Goal: Task Accomplishment & Management: Complete application form

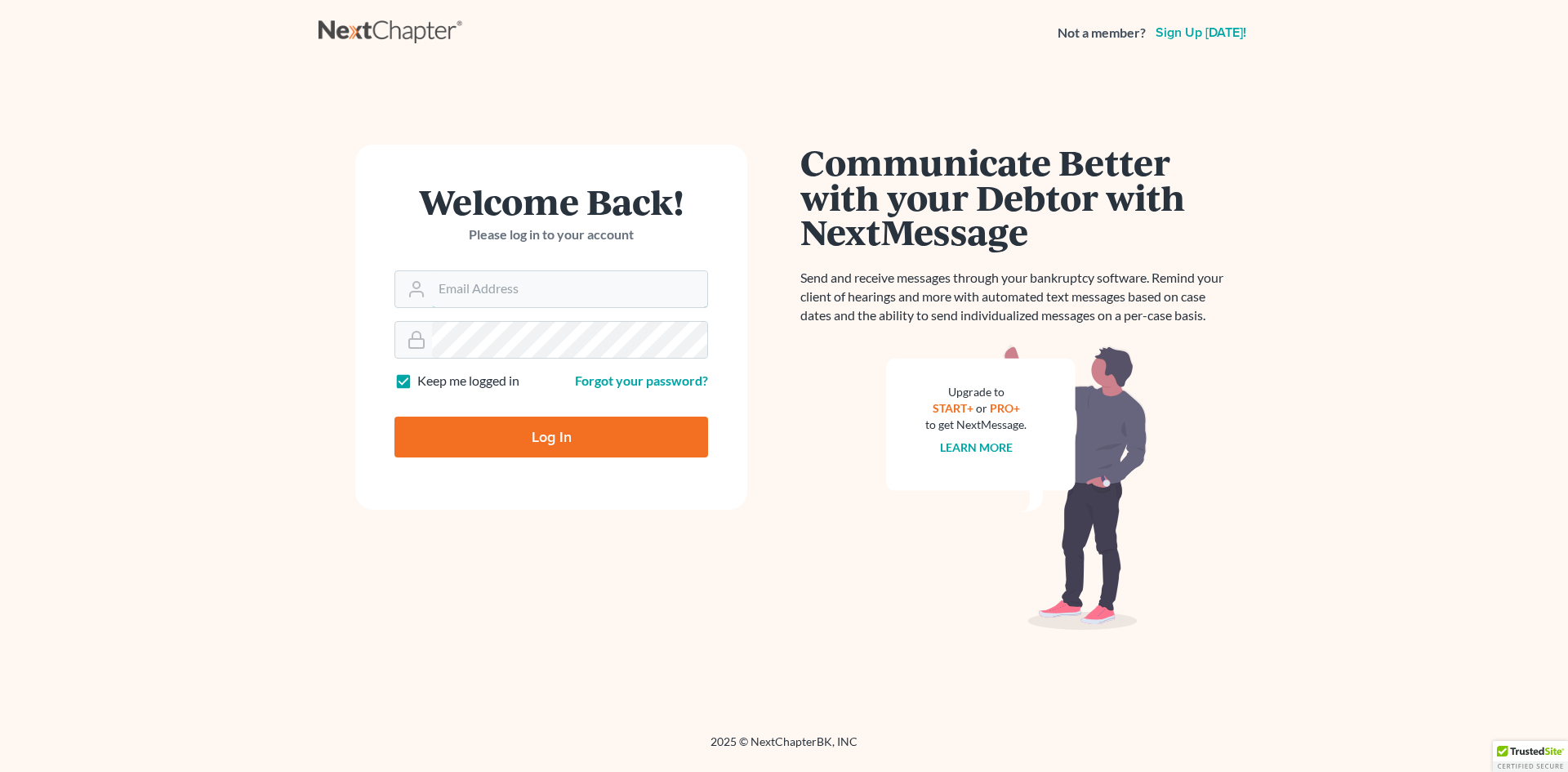
type input "[EMAIL_ADDRESS][DOMAIN_NAME]"
click at [499, 442] on input "Log In" at bounding box center [551, 437] width 314 height 41
type input "Thinking..."
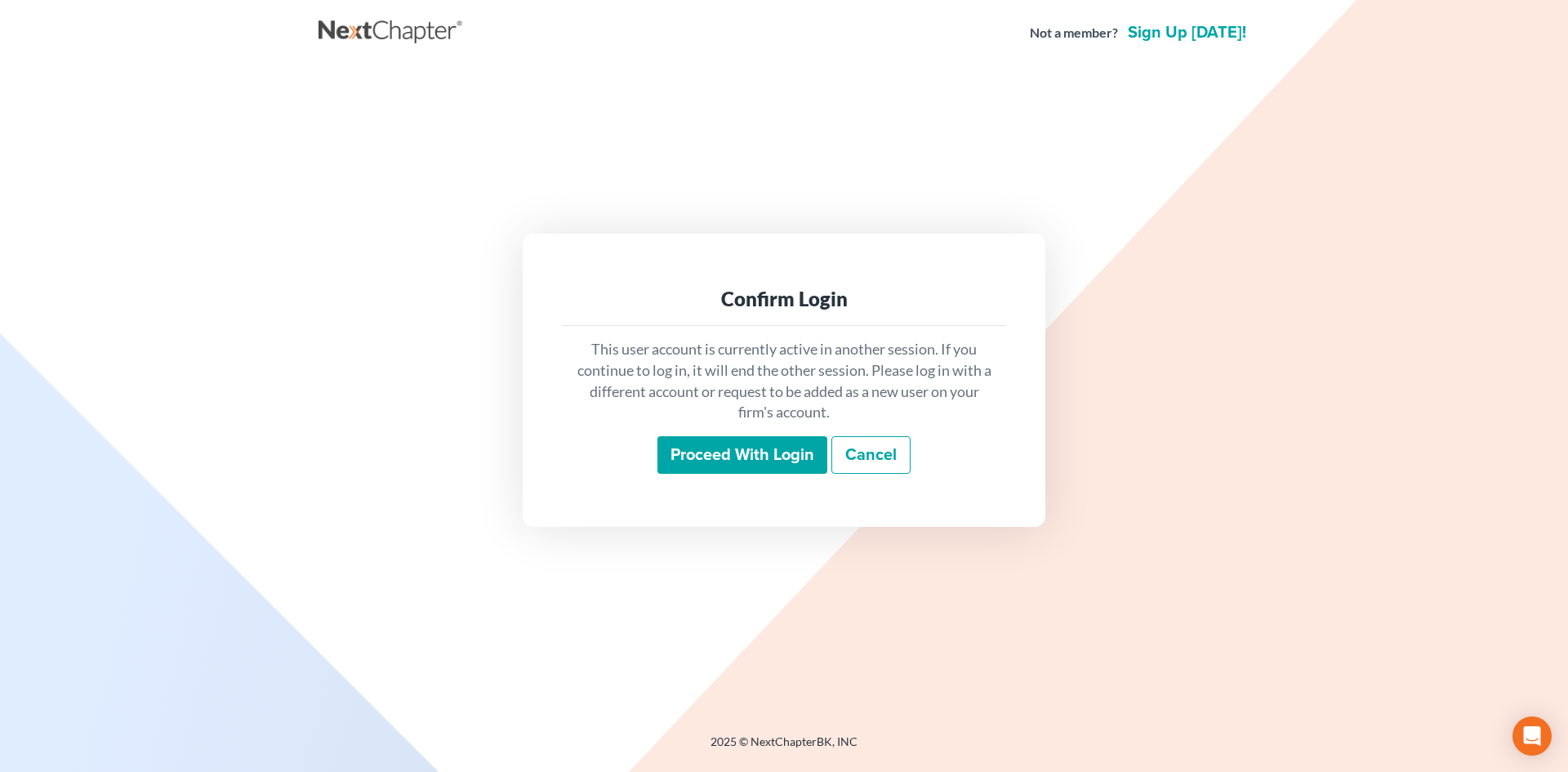
click at [686, 440] on input "Proceed with login" at bounding box center [742, 454] width 170 height 38
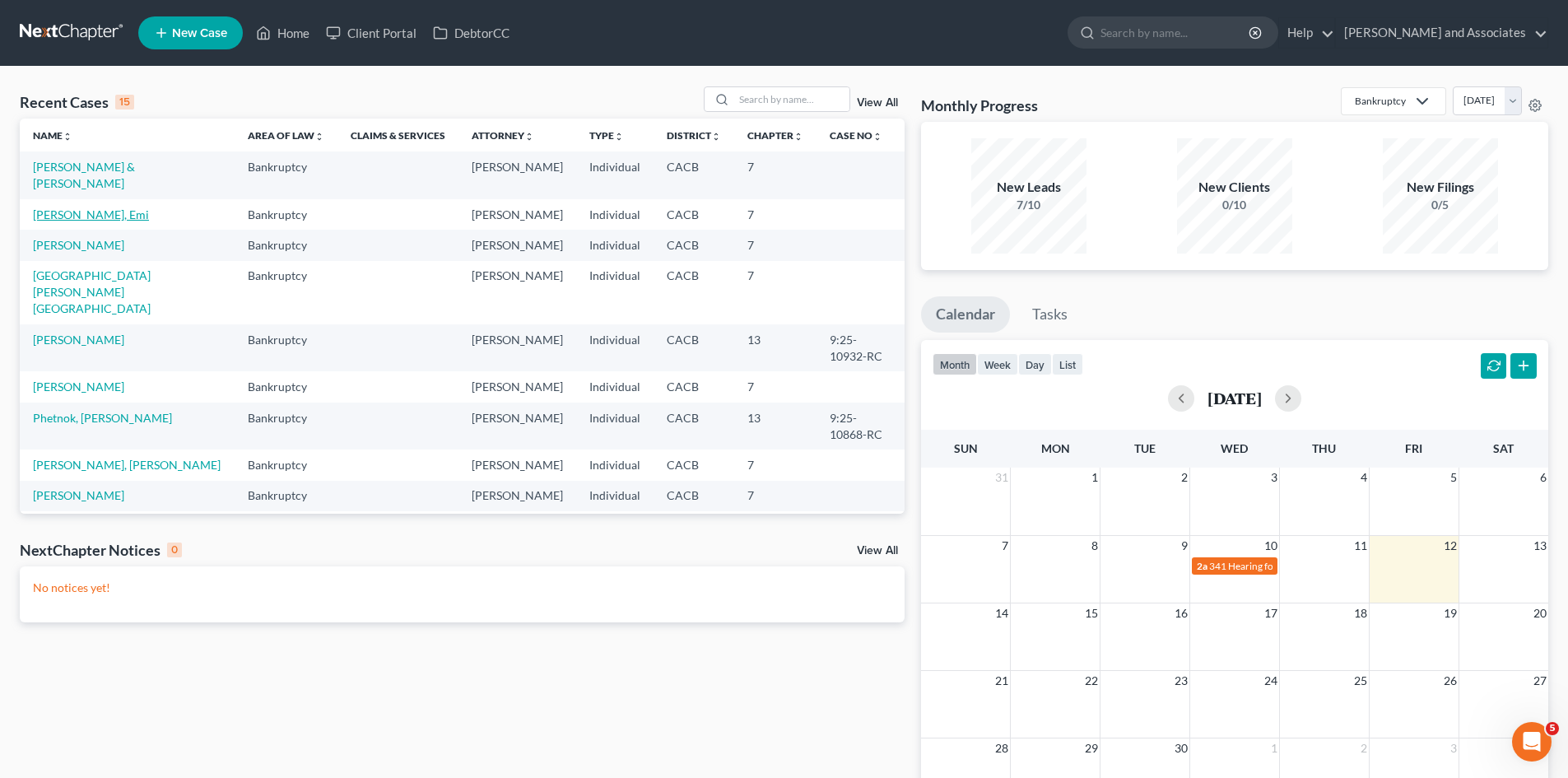
click at [139, 207] on link "[PERSON_NAME], Emi" at bounding box center [91, 214] width 116 height 14
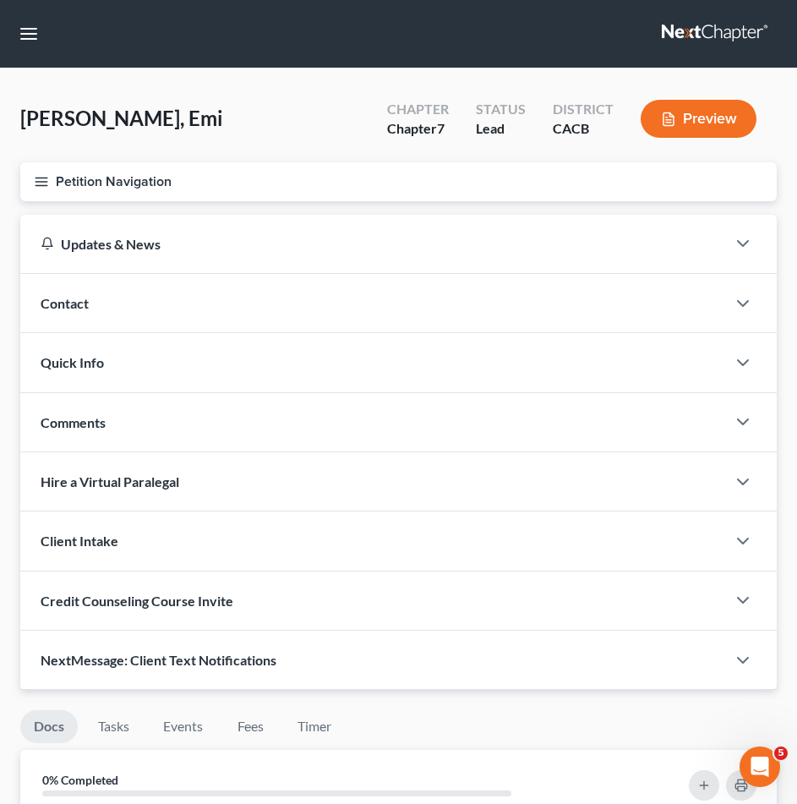
click at [37, 175] on icon "button" at bounding box center [41, 181] width 15 height 15
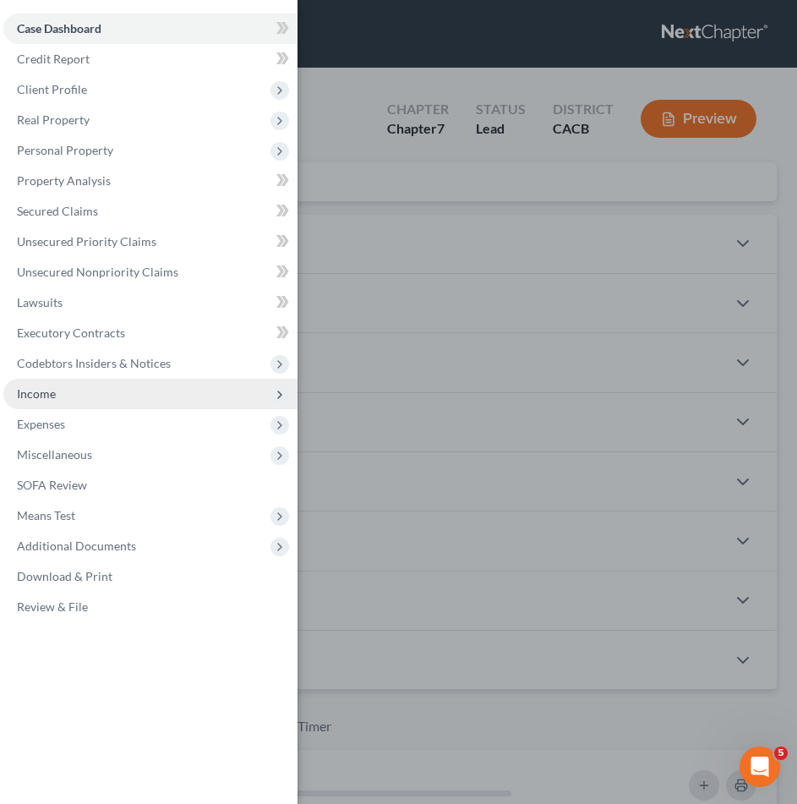
click at [88, 382] on span "Income" at bounding box center [150, 394] width 294 height 30
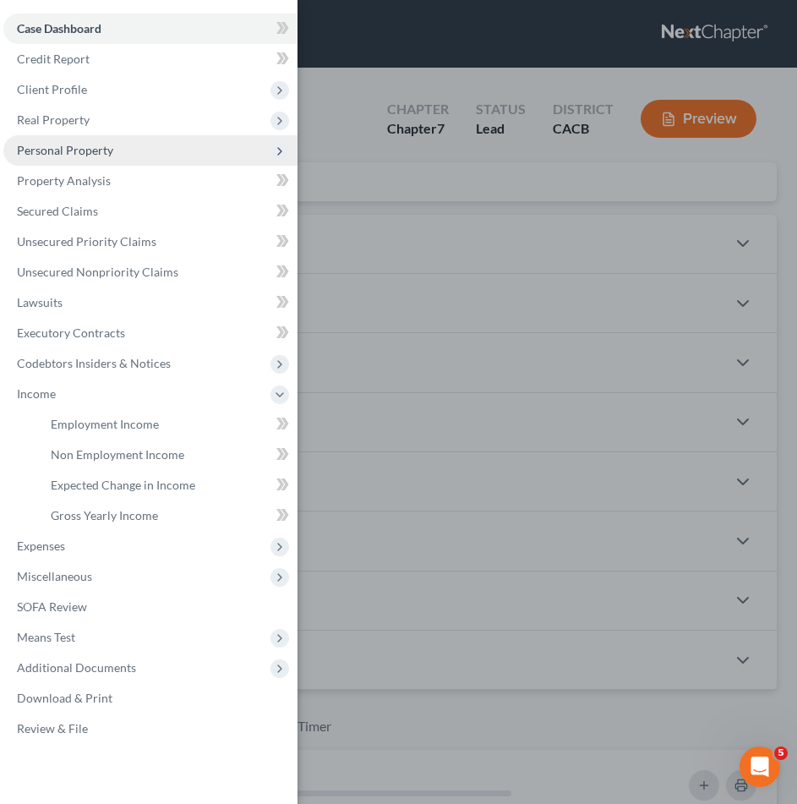
click at [145, 145] on span "Personal Property" at bounding box center [150, 150] width 294 height 30
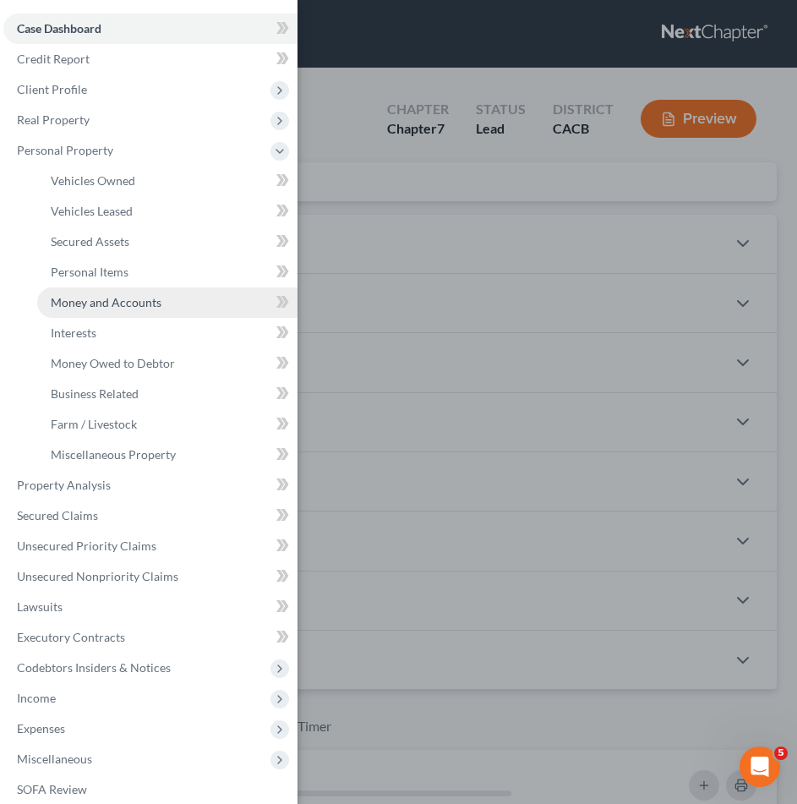
click at [136, 301] on span "Money and Accounts" at bounding box center [106, 302] width 111 height 14
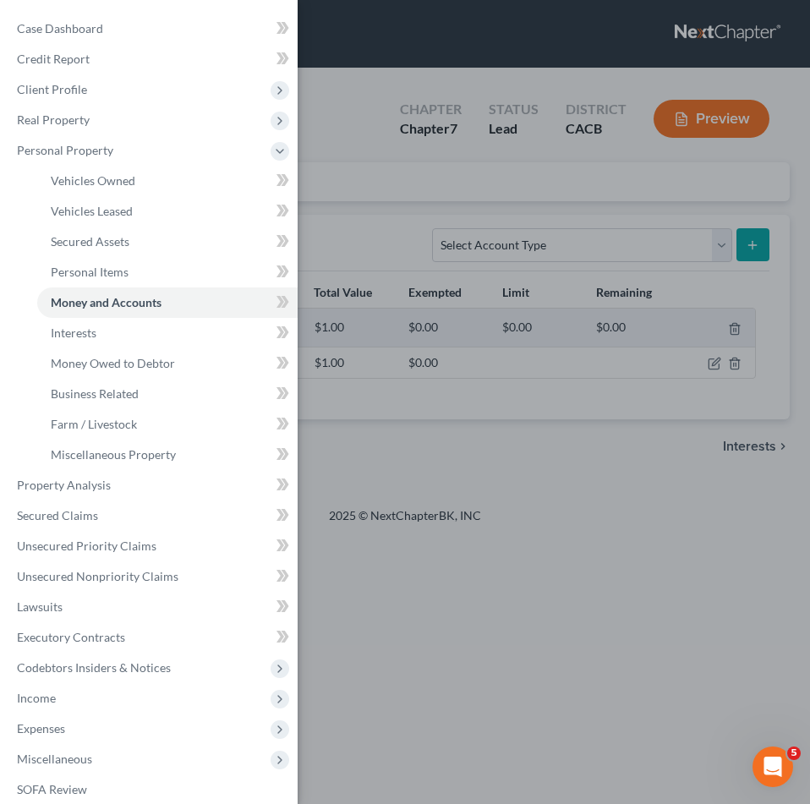
click at [376, 139] on div "Case Dashboard Payments Invoices Payments Payments Credit Report Client Profile" at bounding box center [405, 402] width 810 height 804
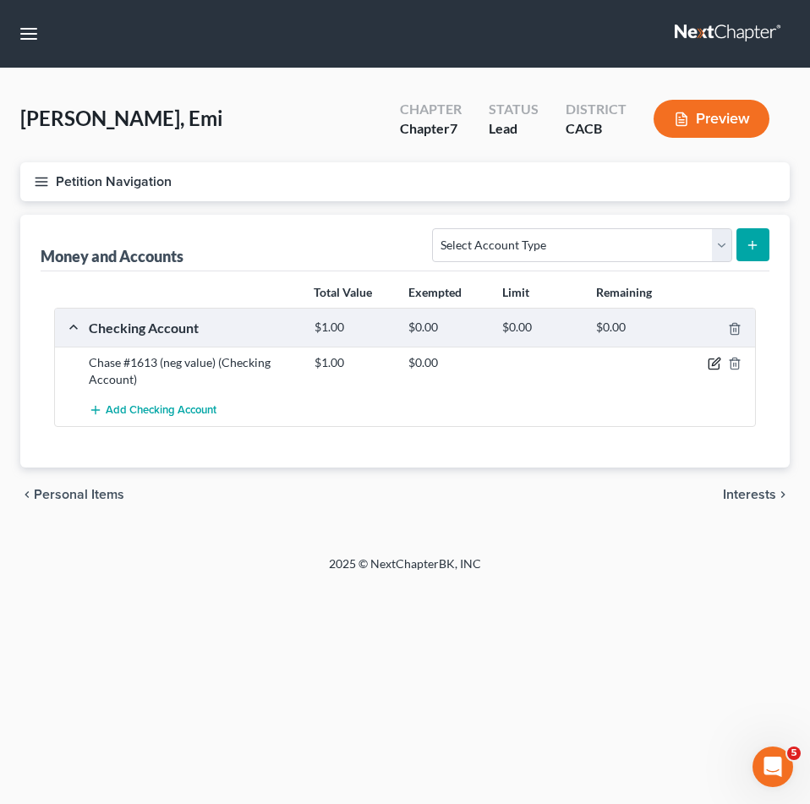
click at [714, 357] on icon "button" at bounding box center [714, 364] width 14 height 14
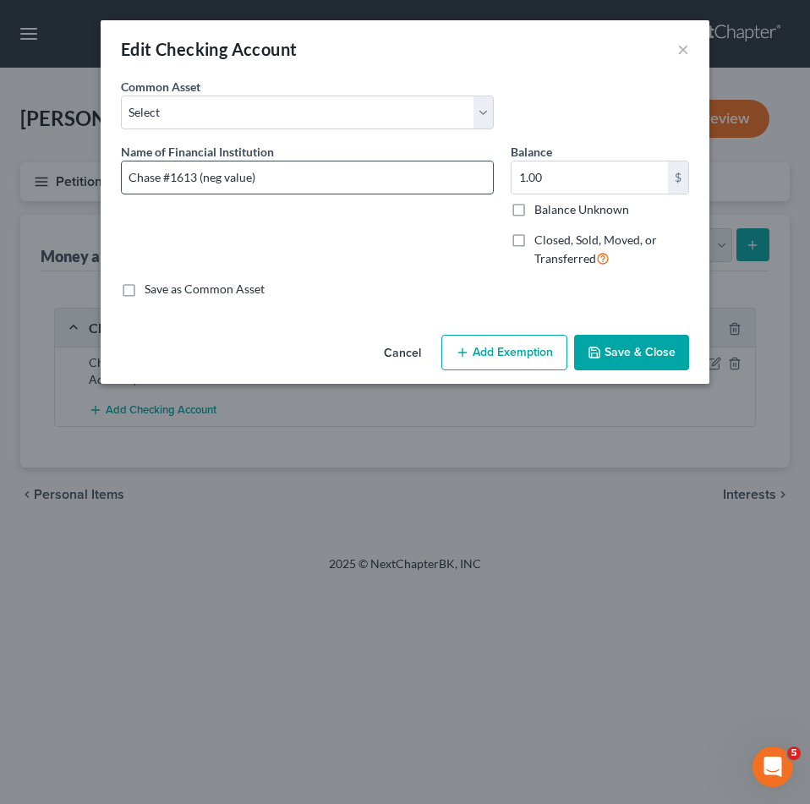
drag, startPoint x: 279, startPoint y: 179, endPoint x: 199, endPoint y: 185, distance: 79.7
click at [199, 185] on input "Chase #1613 (neg value)" at bounding box center [307, 177] width 371 height 32
type input "Chase #1613 CLOSED"
click at [534, 241] on label "Closed, Sold, Moved, or Transferred" at bounding box center [611, 250] width 155 height 36
click at [541, 241] on input "Closed, Sold, Moved, or Transferred" at bounding box center [546, 237] width 11 height 11
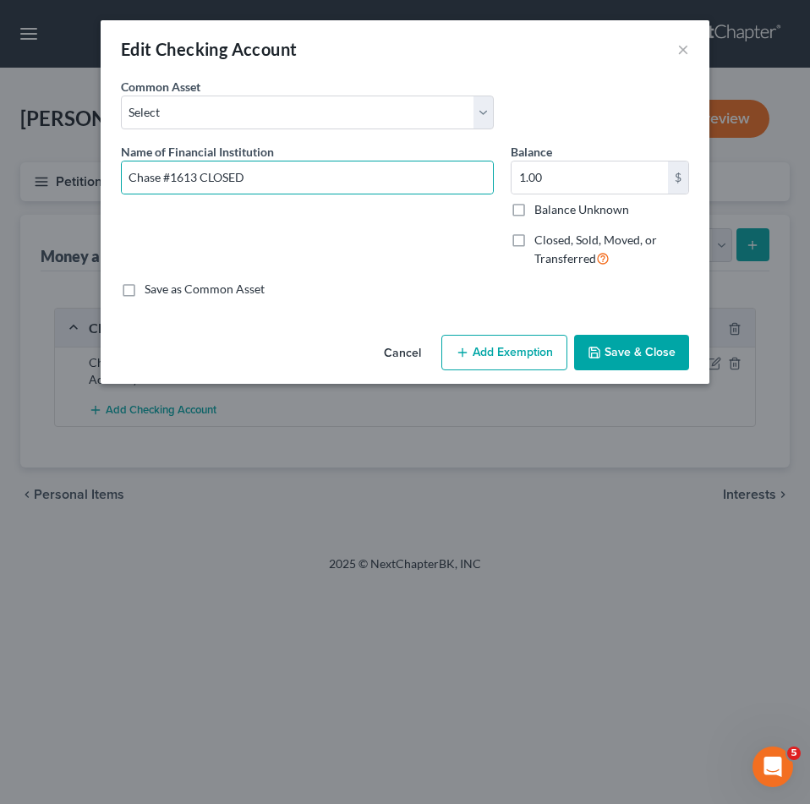
checkbox input "true"
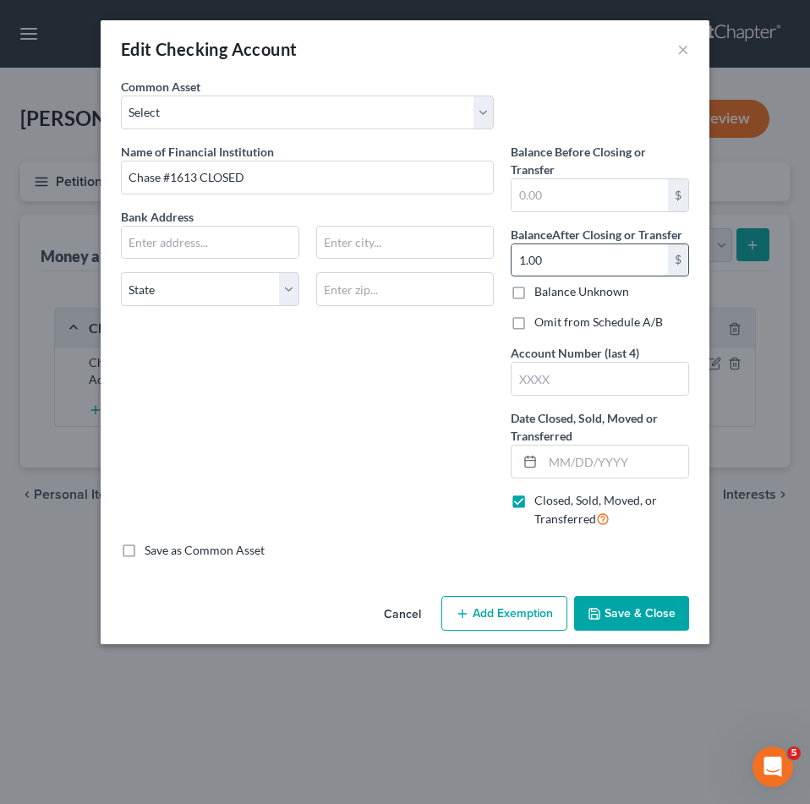
click at [576, 260] on input "1.00" at bounding box center [589, 260] width 156 height 32
click at [534, 321] on label "Omit from Schedule A/B" at bounding box center [598, 322] width 128 height 17
click at [541, 321] on input "Omit from Schedule A/B" at bounding box center [546, 319] width 11 height 11
checkbox input "true"
click at [585, 369] on input "text" at bounding box center [599, 379] width 177 height 32
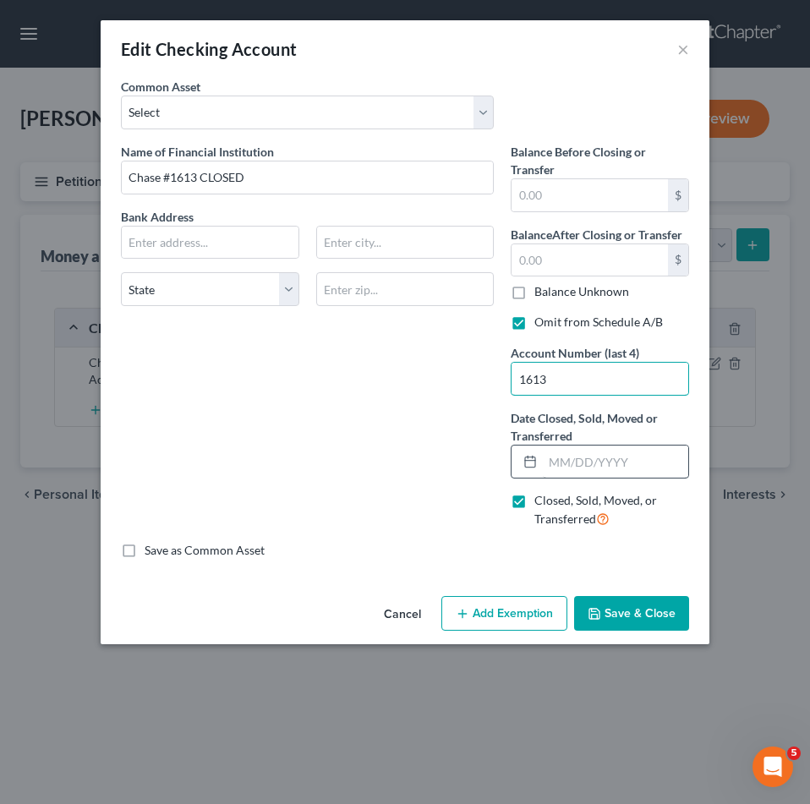
type input "1613"
click at [576, 447] on input "text" at bounding box center [615, 461] width 145 height 32
type input "[DATE]"
click at [199, 242] on input "text" at bounding box center [210, 242] width 177 height 32
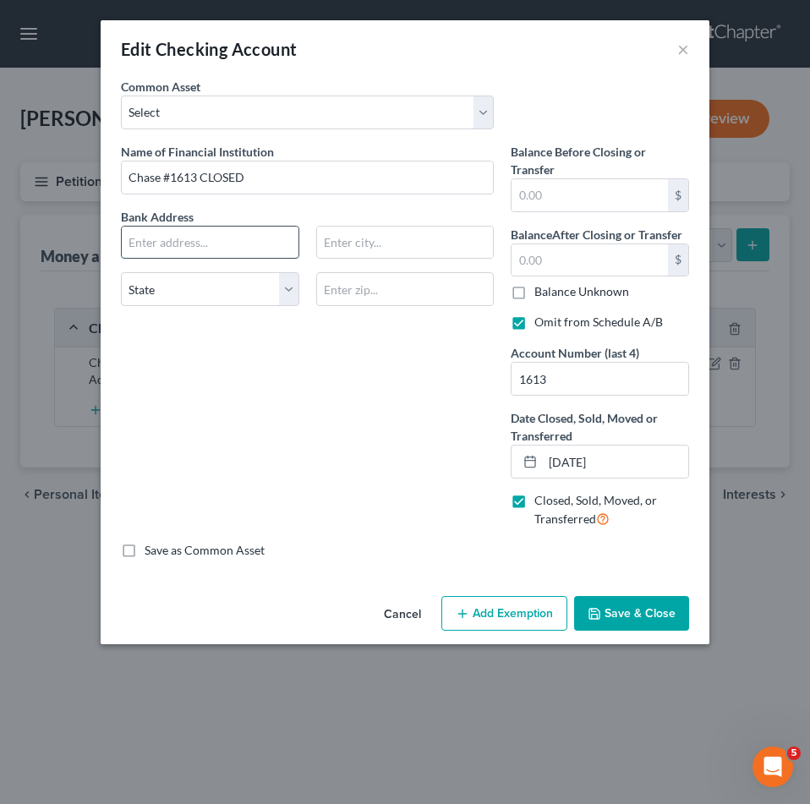
paste input "[STREET_ADDRESS],"
type input "[STREET_ADDRESS]"
click at [386, 289] on input "text" at bounding box center [405, 289] width 178 height 34
type input "93454"
click at [352, 388] on div "Name of Financial Institution * Chase #1613 CLOSED Bank Address [STREET_ADDRESS…" at bounding box center [307, 342] width 390 height 399
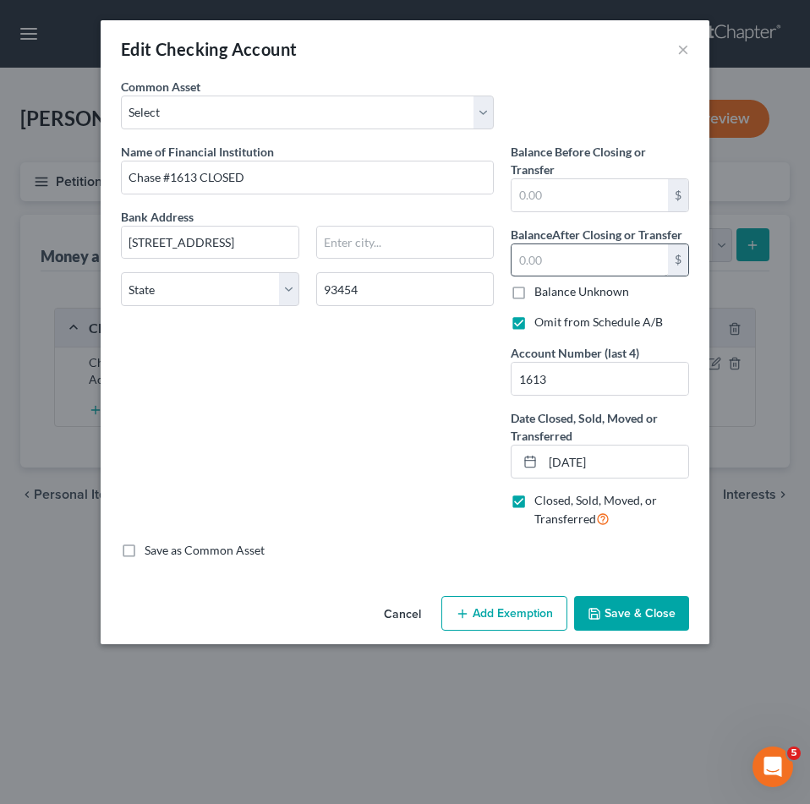
type input "Santa [PERSON_NAME]"
select select "4"
click at [534, 298] on label "Balance Unknown" at bounding box center [581, 291] width 95 height 17
click at [541, 294] on input "Balance Unknown" at bounding box center [546, 288] width 11 height 11
checkbox input "true"
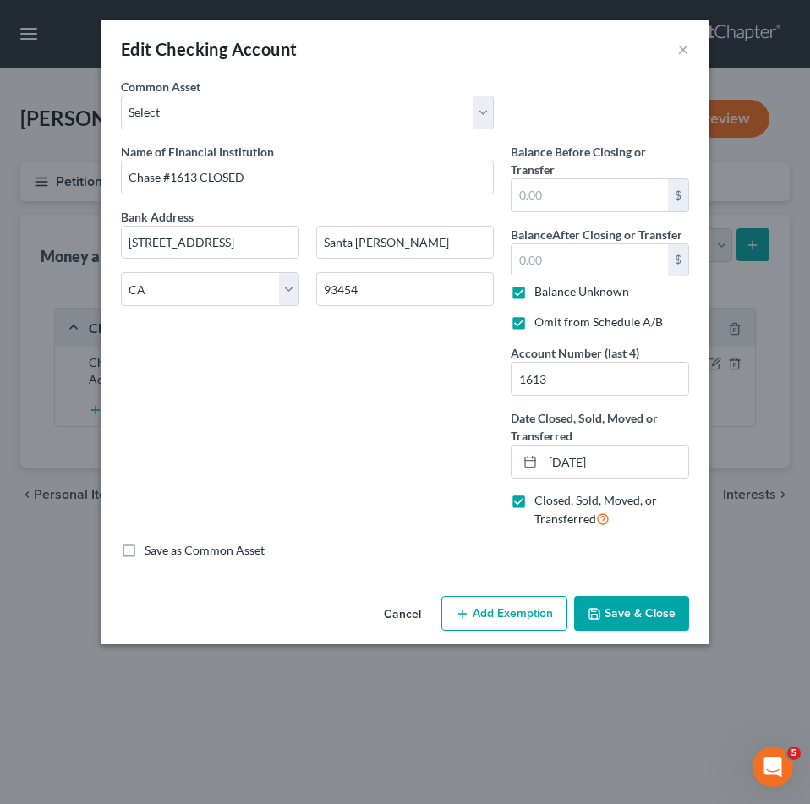
type input "0.00"
click at [641, 597] on button "Save & Close" at bounding box center [631, 613] width 115 height 35
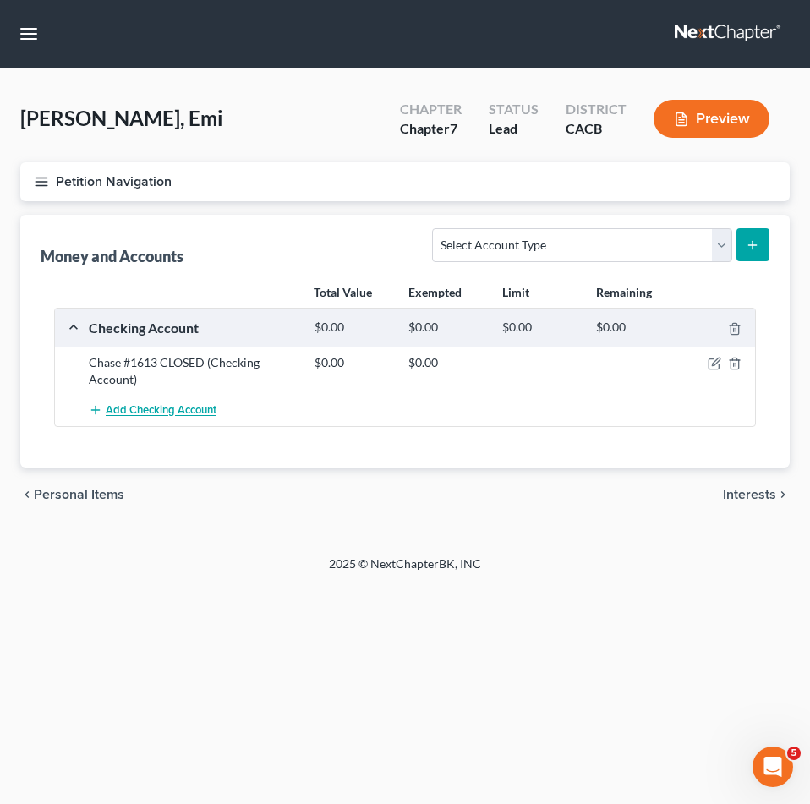
click at [125, 411] on span "Add Checking Account" at bounding box center [161, 411] width 111 height 14
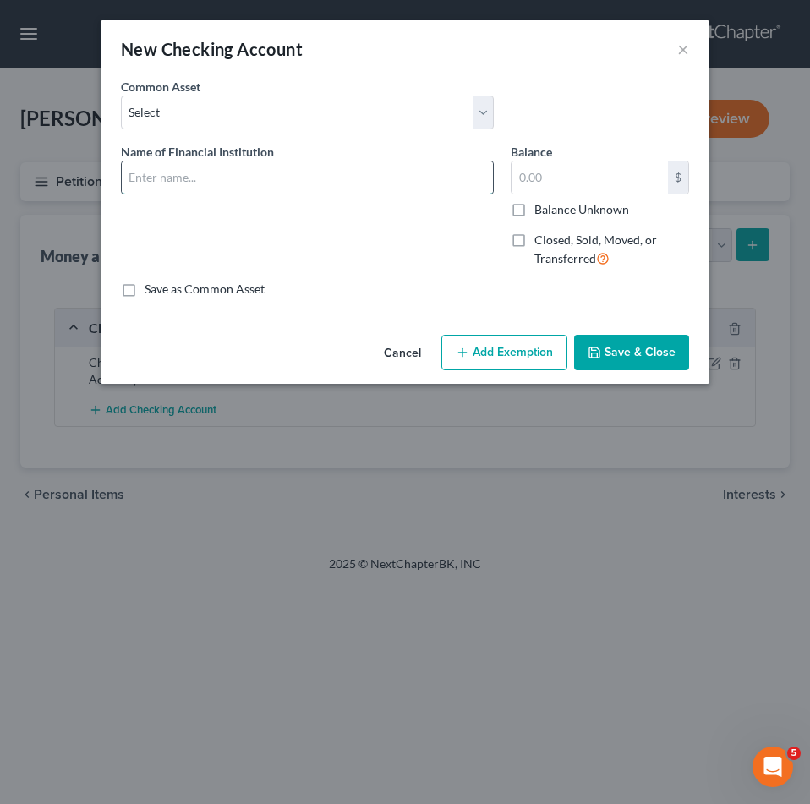
click at [199, 177] on input "text" at bounding box center [307, 177] width 371 height 32
type input "WF Need stmt"
click at [615, 348] on button "Save & Close" at bounding box center [631, 352] width 115 height 35
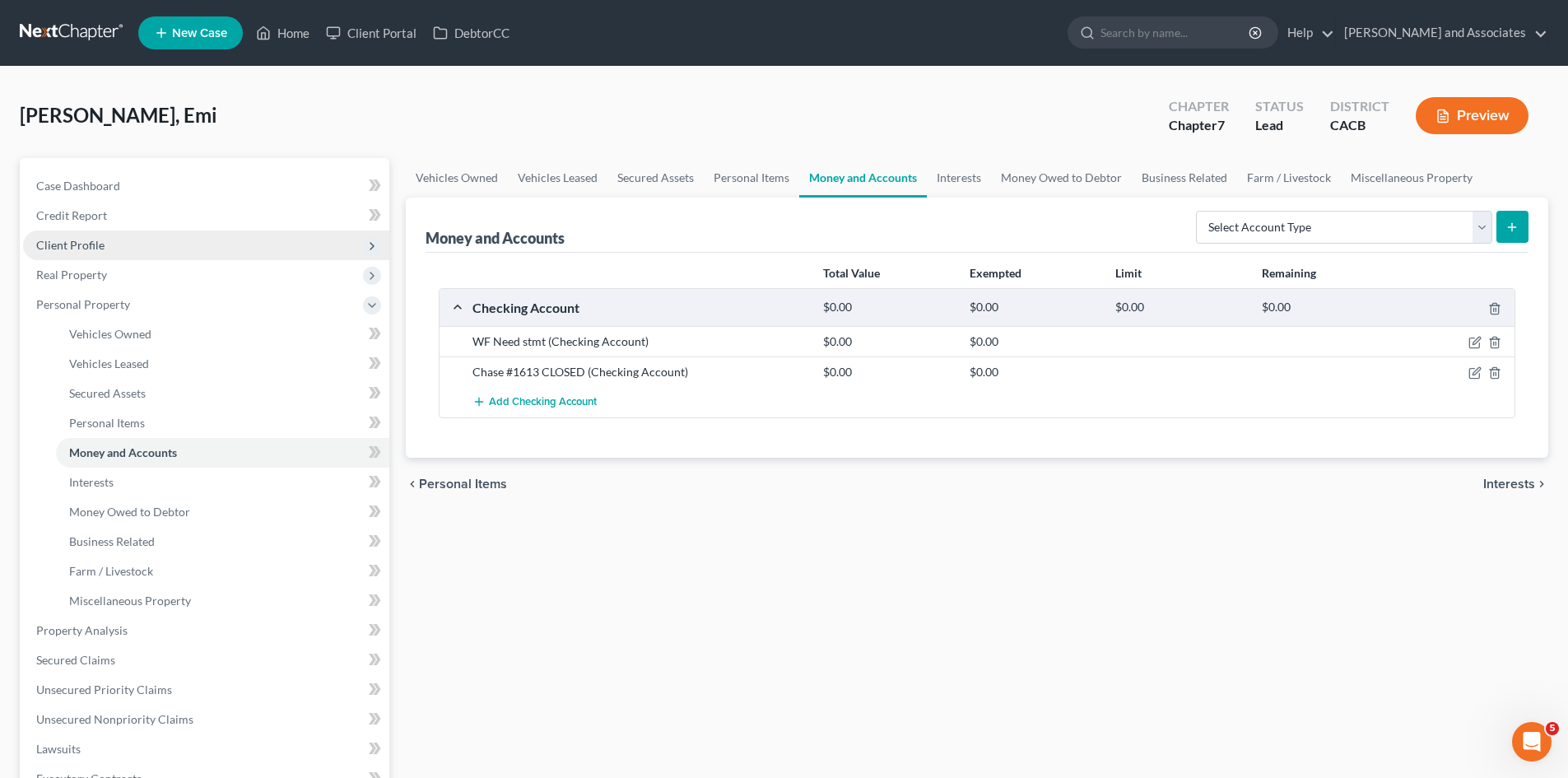
click at [135, 250] on span "Client Profile" at bounding box center [206, 245] width 366 height 29
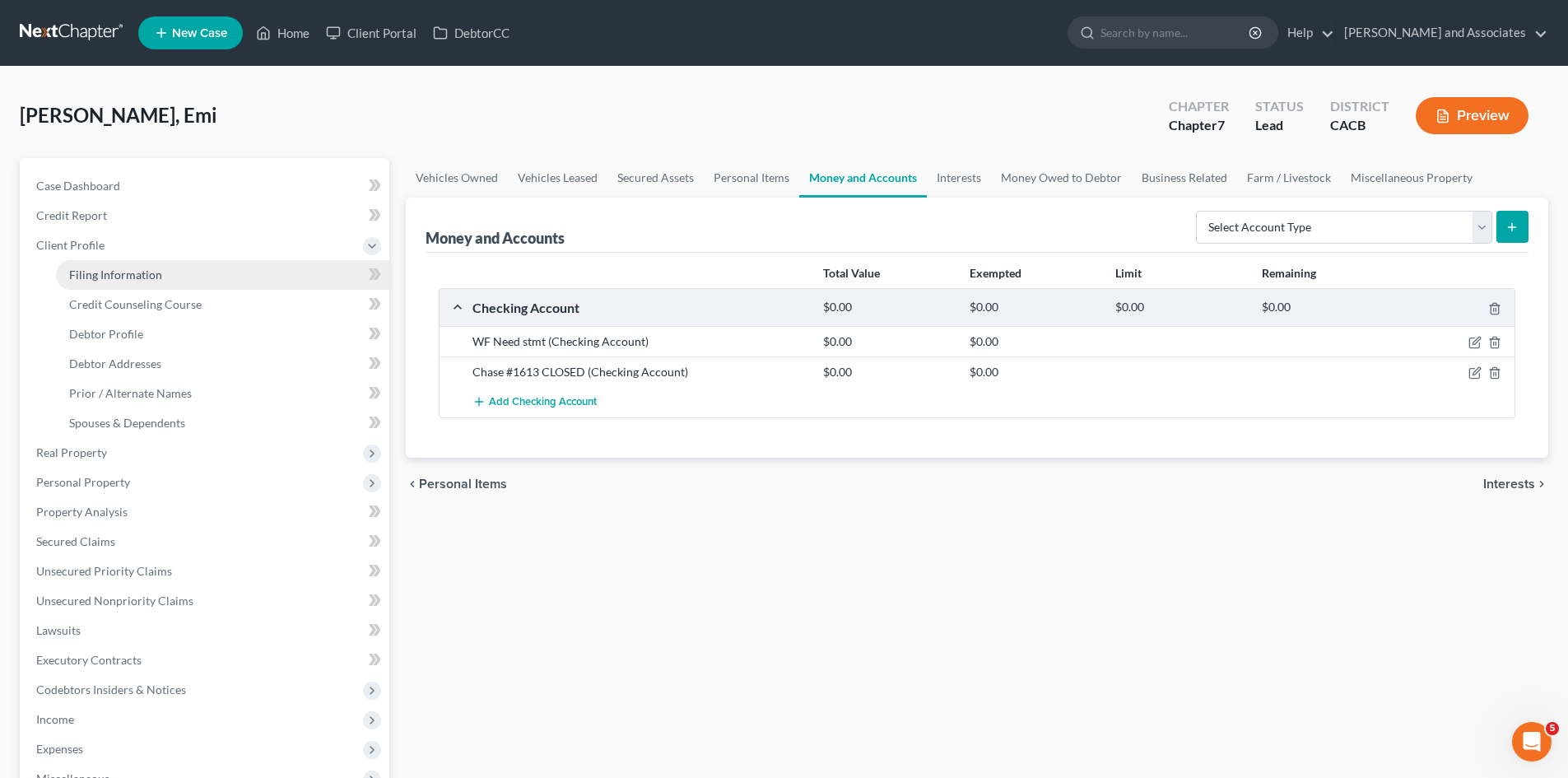
click at [189, 272] on link "Filing Information" at bounding box center [222, 275] width 333 height 29
select select "1"
select select "0"
select select "4"
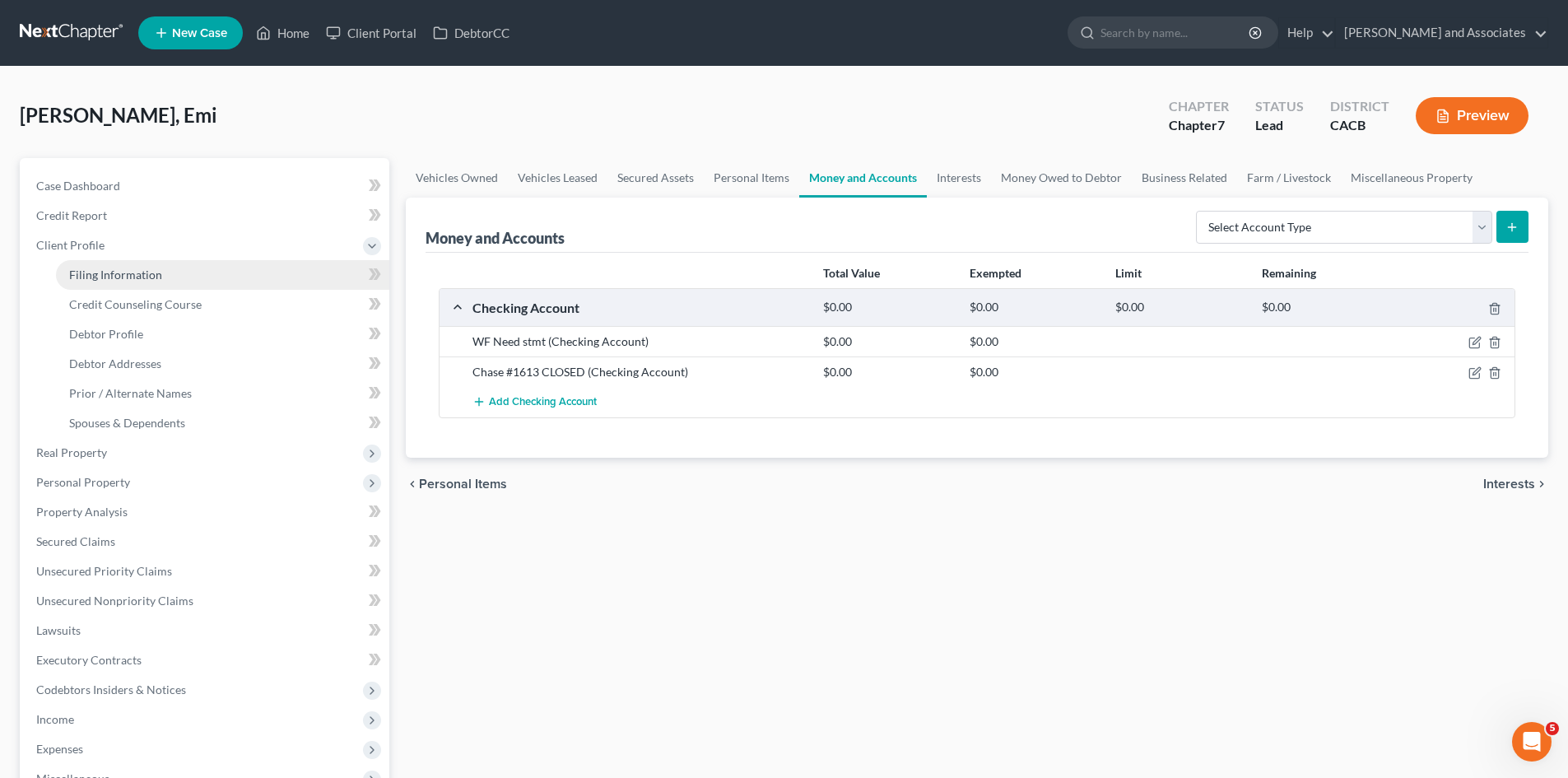
select select "0"
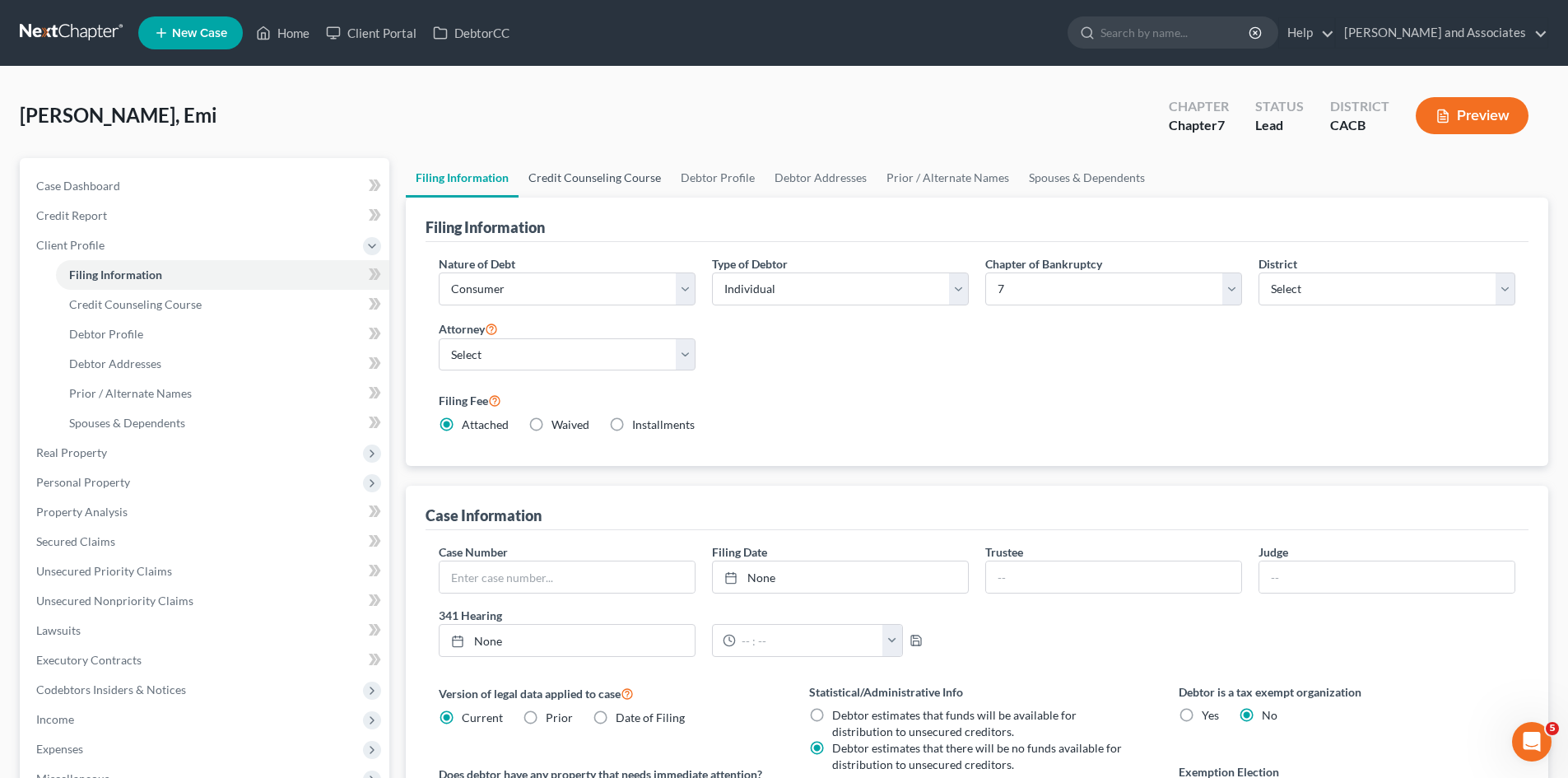
click at [603, 177] on link "Credit Counseling Course" at bounding box center [594, 177] width 152 height 40
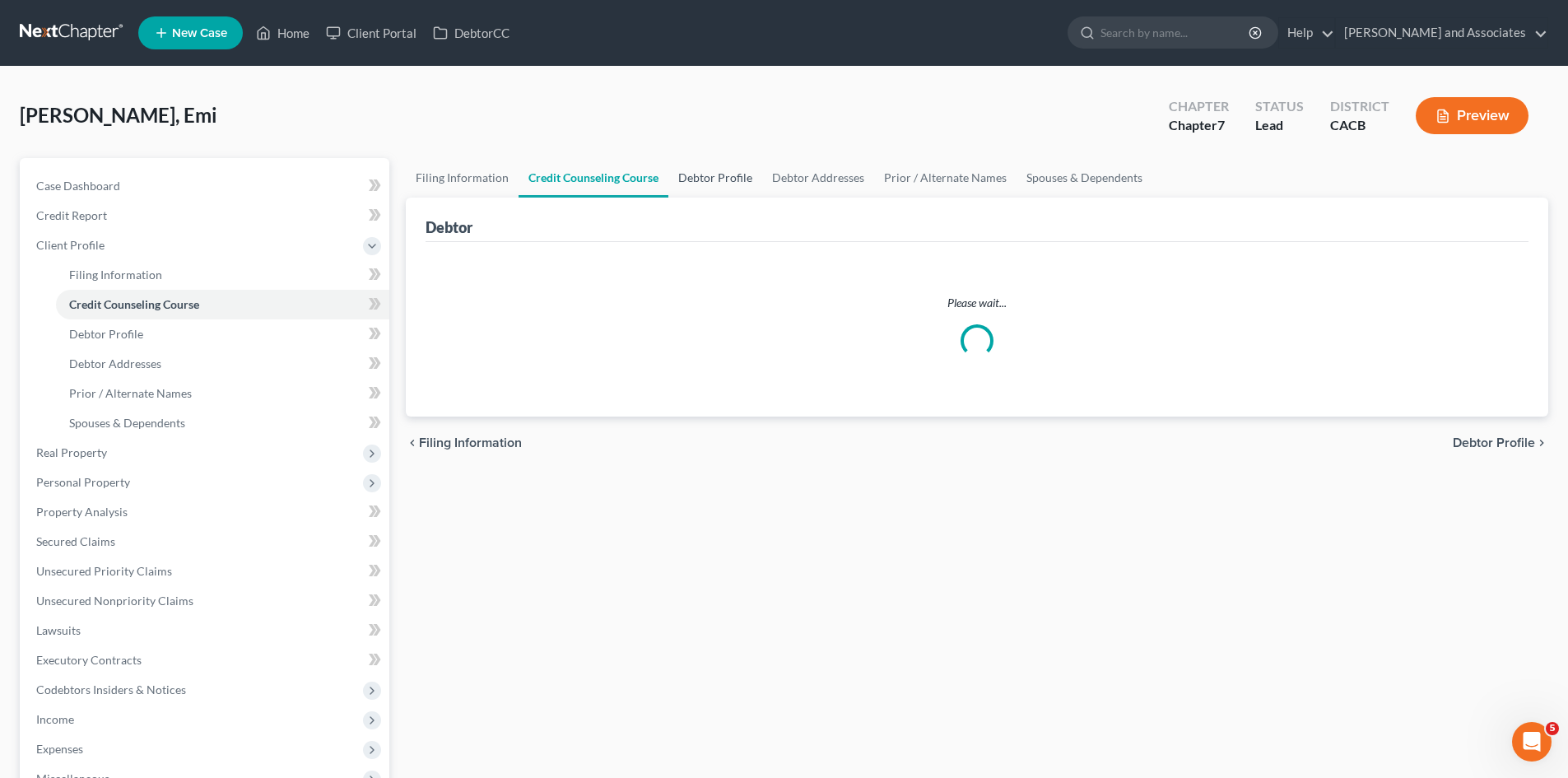
click at [723, 182] on link "Debtor Profile" at bounding box center [715, 177] width 93 height 40
select select "0"
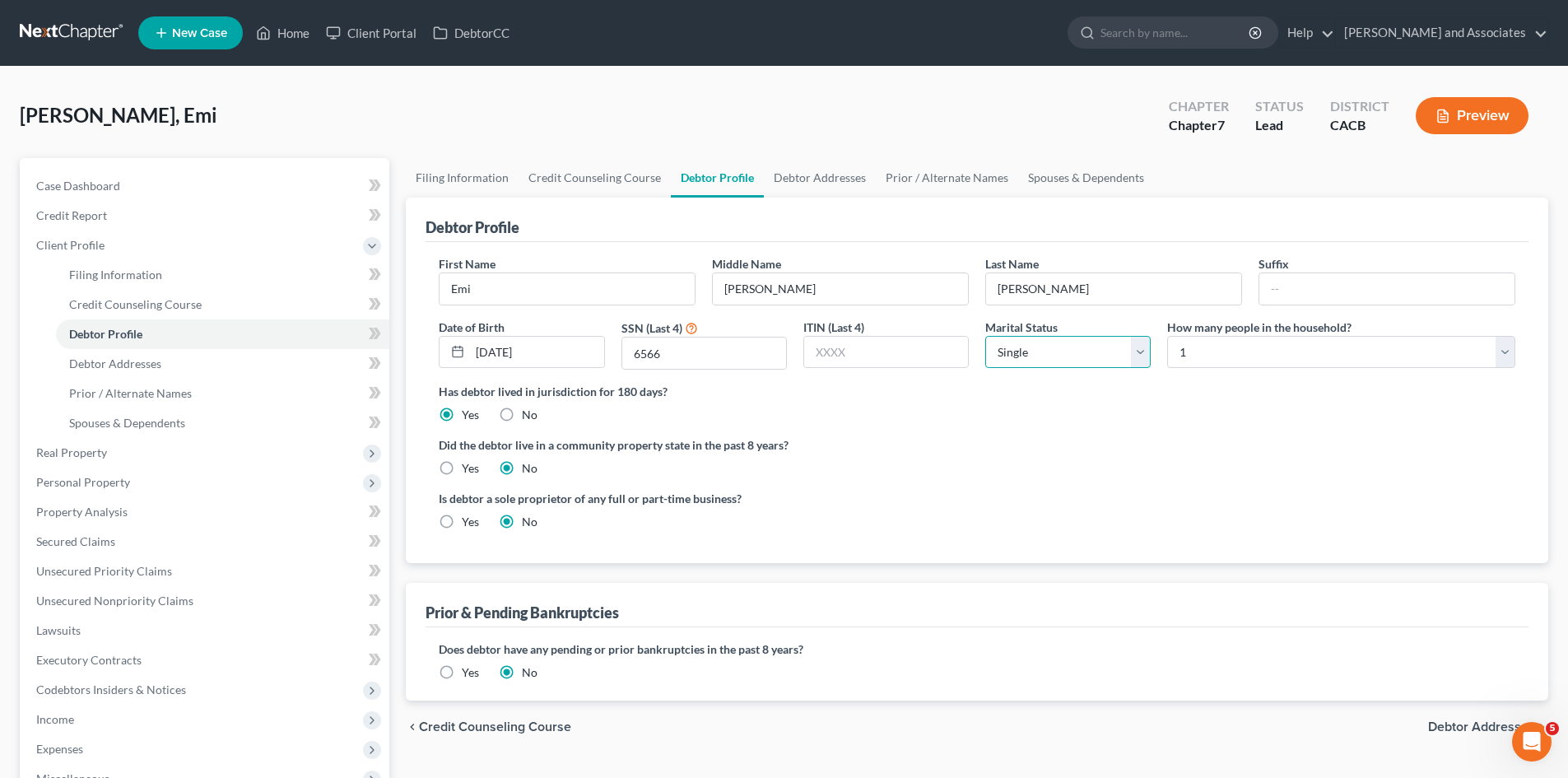
click at [1085, 345] on select "Select Single Married Separated Divorced Widowed" at bounding box center [1068, 352] width 166 height 33
click at [986, 336] on select "Select Single Married Separated Divorced Widowed" at bounding box center [1068, 352] width 166 height 33
click at [1275, 352] on select "Select 1 2 3 4 5 6 7 8 9 10 11 12 13 14 15 16 17 18 19 20" at bounding box center [1340, 352] width 348 height 33
select select "1"
click at [1167, 336] on select "Select 1 2 3 4 5 6 7 8 9 10 11 12 13 14 15 16 17 18 19 20" at bounding box center [1340, 352] width 348 height 33
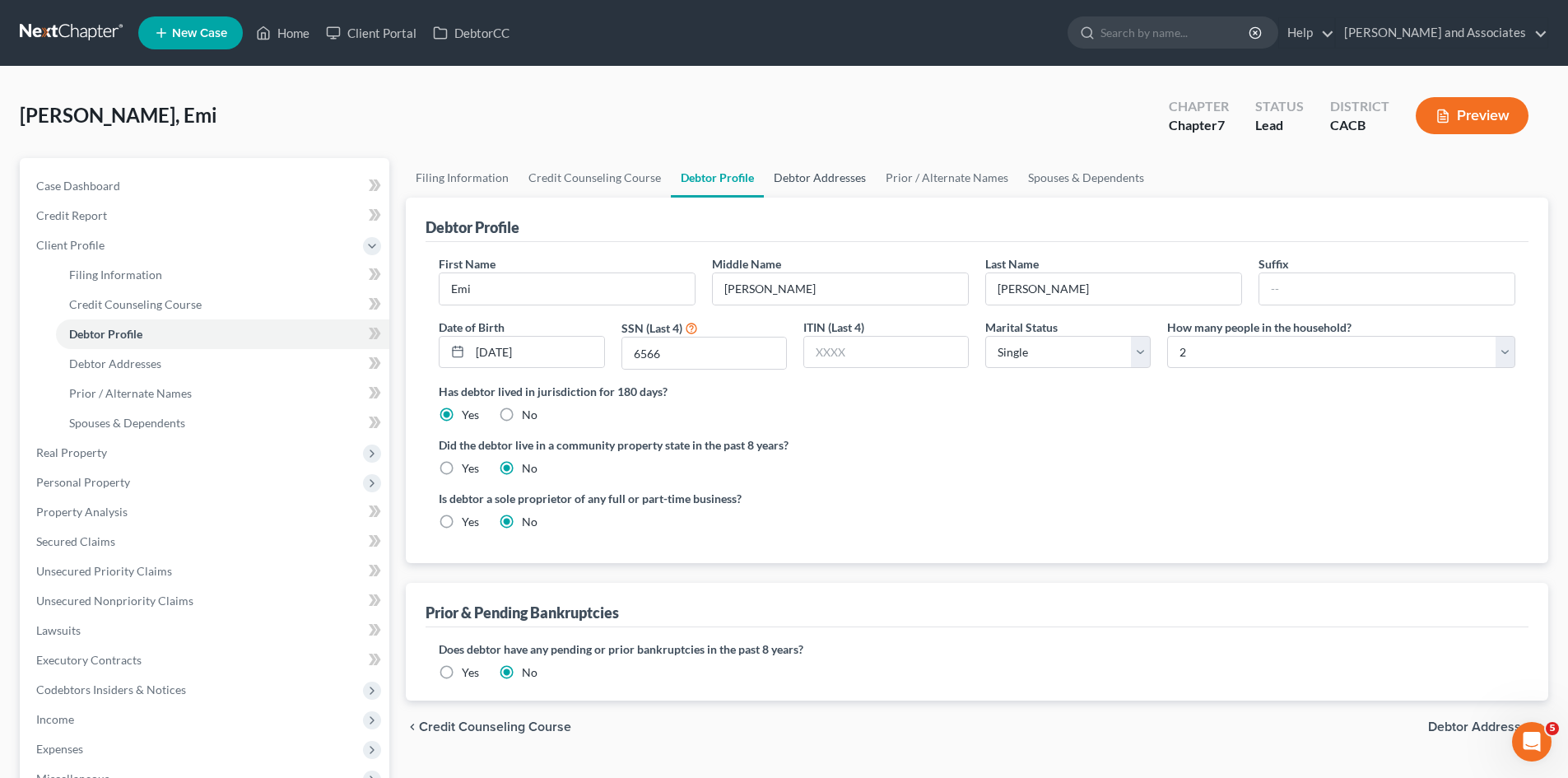
click at [830, 173] on link "Debtor Addresses" at bounding box center [819, 177] width 112 height 40
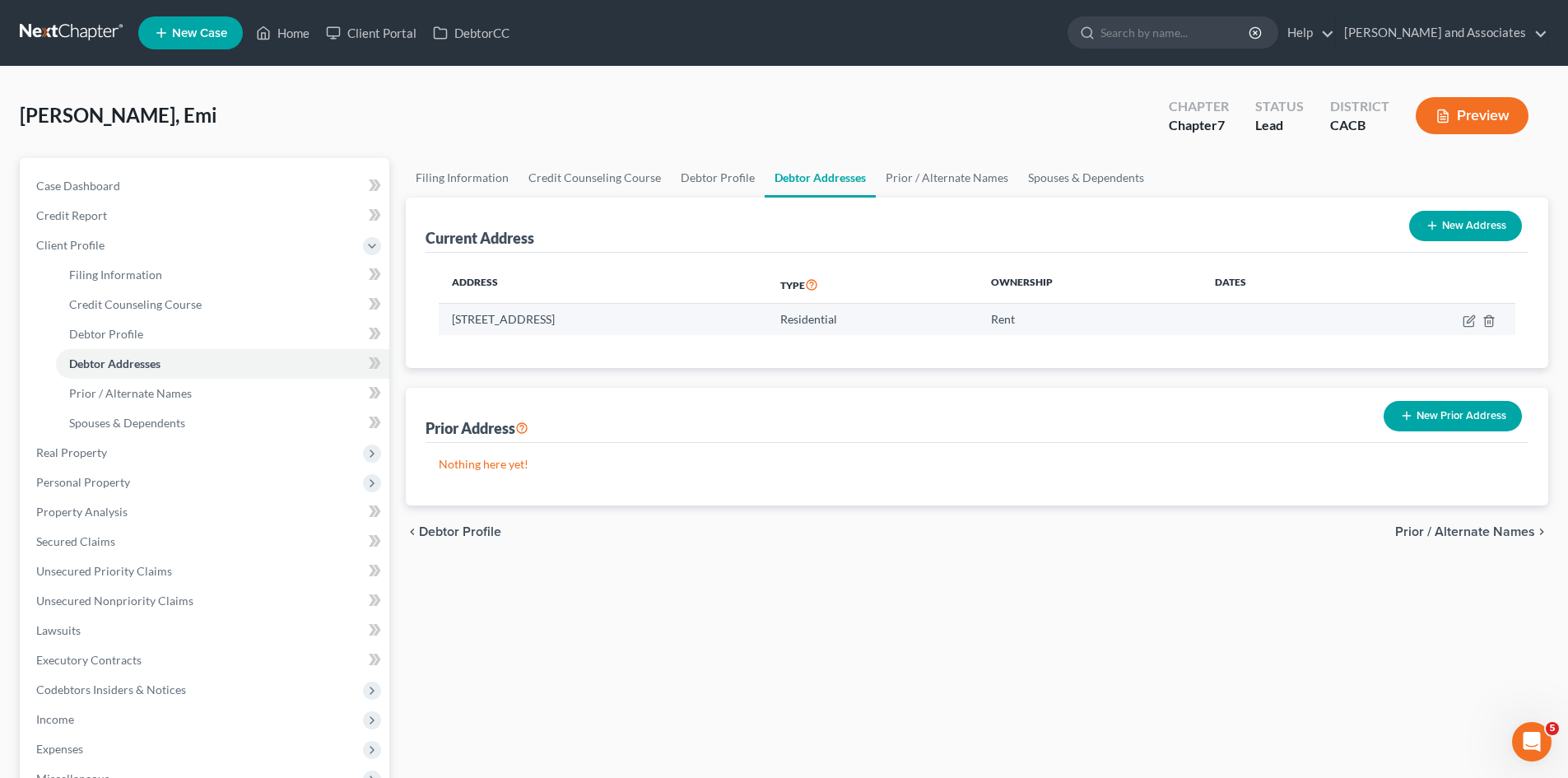
click at [1461, 316] on td at bounding box center [1432, 319] width 168 height 31
click at [1469, 316] on icon "button" at bounding box center [1470, 321] width 14 height 14
select select "4"
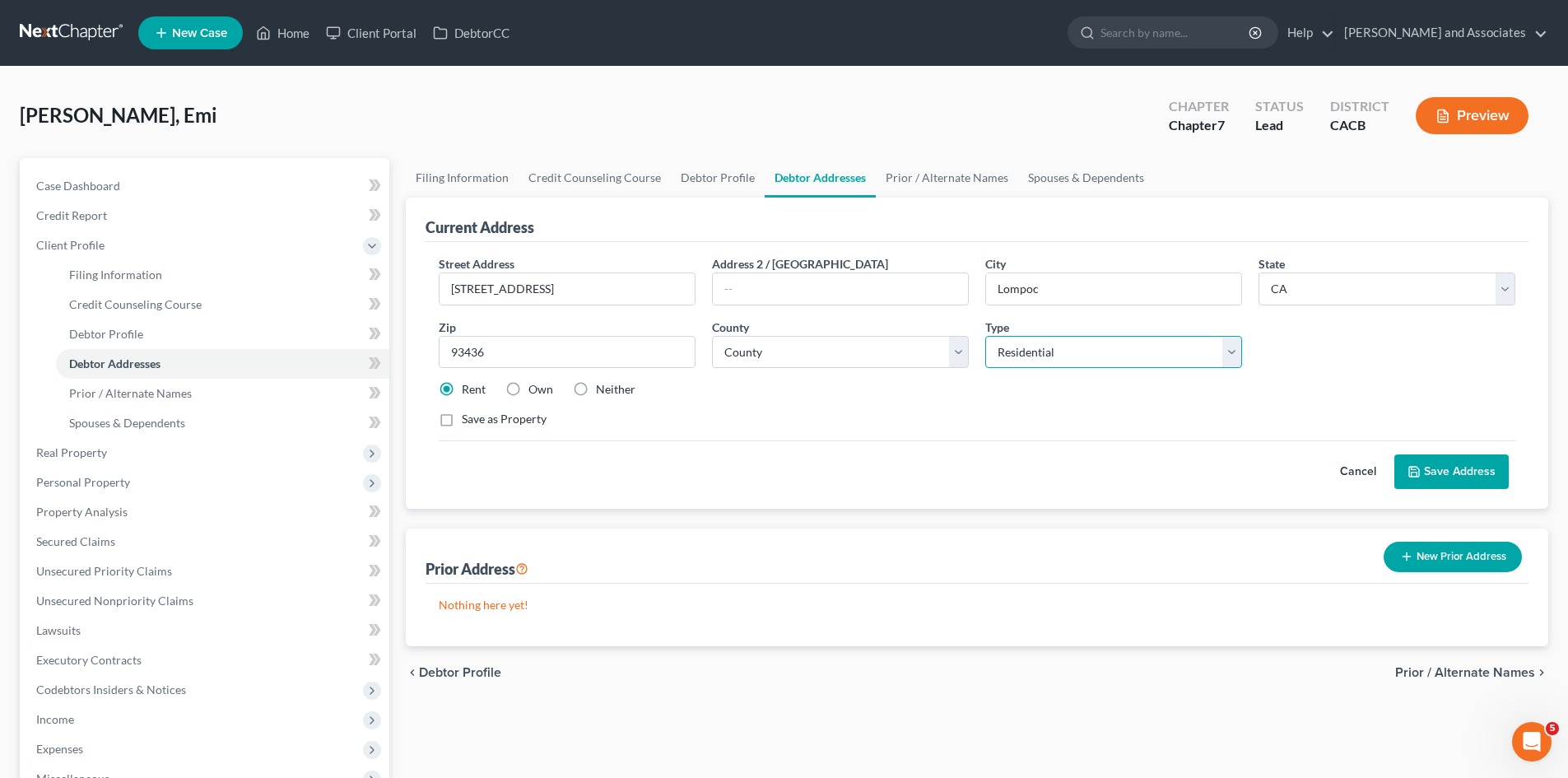
click at [1079, 348] on select "Select Residential Mailing Rental Business" at bounding box center [1114, 352] width 257 height 33
click at [986, 336] on select "Select Residential Mailing Rental Business" at bounding box center [1114, 352] width 257 height 33
drag, startPoint x: 1006, startPoint y: 343, endPoint x: 1028, endPoint y: 348, distance: 22.6
click at [1006, 342] on select "Select Mailing Rental Business" at bounding box center [1114, 352] width 257 height 33
select select "0"
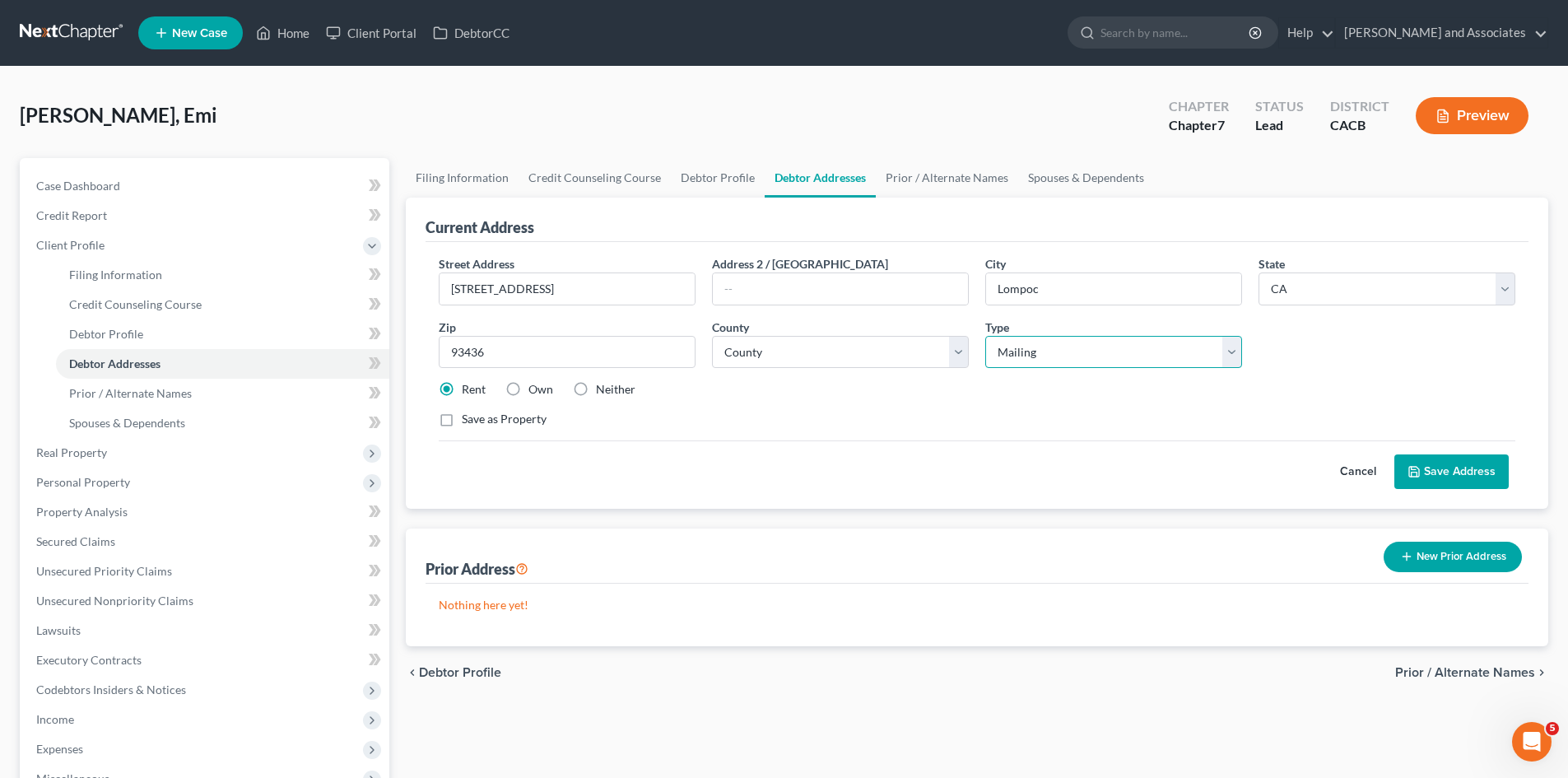
click at [986, 336] on select "Select Mailing Rental Business" at bounding box center [1114, 352] width 257 height 33
click at [1479, 475] on button "Save Address" at bounding box center [1451, 470] width 114 height 34
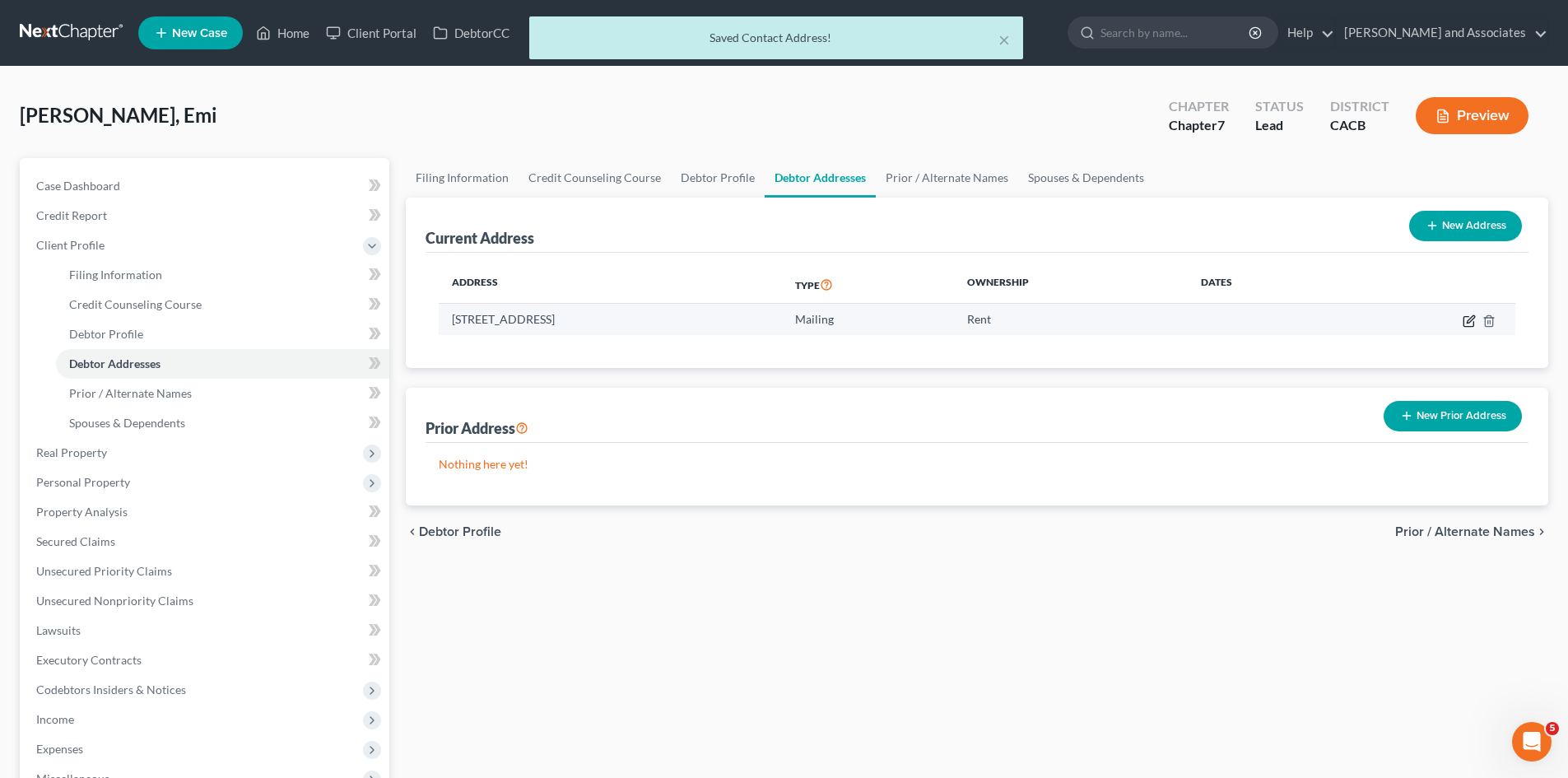
click at [1469, 320] on icon "button" at bounding box center [1470, 321] width 14 height 14
select select "4"
select select "41"
select select "1"
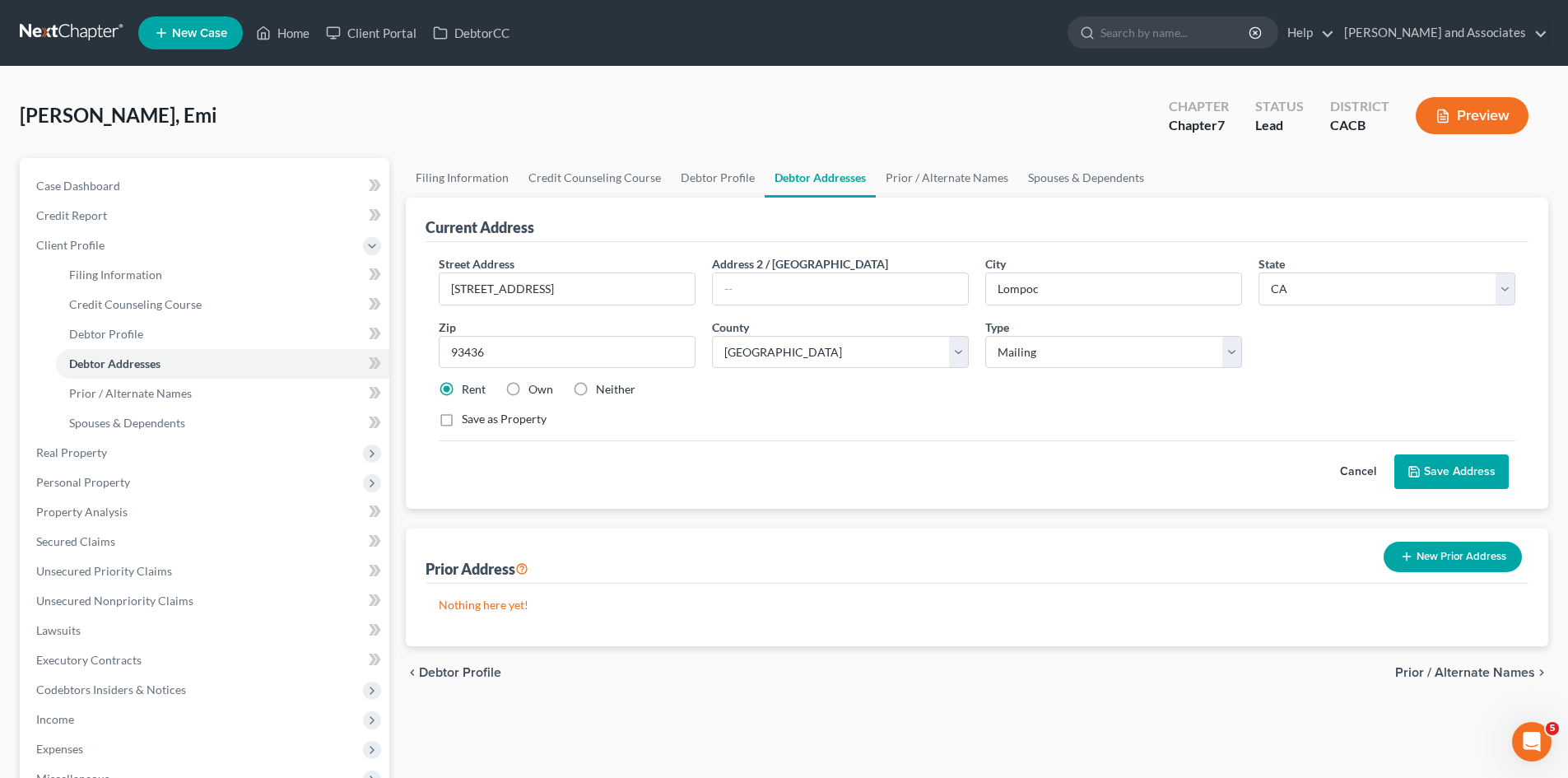
click at [1423, 455] on button "Save Address" at bounding box center [1451, 470] width 114 height 34
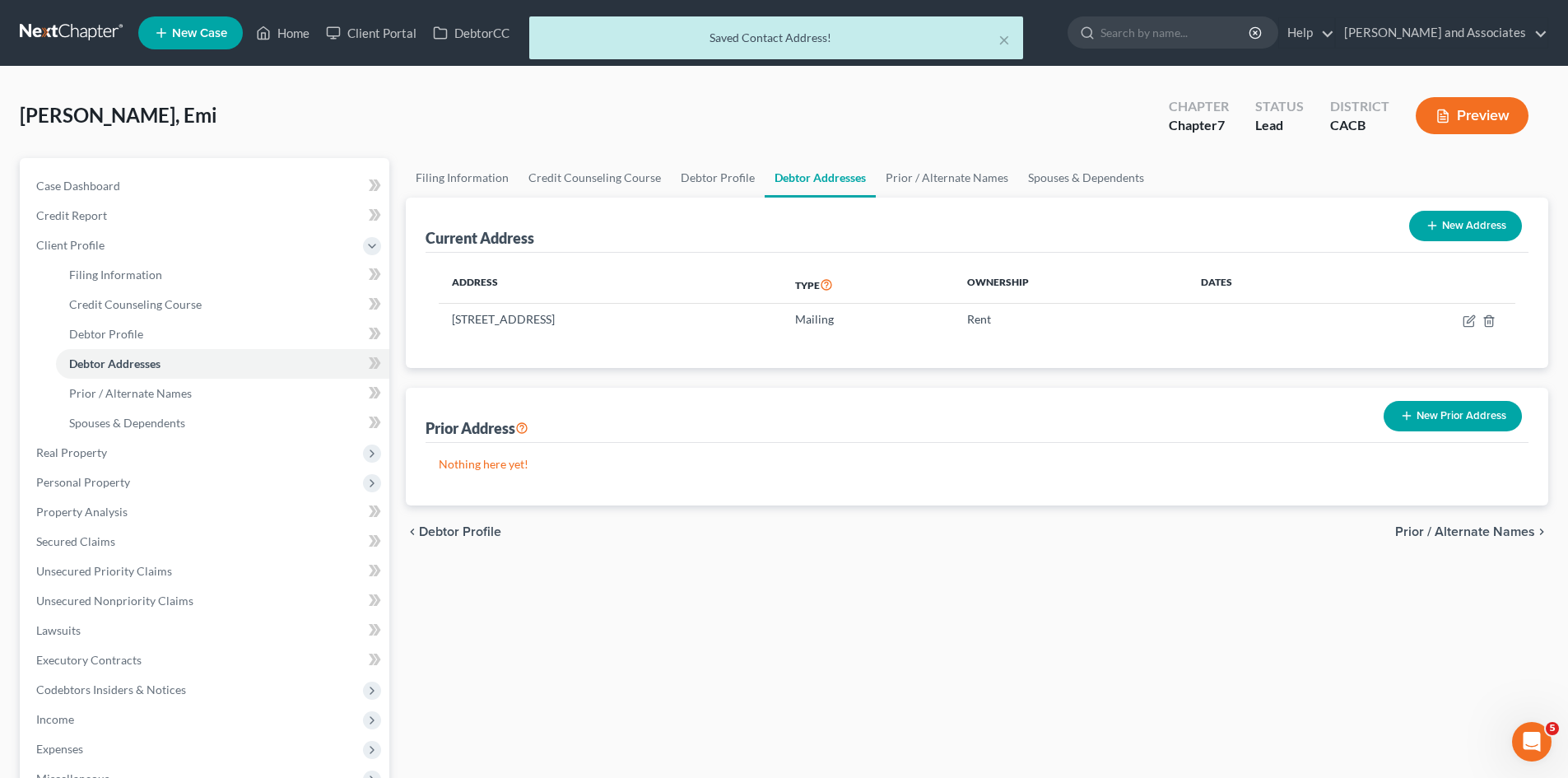
click at [1437, 233] on button "New Address" at bounding box center [1466, 225] width 113 height 30
select select "0"
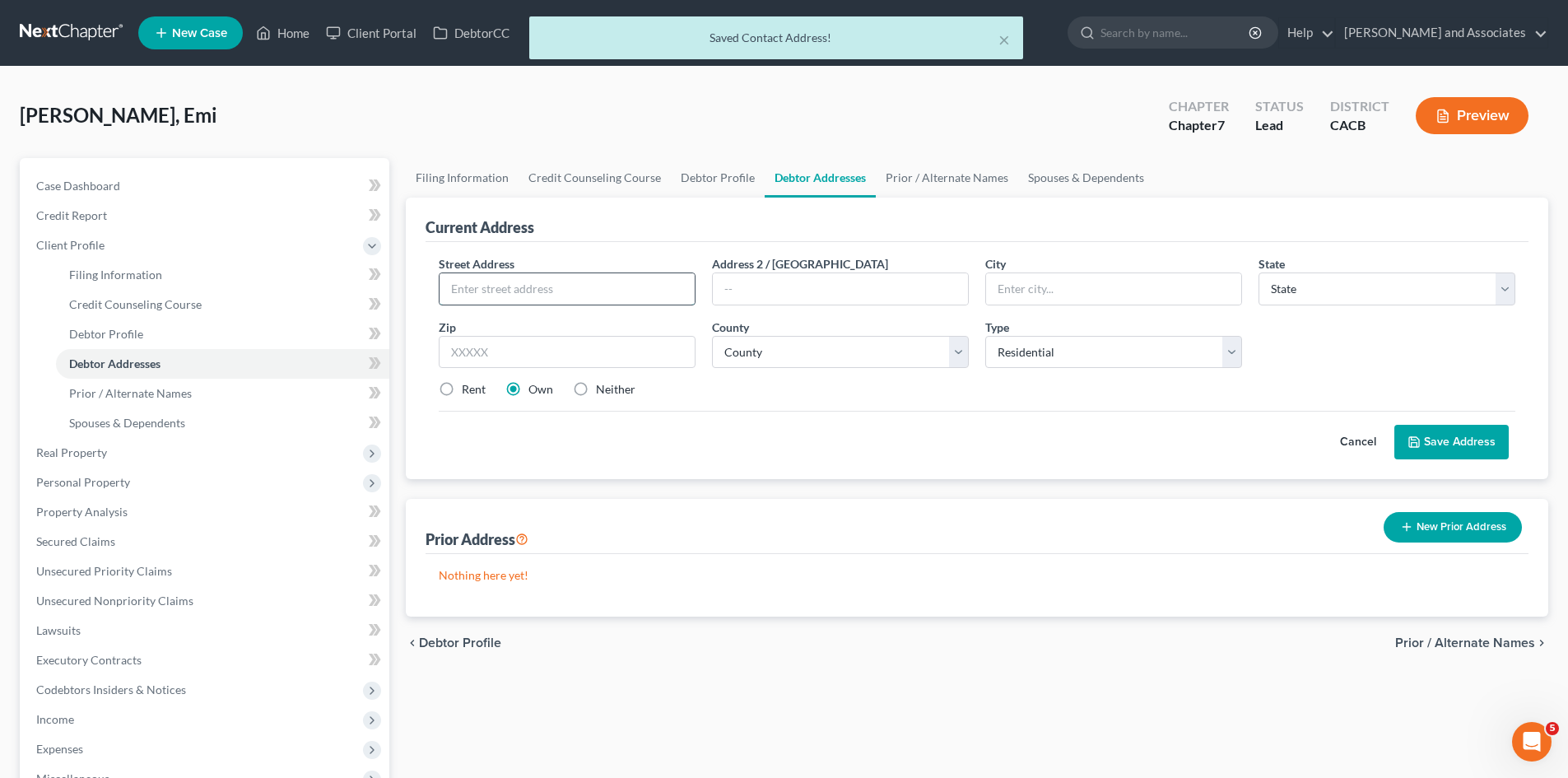
click at [521, 287] on input "text" at bounding box center [567, 289] width 255 height 31
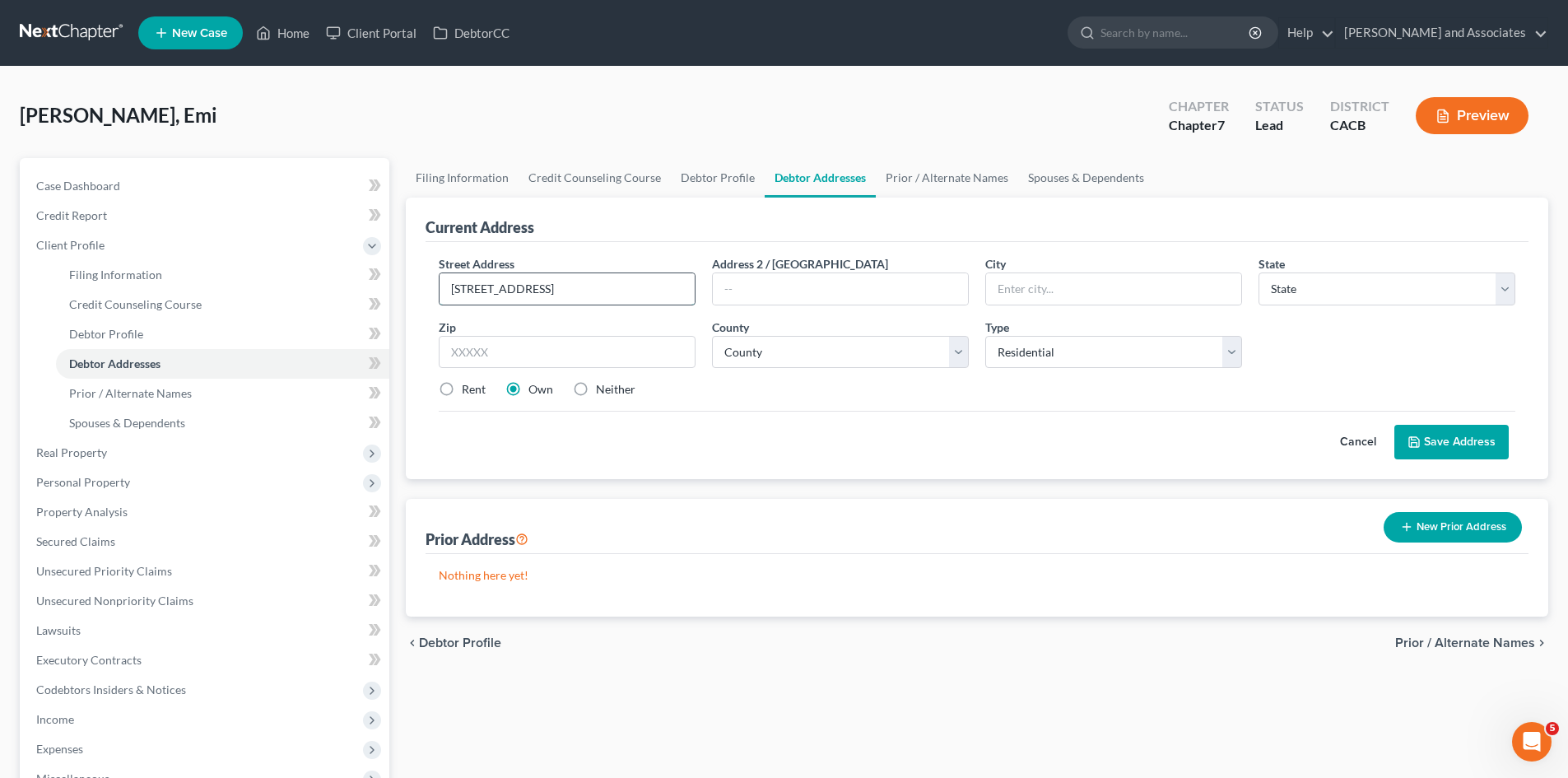
click at [510, 287] on input "[STREET_ADDRESS]" at bounding box center [567, 289] width 255 height 31
type input "[STREET_ADDRESS]"
click at [796, 284] on input "text" at bounding box center [840, 289] width 255 height 31
click at [614, 362] on input "text" at bounding box center [567, 352] width 257 height 33
type input "93436"
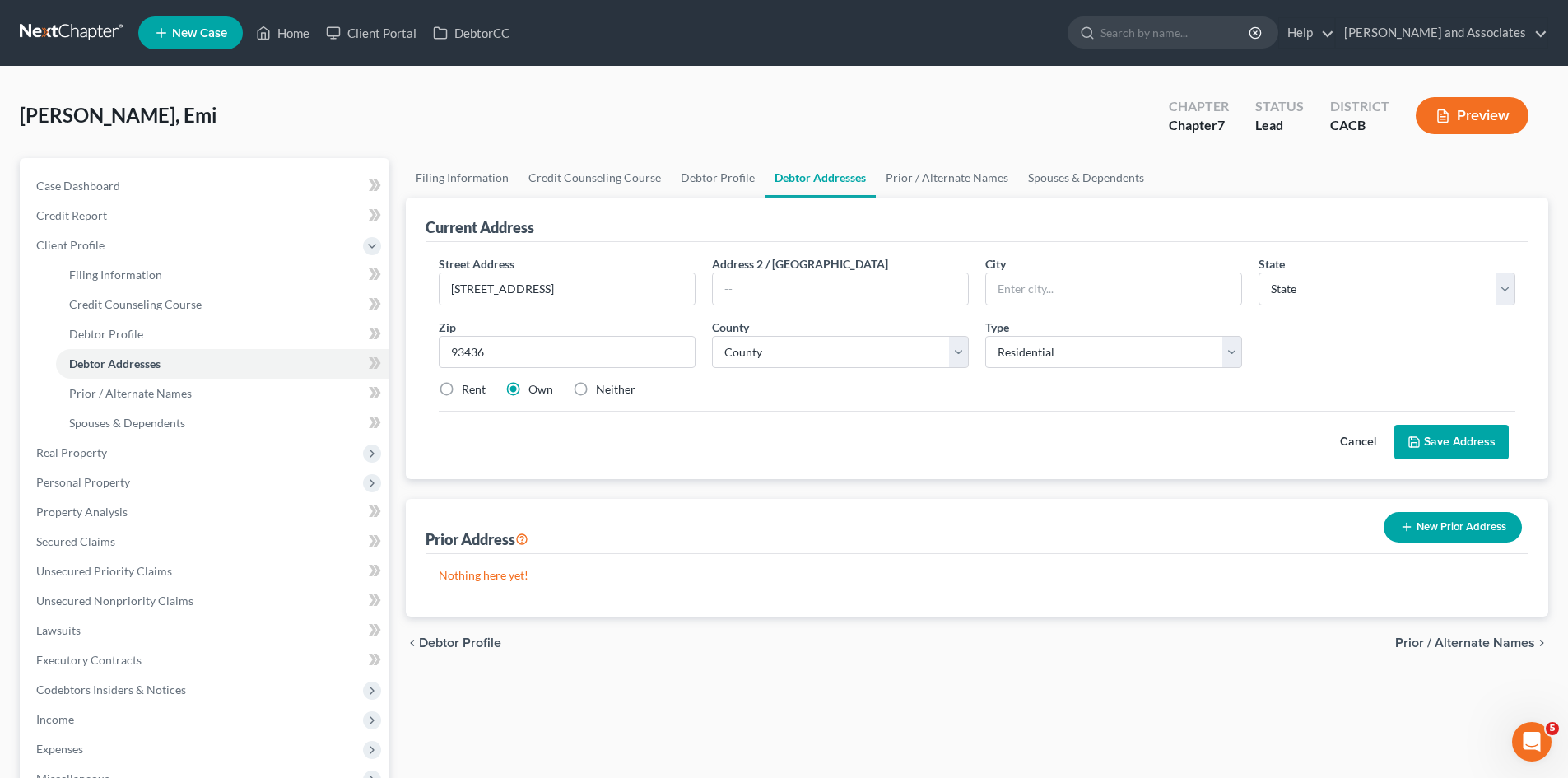
drag, startPoint x: 819, startPoint y: 403, endPoint x: 827, endPoint y: 372, distance: 32.0
click at [819, 401] on div "Street Address * [STREET_ADDRESS] * State * State [US_STATE] AK AR AZ CA CO CT …" at bounding box center [977, 333] width 1093 height 157
type input "Lompoc"
select select "4"
click at [901, 352] on select "County [GEOGRAPHIC_DATA] [GEOGRAPHIC_DATA] [GEOGRAPHIC_DATA] [GEOGRAPHIC_DATA] …" at bounding box center [840, 352] width 257 height 33
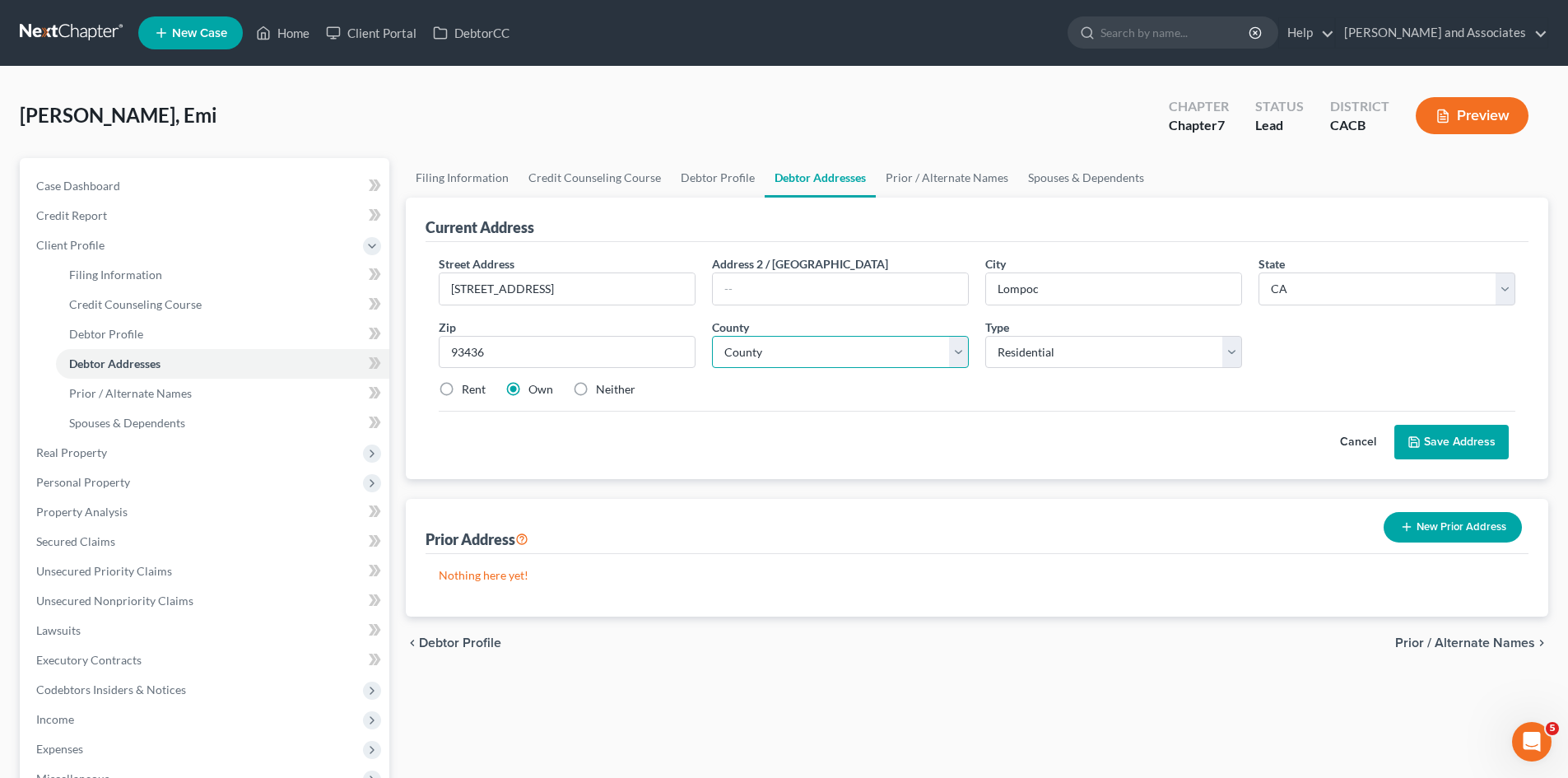
select select "41"
click at [712, 336] on select "County [GEOGRAPHIC_DATA] [GEOGRAPHIC_DATA] [GEOGRAPHIC_DATA] [GEOGRAPHIC_DATA] …" at bounding box center [840, 352] width 257 height 33
click at [1469, 438] on button "Save Address" at bounding box center [1451, 441] width 114 height 34
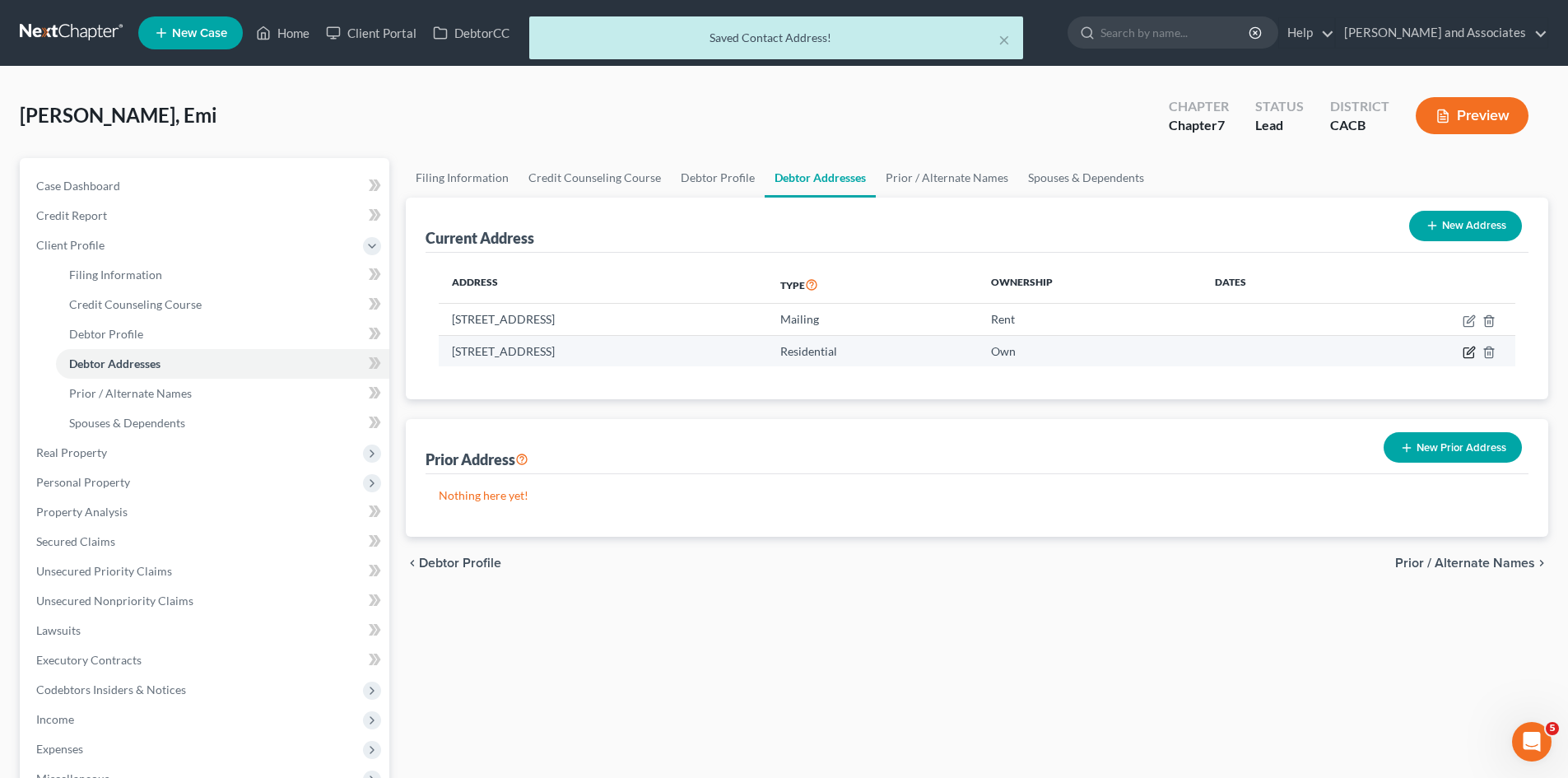
click at [1465, 352] on icon "button" at bounding box center [1470, 352] width 14 height 14
select select "4"
select select "41"
select select "0"
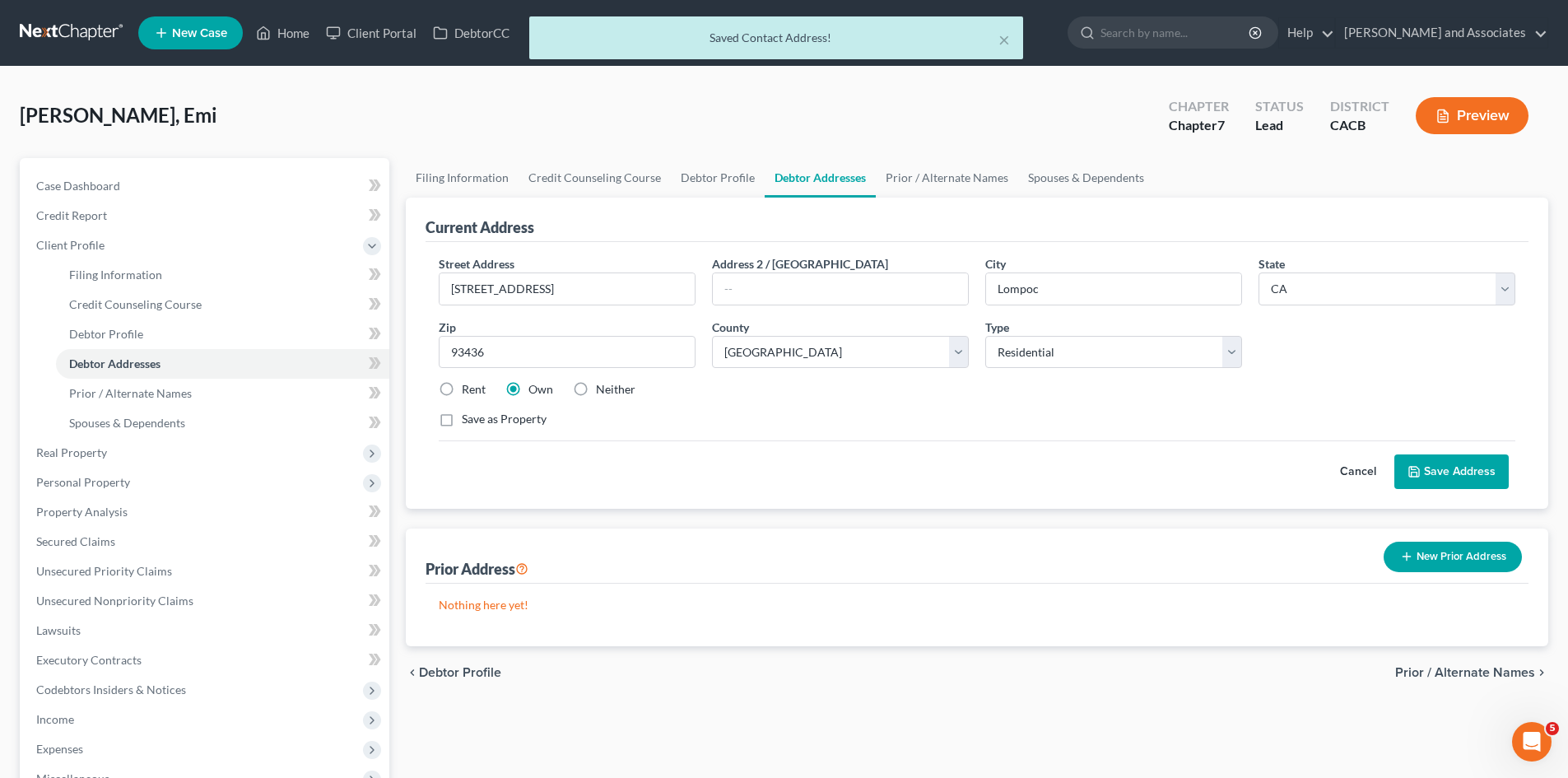
click at [466, 389] on label "Rent" at bounding box center [473, 389] width 24 height 17
click at [468, 389] on input "Rent" at bounding box center [473, 386] width 11 height 11
radio input "true"
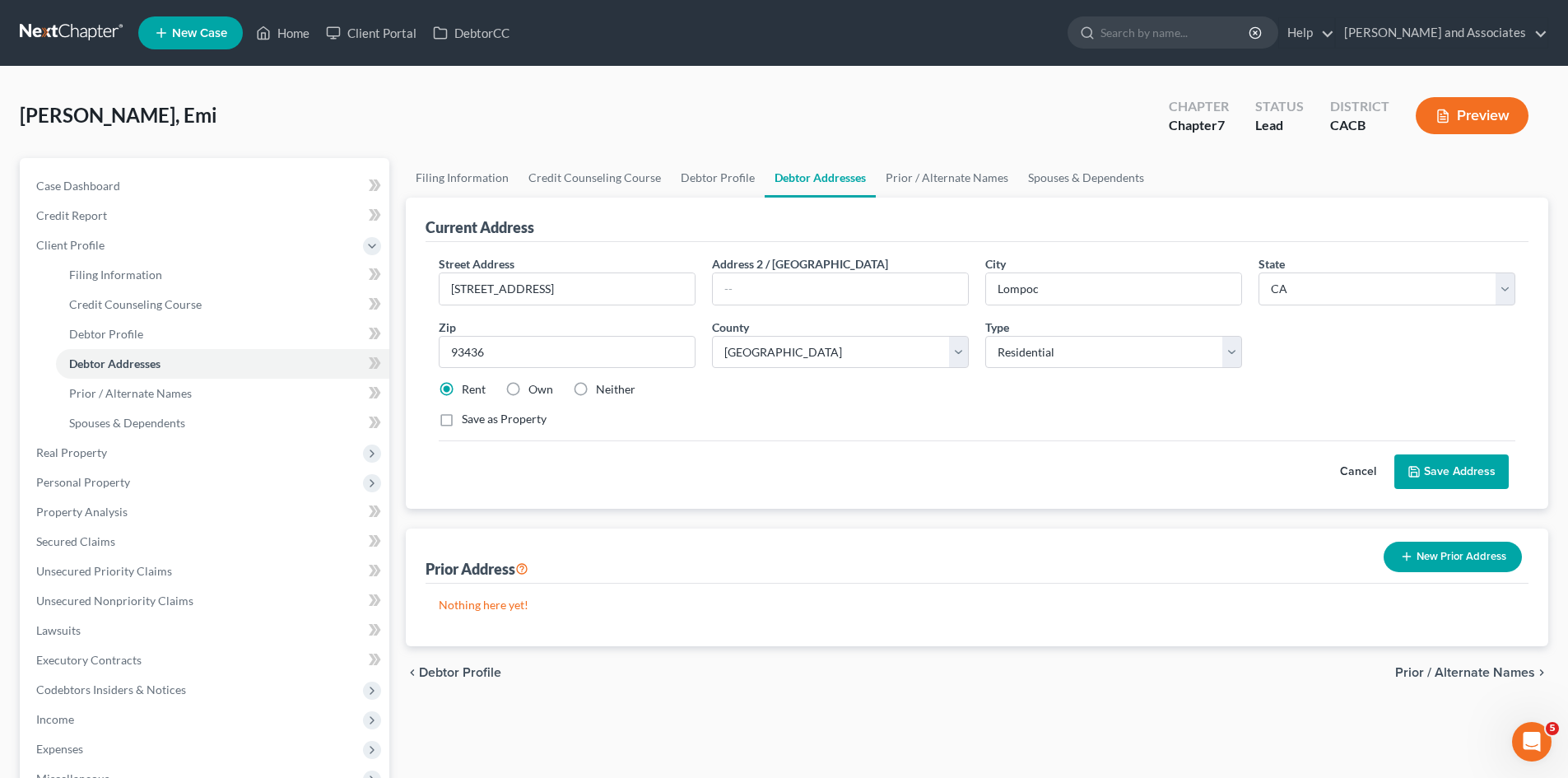
click at [1479, 467] on button "Save Address" at bounding box center [1451, 470] width 114 height 34
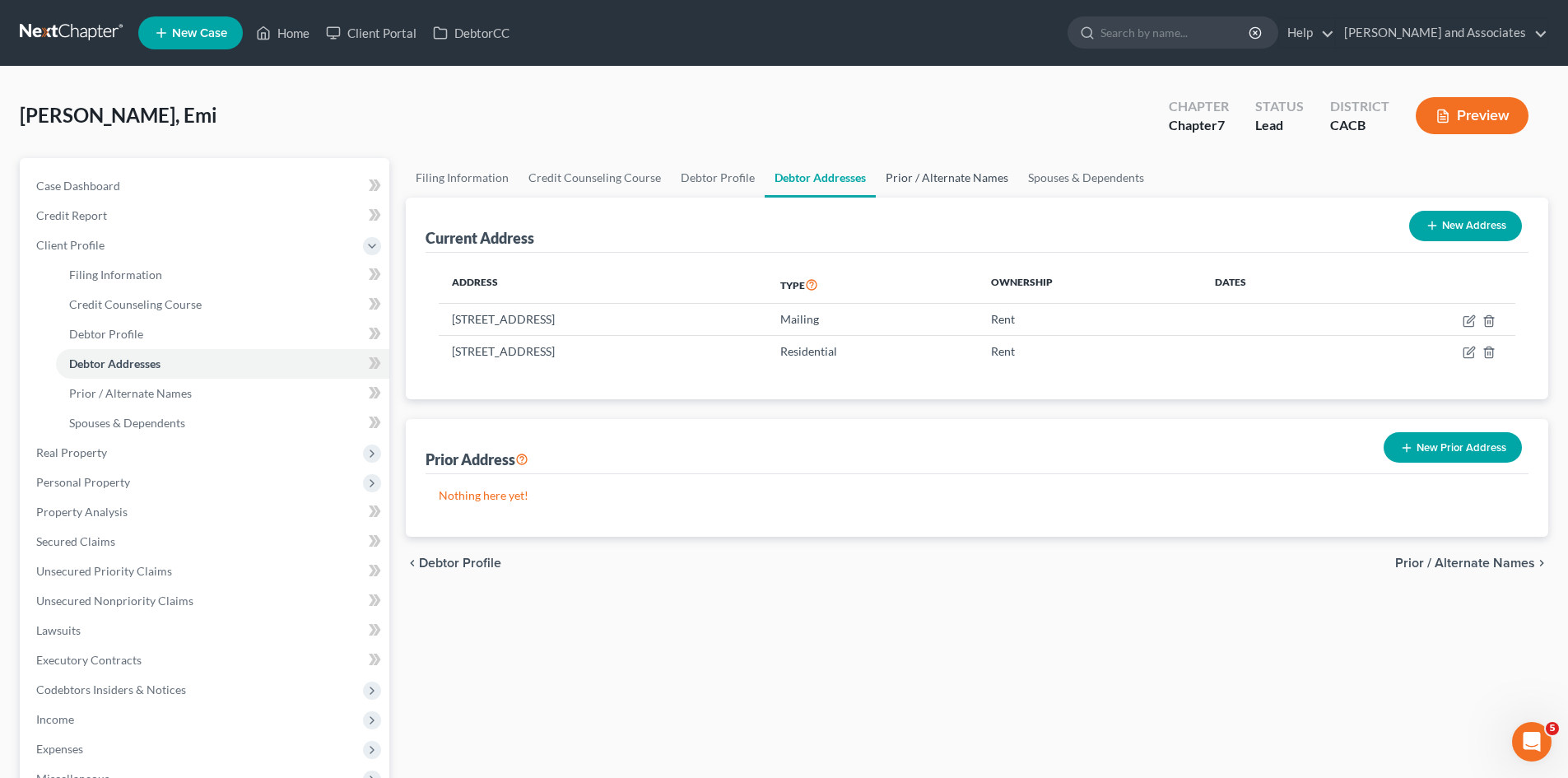
click at [930, 171] on link "Prior / Alternate Names" at bounding box center [947, 177] width 142 height 40
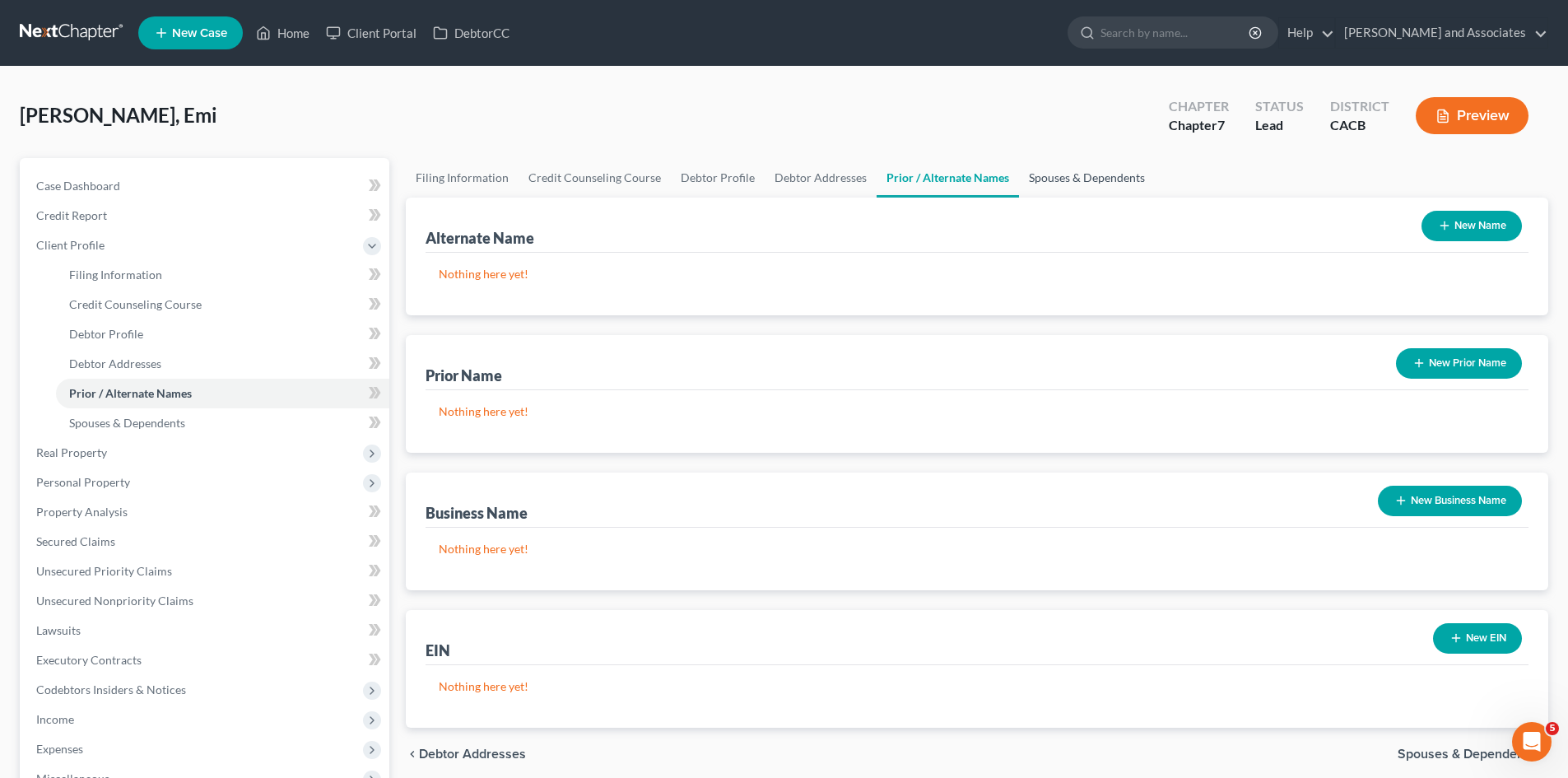
click at [1092, 165] on link "Spouses & Dependents" at bounding box center [1086, 177] width 135 height 40
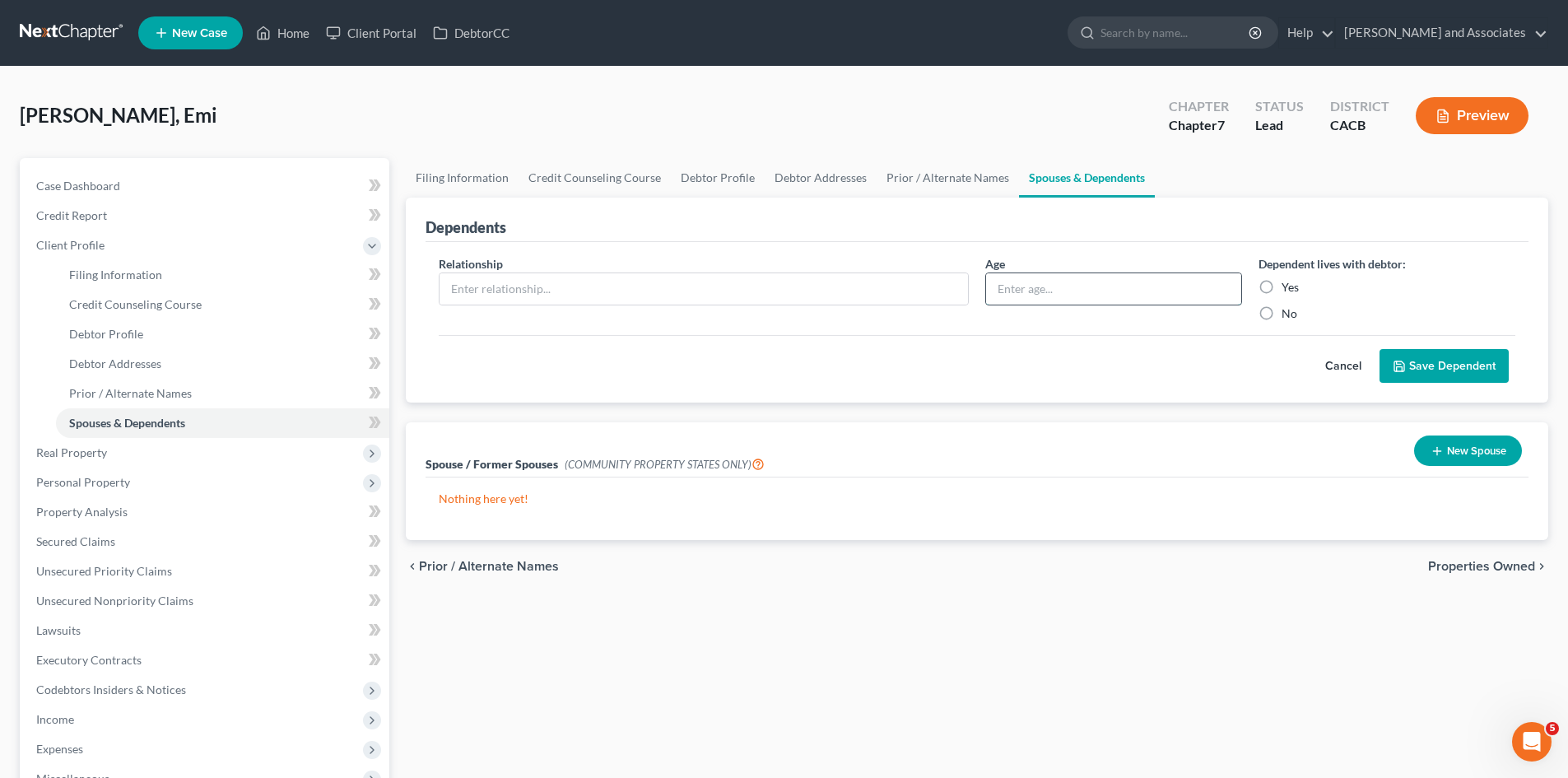
click at [1166, 302] on input "text" at bounding box center [1113, 289] width 255 height 31
type input "5"
click at [1281, 283] on div "Yes" at bounding box center [1387, 286] width 257 height 17
click at [1282, 284] on label "Yes" at bounding box center [1290, 286] width 18 height 17
click at [1288, 284] on input "Yes" at bounding box center [1293, 283] width 11 height 11
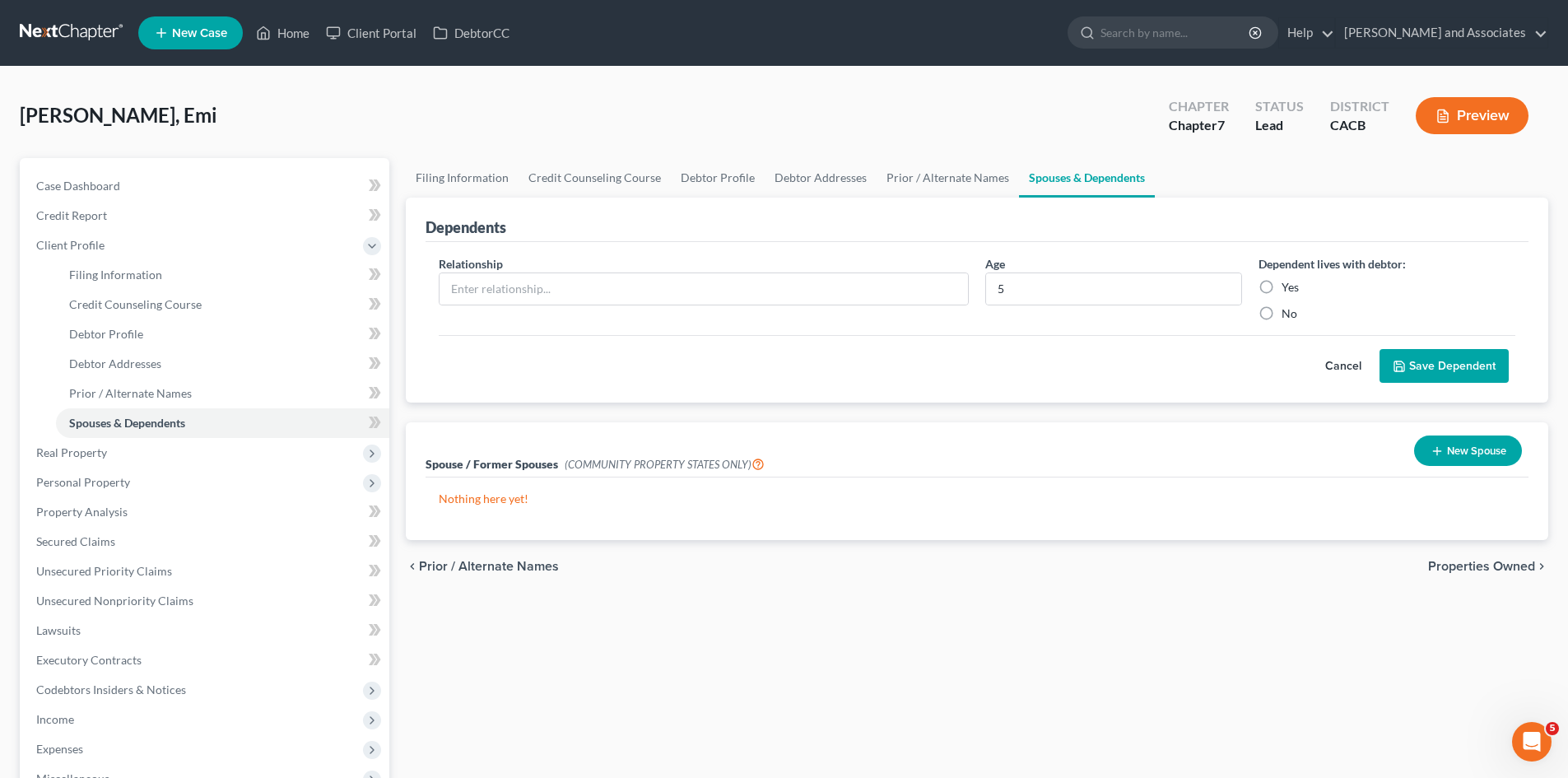
radio input "true"
click at [875, 303] on input "text" at bounding box center [703, 289] width 529 height 31
type input "Daughter"
click at [1441, 370] on button "Save Dependent" at bounding box center [1443, 365] width 130 height 34
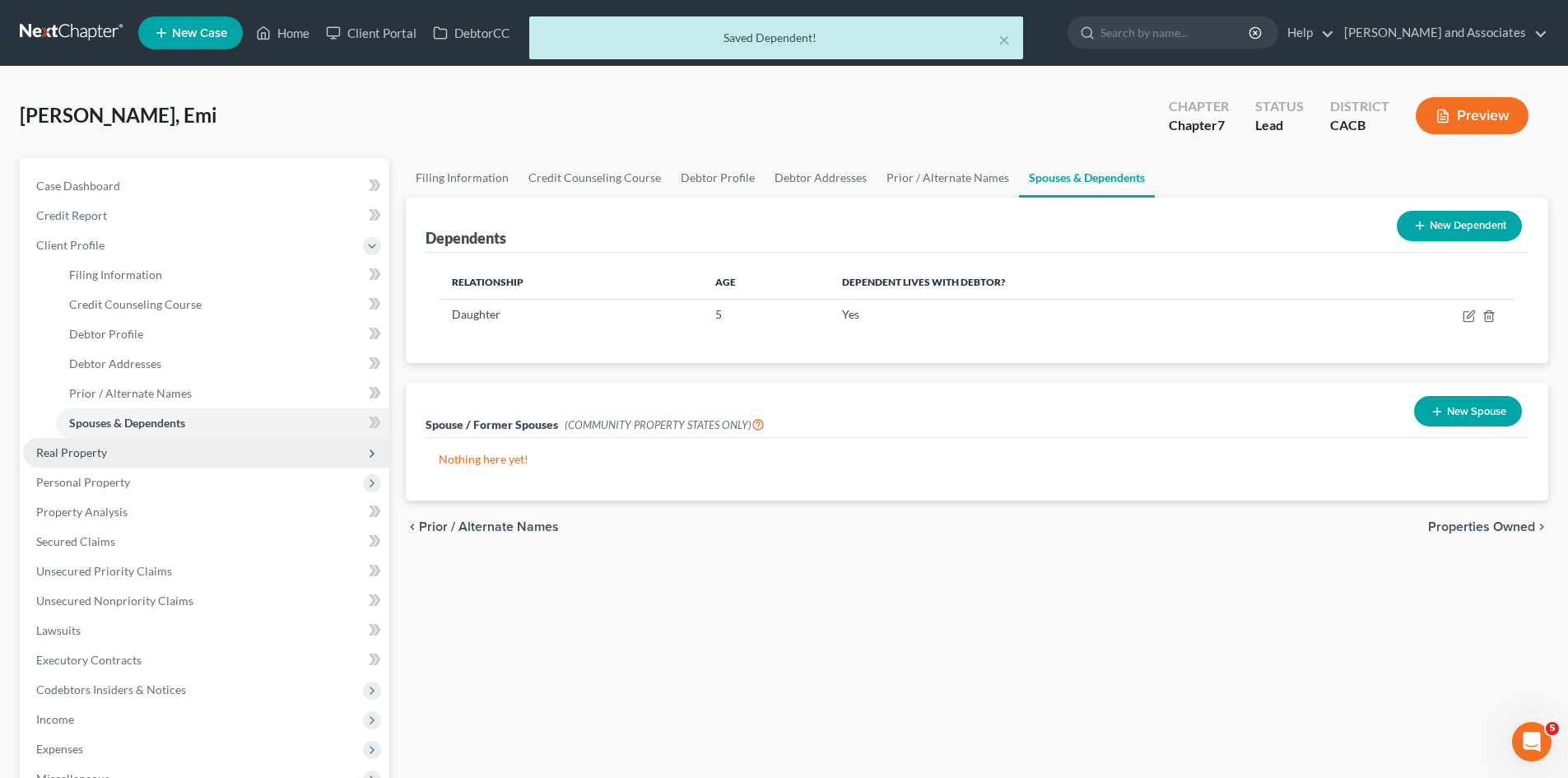
click at [115, 455] on span "Real Property" at bounding box center [206, 453] width 366 height 29
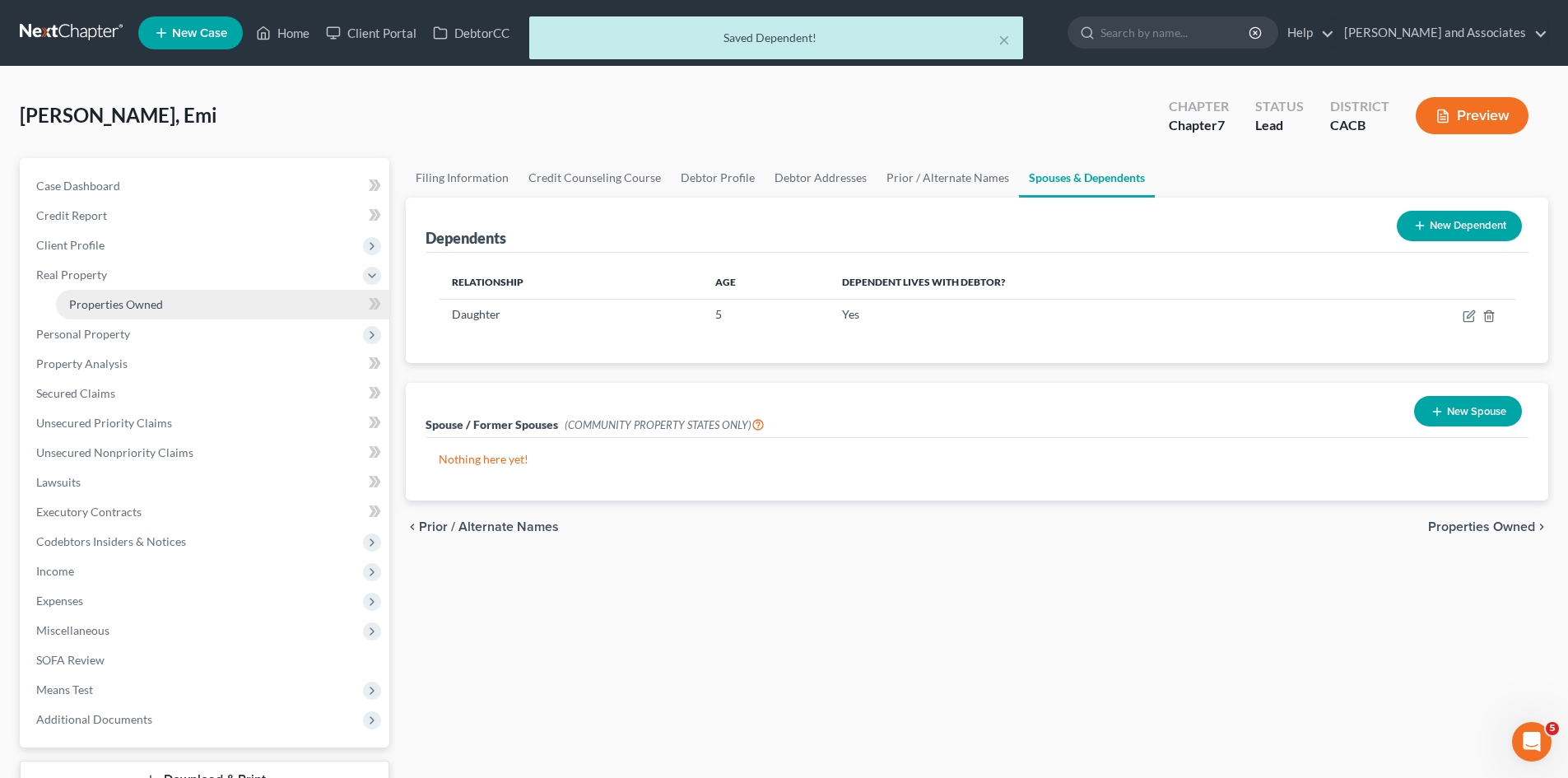
click at [118, 301] on span "Properties Owned" at bounding box center [116, 304] width 93 height 14
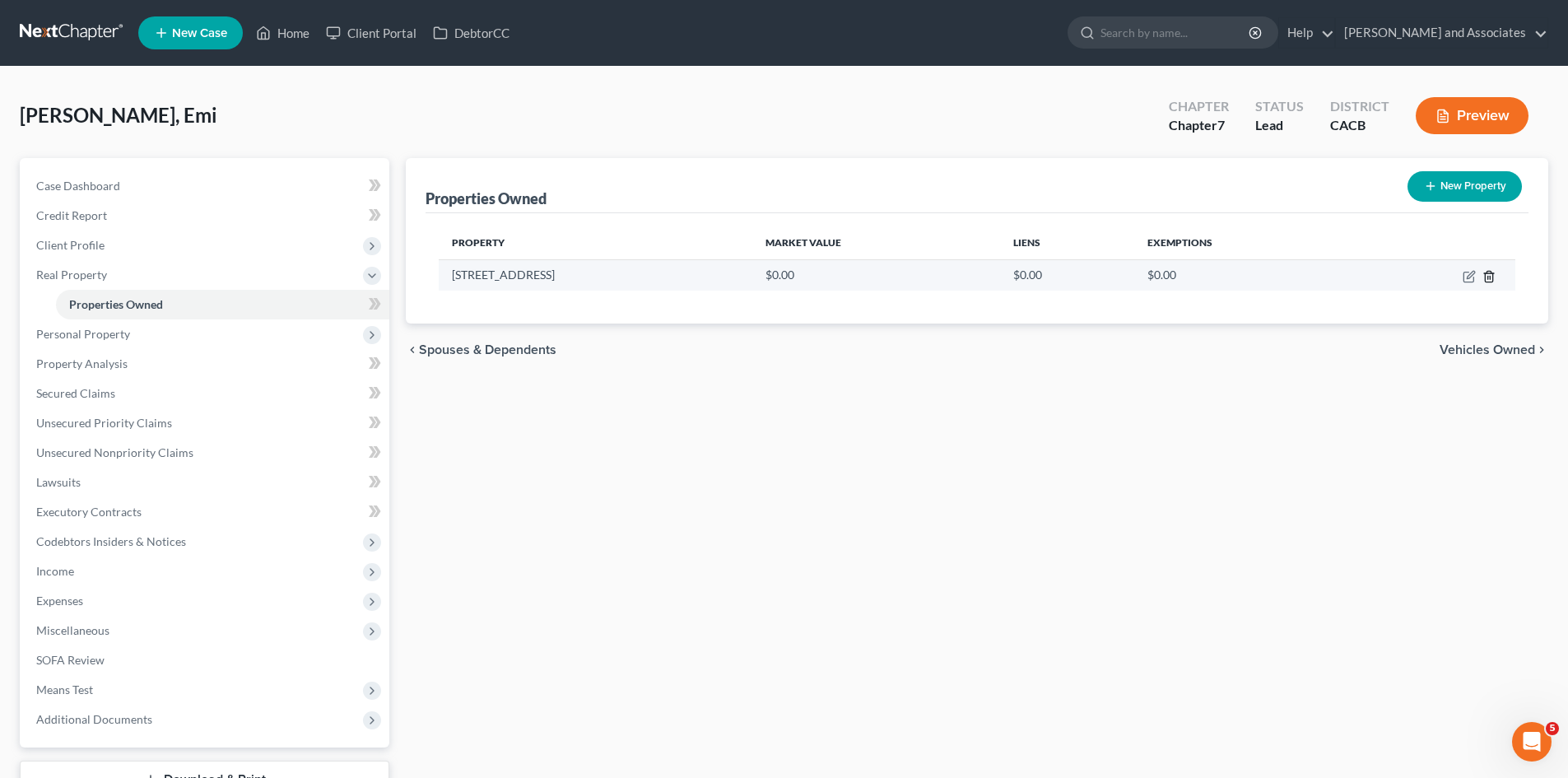
click at [1489, 271] on icon "button" at bounding box center [1489, 276] width 8 height 11
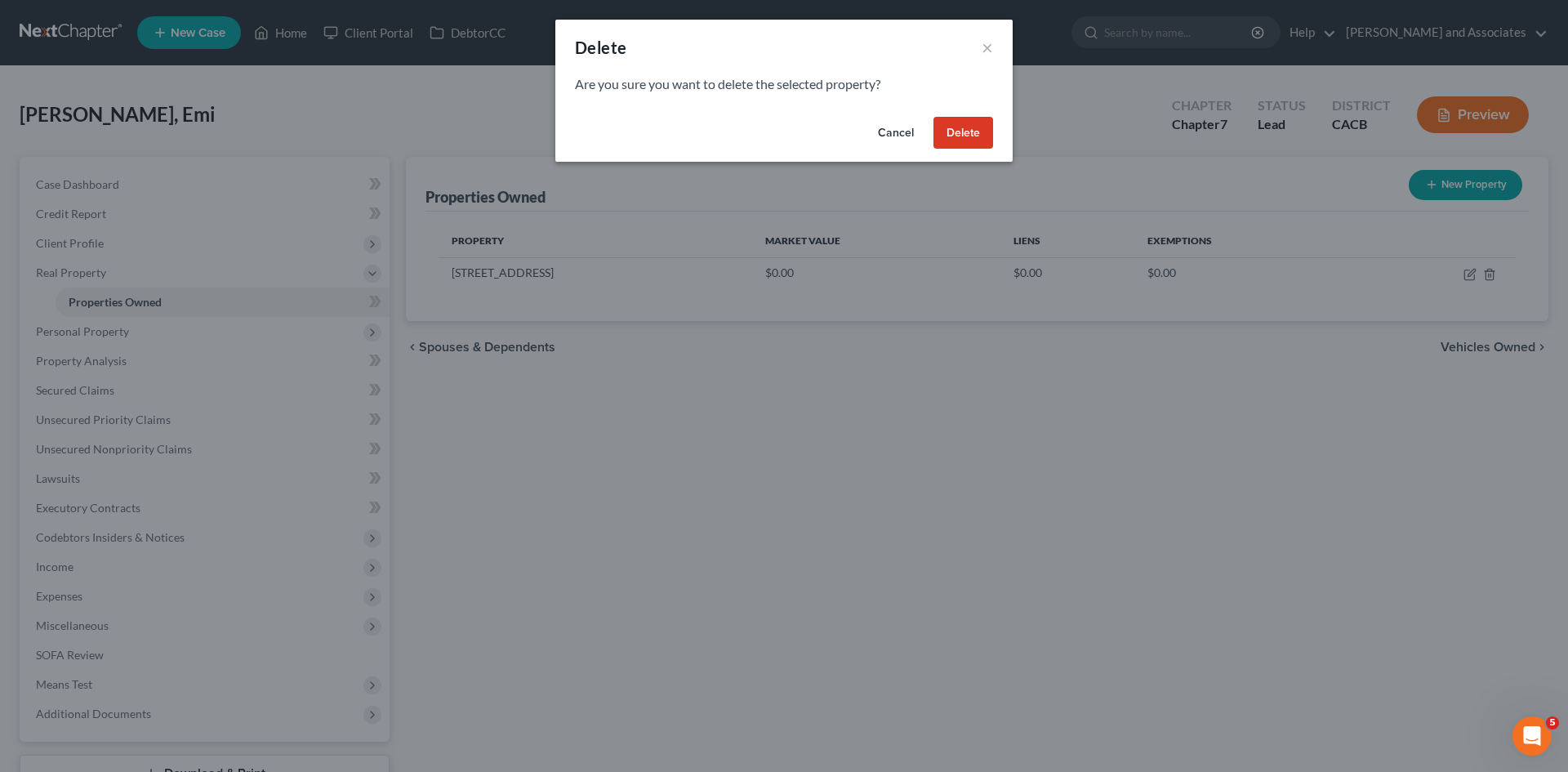
click at [978, 134] on button "Delete" at bounding box center [963, 133] width 60 height 33
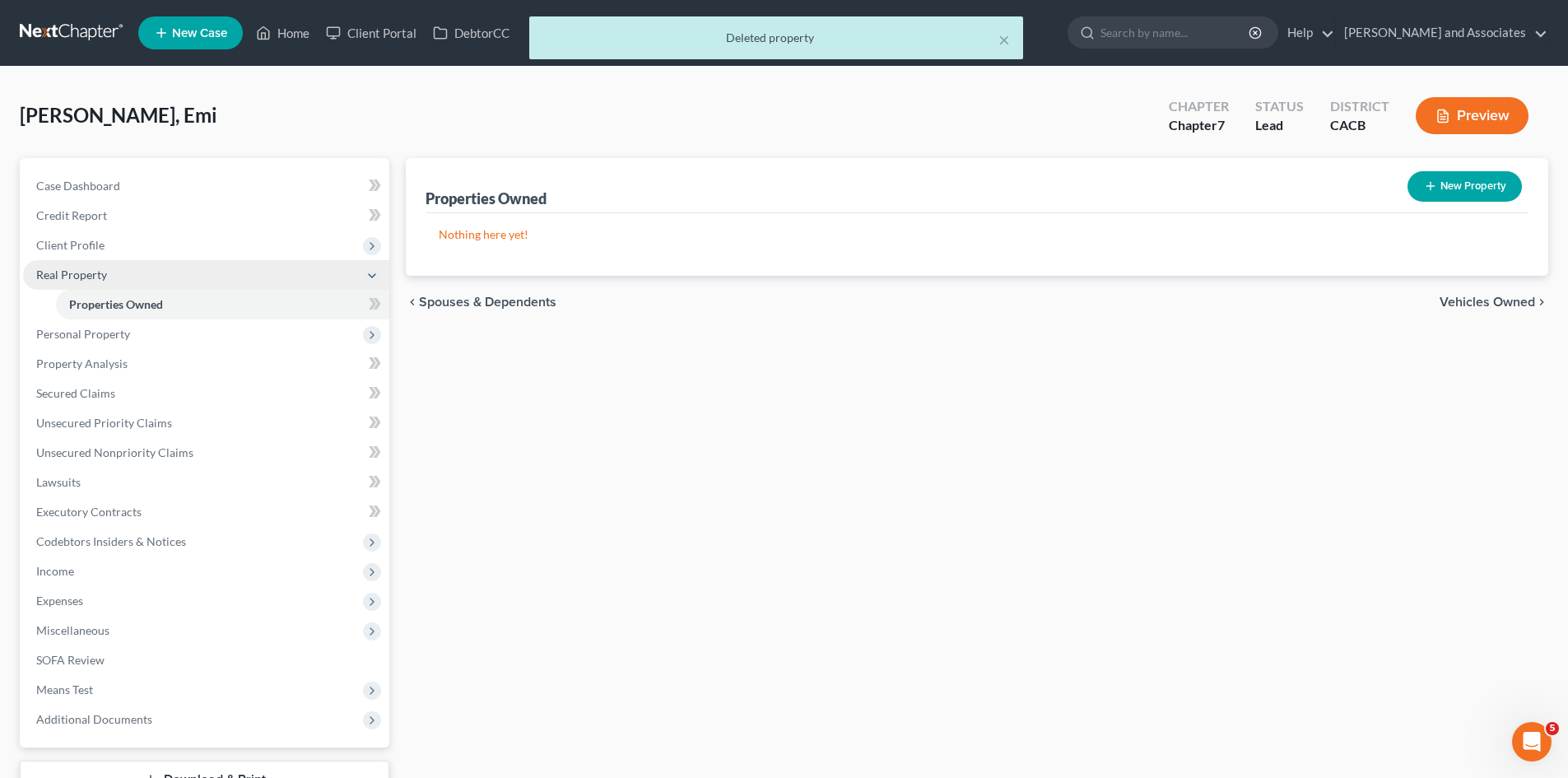
click at [121, 268] on span "Real Property" at bounding box center [206, 275] width 366 height 29
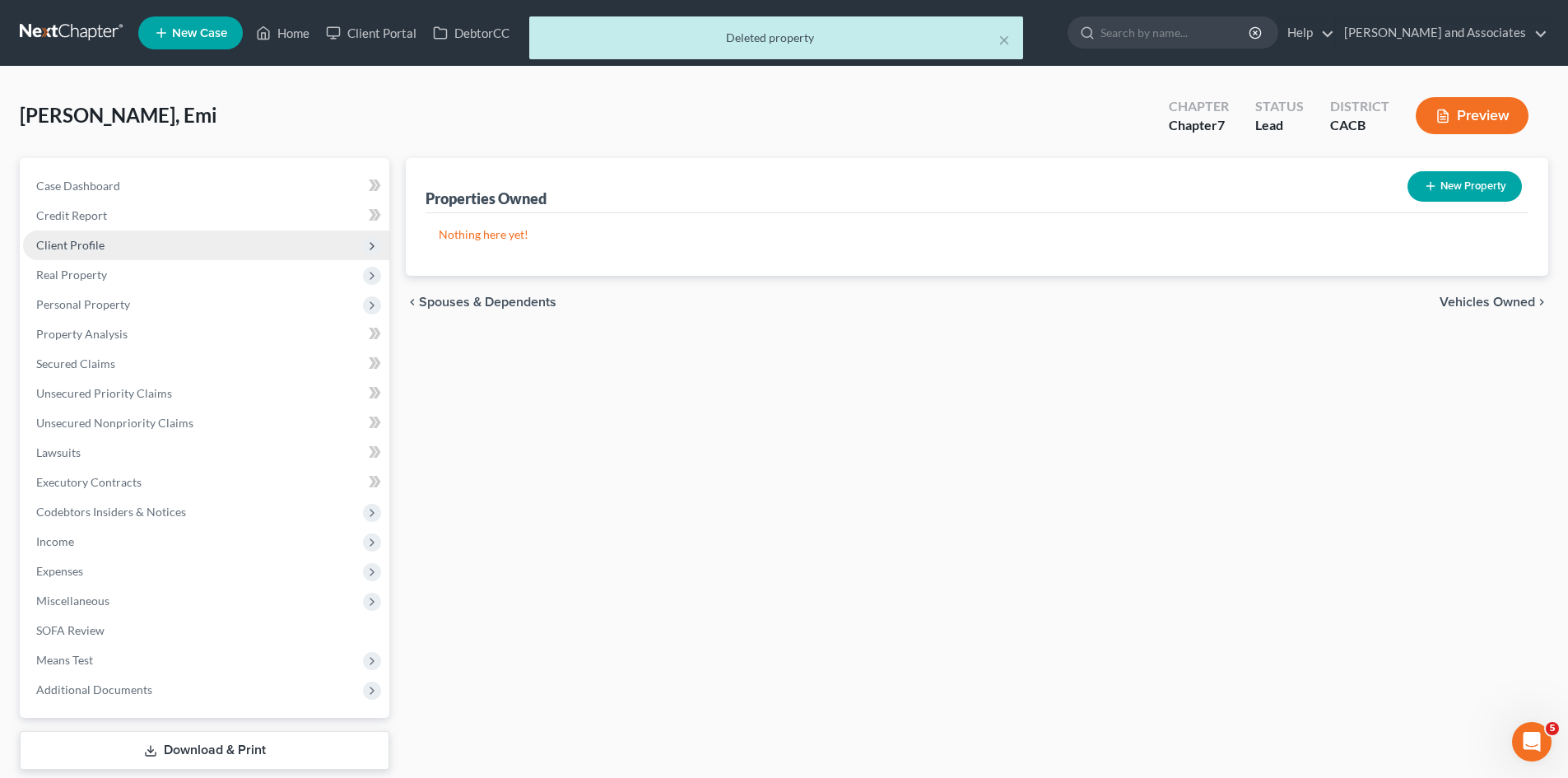
click at [145, 254] on span "Client Profile" at bounding box center [206, 245] width 366 height 29
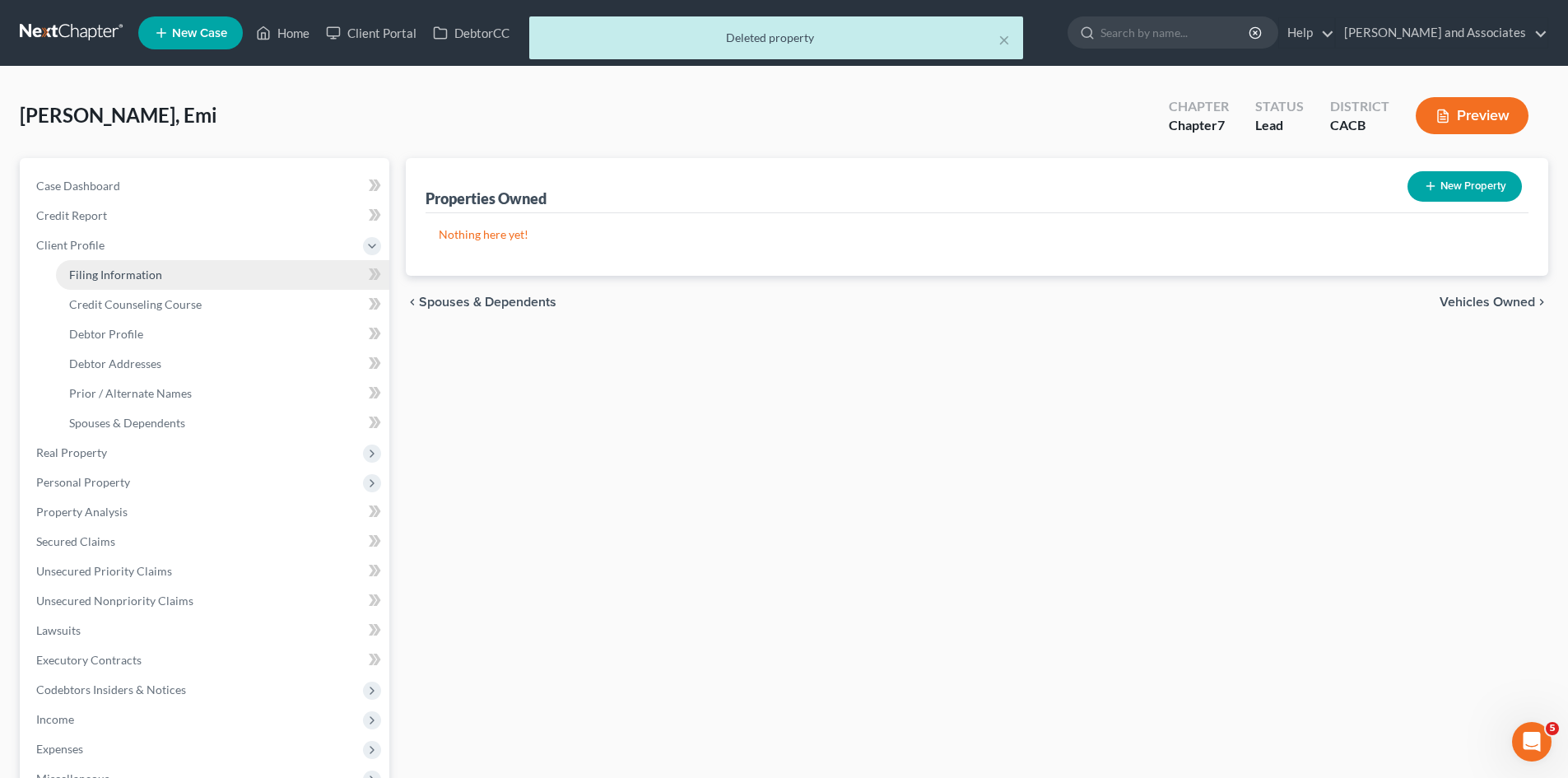
click at [146, 270] on span "Filing Information" at bounding box center [115, 275] width 93 height 14
select select "1"
select select "0"
select select "7"
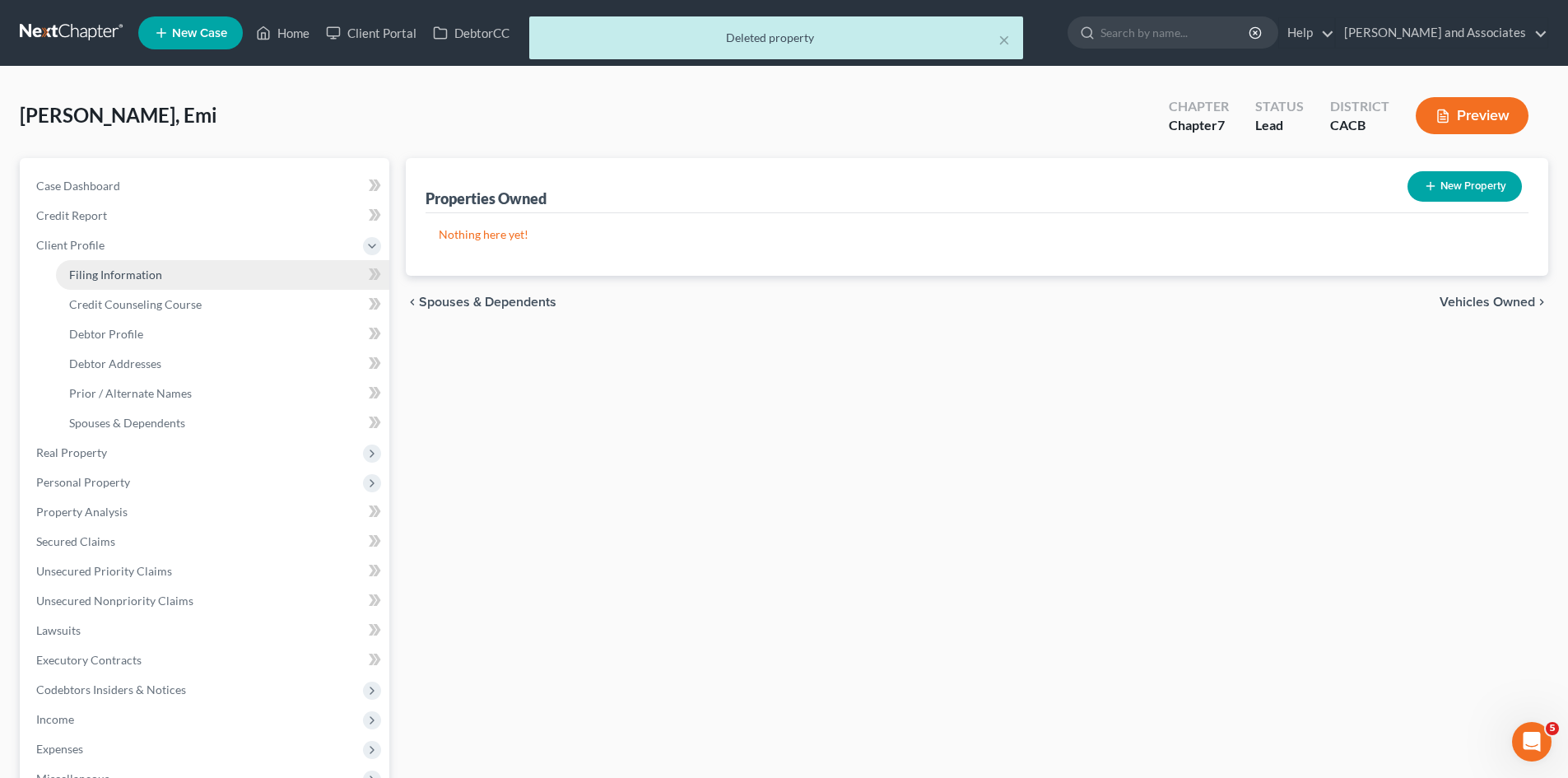
select select "0"
select select "4"
select select "0"
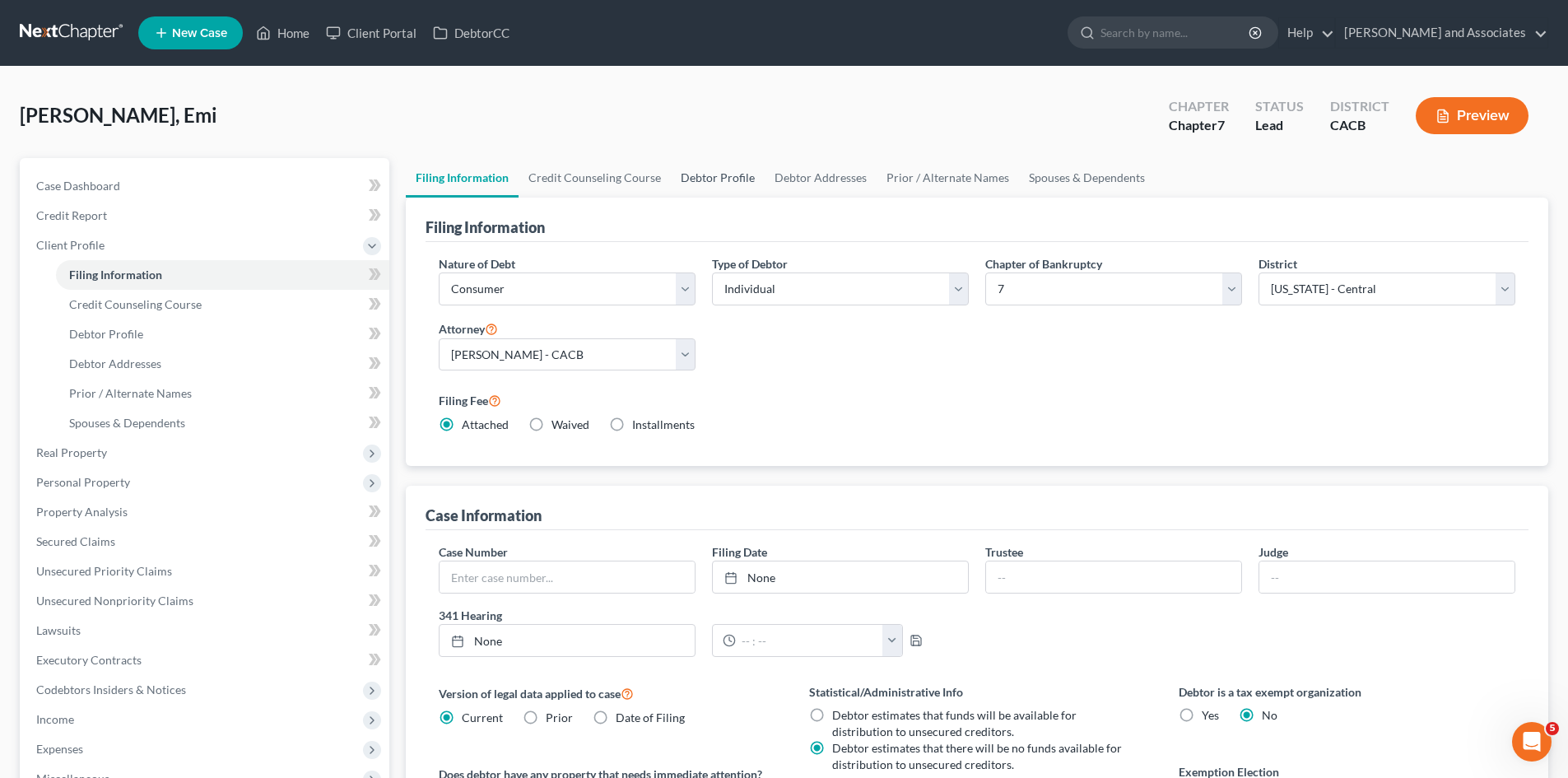
click at [720, 170] on link "Debtor Profile" at bounding box center [718, 177] width 93 height 40
select select "0"
select select "1"
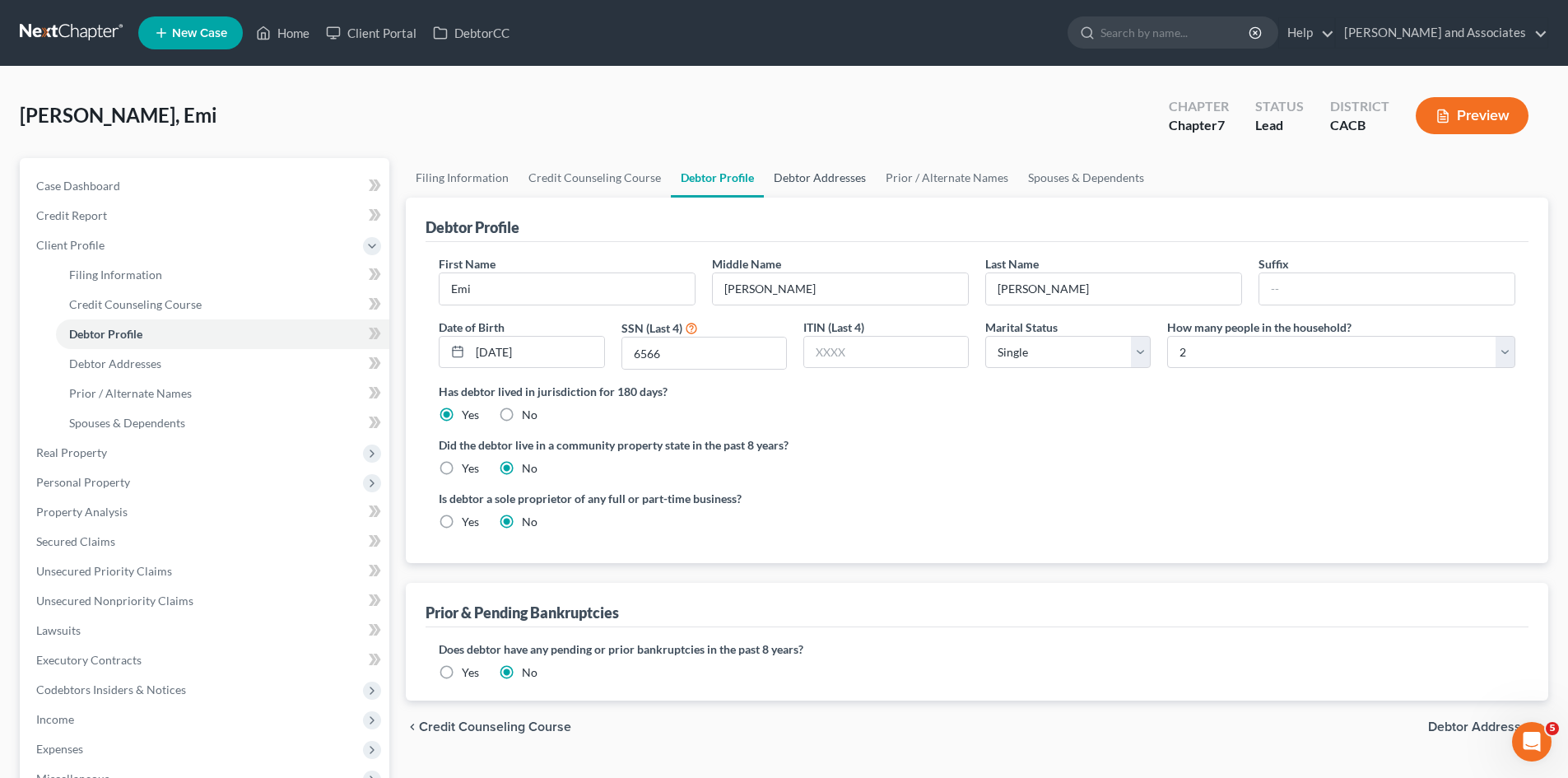
click at [832, 172] on link "Debtor Addresses" at bounding box center [819, 177] width 112 height 40
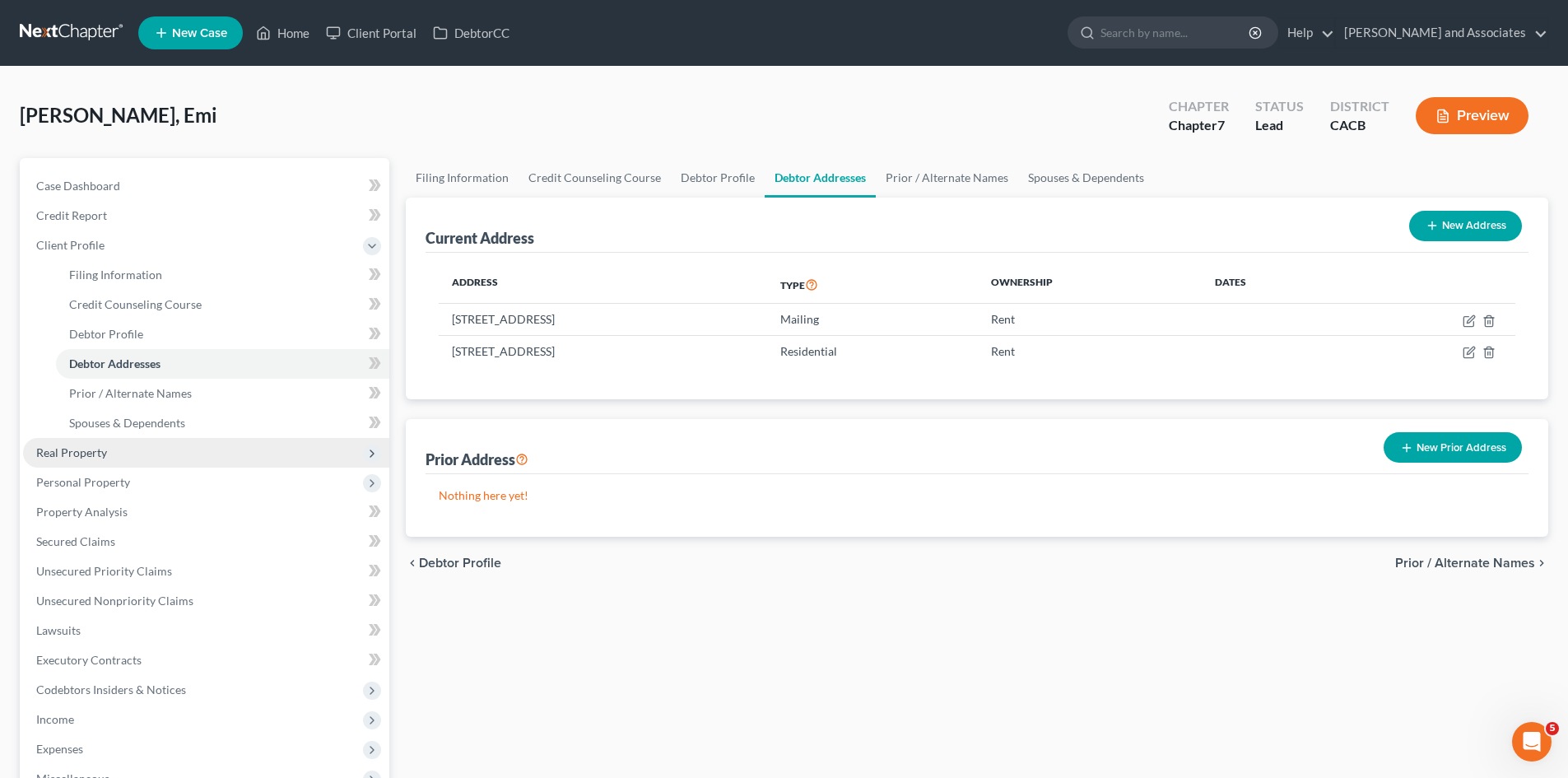
click at [157, 447] on span "Real Property" at bounding box center [206, 453] width 366 height 29
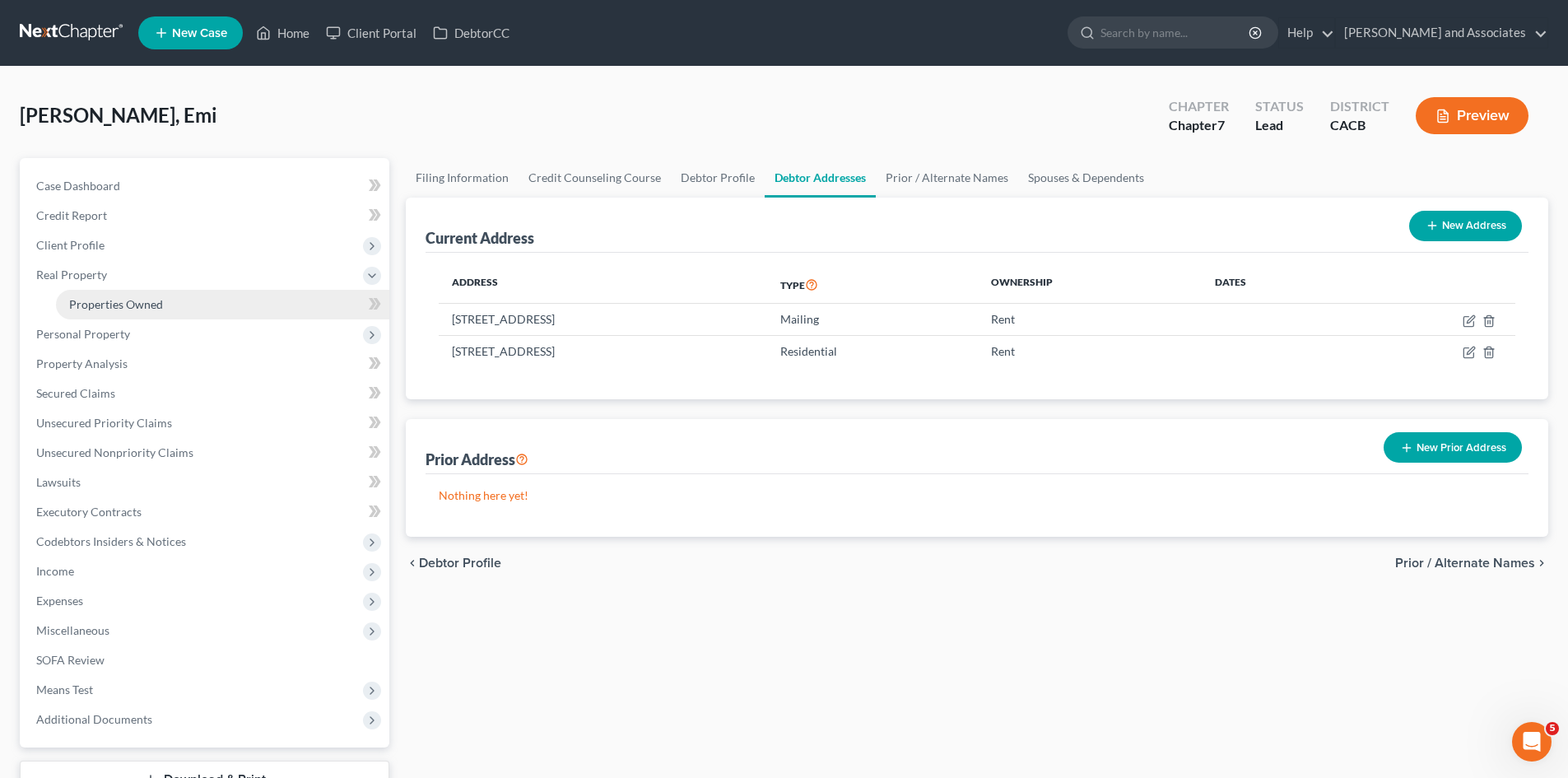
click at [172, 312] on link "Properties Owned" at bounding box center [222, 304] width 333 height 29
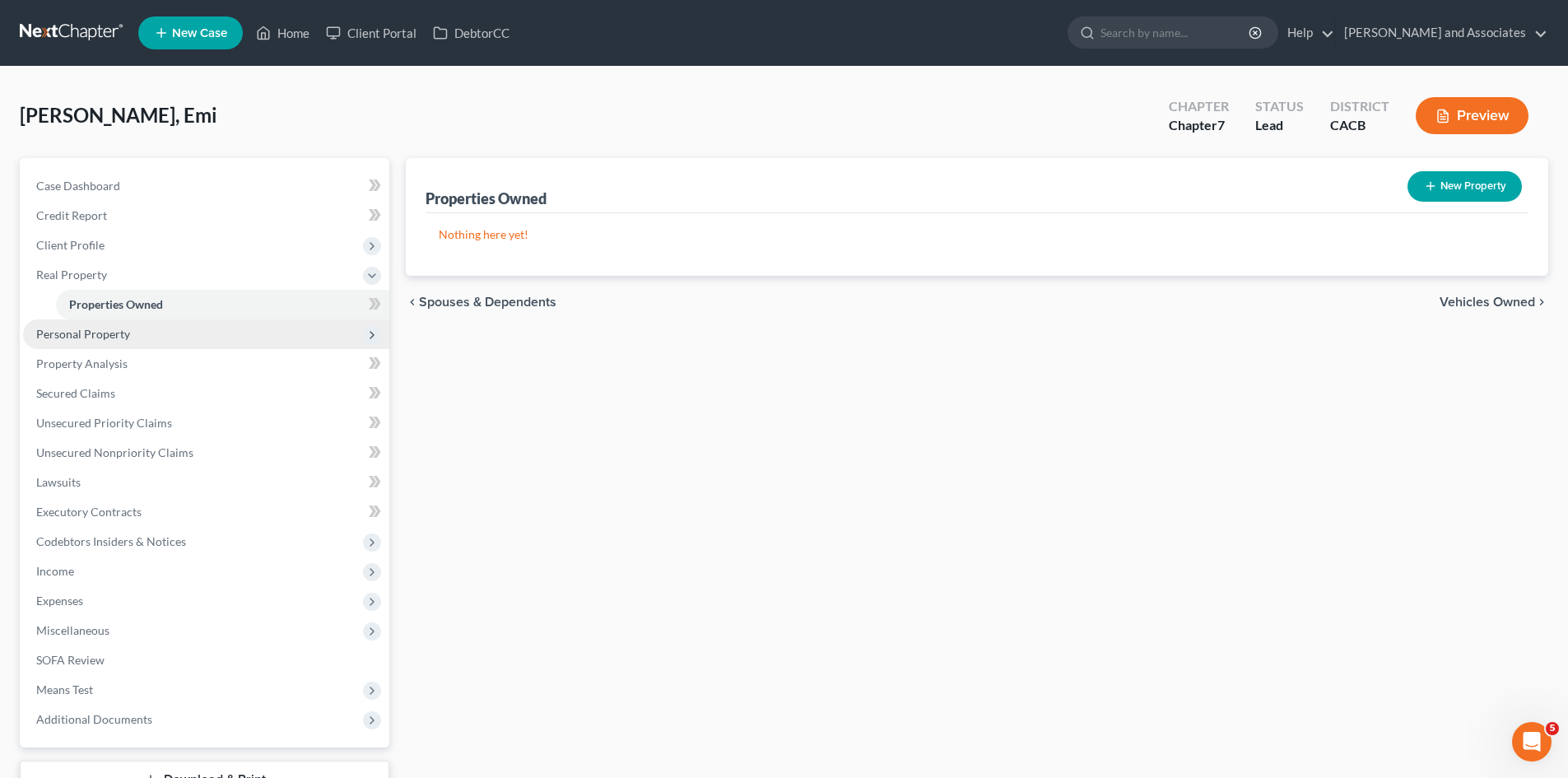
click at [189, 333] on span "Personal Property" at bounding box center [206, 334] width 366 height 29
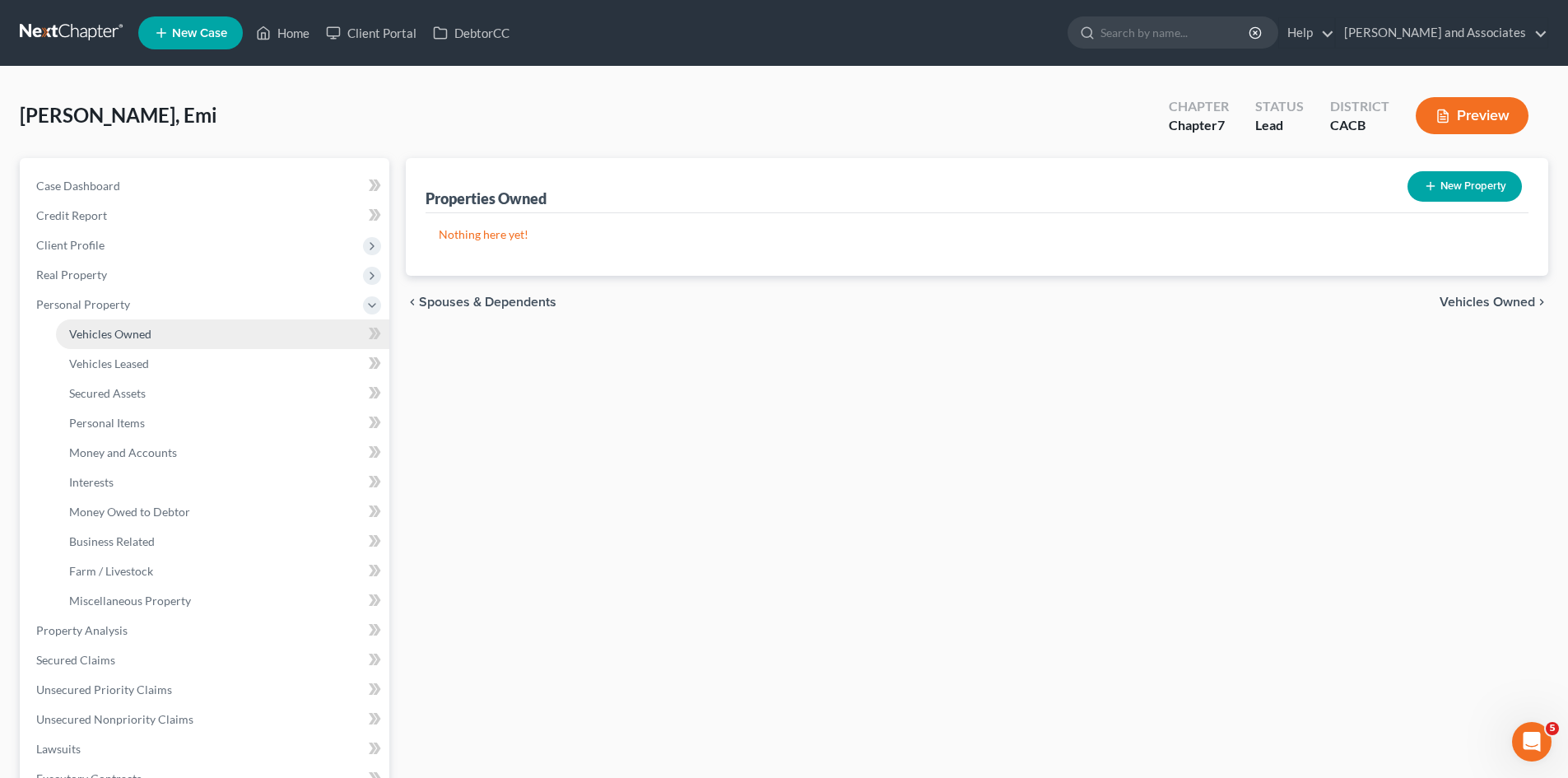
click at [156, 334] on link "Vehicles Owned" at bounding box center [222, 334] width 333 height 29
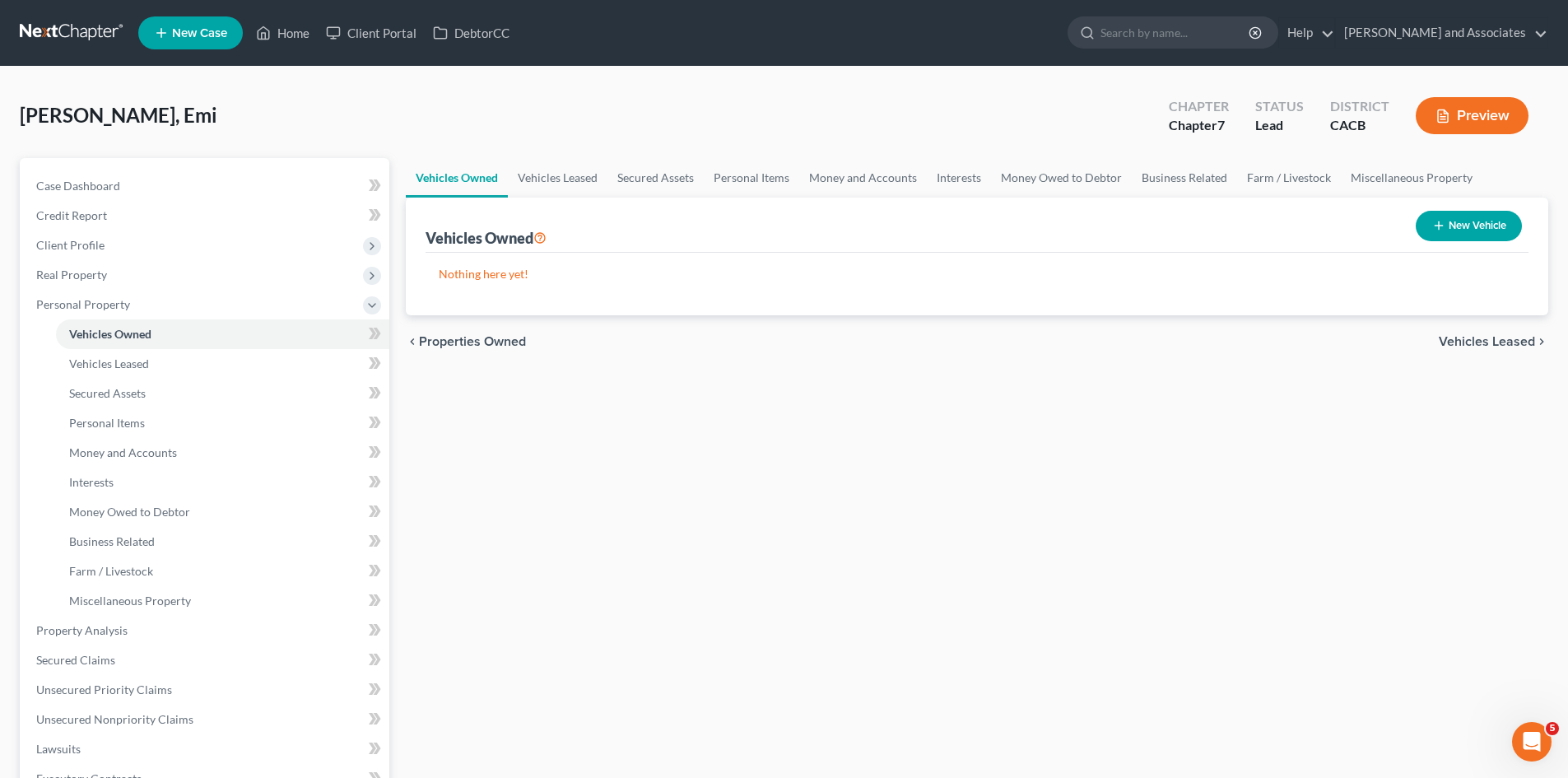
click at [1500, 234] on button "New Vehicle" at bounding box center [1469, 225] width 106 height 30
select select "0"
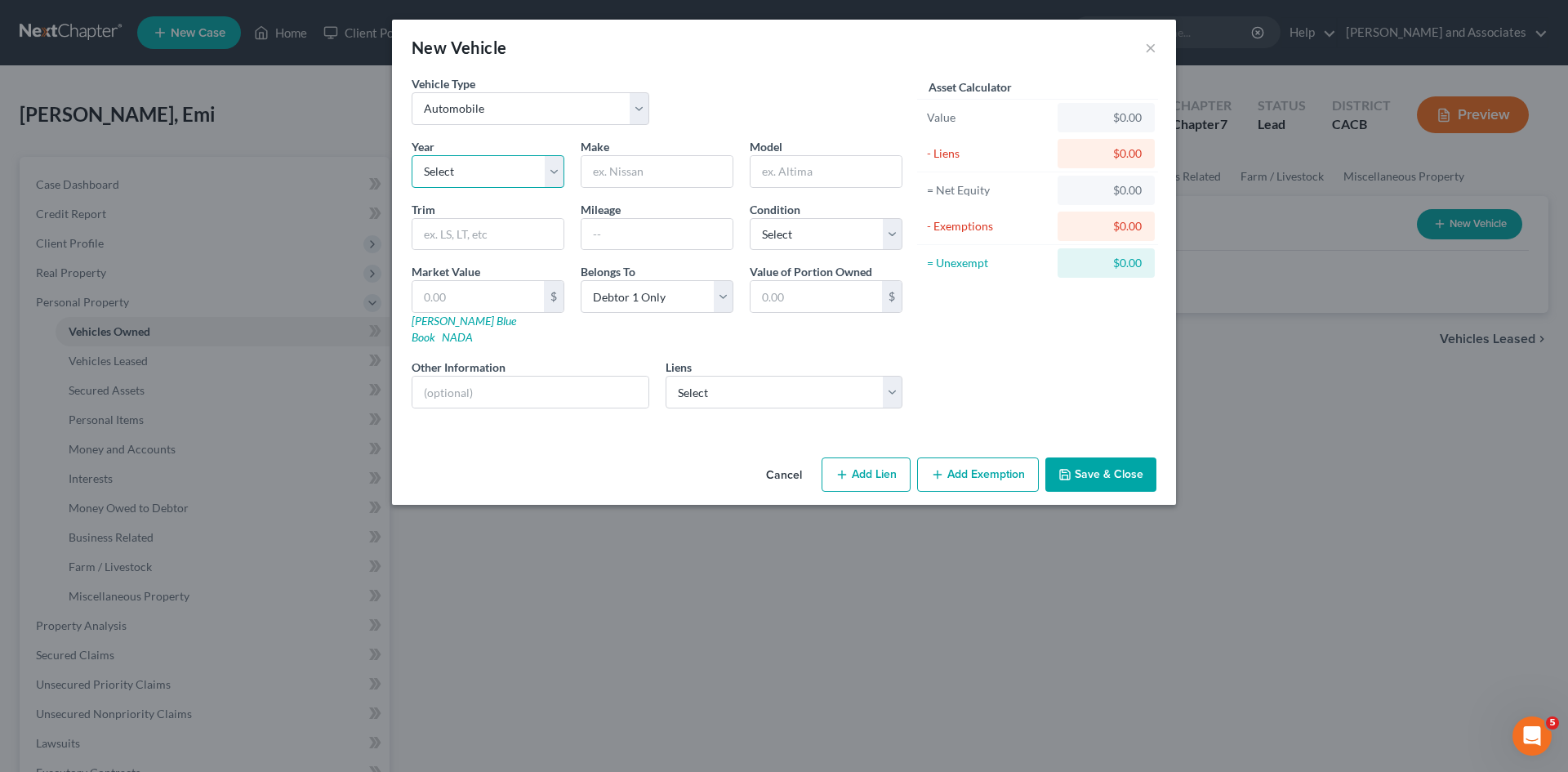
click at [524, 172] on select "Select 2026 2025 2024 2023 2022 2021 2020 2019 2018 2017 2016 2015 2014 2013 20…" at bounding box center [488, 172] width 153 height 33
select select "0"
click at [412, 156] on select "Select 2026 2025 2024 2023 2022 2021 2020 2019 2018 2017 2016 2015 2014 2013 20…" at bounding box center [488, 172] width 153 height 33
click at [684, 177] on input "text" at bounding box center [657, 171] width 151 height 31
type input "Honda"
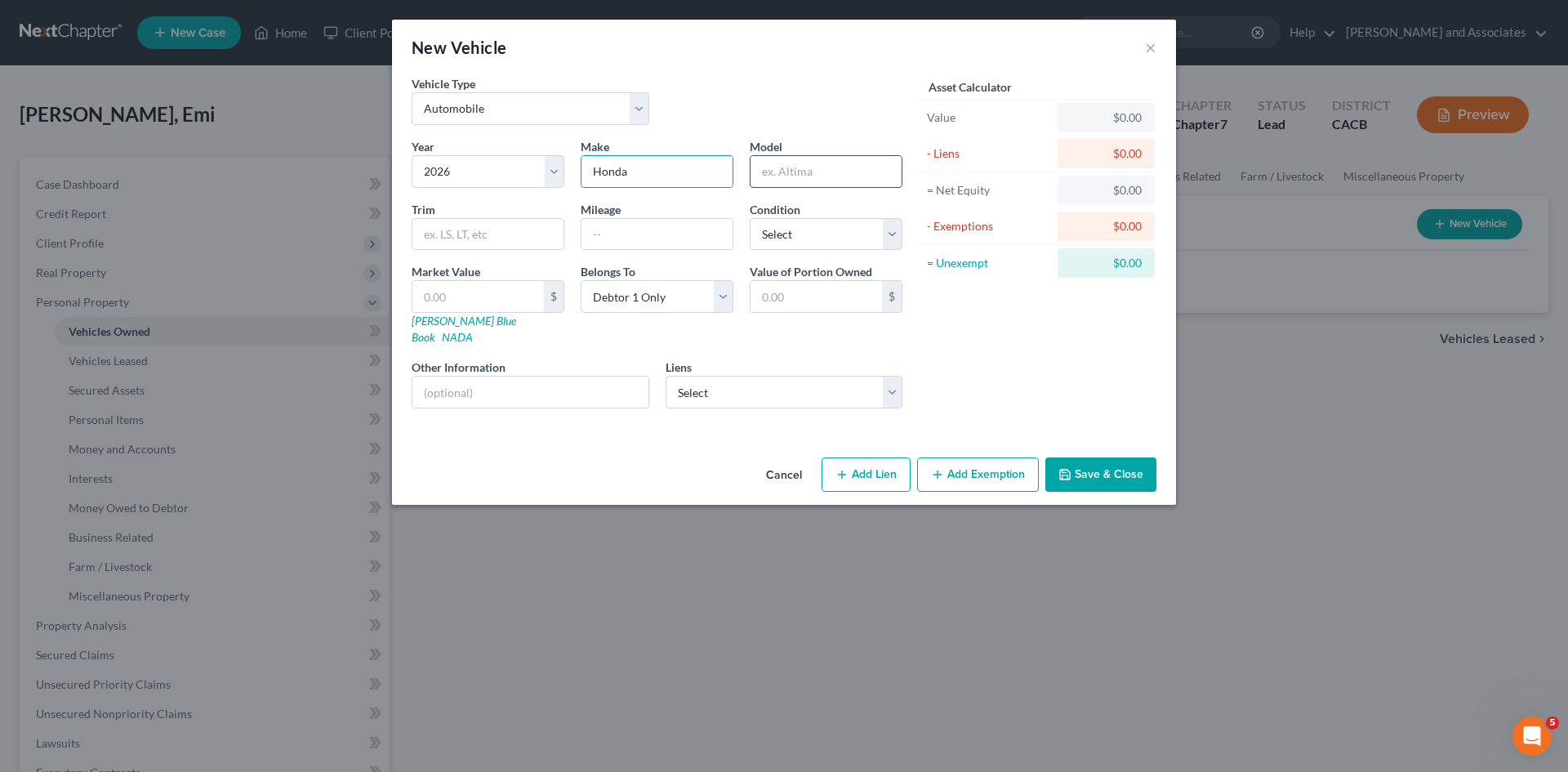
click at [828, 167] on input "text" at bounding box center [826, 171] width 151 height 31
type input "HRV"
click at [649, 256] on div "Year Select 2026 2025 2024 2023 2022 2021 2020 2019 2018 2017 2016 2015 2014 20…" at bounding box center [656, 279] width 507 height 283
click at [677, 234] on input "text" at bounding box center [657, 234] width 151 height 31
type input "7k"
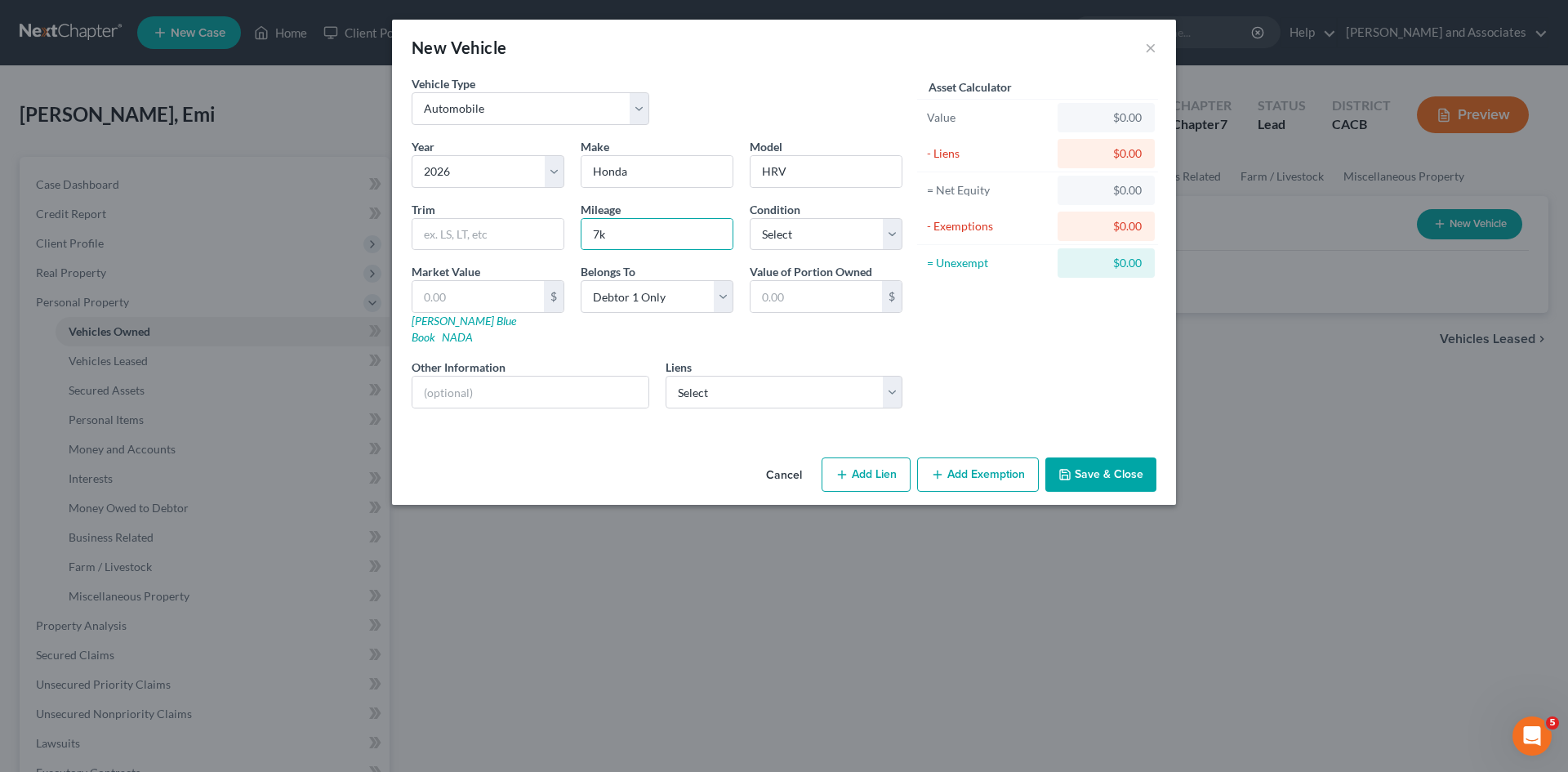
click at [880, 210] on div "Condition Select Excellent Very Good Good Fair Poor" at bounding box center [825, 226] width 169 height 50
click at [877, 213] on div "Condition Select Excellent Very Good Good Fair Poor" at bounding box center [825, 226] width 169 height 50
click at [870, 236] on select "Select Excellent Very Good Good Fair Poor" at bounding box center [826, 235] width 153 height 33
select select "0"
click at [750, 218] on select "Select Excellent Very Good Good Fair Poor" at bounding box center [826, 235] width 153 height 33
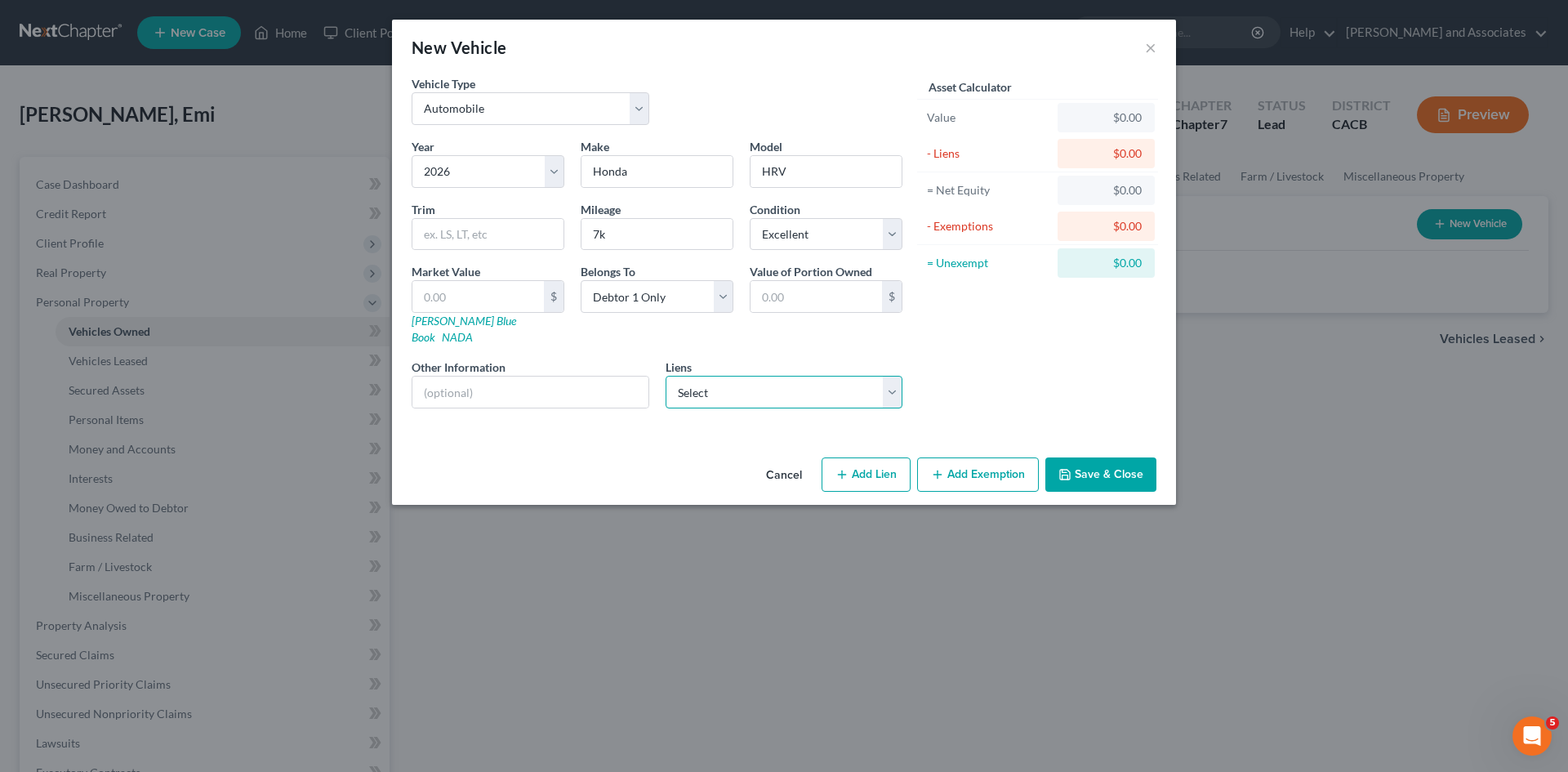
click at [703, 376] on select "Select Am Honda Fin - $24,412.00" at bounding box center [784, 392] width 238 height 33
select select "45"
select select "0"
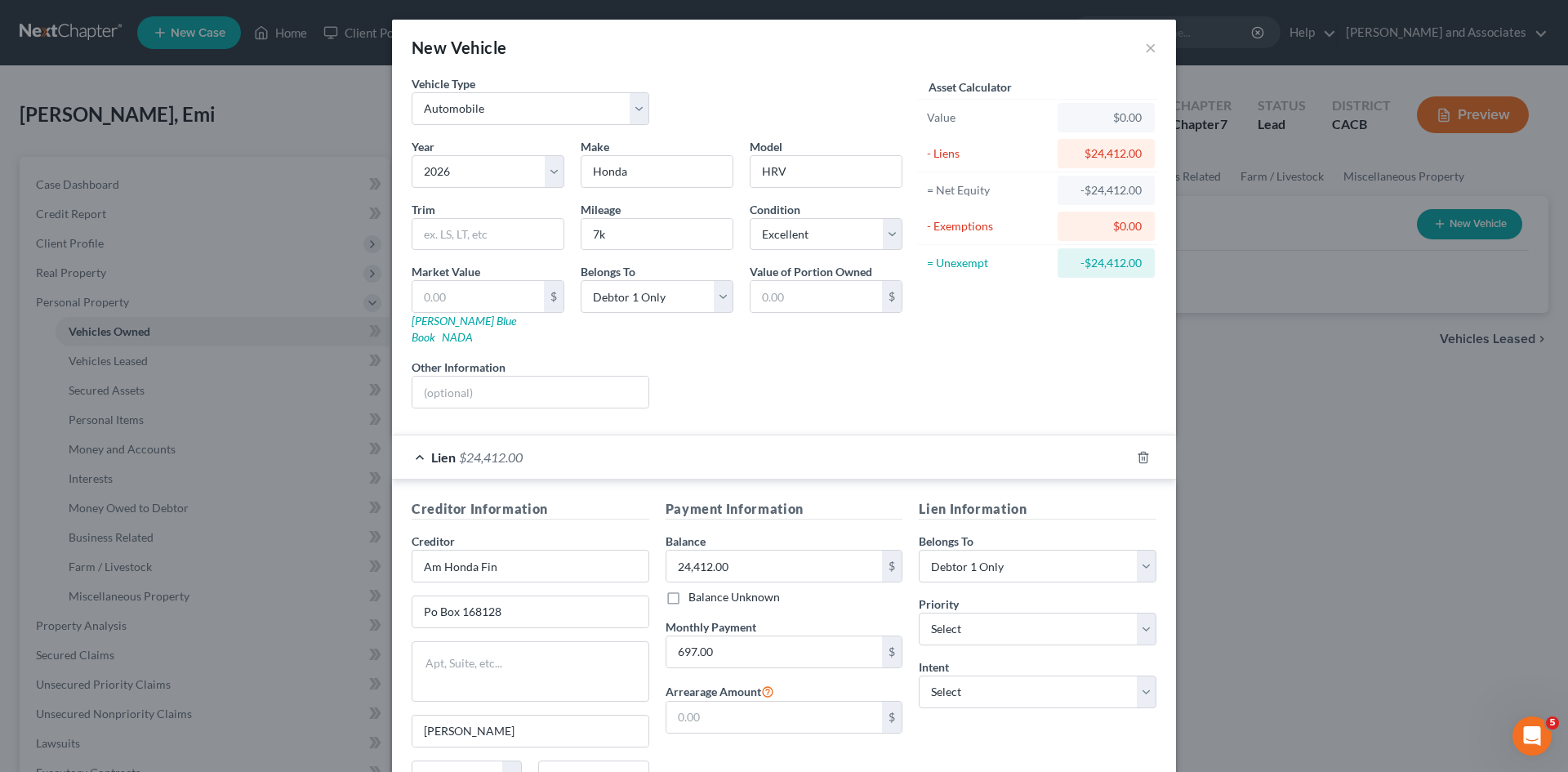
click at [441, 449] on span "Lien" at bounding box center [442, 457] width 24 height 15
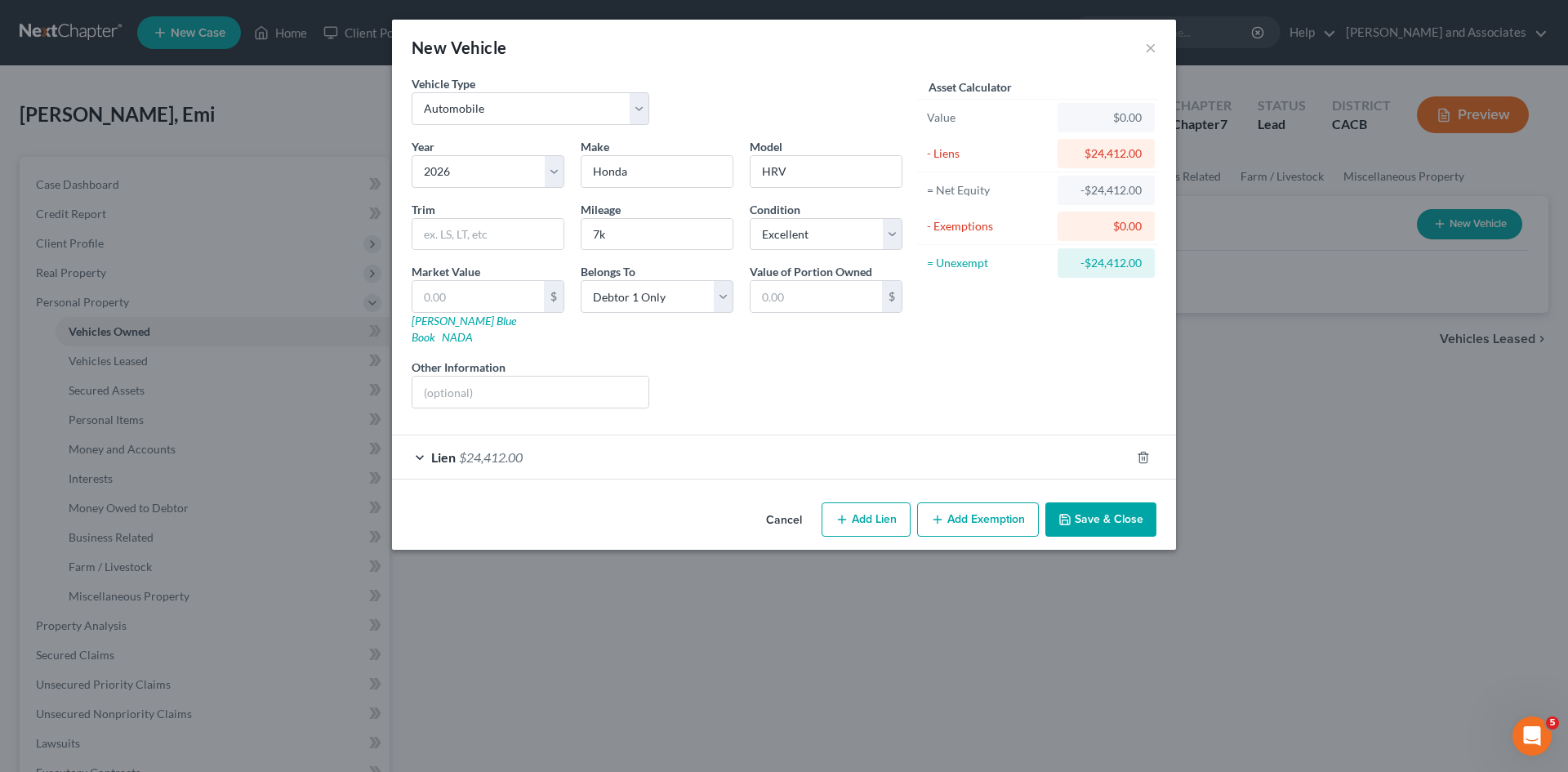
click at [479, 449] on span "$24,412.00" at bounding box center [491, 457] width 64 height 15
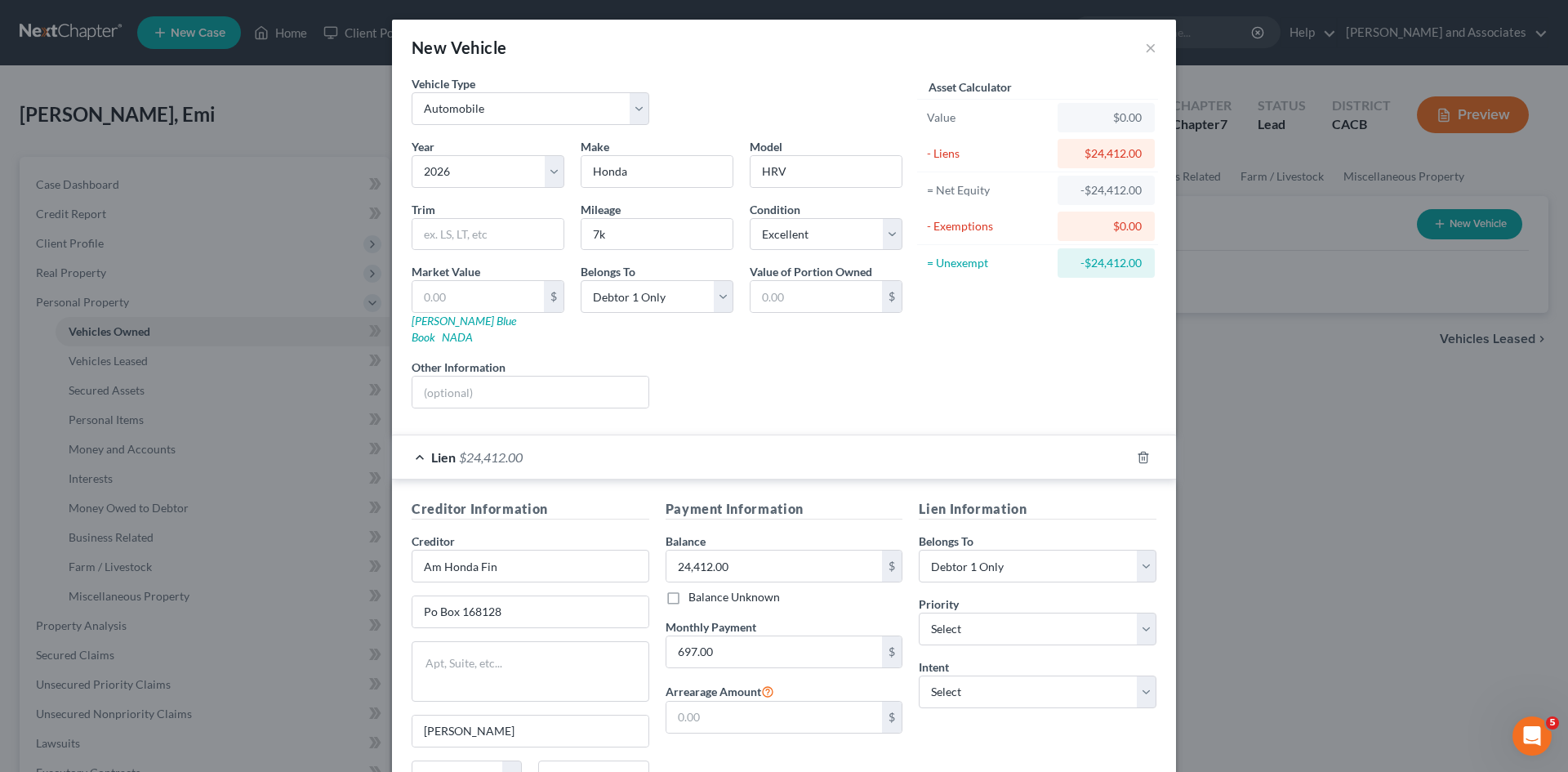
click at [467, 449] on span "$24,412.00" at bounding box center [491, 457] width 64 height 15
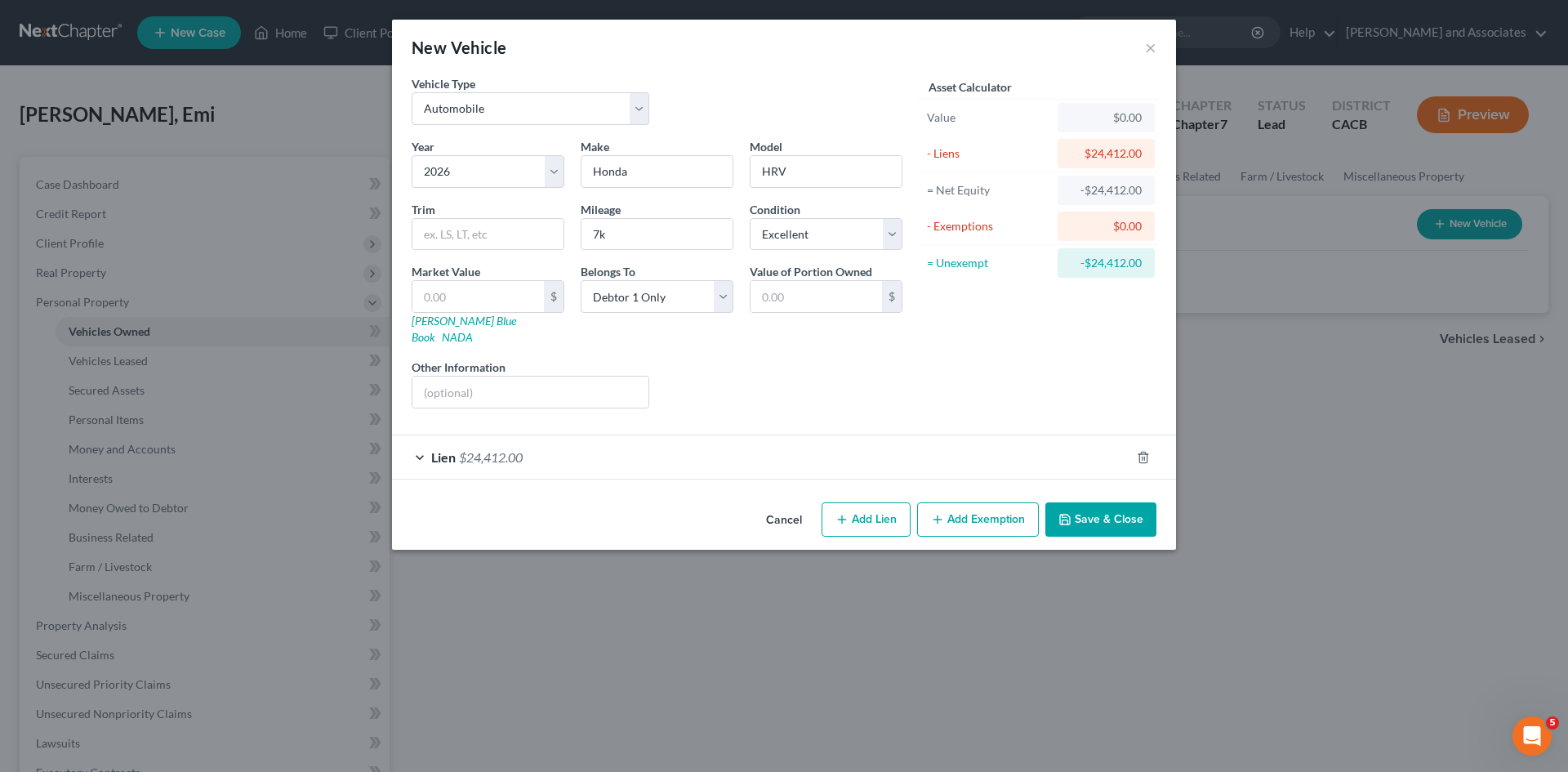
click at [1138, 496] on div "Cancel Add Lien Add Lease Add Exemption Save & Close" at bounding box center [784, 523] width 784 height 54
click at [1130, 502] on button "Save & Close" at bounding box center [1100, 519] width 111 height 34
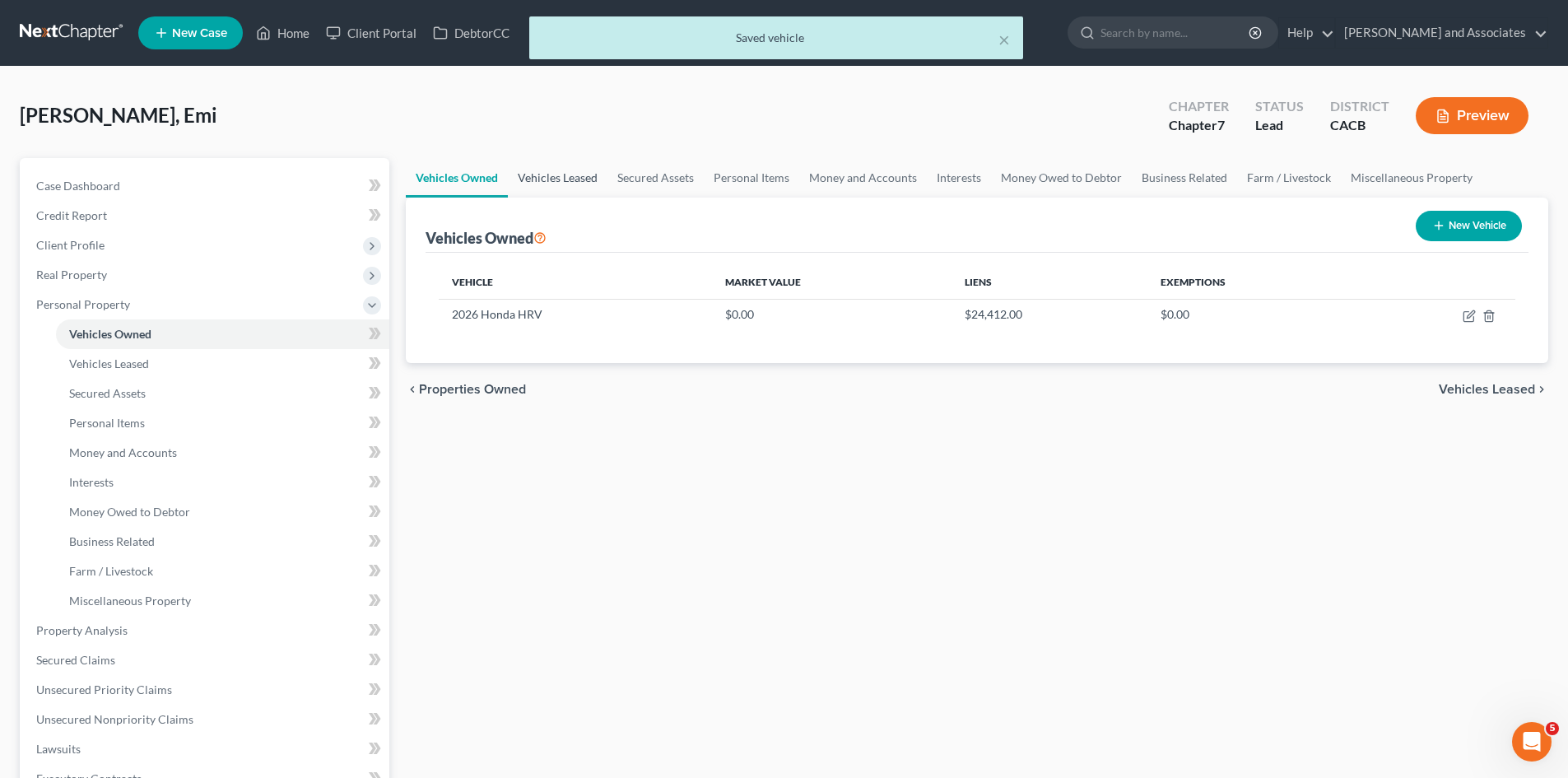
drag, startPoint x: 550, startPoint y: 183, endPoint x: 582, endPoint y: 182, distance: 32.0
click at [550, 183] on link "Vehicles Leased" at bounding box center [557, 177] width 99 height 40
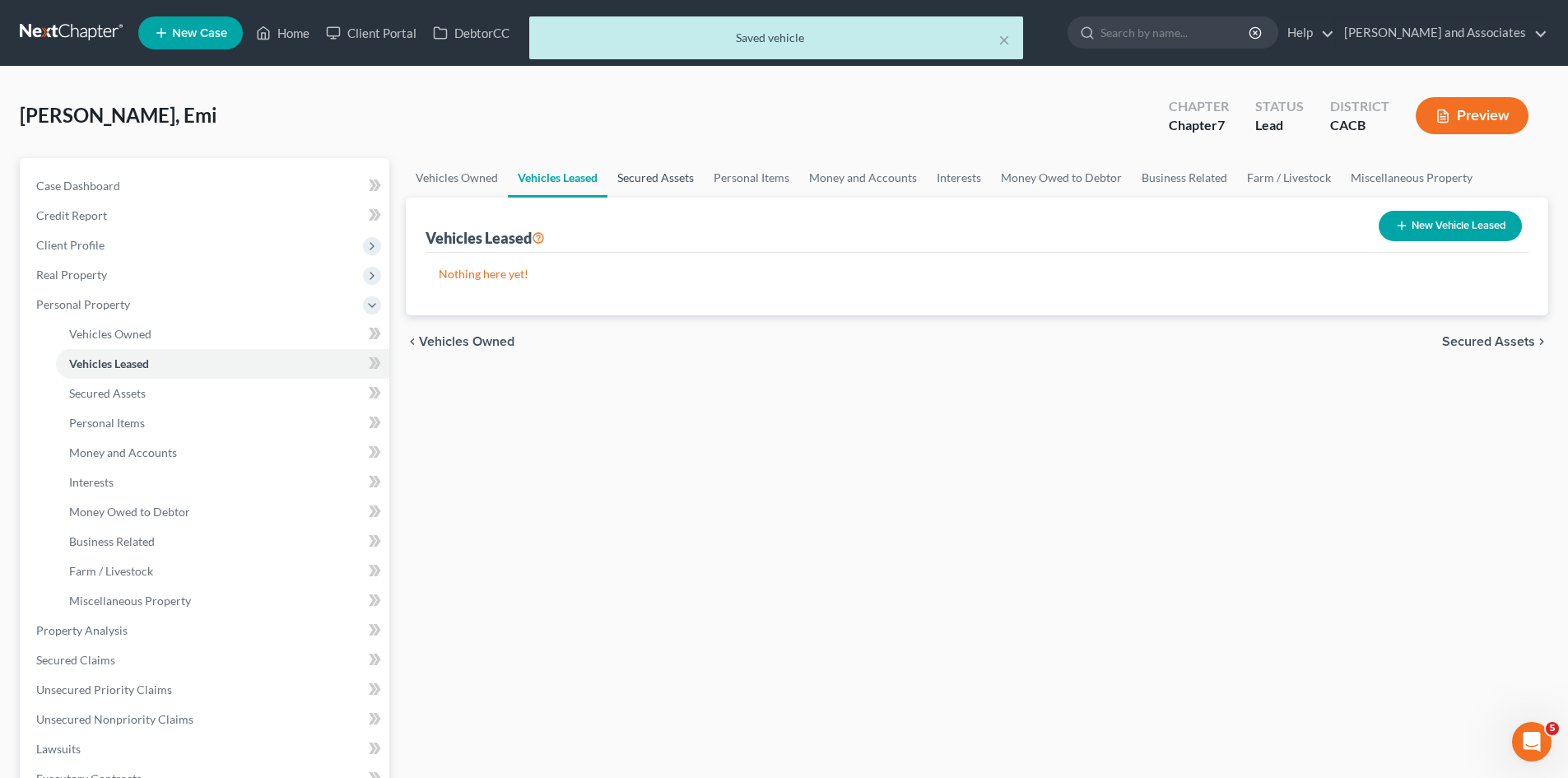
click at [669, 182] on link "Secured Assets" at bounding box center [655, 177] width 96 height 40
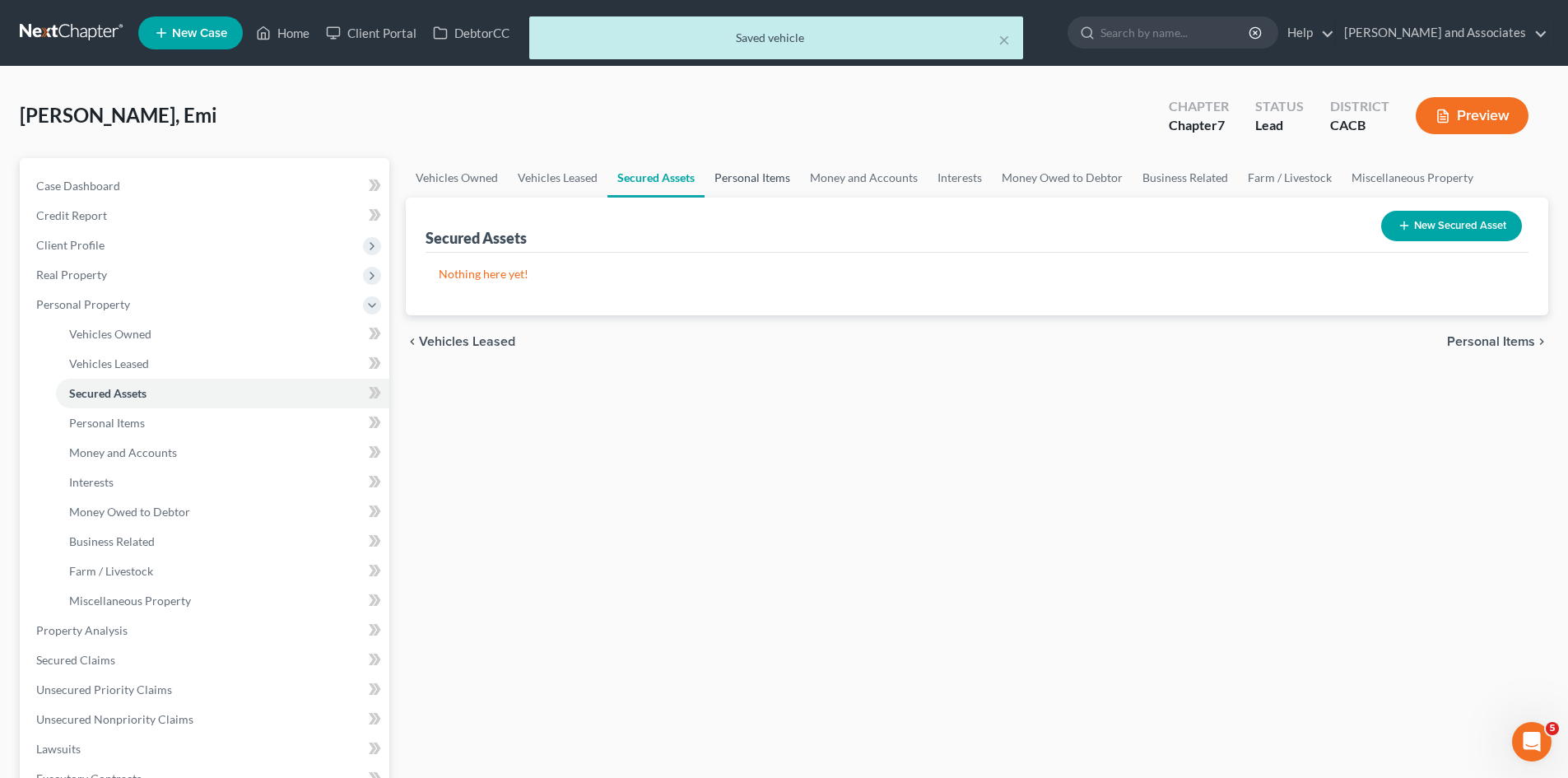
click at [785, 182] on link "Personal Items" at bounding box center [752, 177] width 95 height 40
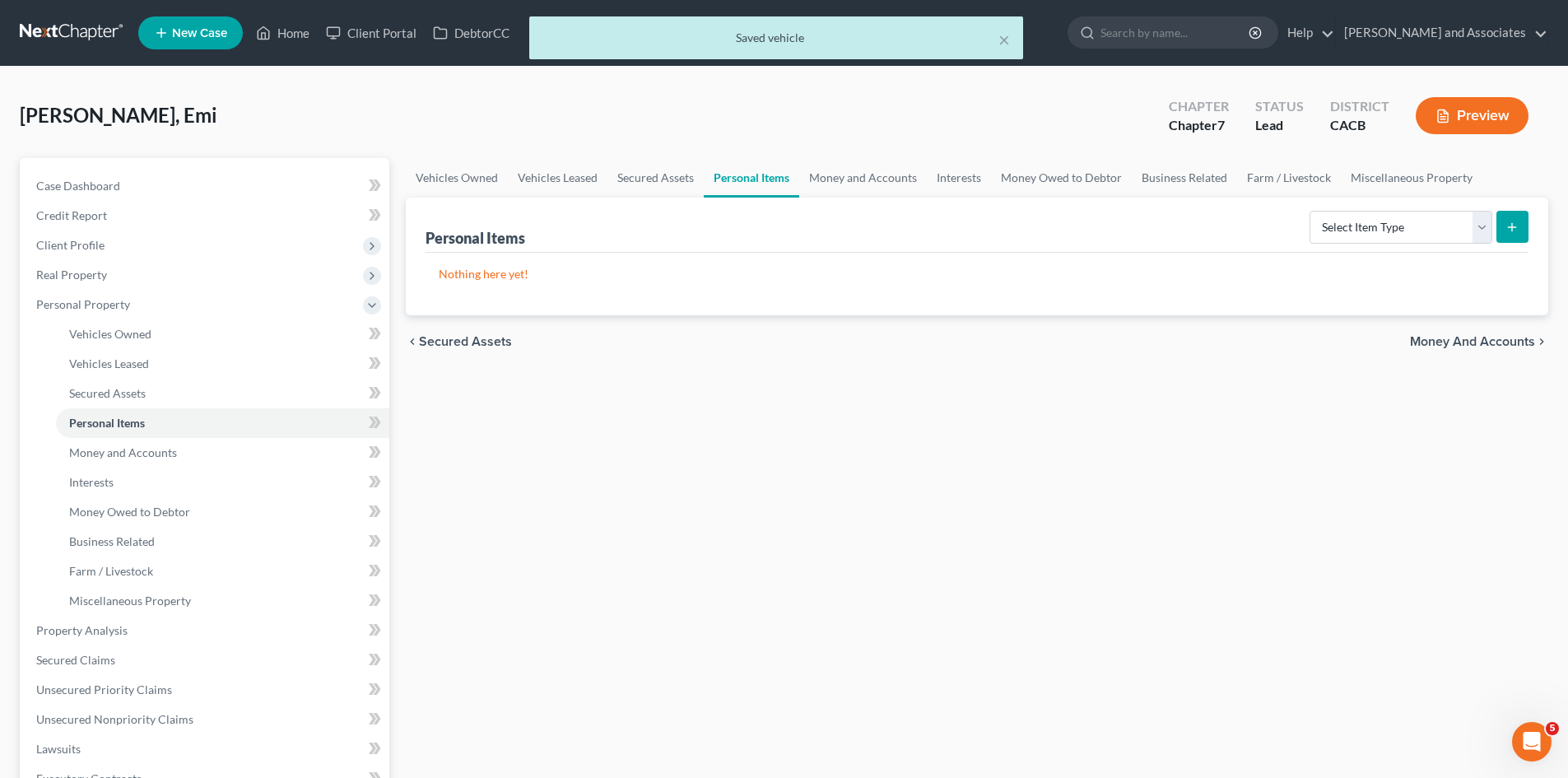
click at [1413, 204] on div "Select Item Type Clothing Collectibles Of Value Electronics Firearms Household …" at bounding box center [1416, 226] width 226 height 44
click at [1407, 213] on select "Select Item Type Clothing Collectibles Of Value Electronics Firearms Household …" at bounding box center [1401, 227] width 183 height 33
select select "clothing"
click at [1311, 210] on select "Select Item Type Clothing Collectibles Of Value Electronics Firearms Household …" at bounding box center [1401, 227] width 183 height 33
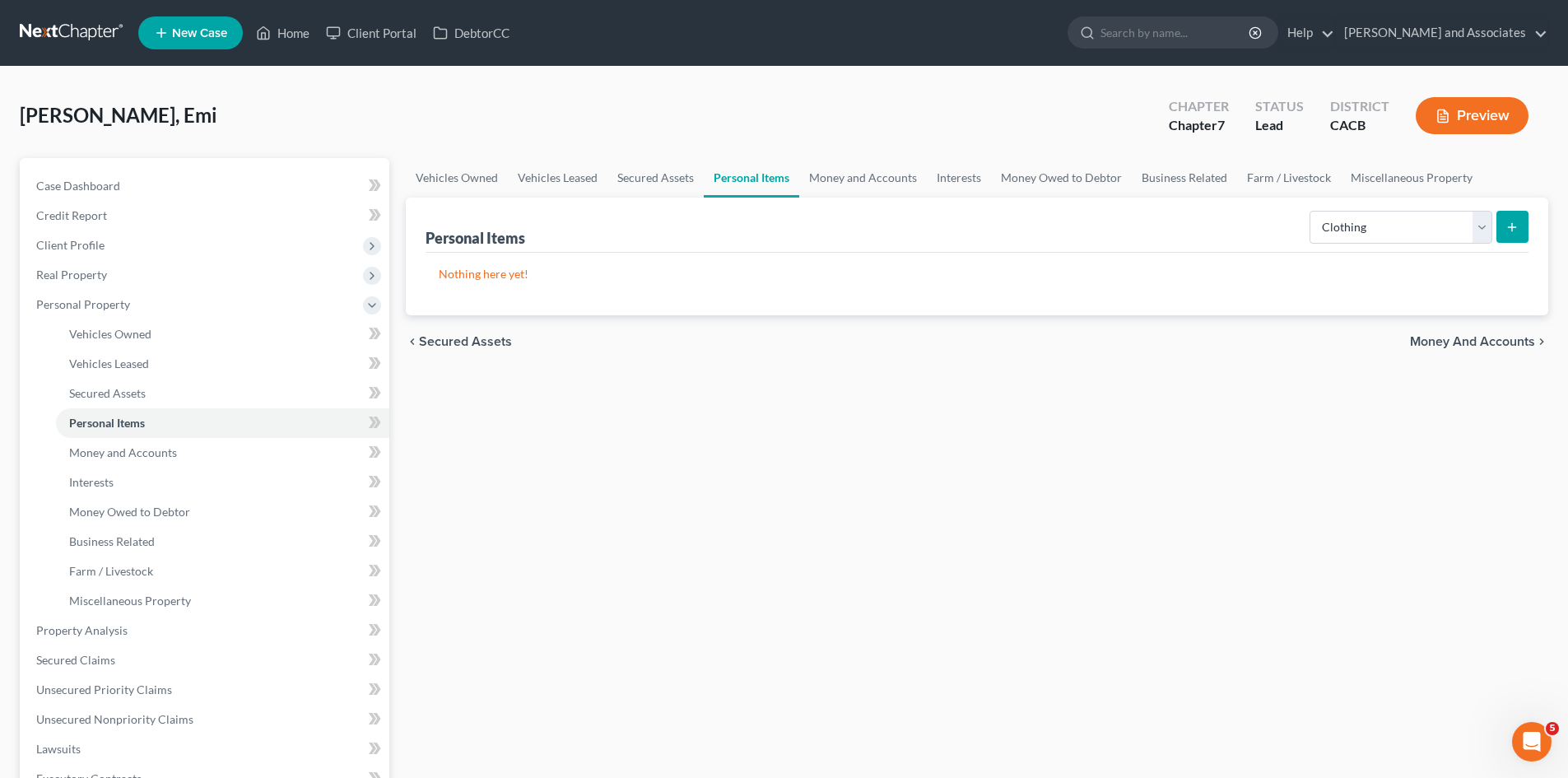
click at [1502, 220] on button "submit" at bounding box center [1512, 226] width 32 height 32
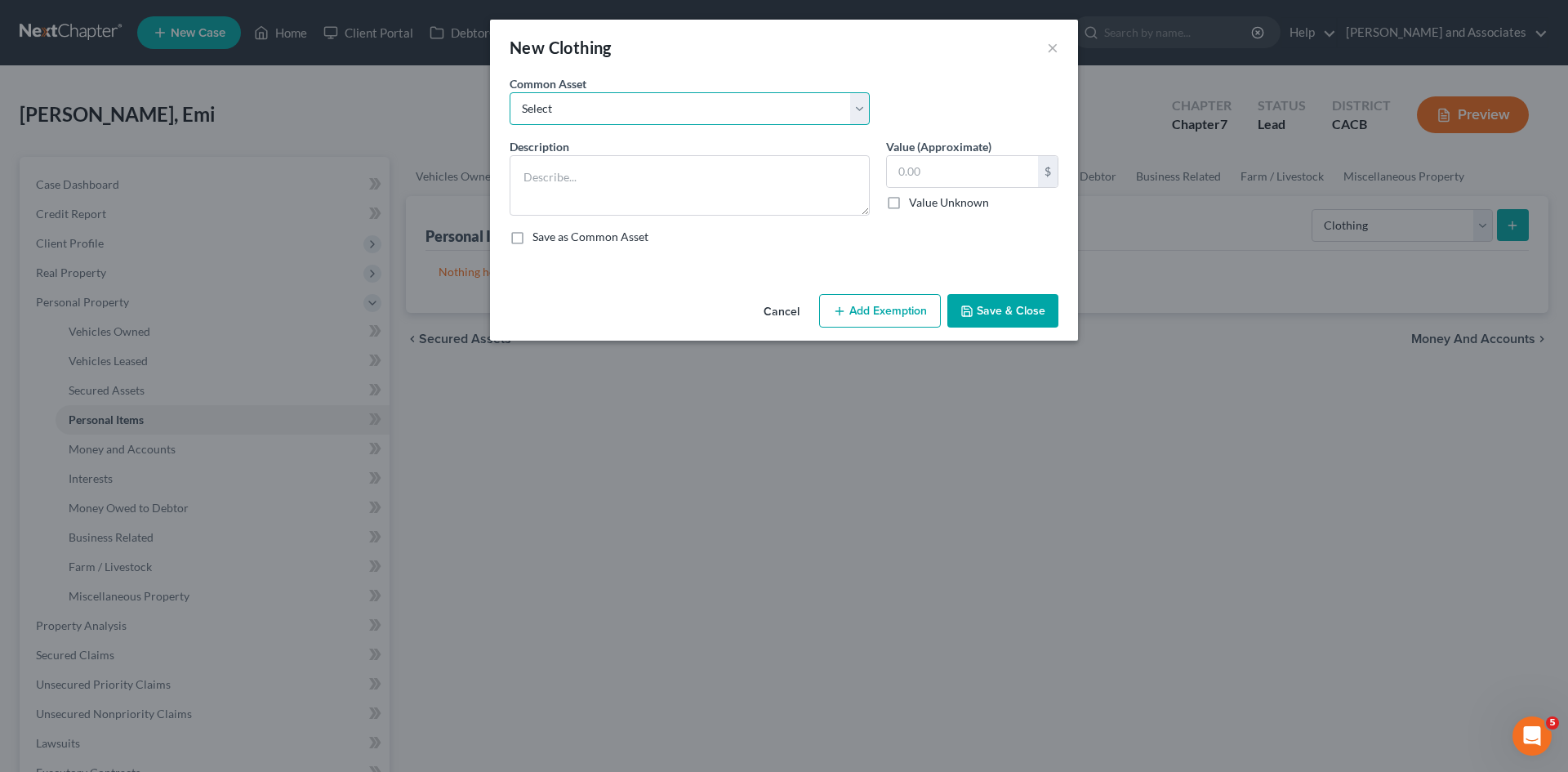
click at [765, 118] on select "Select Clothing for Family of" at bounding box center [689, 108] width 360 height 33
select select "0"
click at [509, 92] on select "Select Clothing for Family of" at bounding box center [689, 108] width 360 height 33
click at [717, 173] on textarea "Clothing for Family of" at bounding box center [689, 186] width 360 height 61
type textarea "Clothing for Family of 2"
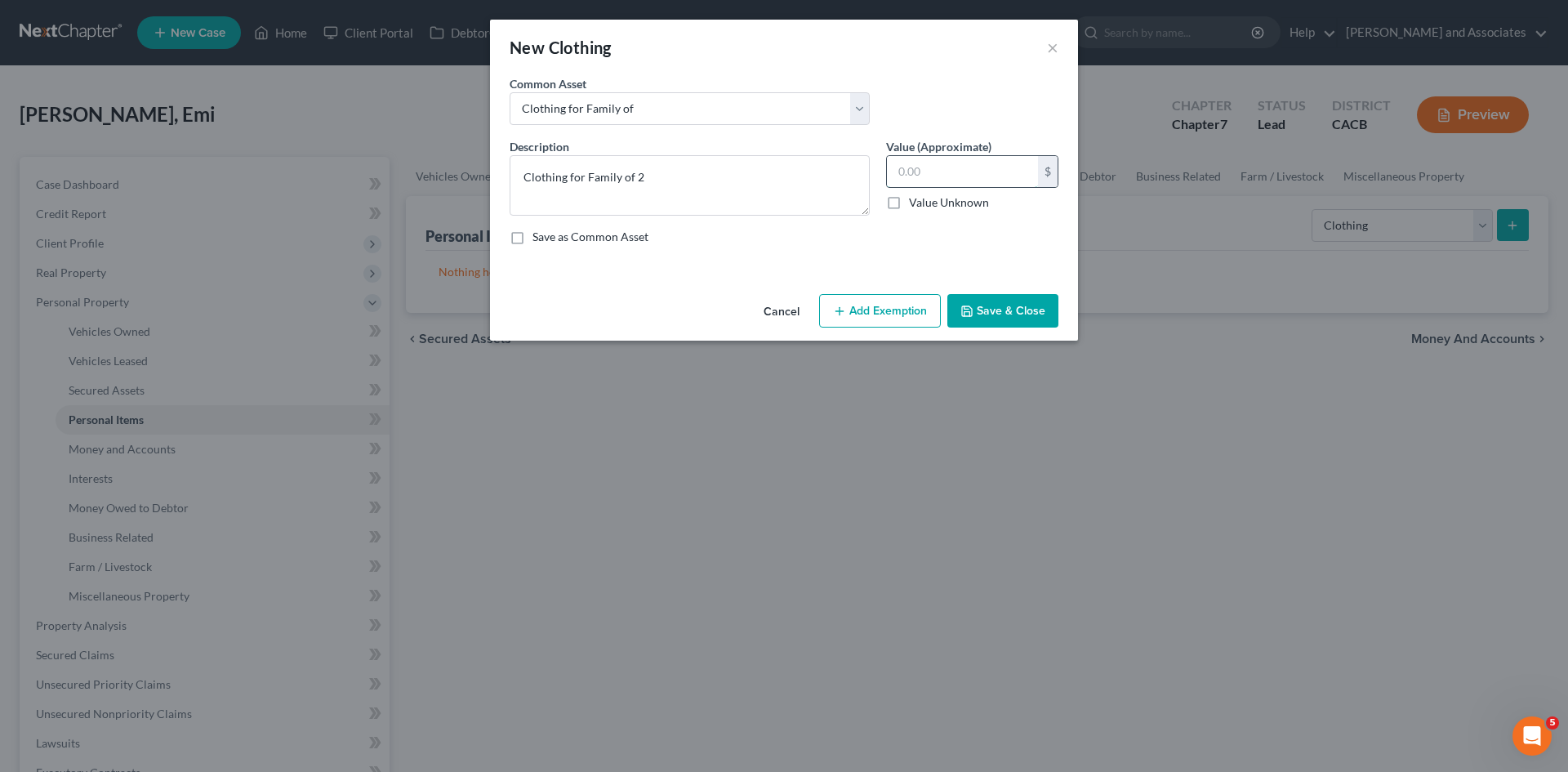
click at [964, 179] on input "text" at bounding box center [962, 171] width 151 height 31
type input "200"
click at [909, 294] on button "Add Exemption" at bounding box center [880, 310] width 122 height 34
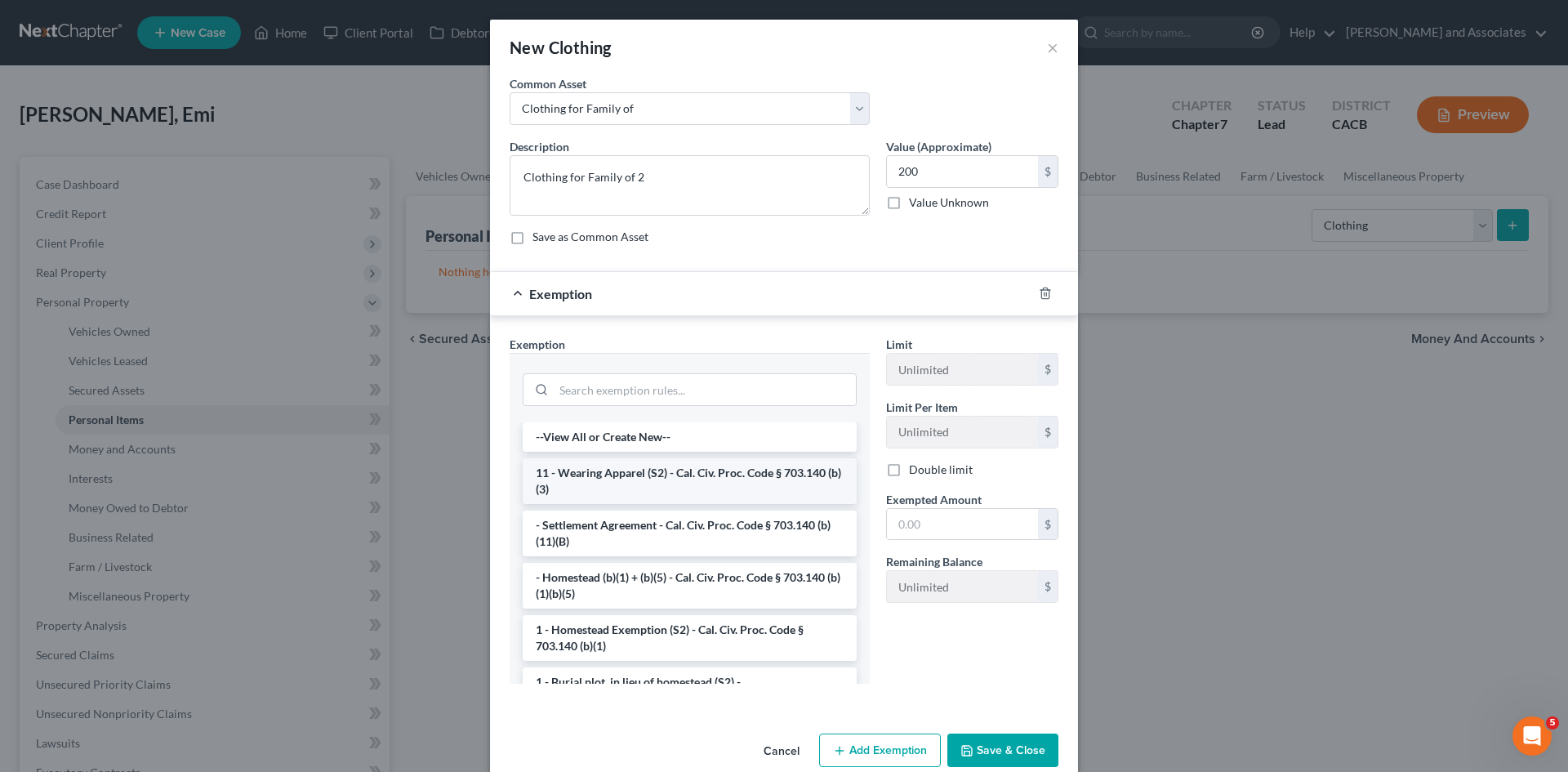
click at [644, 477] on li "11 - Wearing Apparel (S2) - Cal. Civ. Proc. Code § 703.140 (b)(3)" at bounding box center [690, 480] width 334 height 45
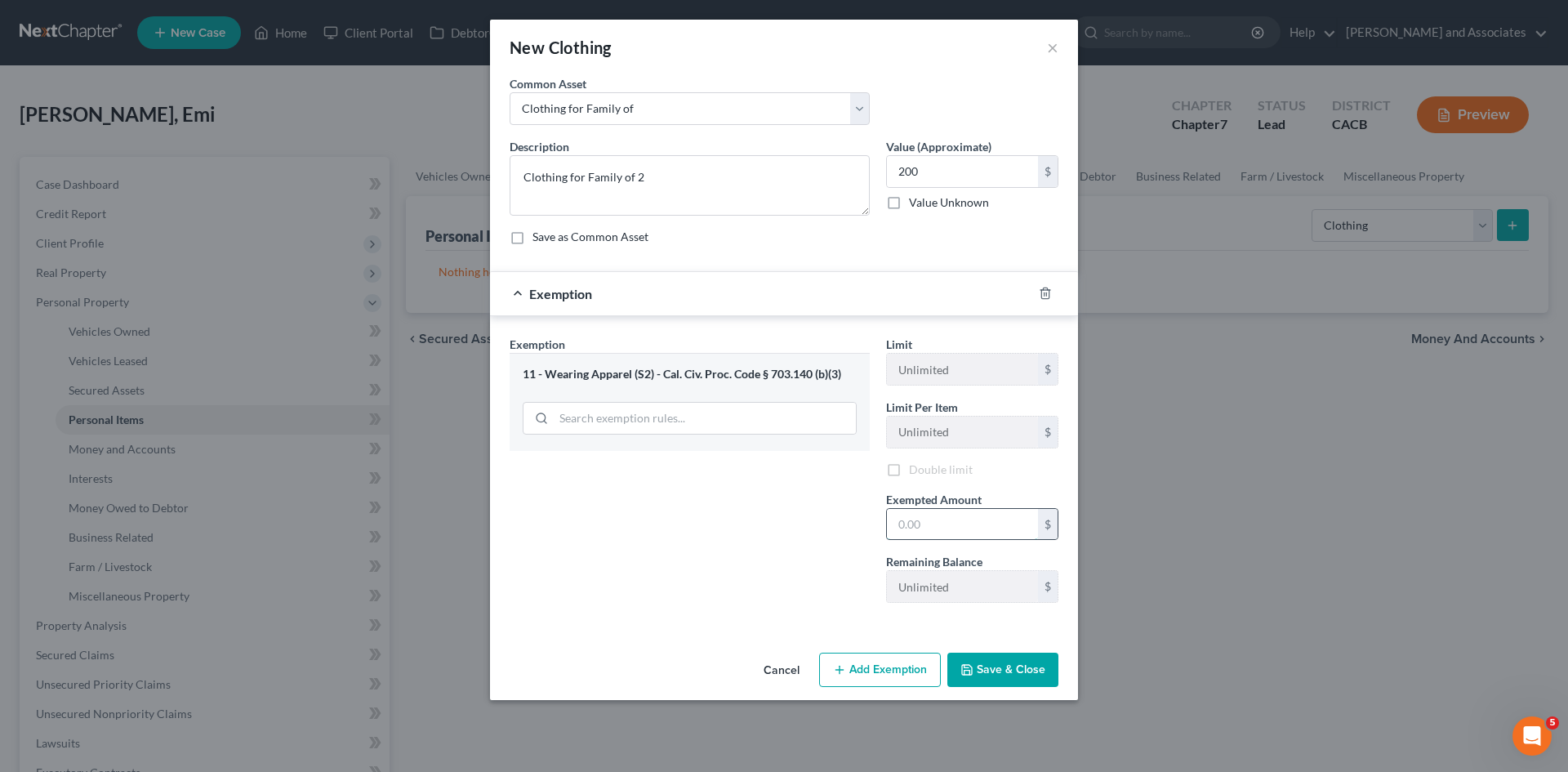
click at [1014, 523] on input "text" at bounding box center [962, 524] width 151 height 31
type input "200"
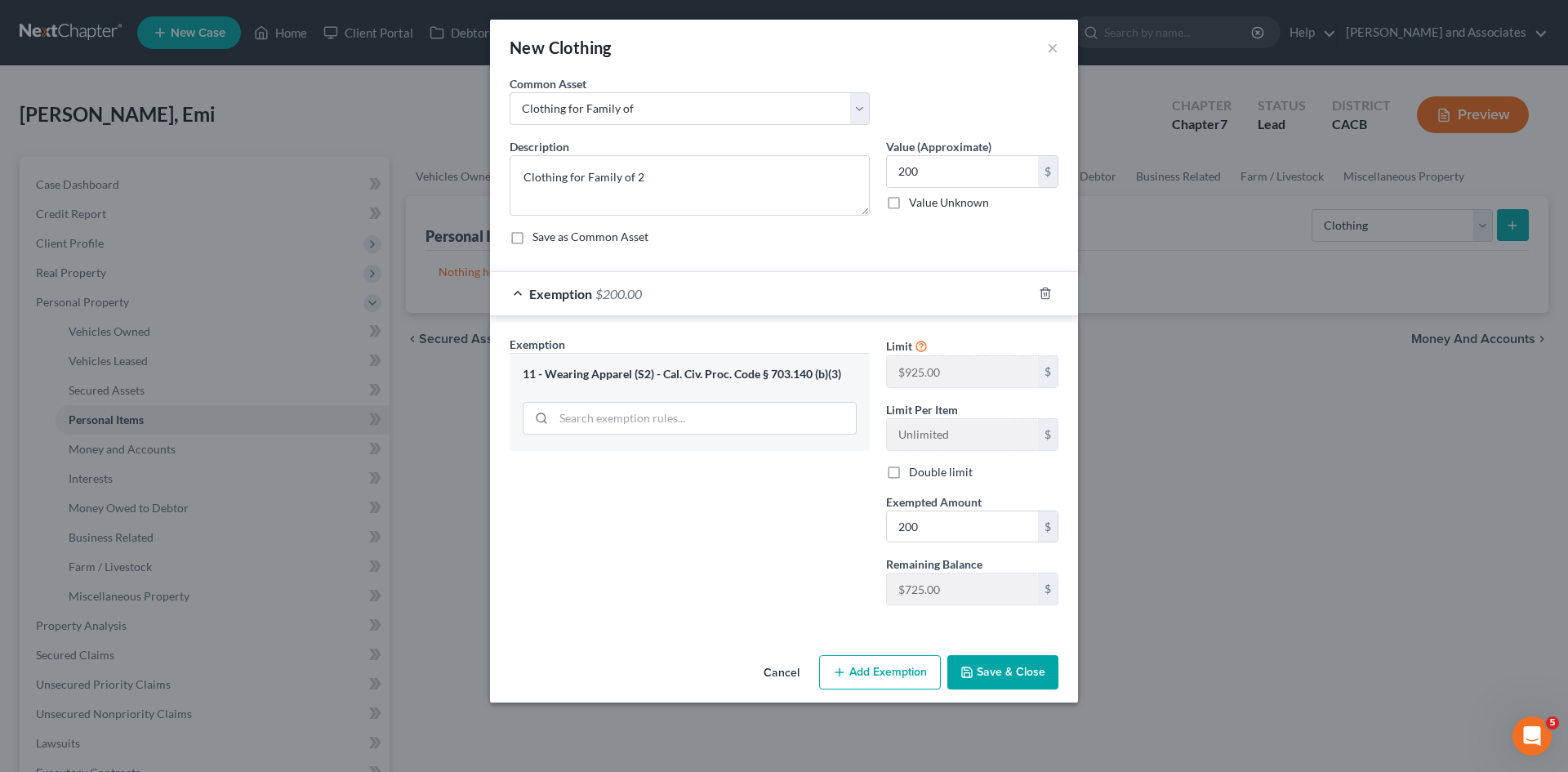
click at [1033, 680] on button "Save & Close" at bounding box center [1002, 672] width 111 height 34
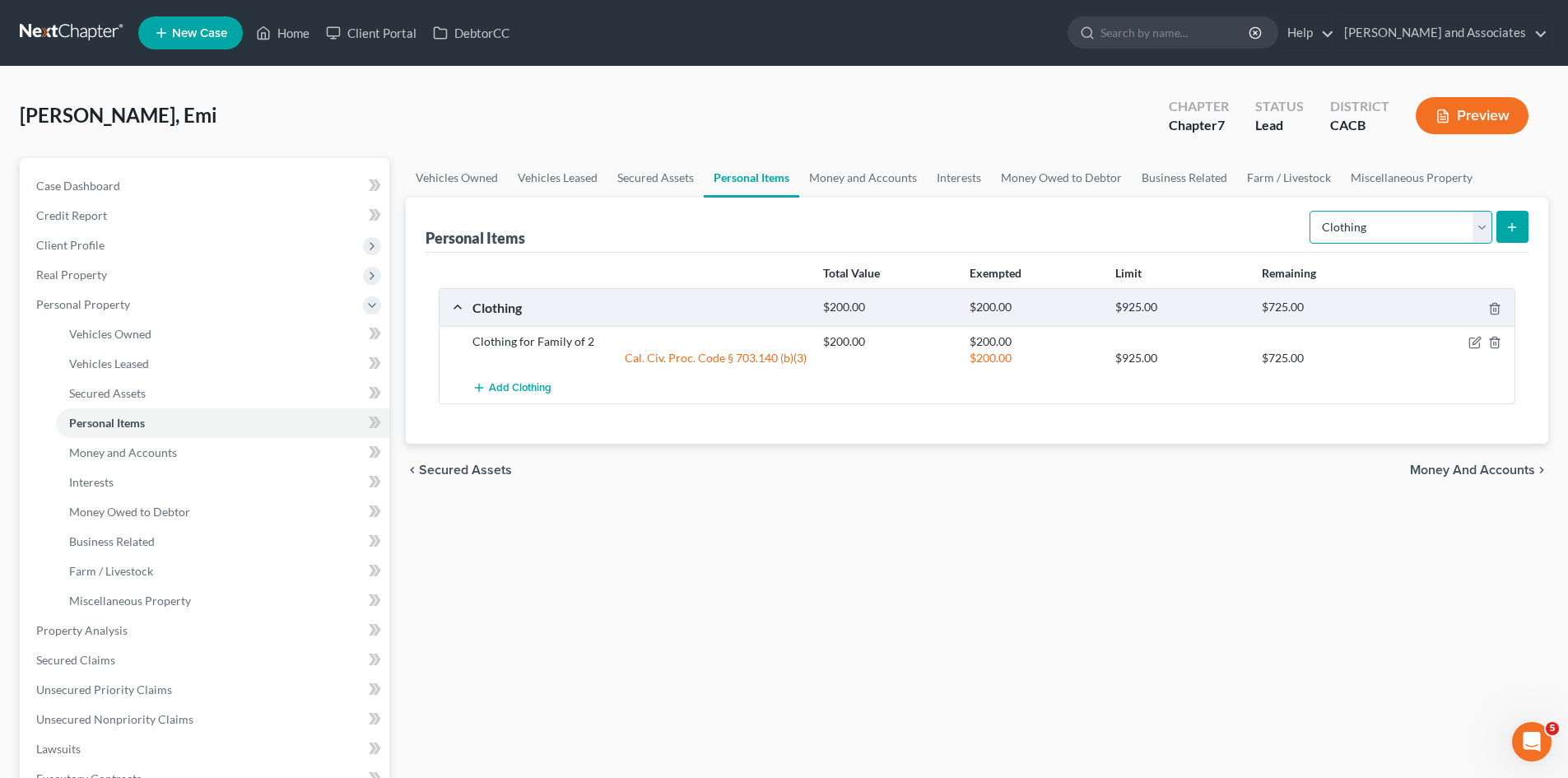
click at [1448, 239] on select "Select Item Type Clothing Collectibles Of Value Electronics Firearms Household …" at bounding box center [1401, 227] width 183 height 33
select select "electronics"
click at [1311, 210] on select "Select Item Type Clothing Collectibles Of Value Electronics Firearms Household …" at bounding box center [1401, 227] width 183 height 33
click at [1501, 216] on button "submit" at bounding box center [1512, 226] width 32 height 32
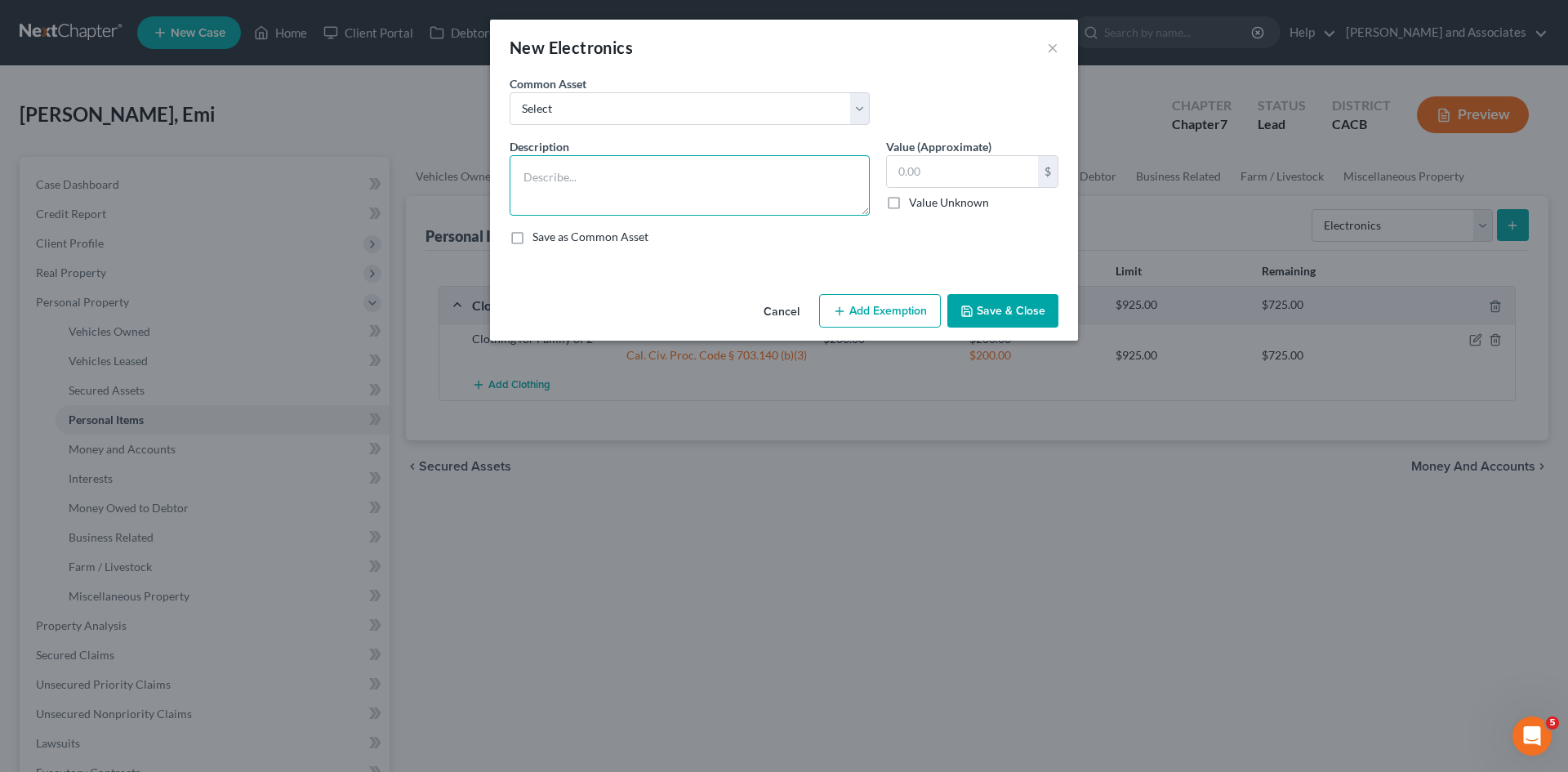
click at [688, 199] on textarea at bounding box center [689, 186] width 360 height 61
type textarea "1 phone, 1 laptop, 1 tv"
click at [995, 172] on input "text" at bounding box center [962, 171] width 151 height 31
type input "1,000"
click at [897, 298] on button "Add Exemption" at bounding box center [880, 310] width 122 height 34
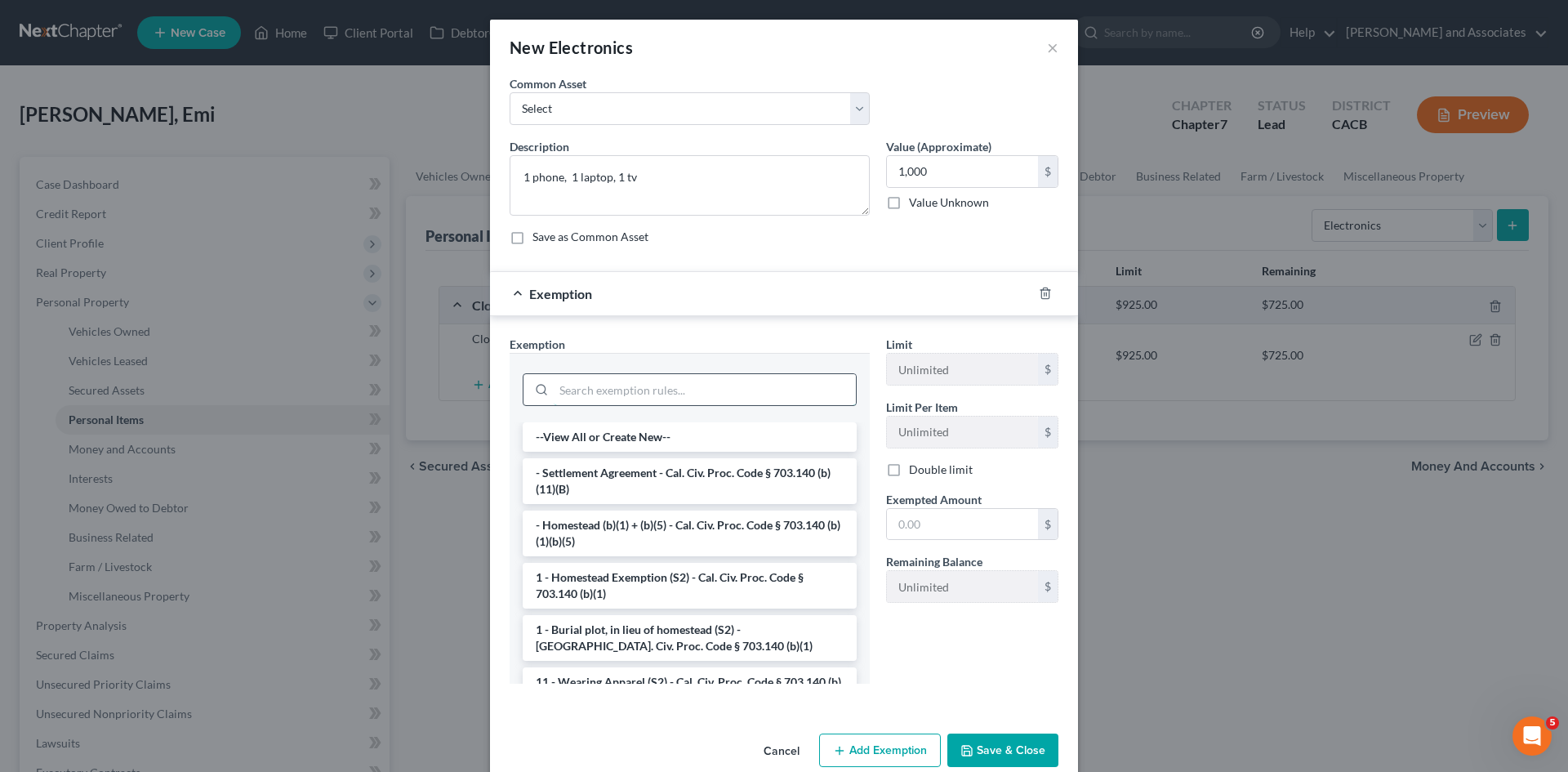
click at [567, 392] on input "search" at bounding box center [704, 389] width 302 height 31
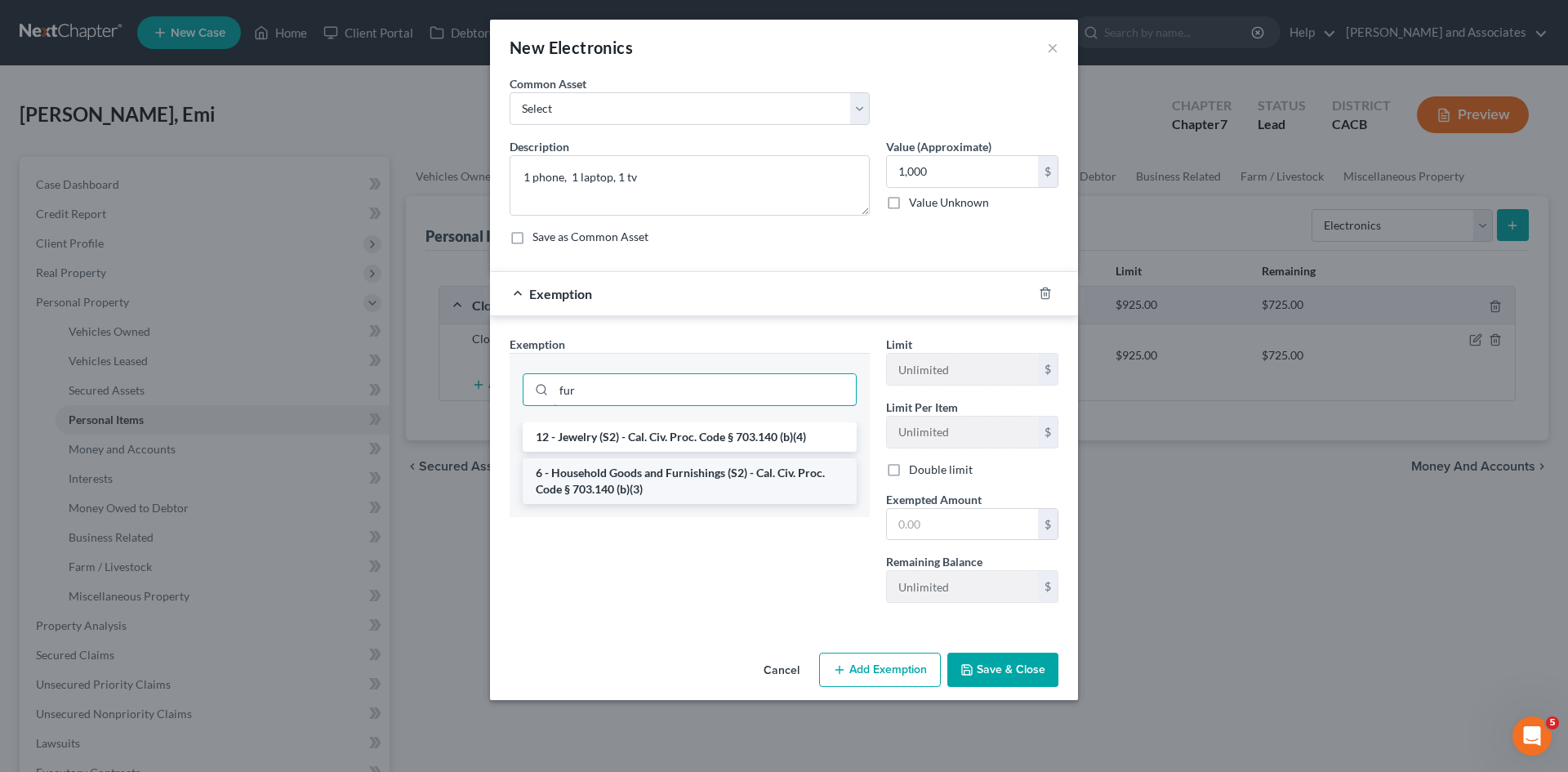
type input "fur"
click at [565, 464] on li "6 - Household Goods and Furnishings (S2) - Cal. Civ. Proc. Code § 703.140 (b)(3)" at bounding box center [690, 480] width 334 height 45
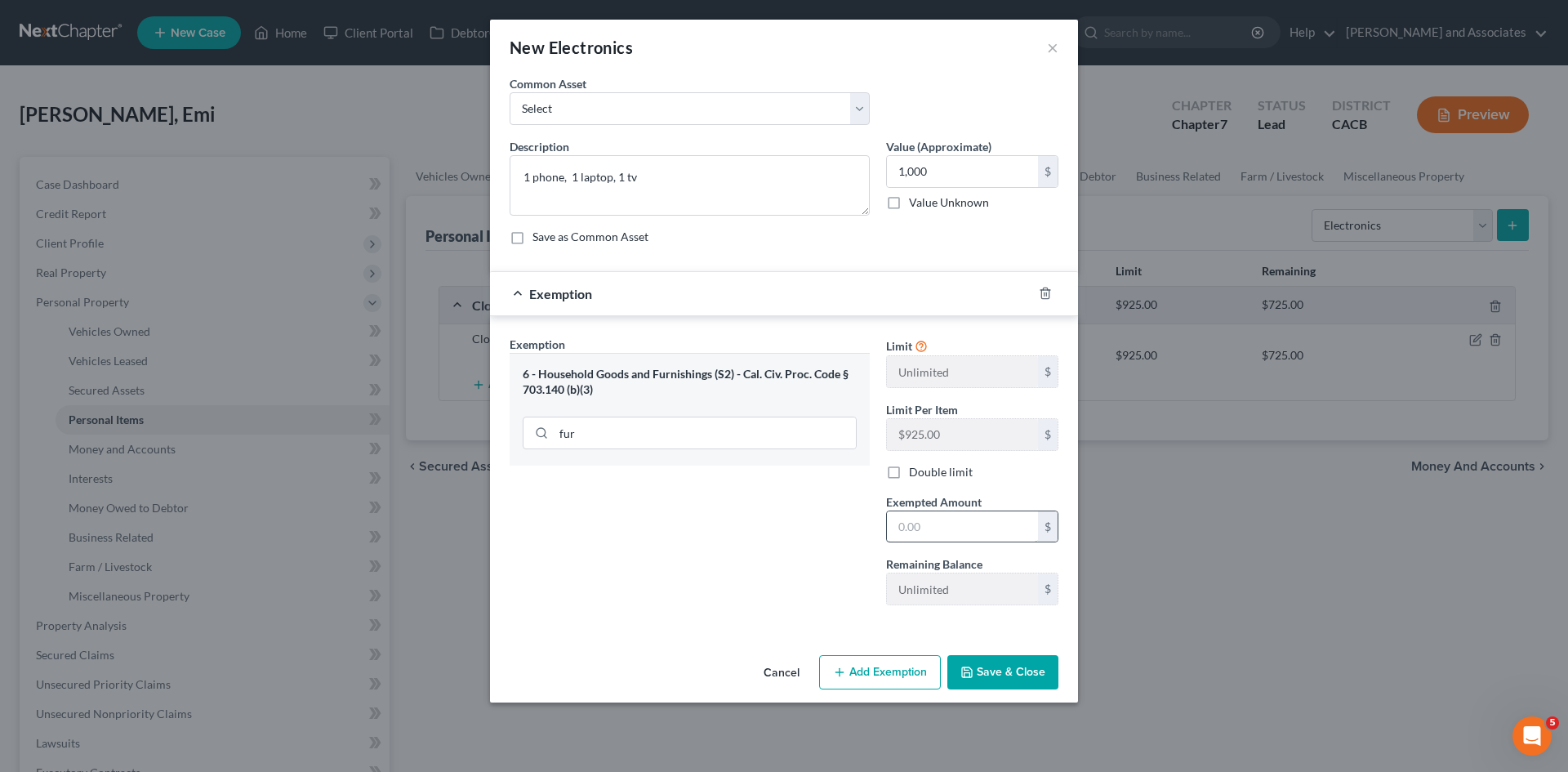
click at [984, 533] on input "text" at bounding box center [962, 527] width 151 height 31
type input "1,000"
click at [1023, 682] on button "Save & Close" at bounding box center [1002, 672] width 111 height 34
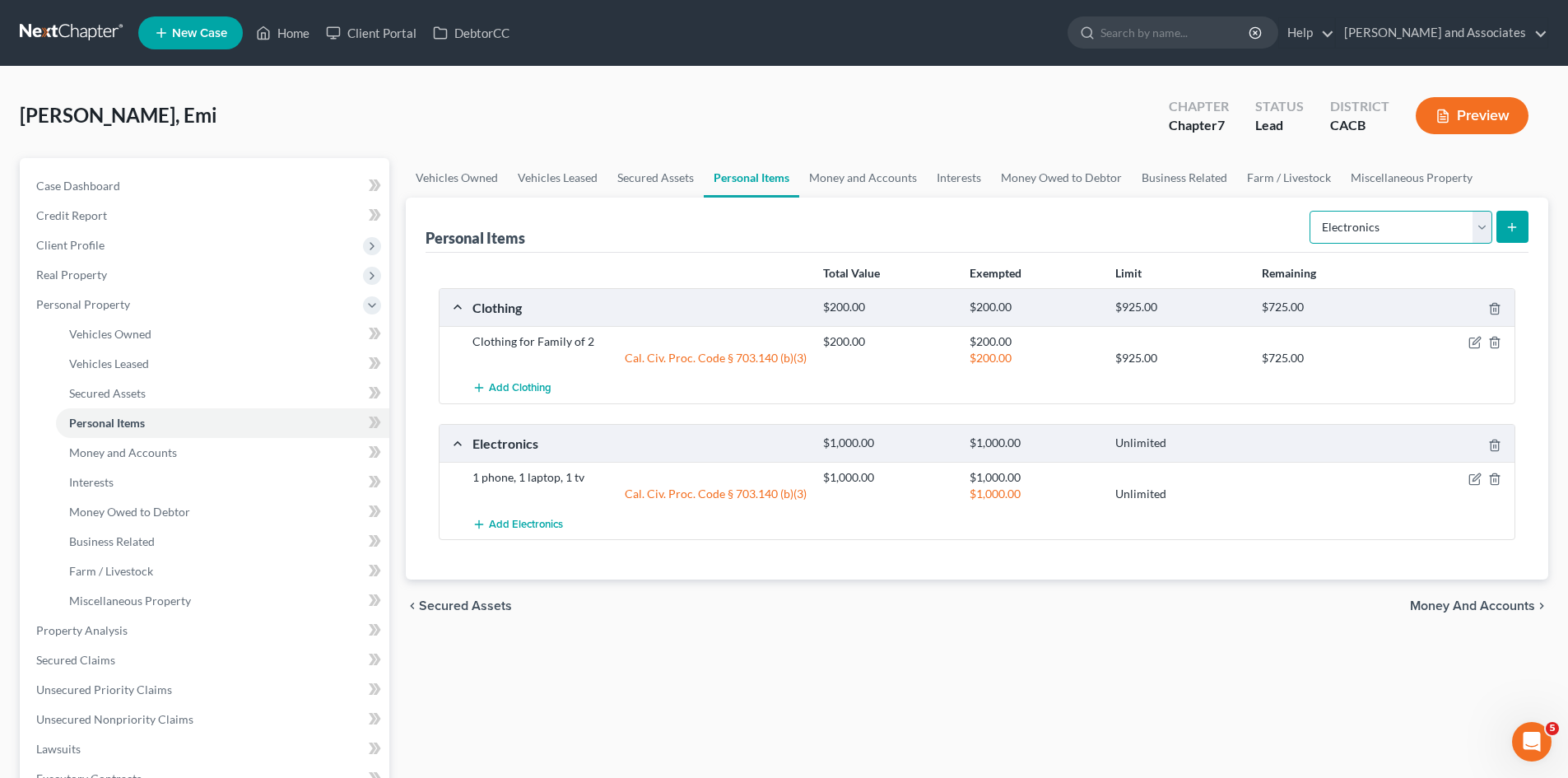
click at [1366, 215] on select "Select Item Type Clothing Collectibles Of Value Electronics Firearms Household …" at bounding box center [1401, 227] width 183 height 33
click at [806, 167] on link "Money and Accounts" at bounding box center [863, 177] width 128 height 40
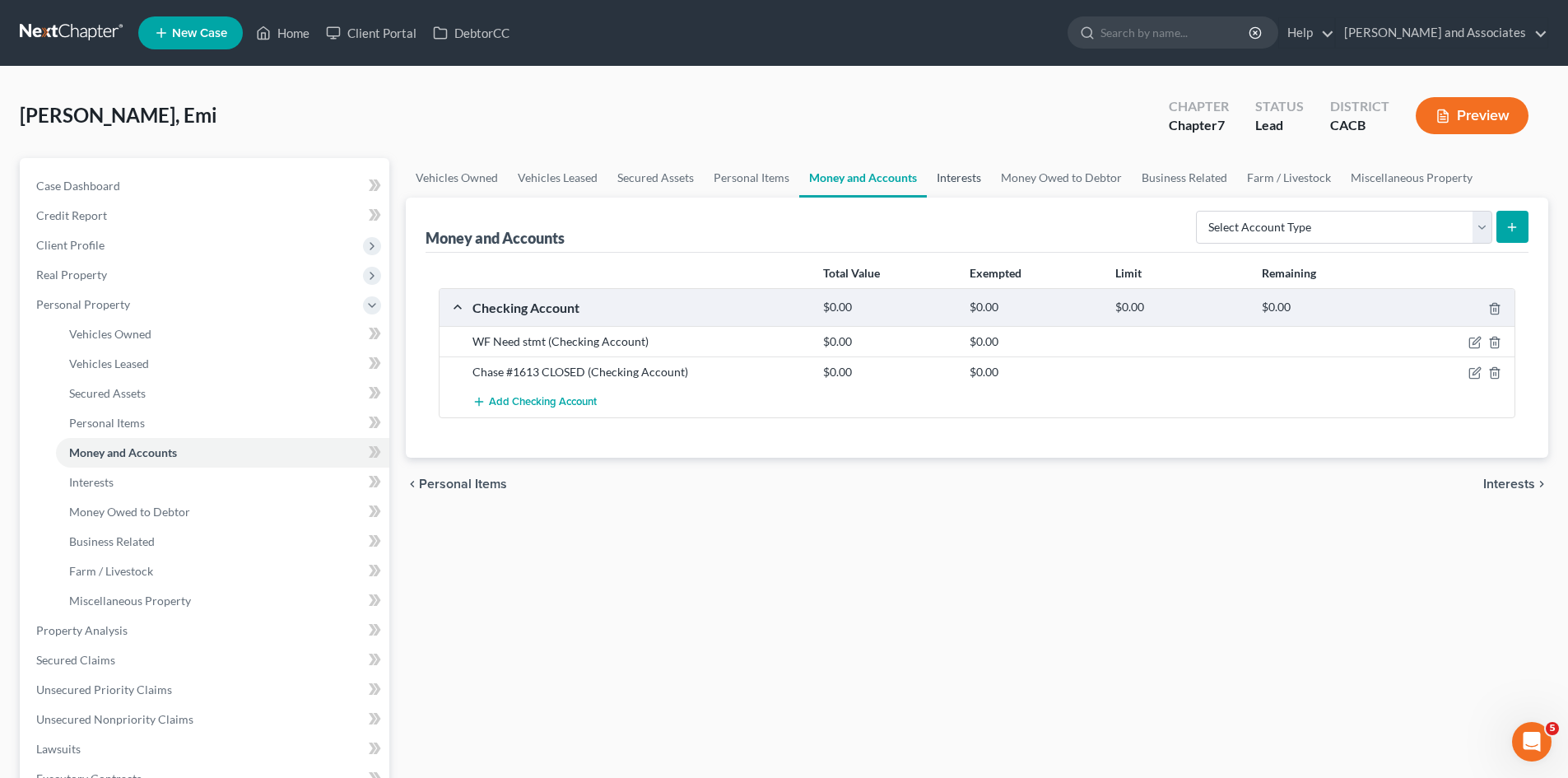
click at [956, 174] on link "Interests" at bounding box center [959, 177] width 64 height 40
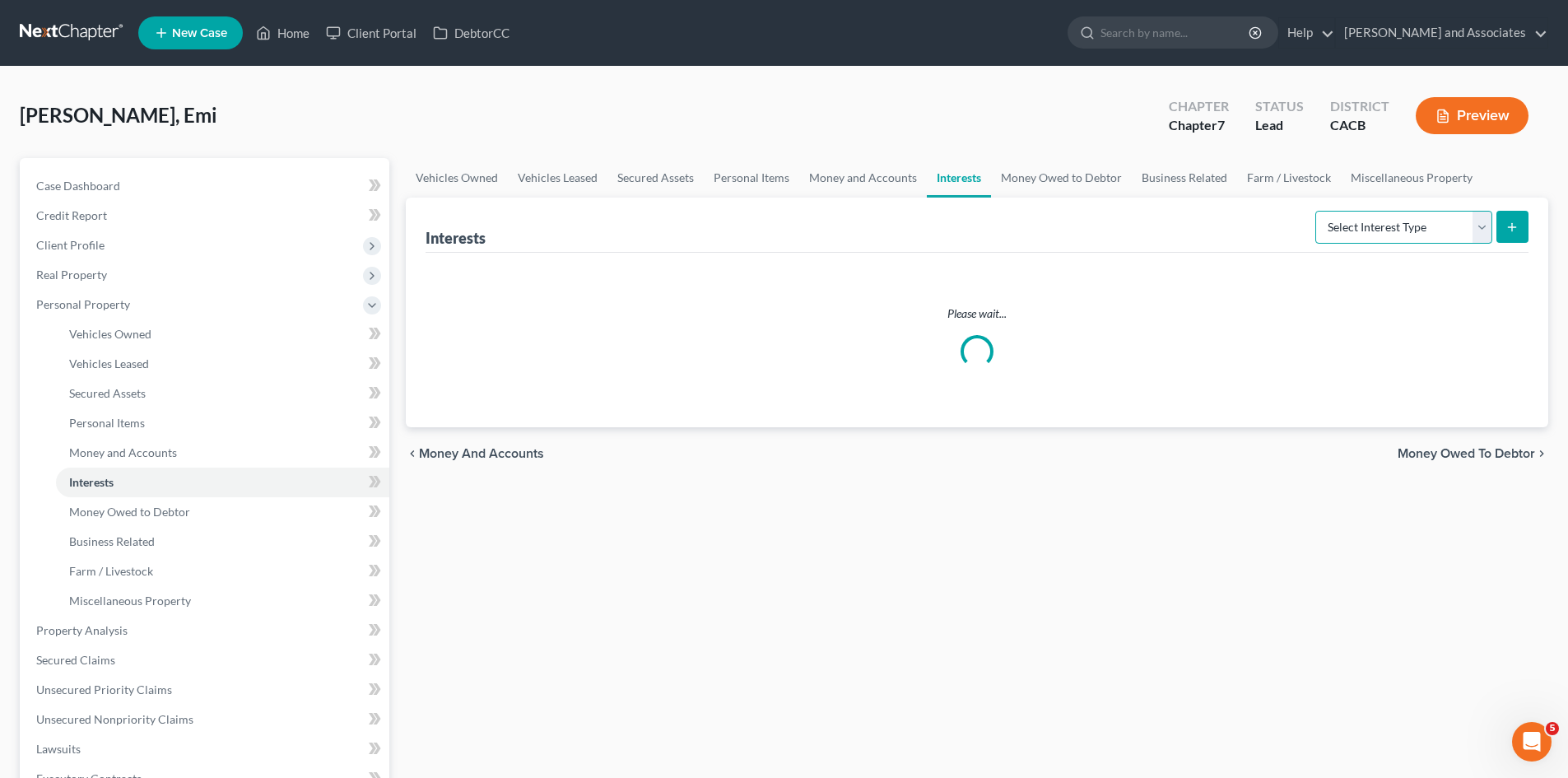
click at [1419, 225] on select "Select Interest Type 401K Annuity Bond Education IRA Government Bond Government…" at bounding box center [1403, 227] width 177 height 33
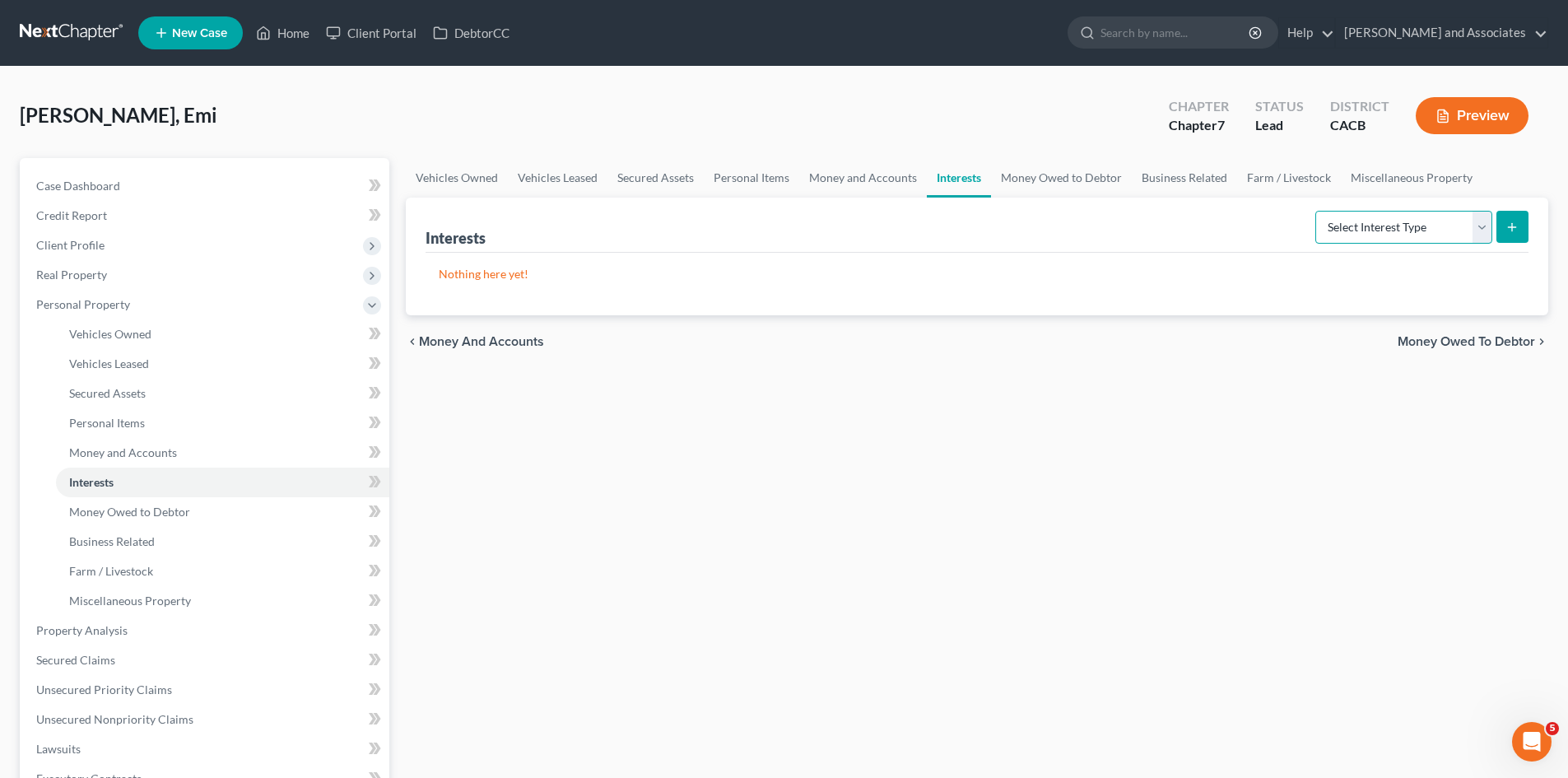
select select "401k"
click at [1317, 210] on select "Select Interest Type 401K Annuity Bond Education IRA Government Bond Government…" at bounding box center [1403, 227] width 177 height 33
click at [1501, 227] on button "submit" at bounding box center [1512, 226] width 32 height 32
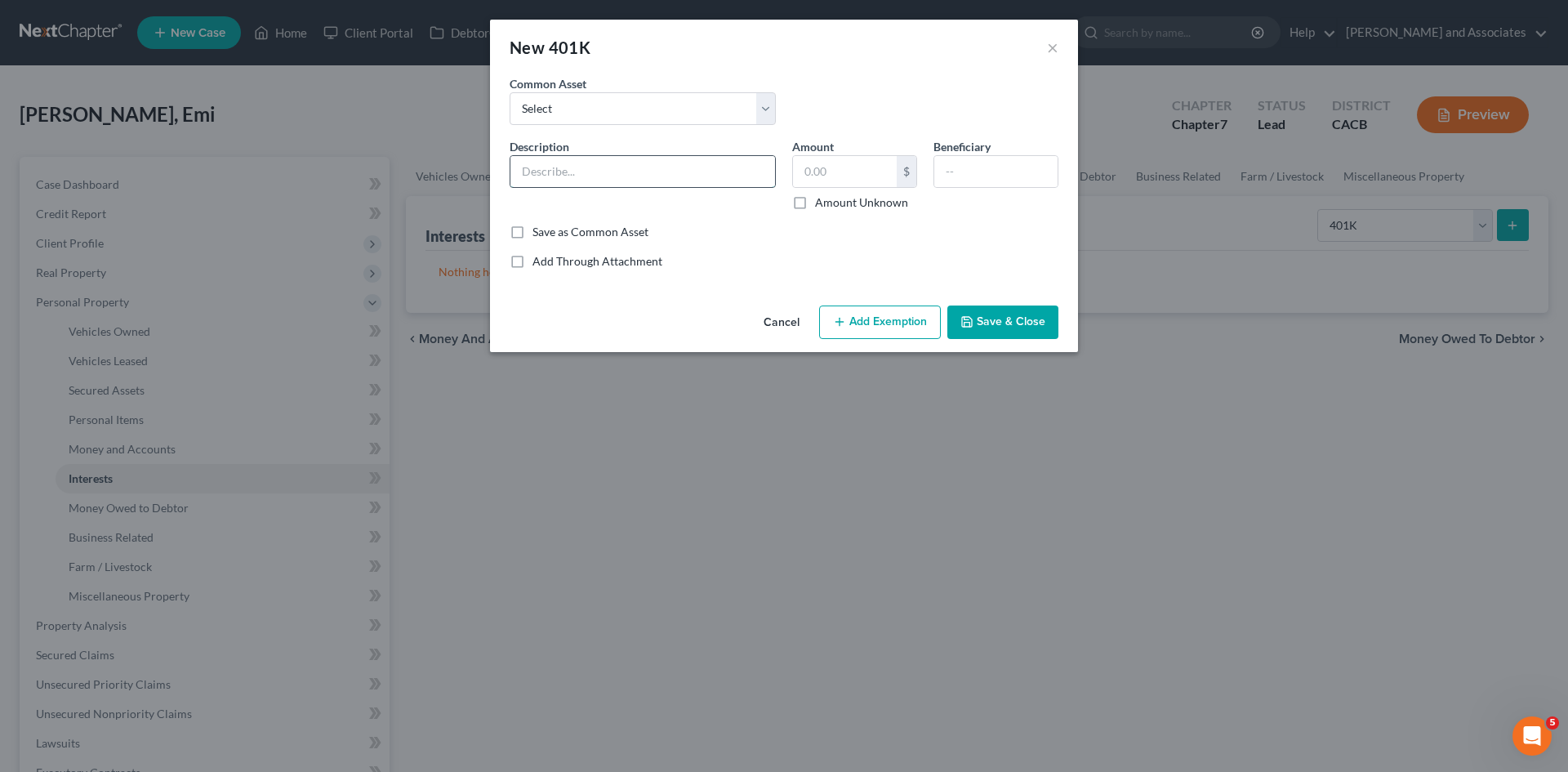
click at [571, 166] on input "text" at bounding box center [642, 171] width 265 height 31
type input "Need stmt"
click at [1012, 319] on button "Save & Close" at bounding box center [1002, 322] width 111 height 34
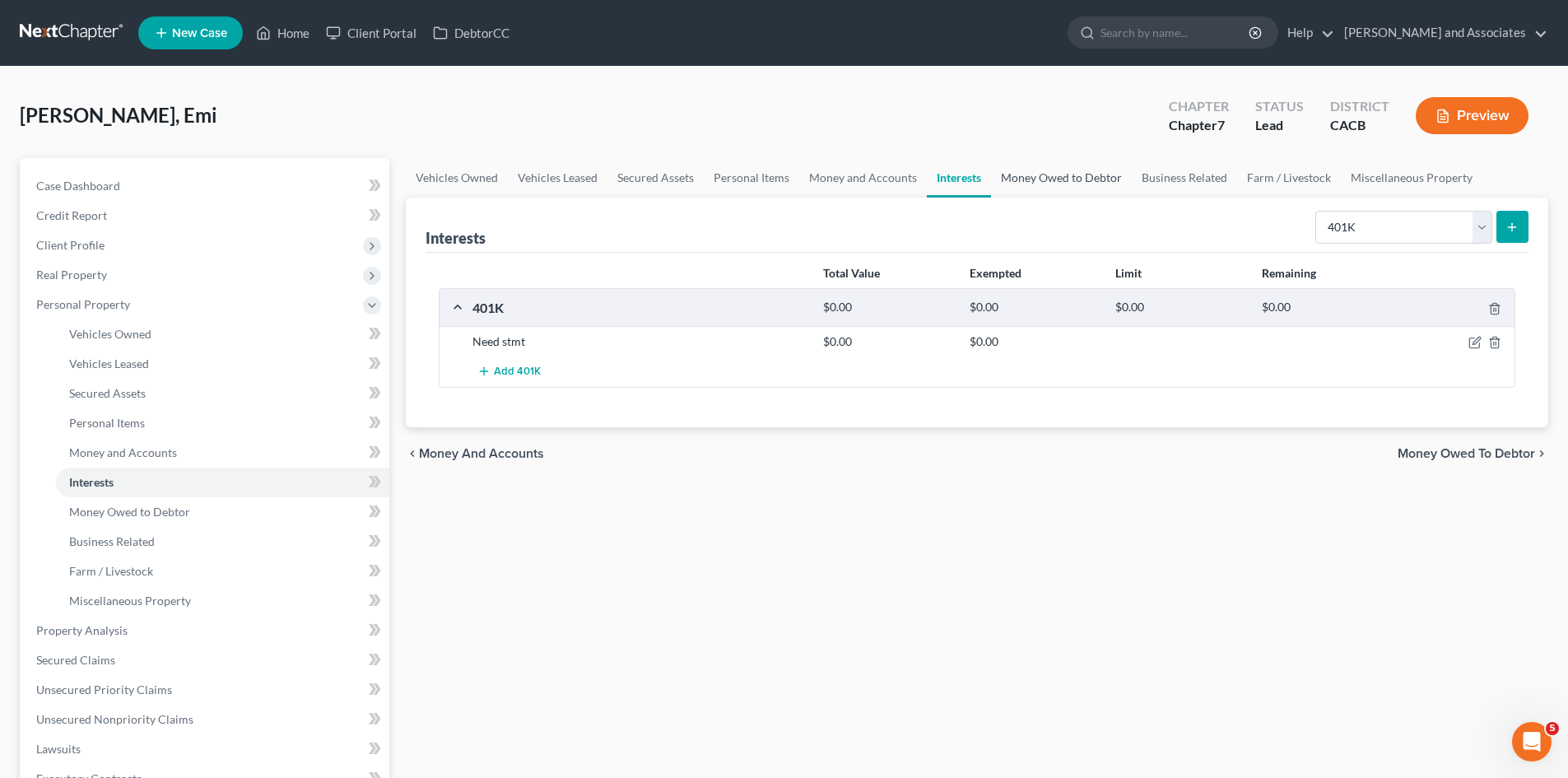
click at [1063, 170] on link "Money Owed to Debtor" at bounding box center [1061, 177] width 141 height 40
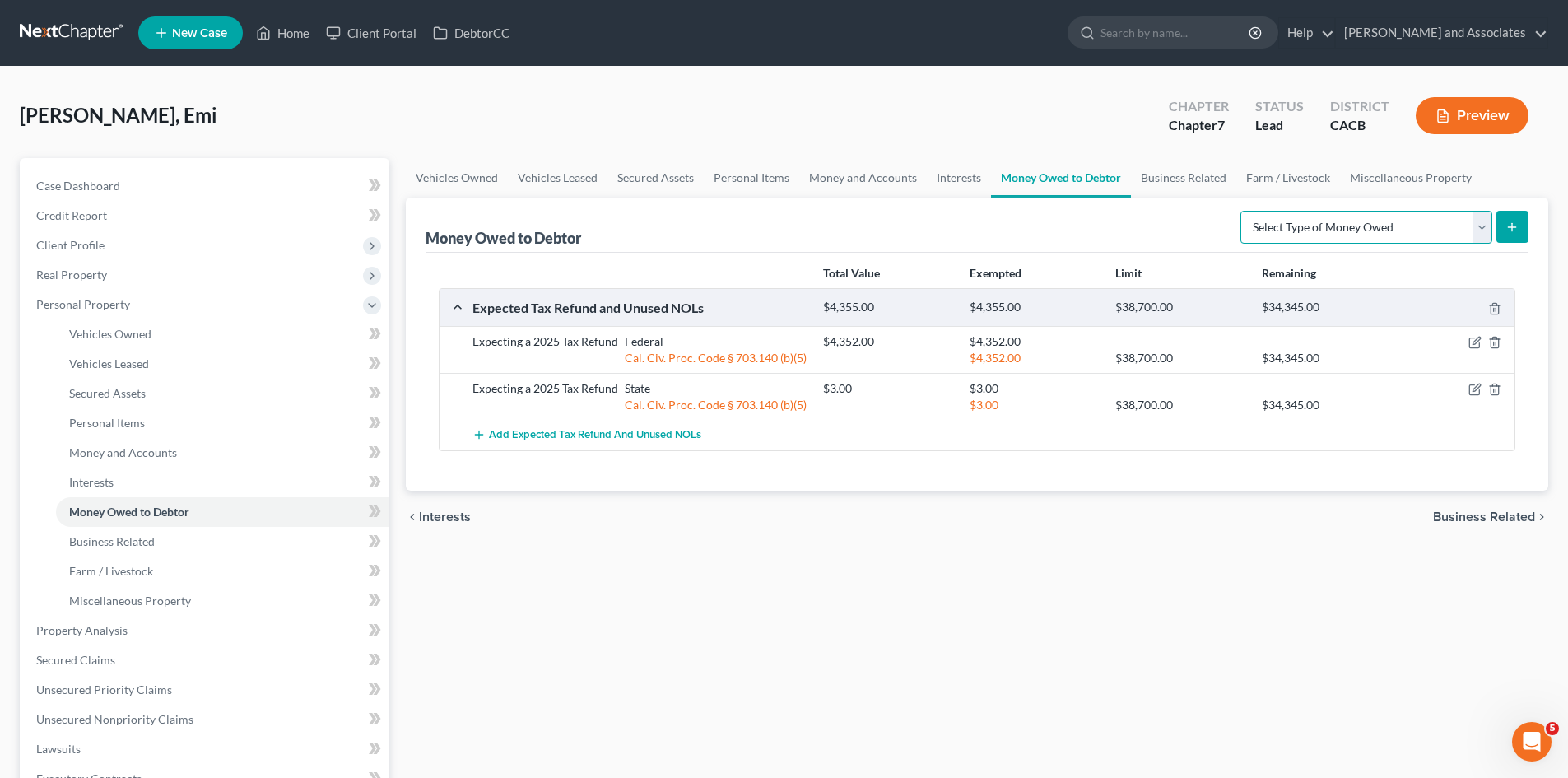
click at [1323, 220] on select "Select Type of Money Owed Accounts Receivable Alimony Child Support Claims Agai…" at bounding box center [1366, 227] width 252 height 33
click at [676, 525] on div "chevron_left Interests Business Related chevron_right" at bounding box center [977, 517] width 1142 height 53
click at [1154, 186] on link "Business Related" at bounding box center [1183, 177] width 105 height 40
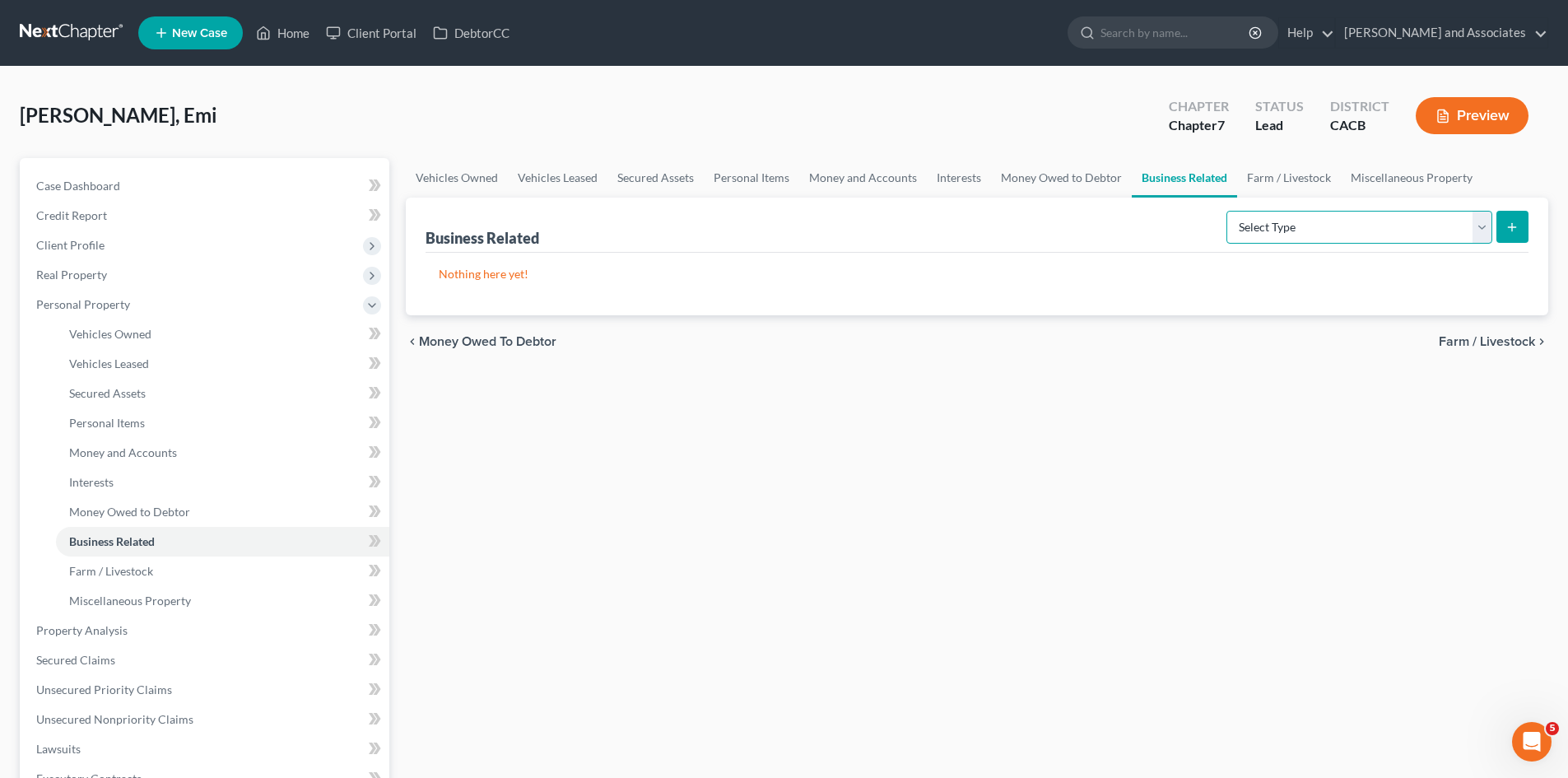
click at [1321, 213] on select "Select Type Customer Lists Franchises Inventory Licenses Machinery Office Equip…" at bounding box center [1359, 227] width 266 height 33
click at [1262, 184] on link "Farm / Livestock" at bounding box center [1288, 177] width 103 height 40
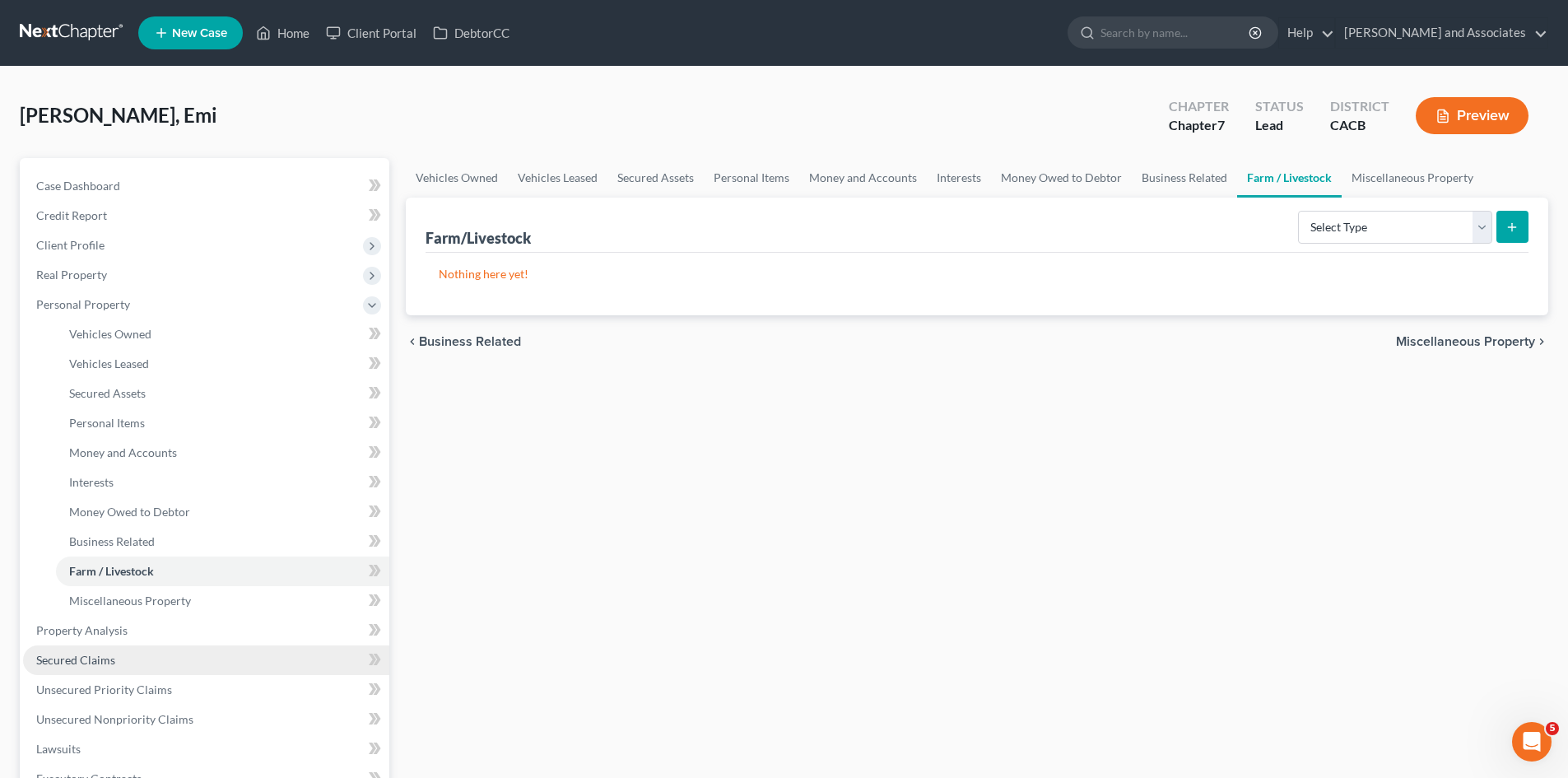
click at [124, 648] on link "Secured Claims" at bounding box center [206, 660] width 366 height 29
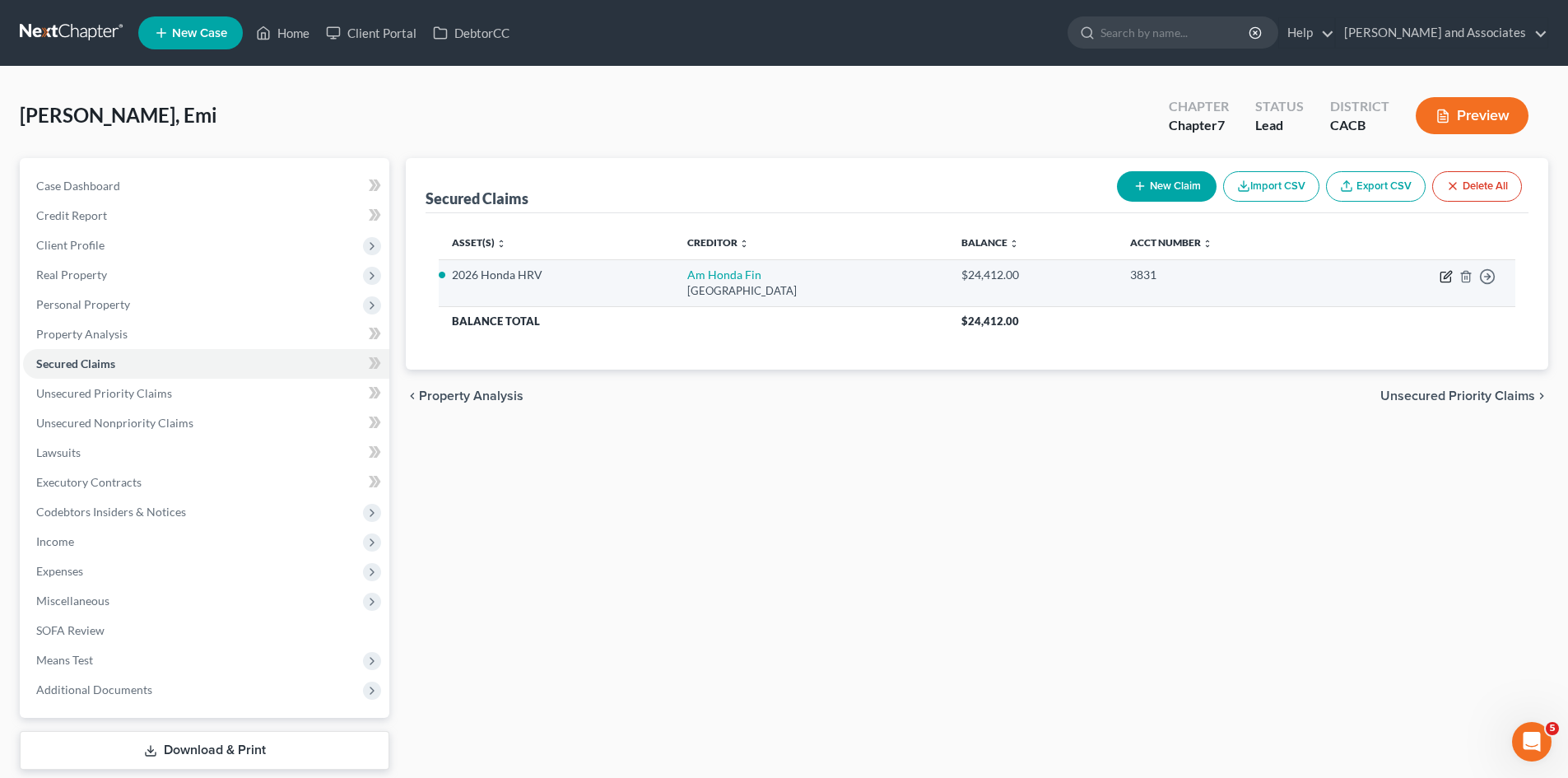
click at [1442, 277] on icon "button" at bounding box center [1446, 277] width 14 height 14
select select "45"
select select "6"
select select "0"
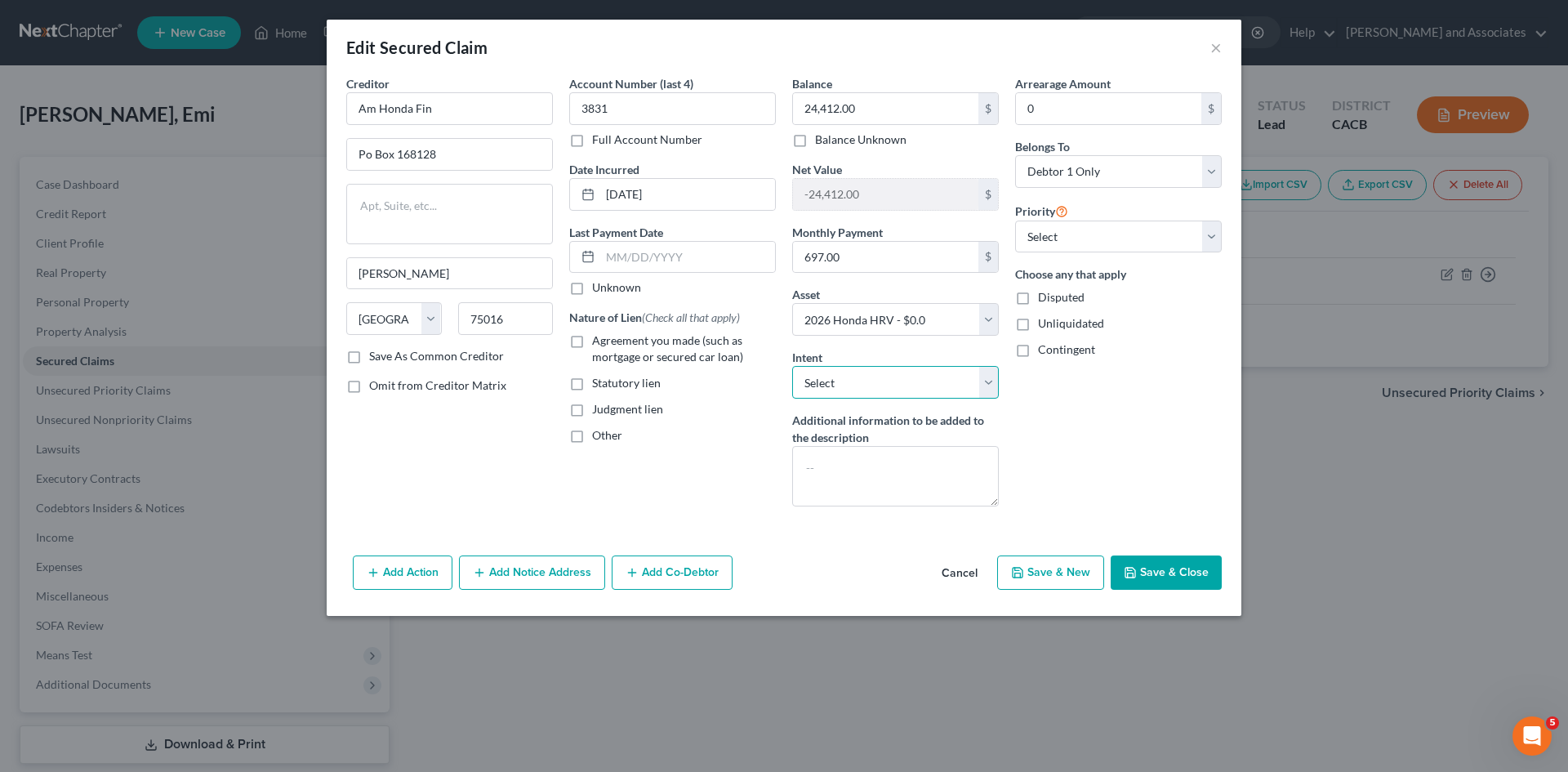
click at [859, 387] on select "Select Surrender Redeem Reaffirm Avoid Other" at bounding box center [896, 383] width 207 height 33
select select "2"
click at [792, 366] on select "Select Surrender Redeem Reaffirm Avoid Other" at bounding box center [896, 383] width 207 height 33
click at [592, 342] on label "Agreement you made (such as mortgage or secured car loan)" at bounding box center [684, 349] width 184 height 33
click at [598, 342] on input "Agreement you made (such as mortgage or secured car loan)" at bounding box center [603, 337] width 11 height 11
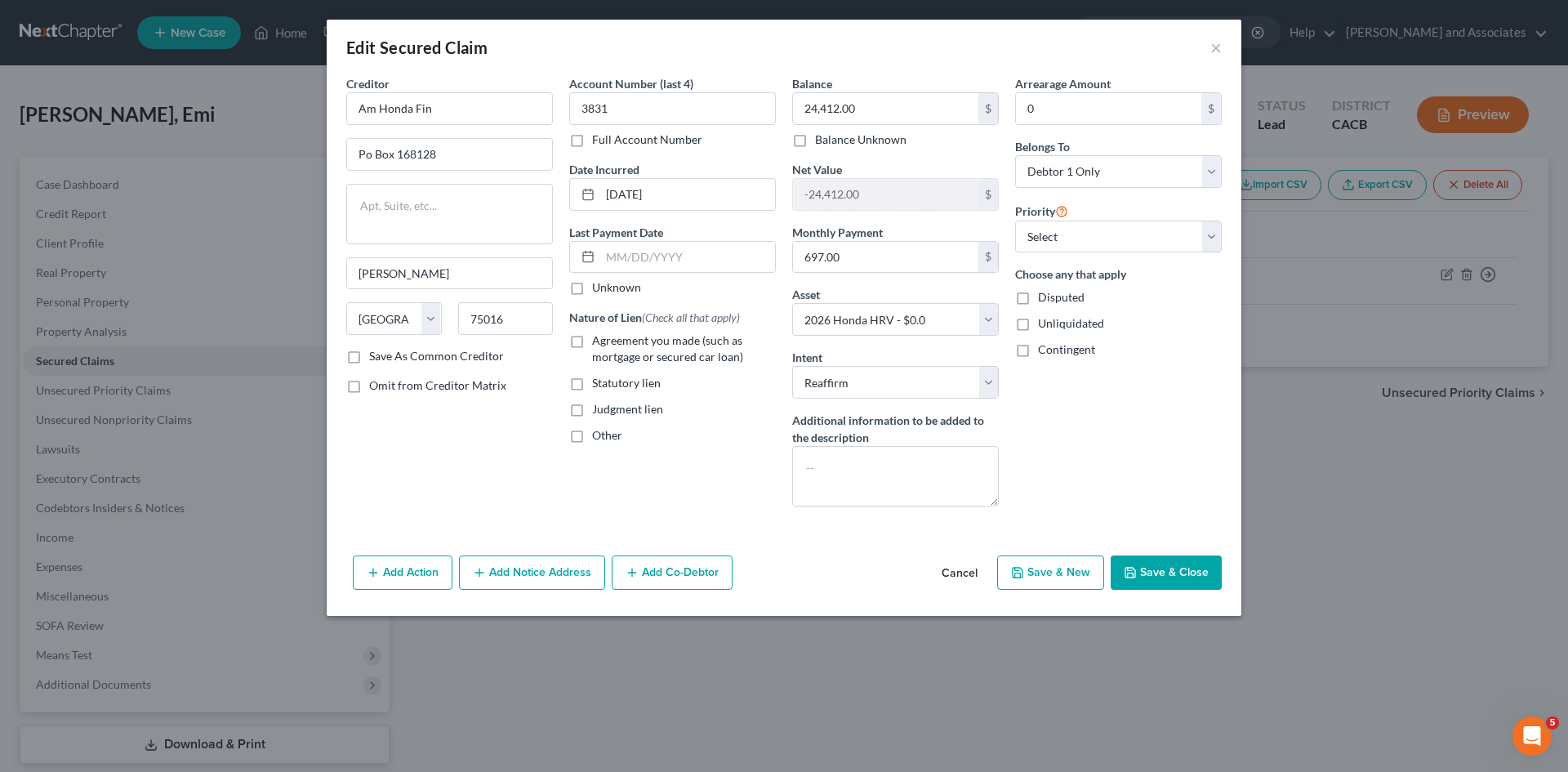
checkbox input "true"
click at [1202, 577] on button "Save & Close" at bounding box center [1165, 572] width 111 height 34
select select
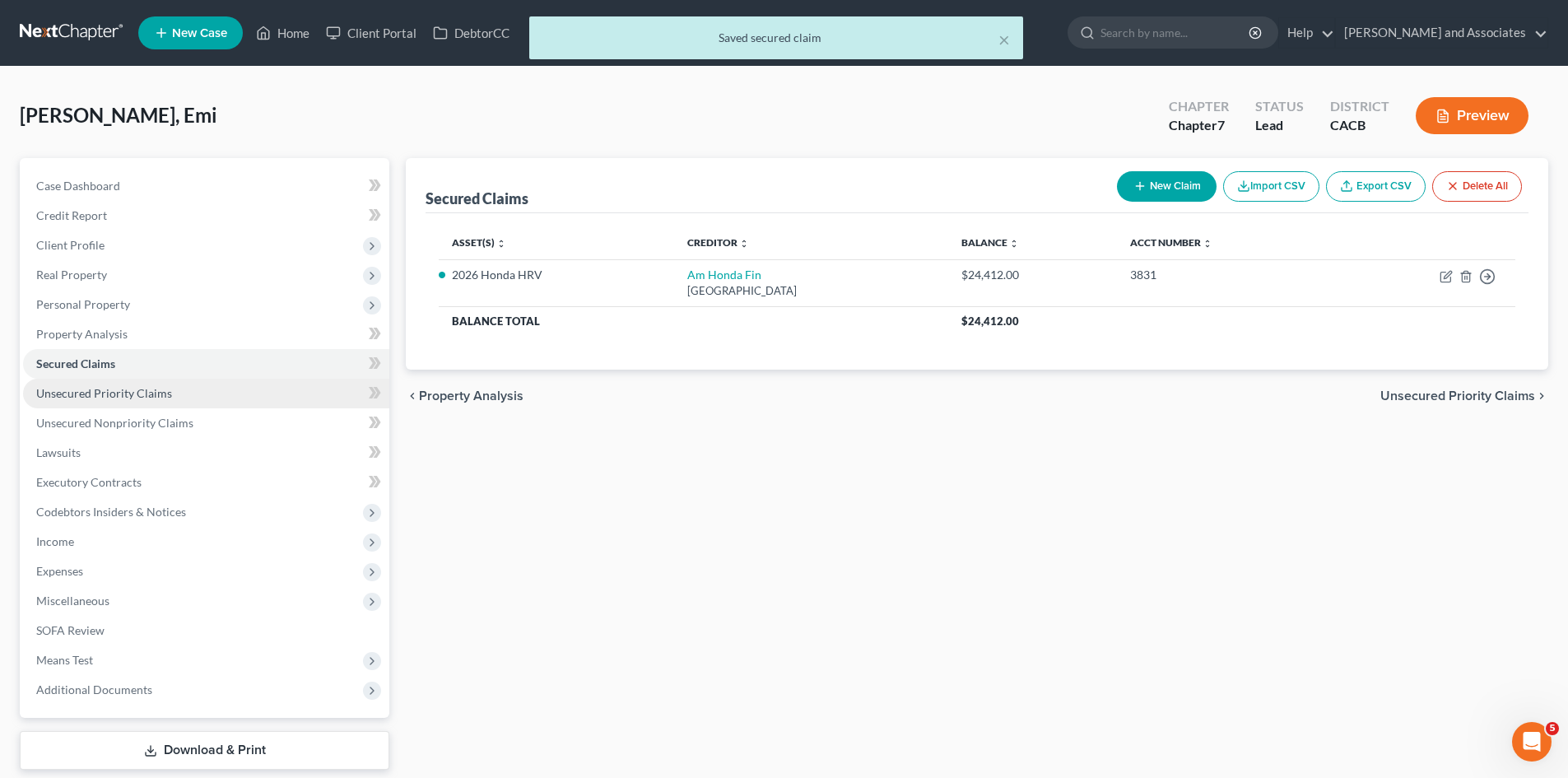
drag, startPoint x: 54, startPoint y: 389, endPoint x: 104, endPoint y: 391, distance: 50.0
click at [54, 389] on span "Unsecured Priority Claims" at bounding box center [103, 392] width 135 height 14
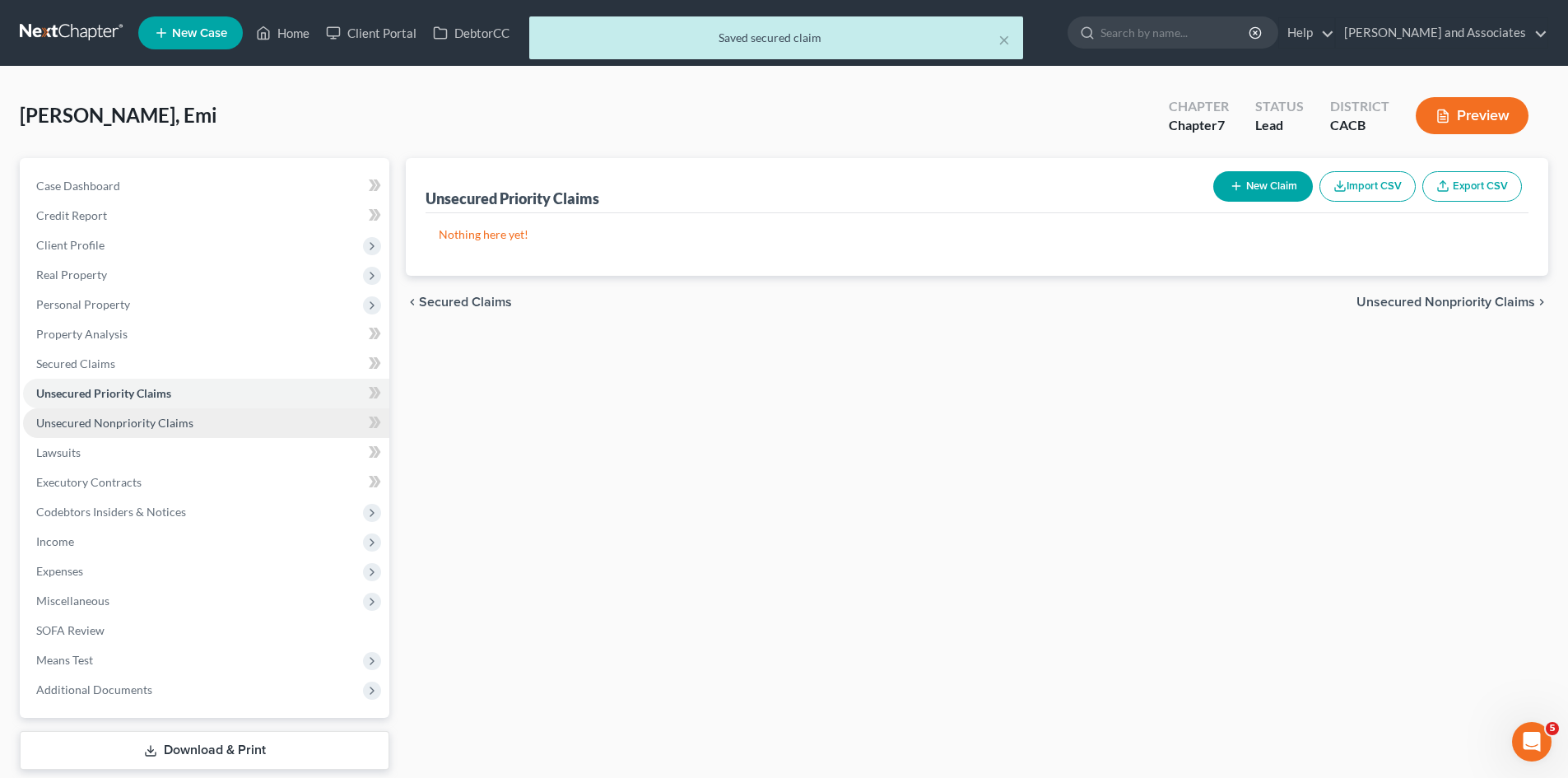
click at [162, 412] on link "Unsecured Nonpriority Claims" at bounding box center [206, 423] width 366 height 29
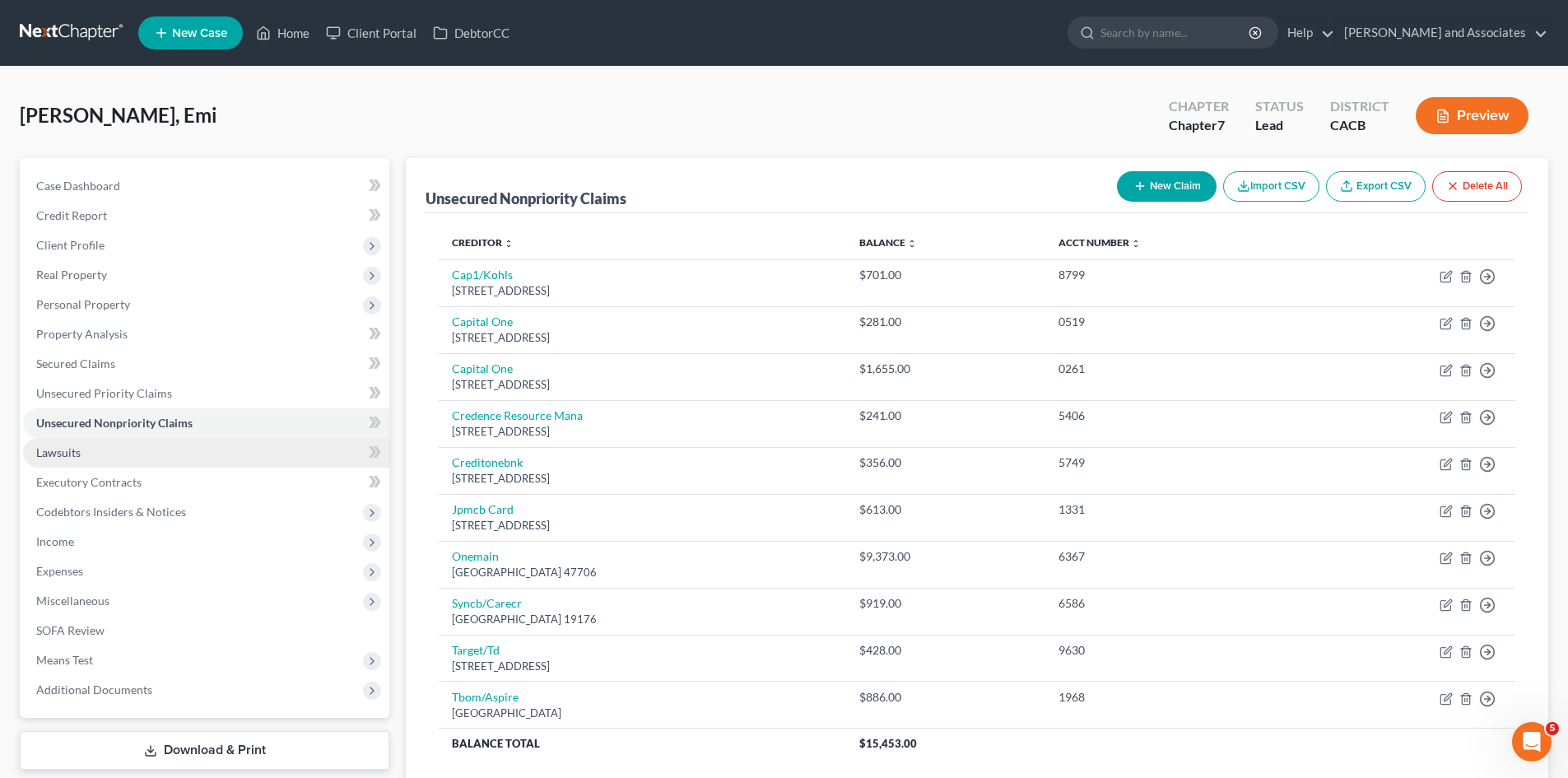
click at [184, 457] on link "Lawsuits" at bounding box center [206, 453] width 366 height 29
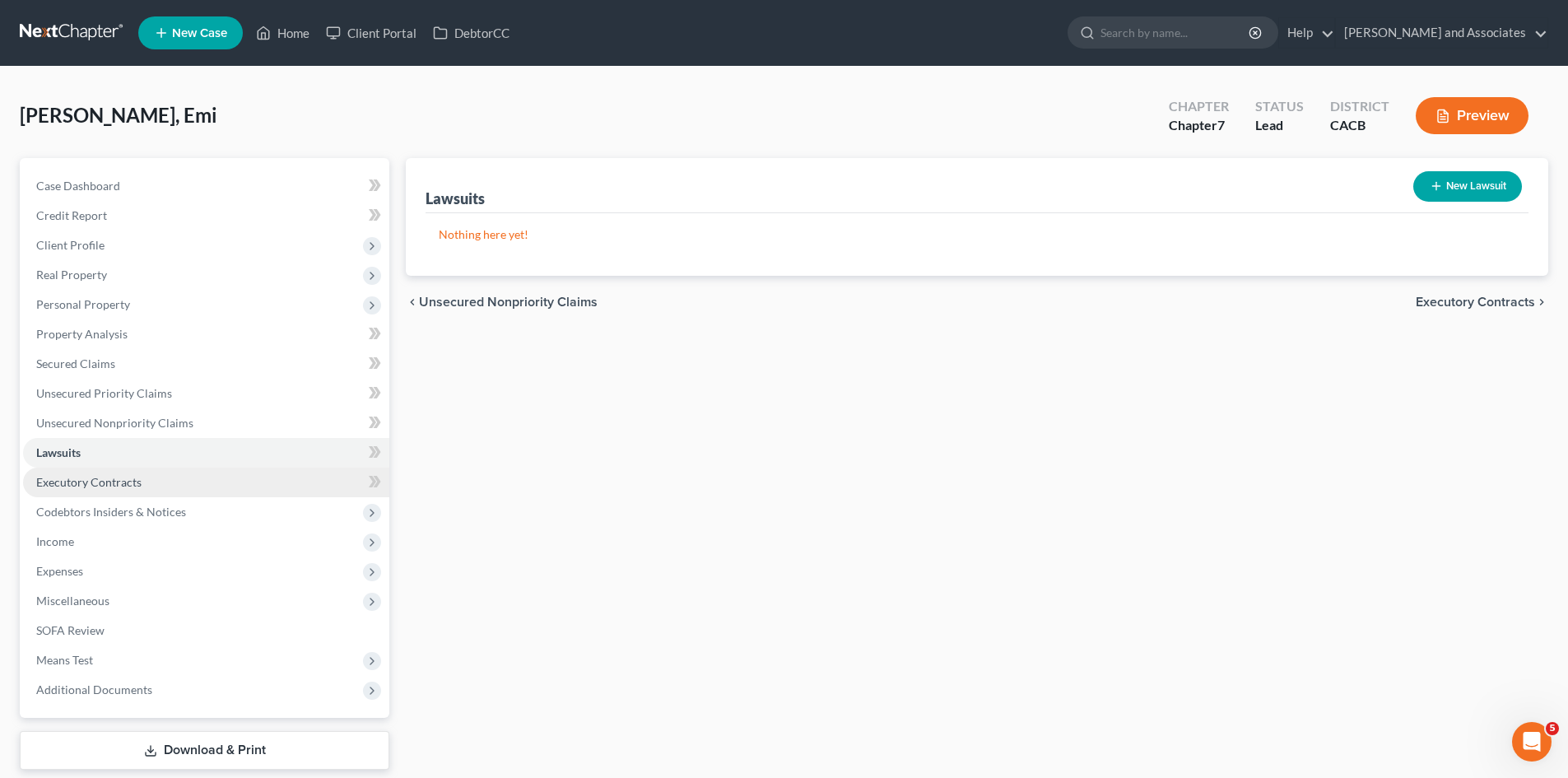
click at [157, 481] on link "Executory Contracts" at bounding box center [206, 482] width 366 height 29
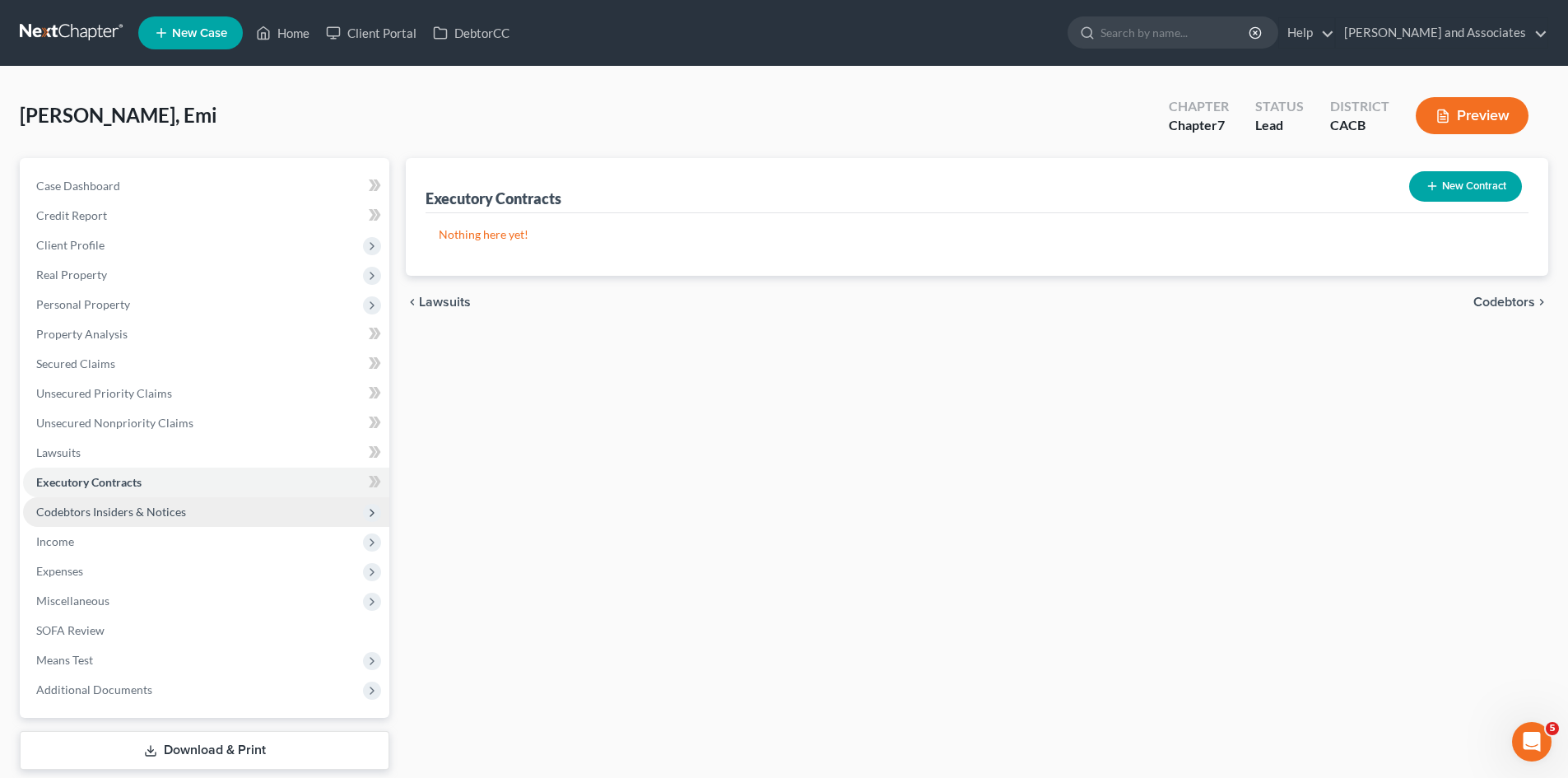
click at [199, 512] on span "Codebtors Insiders & Notices" at bounding box center [206, 511] width 366 height 29
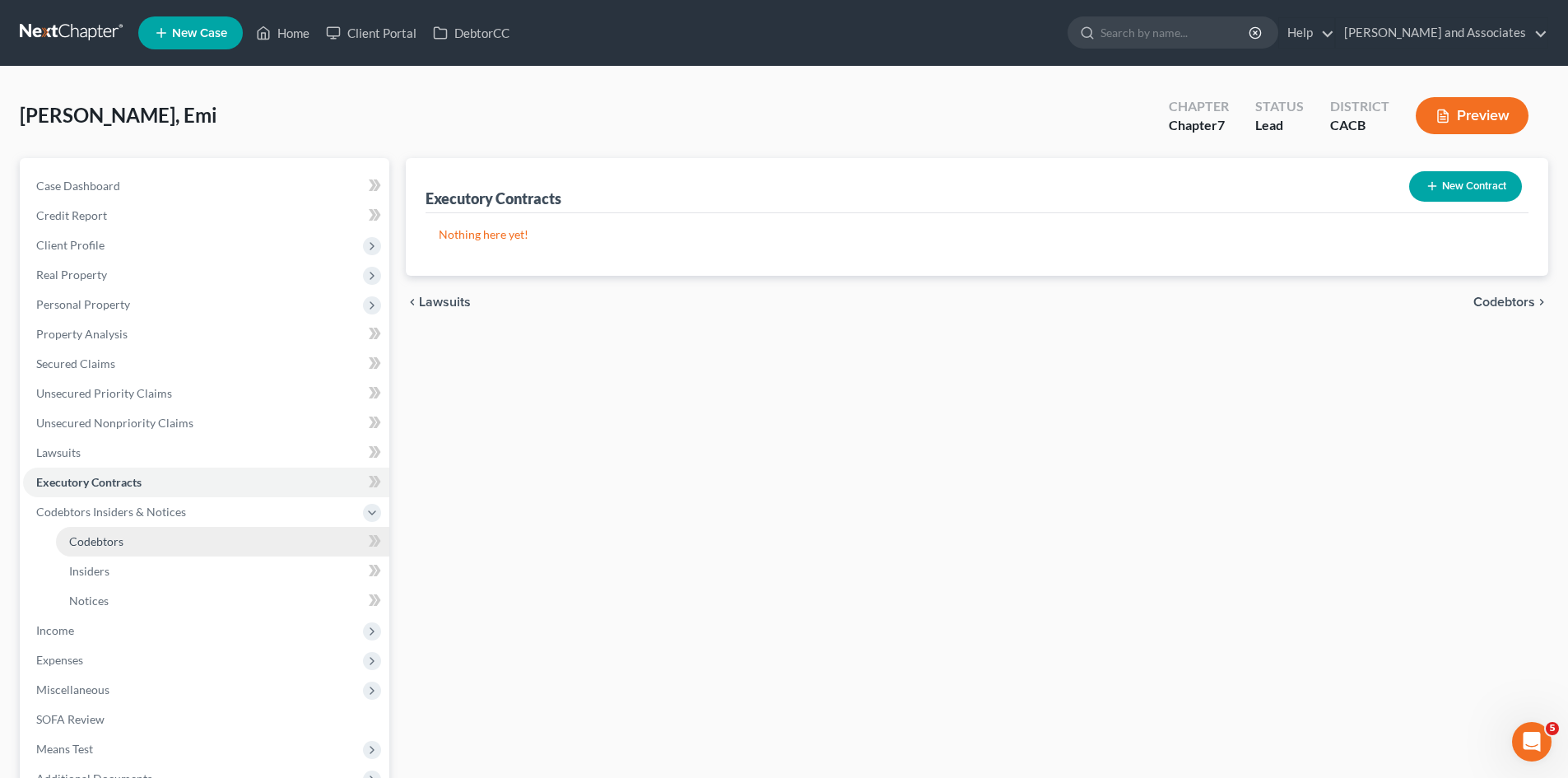
click at [147, 540] on link "Codebtors" at bounding box center [222, 541] width 333 height 29
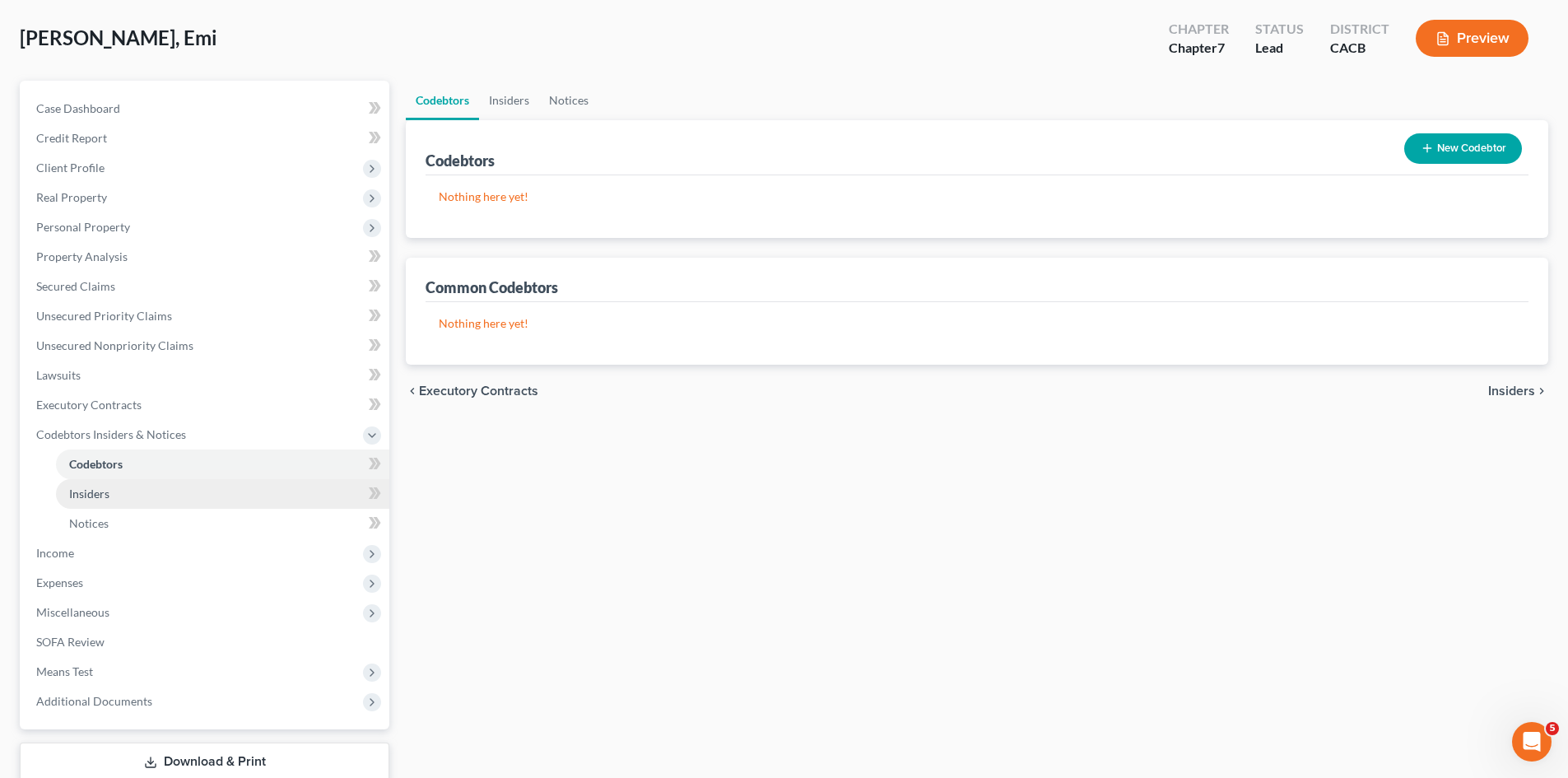
scroll to position [137, 0]
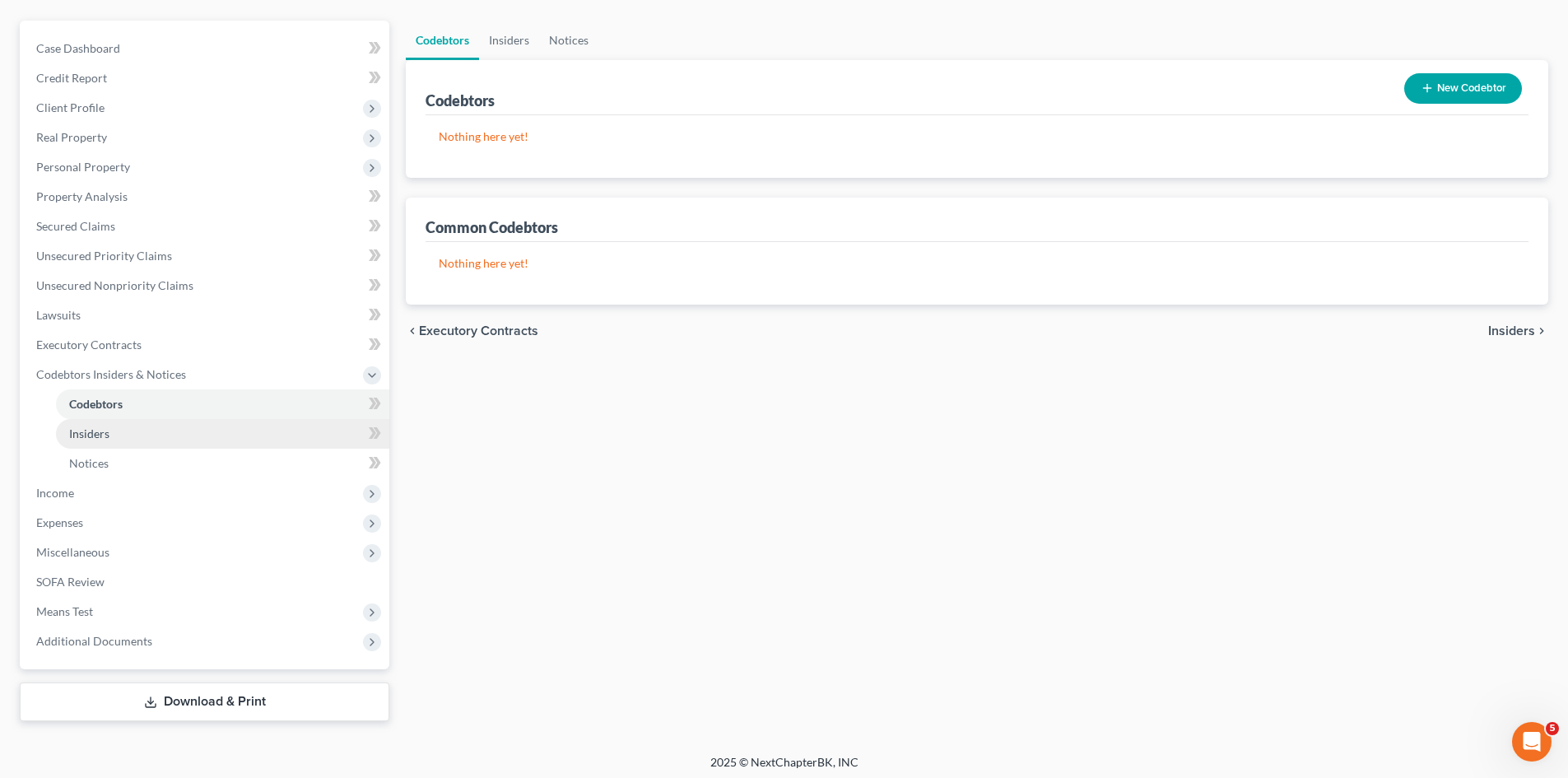
click at [111, 505] on span "Income" at bounding box center [206, 493] width 366 height 29
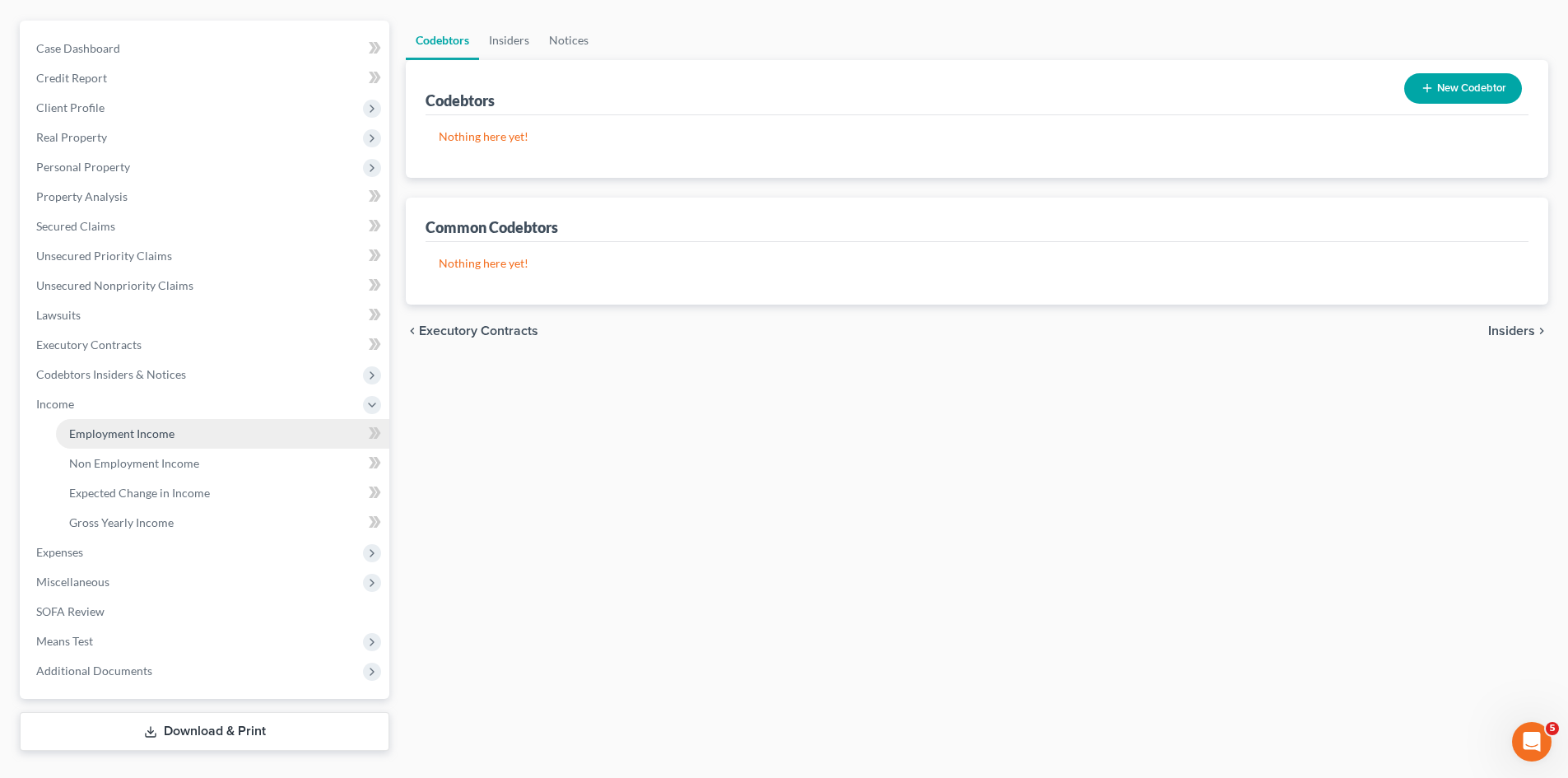
click at [153, 438] on span "Employment Income" at bounding box center [122, 433] width 105 height 14
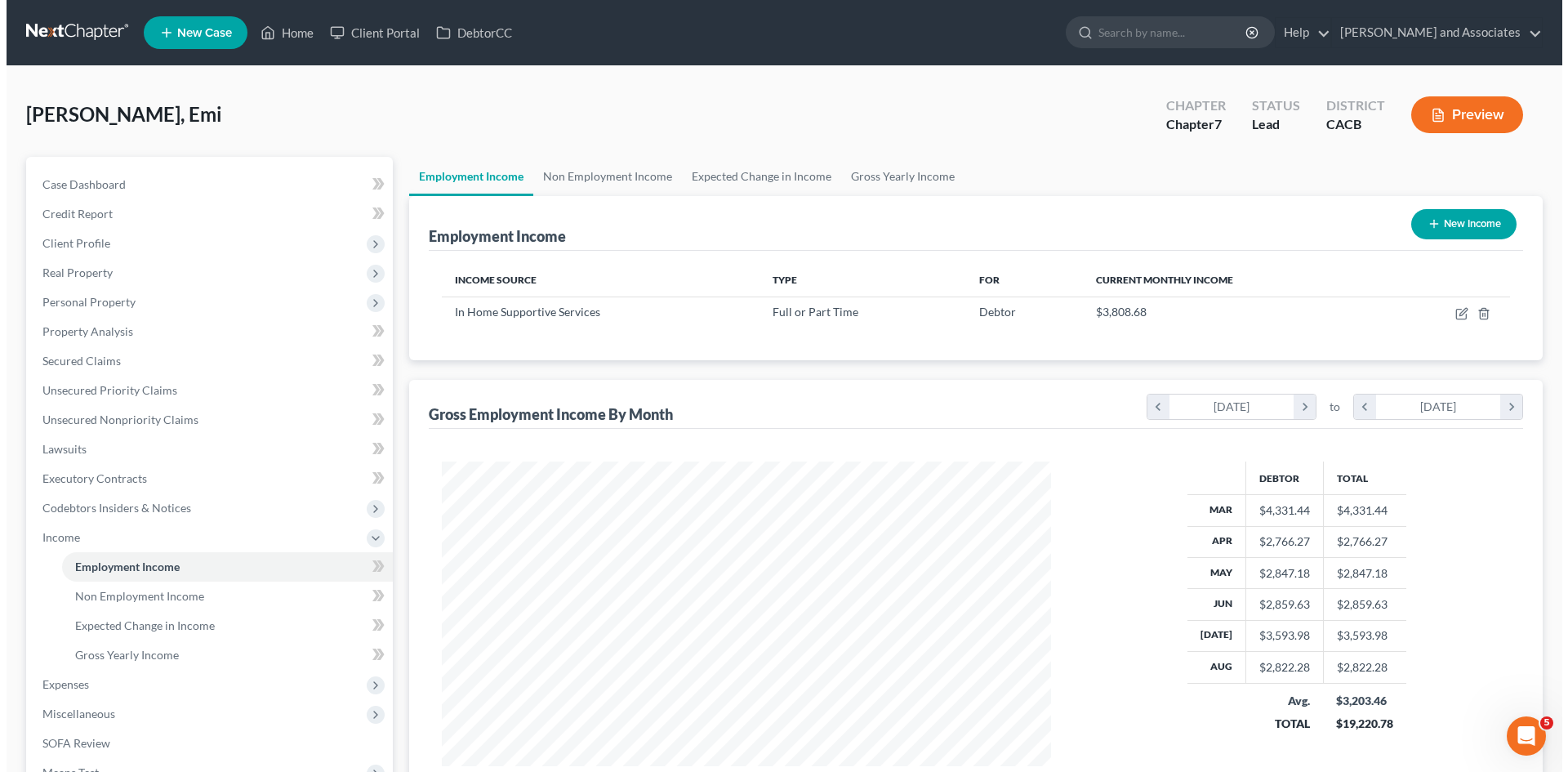
scroll to position [304, 641]
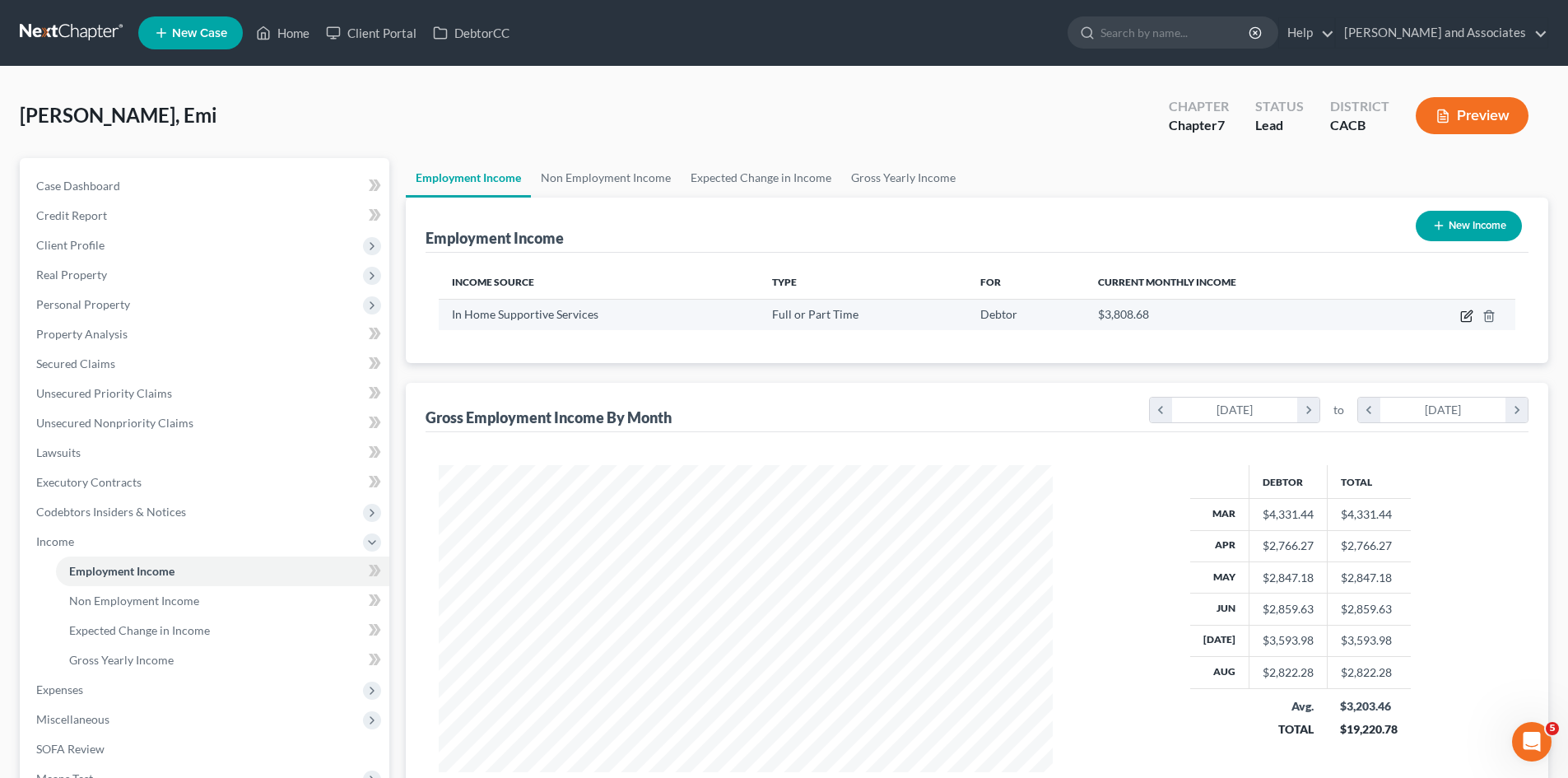
click at [1474, 316] on icon "button" at bounding box center [1467, 316] width 14 height 14
select select "0"
select select "4"
select select "1"
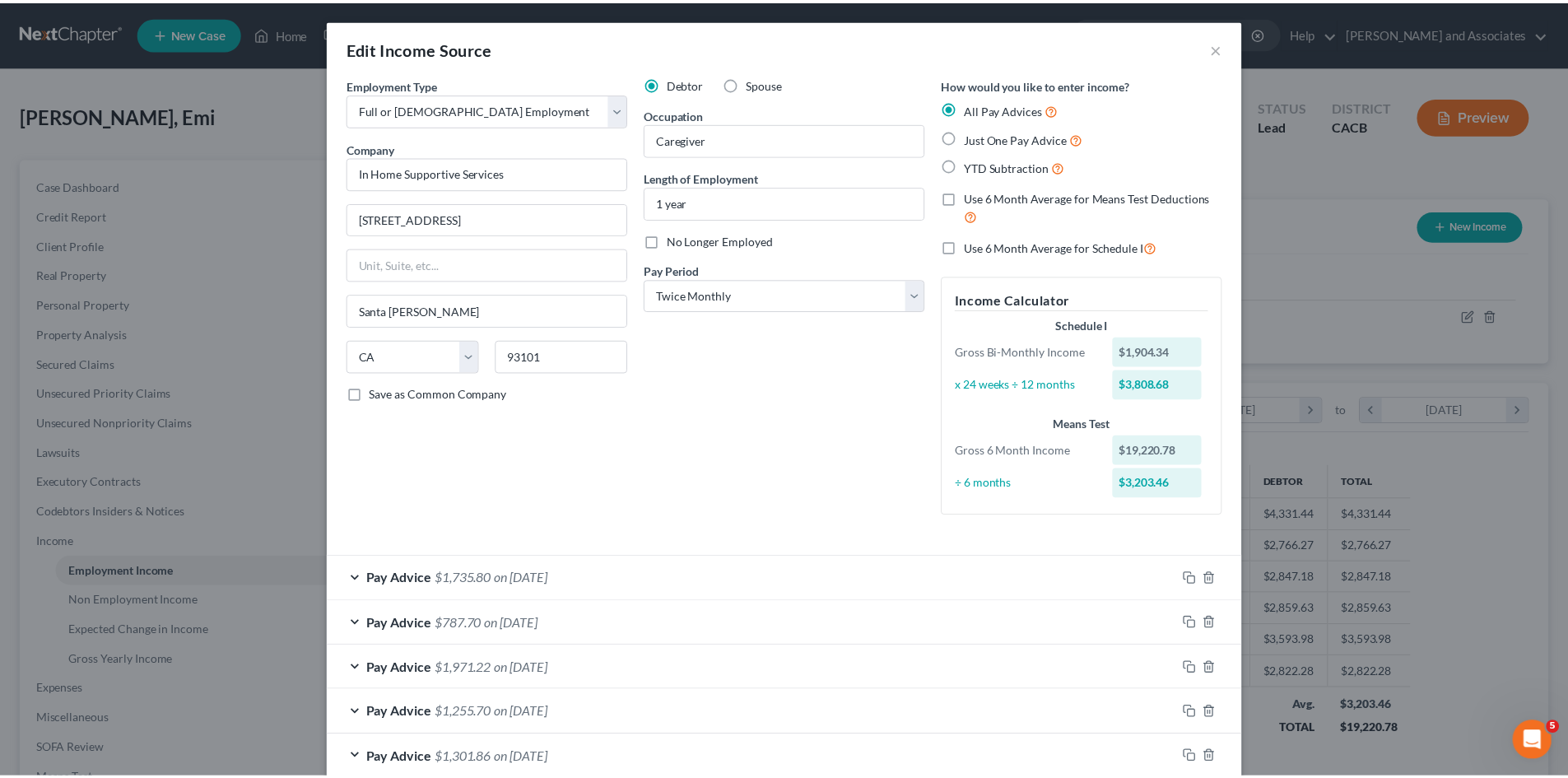
scroll to position [450, 0]
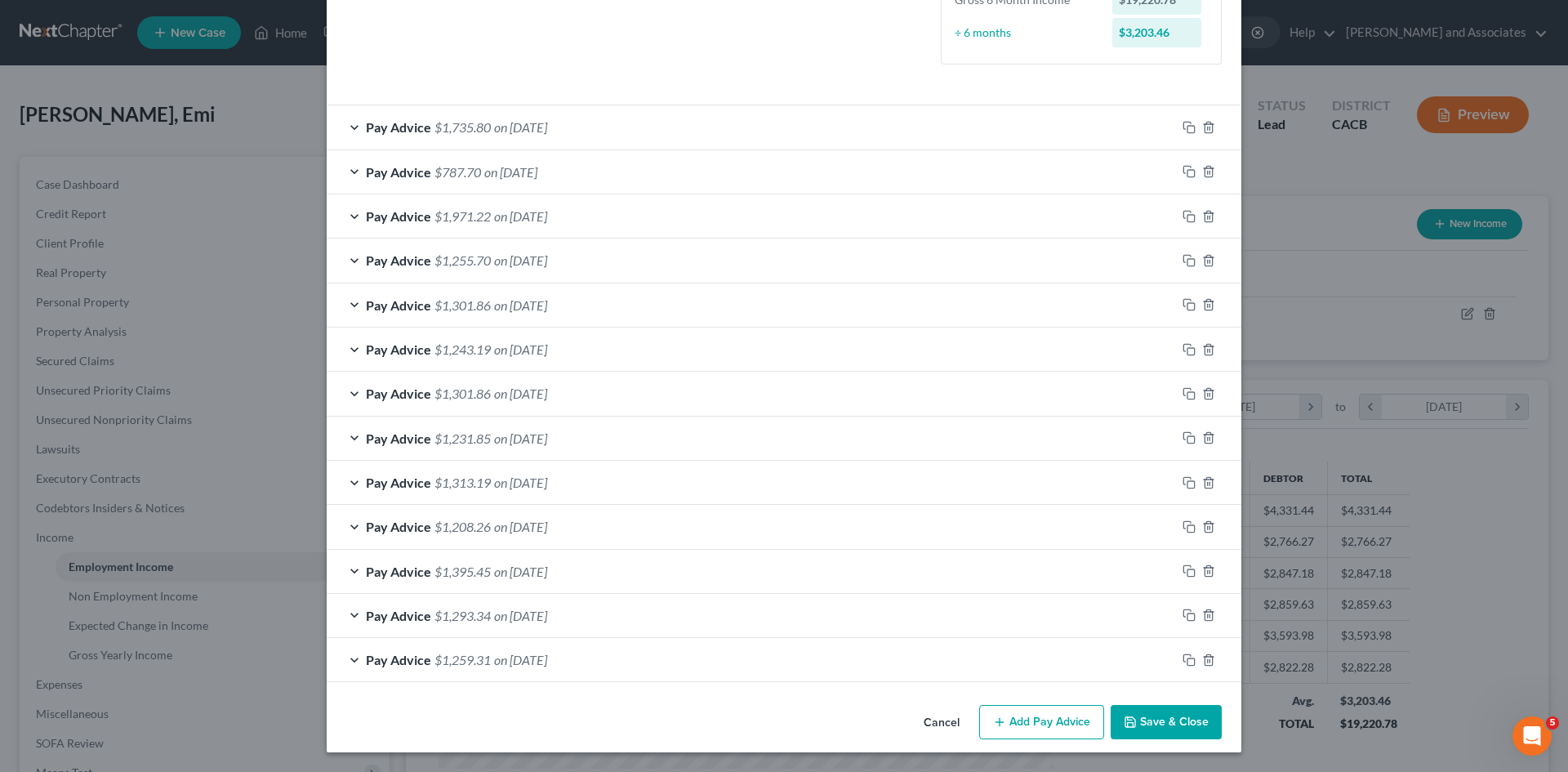
click at [1180, 725] on button "Save & Close" at bounding box center [1165, 721] width 111 height 34
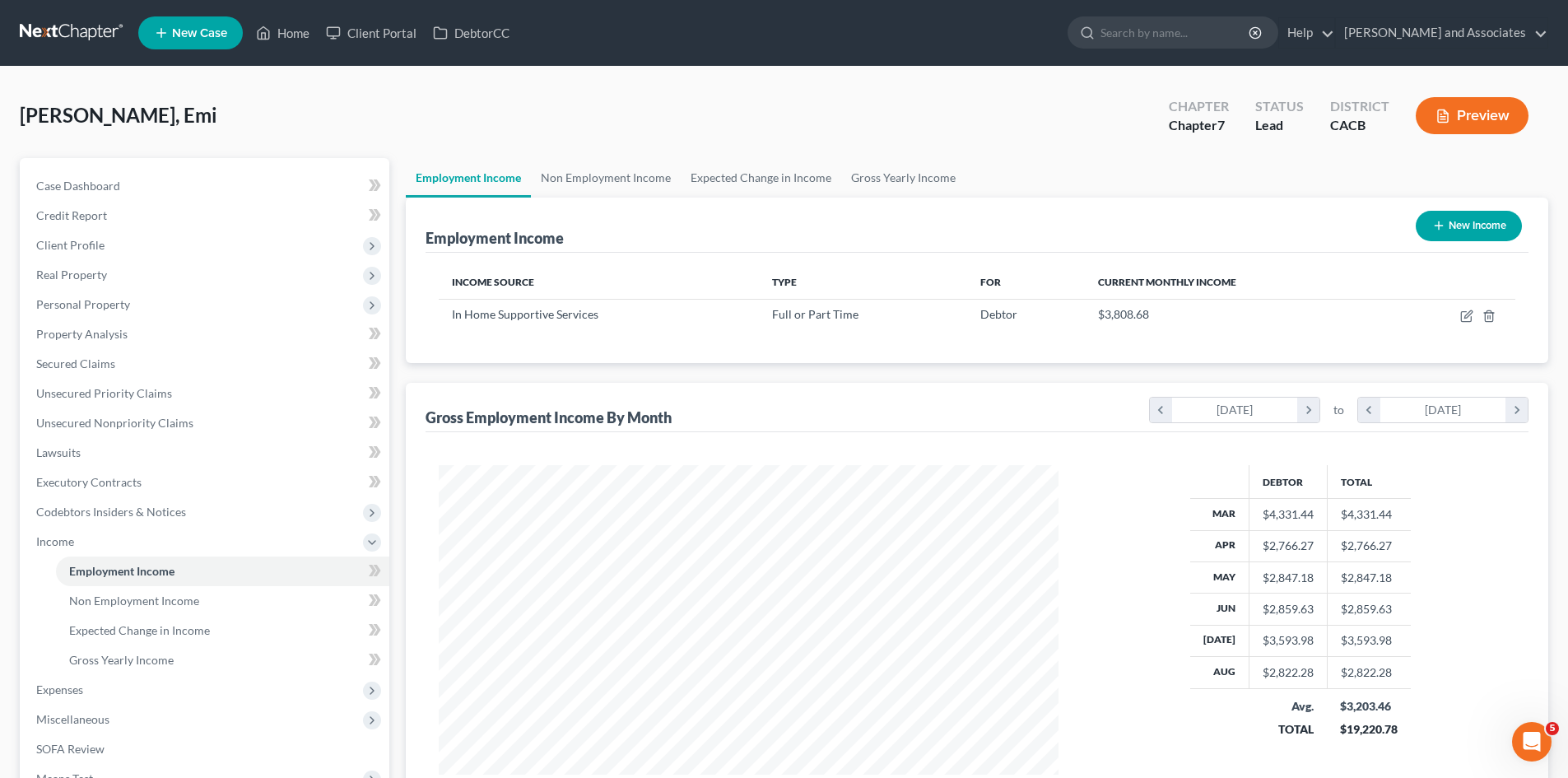
scroll to position [822572, 822397]
click at [573, 164] on link "Non Employment Income" at bounding box center [606, 177] width 150 height 40
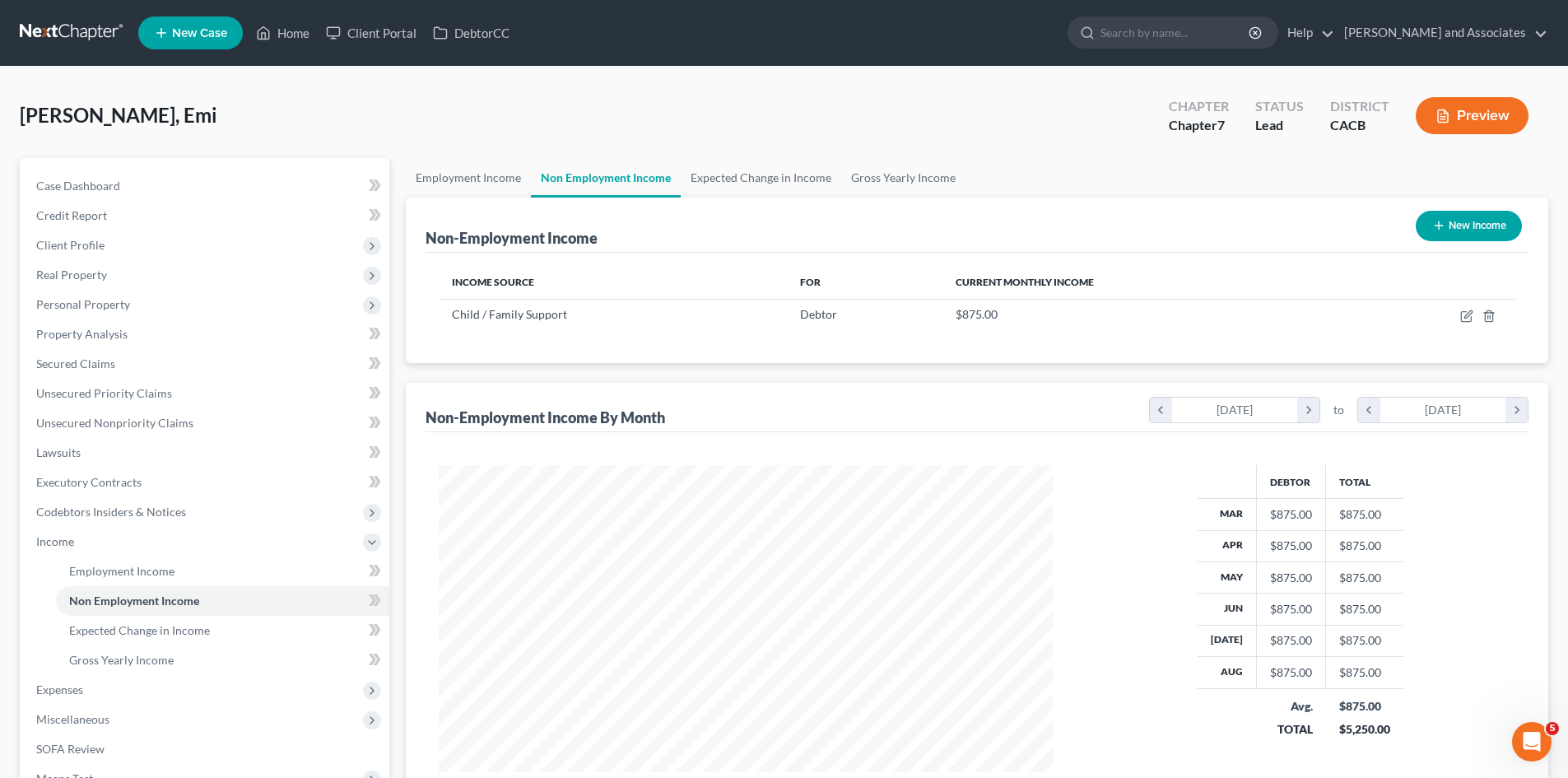
scroll to position [307, 647]
drag, startPoint x: 722, startPoint y: 254, endPoint x: 715, endPoint y: 245, distance: 11.4
click at [716, 250] on div "Non-Employment Income New Income Income Source For Current Monthly Income Child…" at bounding box center [977, 280] width 1142 height 166
click at [709, 212] on div "Non-Employment Income New Income" at bounding box center [977, 225] width 1102 height 56
click at [119, 676] on span "Expenses" at bounding box center [206, 689] width 366 height 29
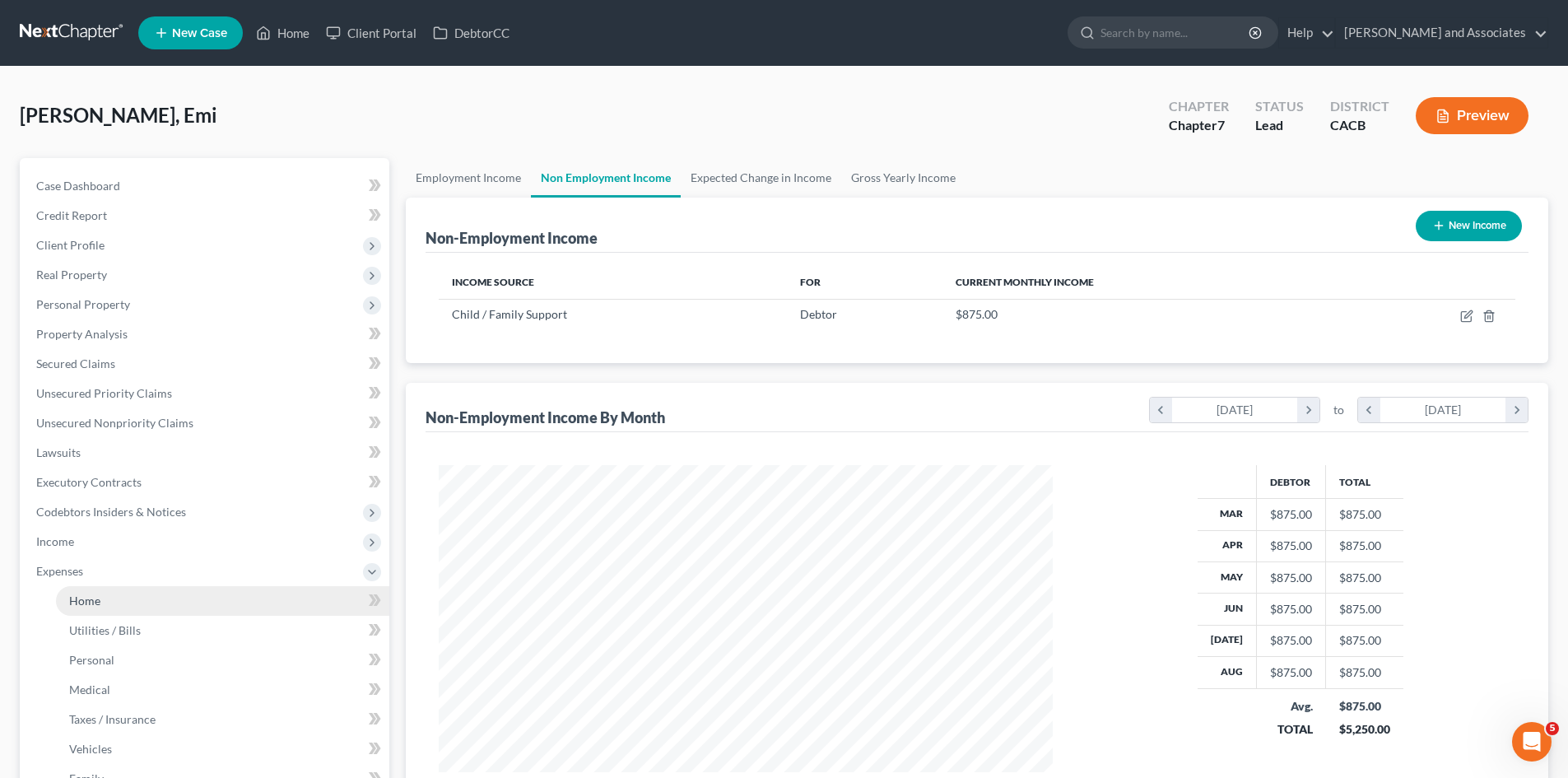
click at [147, 594] on link "Home" at bounding box center [222, 601] width 333 height 29
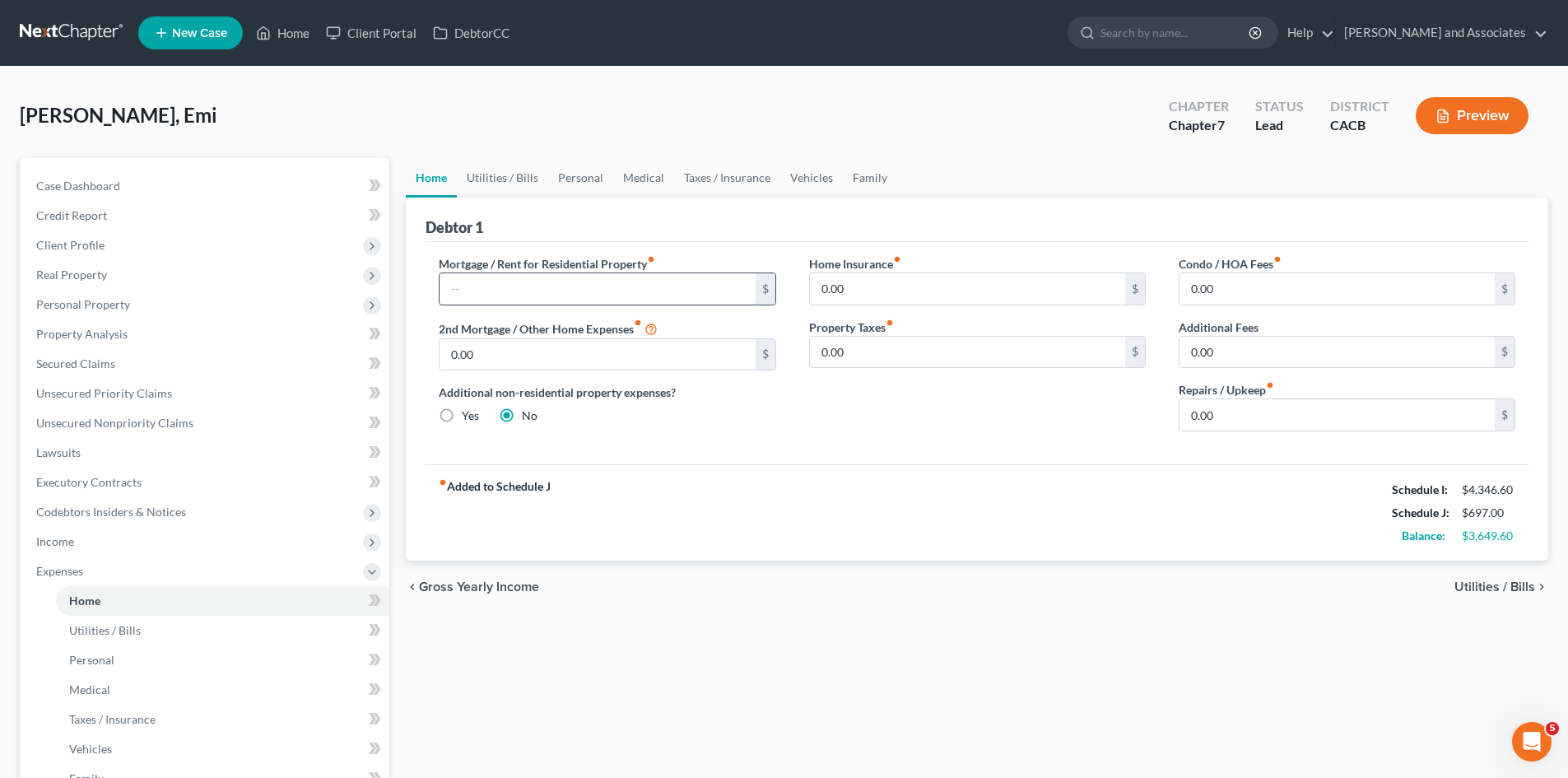
click at [632, 293] on input "text" at bounding box center [597, 289] width 316 height 31
type input "1,650"
click at [901, 406] on div "Home Insurance fiber_manual_record 0.00 $ Property Taxes fiber_manual_record 0.…" at bounding box center [977, 350] width 369 height 189
click at [515, 172] on link "Utilities / Bills" at bounding box center [503, 177] width 92 height 40
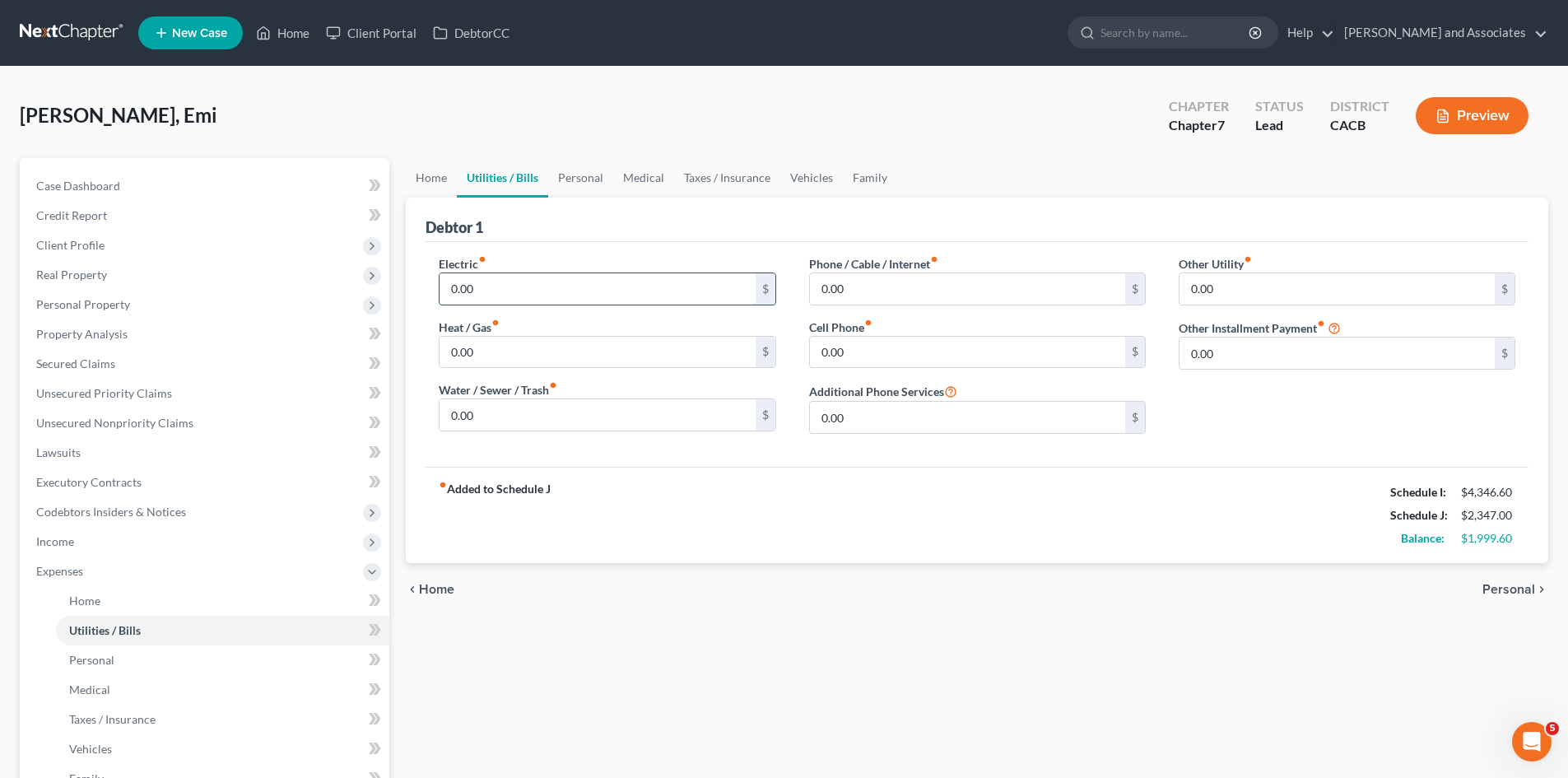
click at [527, 274] on input "0.00" at bounding box center [597, 289] width 316 height 31
click at [943, 308] on div "Phone / Cable / Internet fiber_manual_record 0.00 $ Cell Phone fiber_manual_rec…" at bounding box center [977, 351] width 369 height 192
click at [952, 298] on input "0.00" at bounding box center [968, 289] width 316 height 31
type input "3"
type input "40"
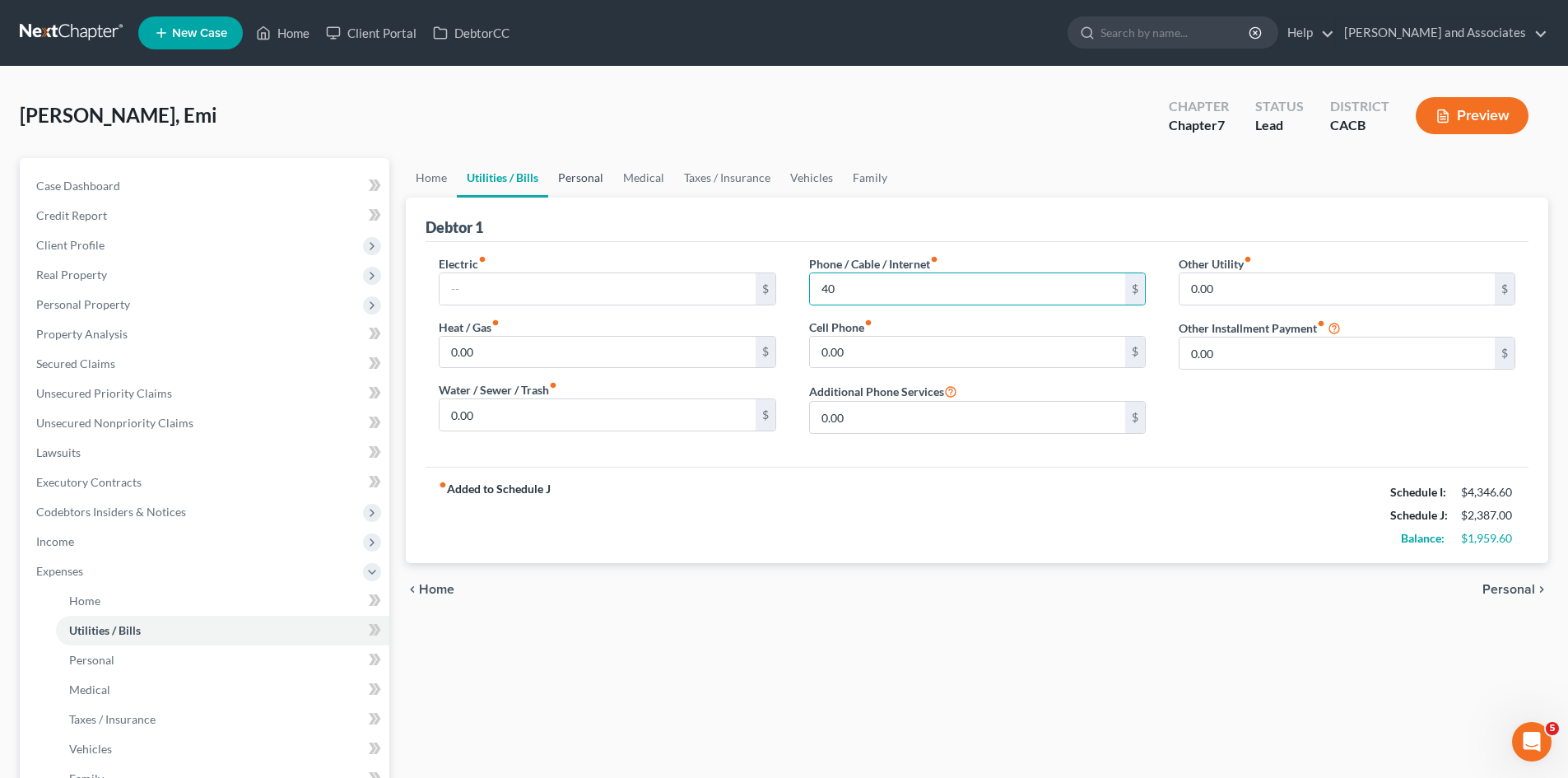
click at [611, 189] on link "Personal" at bounding box center [580, 177] width 65 height 40
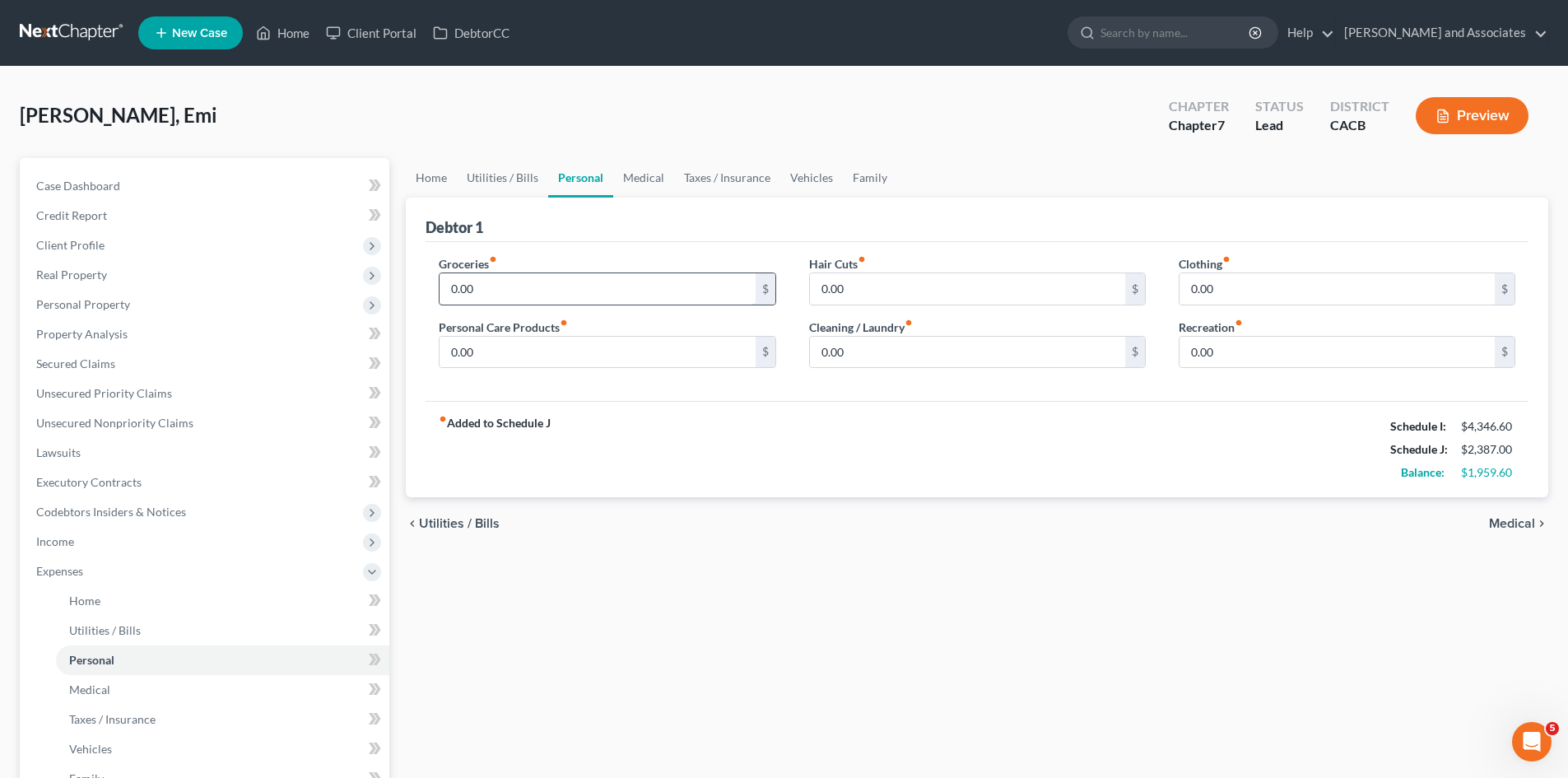
click at [546, 281] on input "0.00" at bounding box center [597, 289] width 316 height 31
type input "820"
click at [514, 342] on input "0.00" at bounding box center [597, 352] width 316 height 31
type input "40"
click at [942, 294] on input "0.00" at bounding box center [968, 289] width 316 height 31
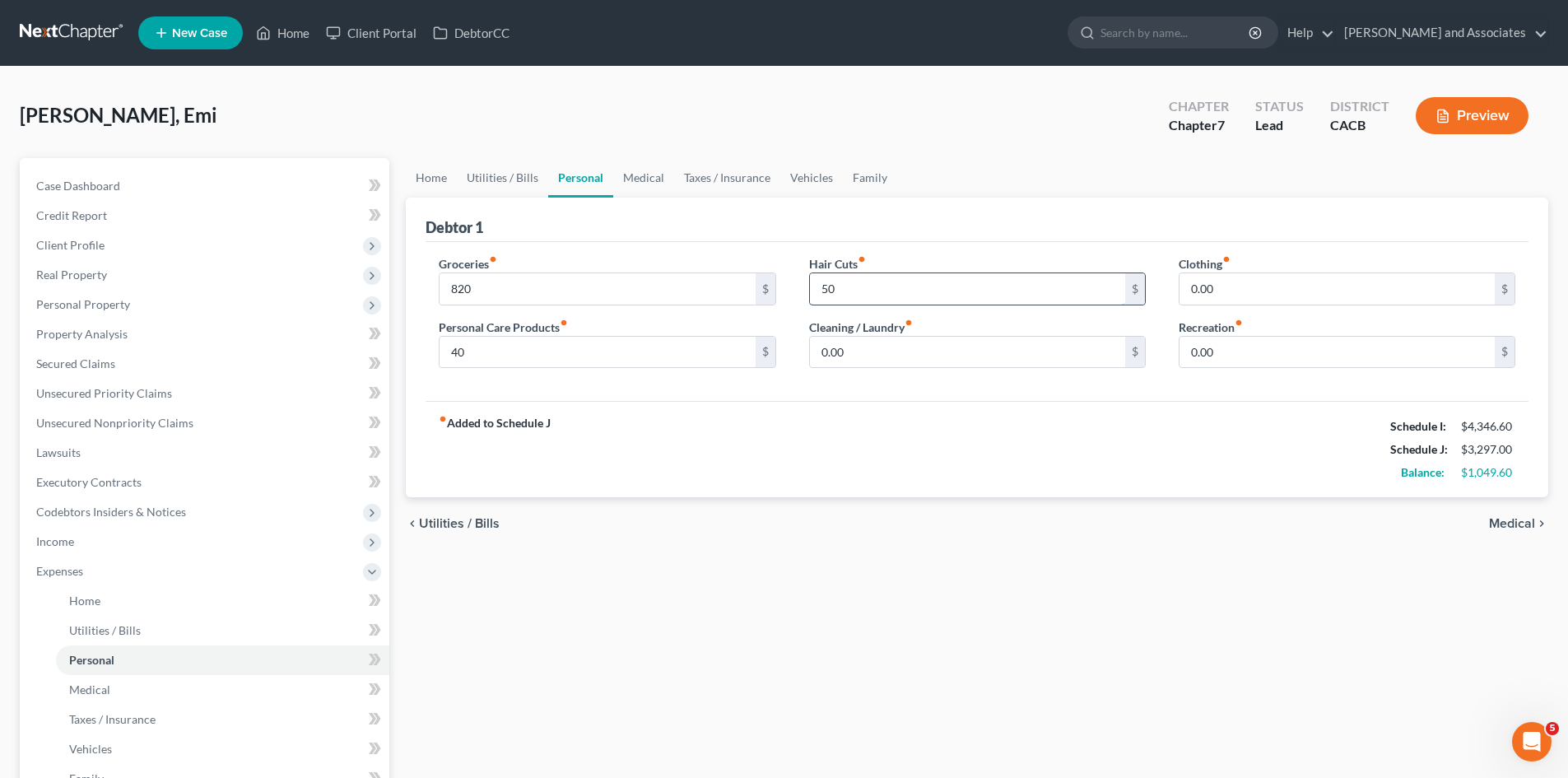
type input "5"
type input "60"
click at [935, 357] on input "0.00" at bounding box center [968, 352] width 316 height 31
type input "40"
click at [1297, 343] on input "0.00" at bounding box center [1337, 352] width 316 height 31
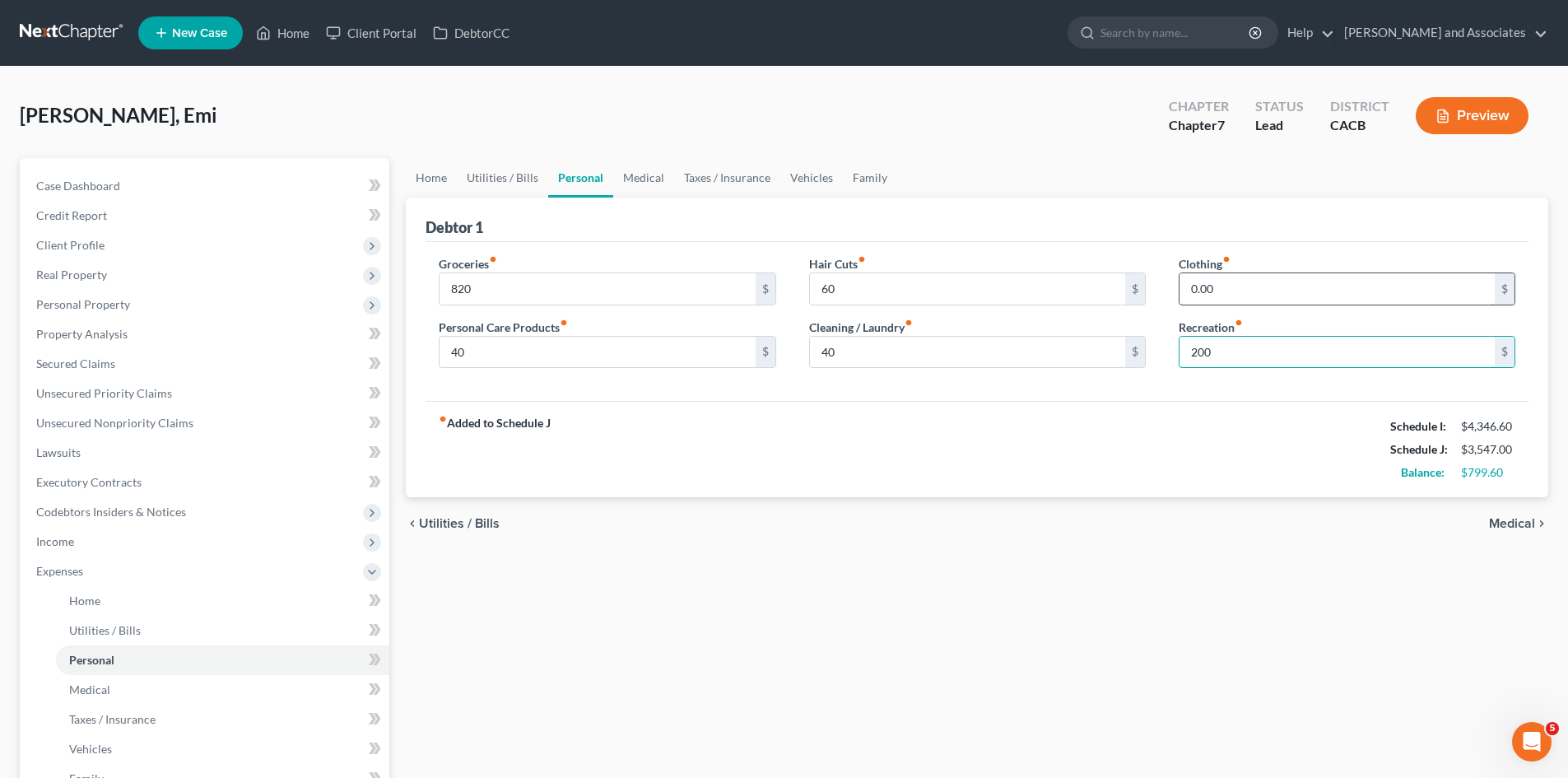
type input "200"
click at [1325, 289] on input "0.00" at bounding box center [1337, 289] width 316 height 31
type input "157"
click at [641, 162] on link "Medical" at bounding box center [644, 177] width 61 height 40
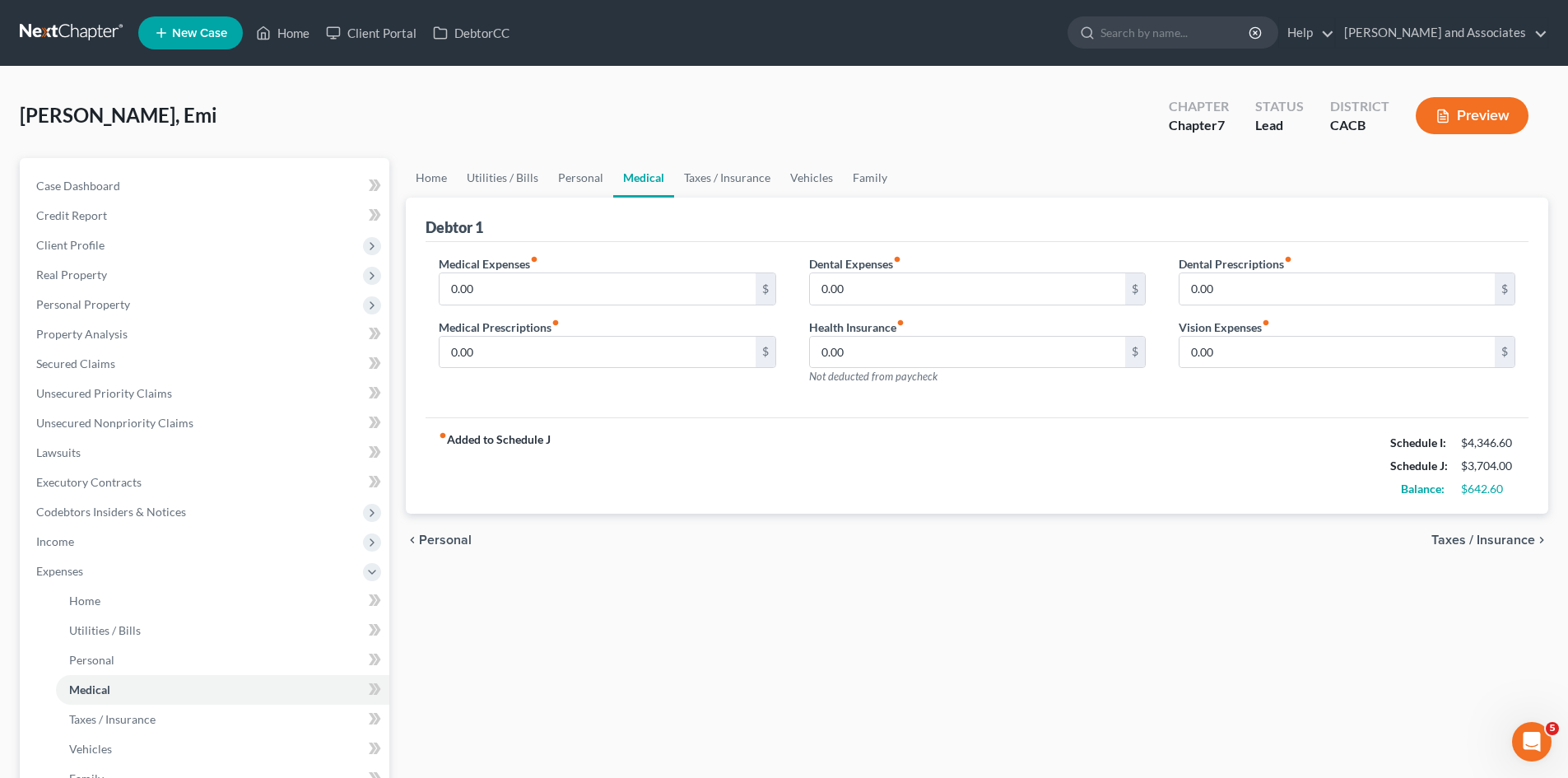
click at [529, 330] on label "Medical Prescriptions fiber_manual_record" at bounding box center [499, 327] width 121 height 18
click at [550, 346] on input "0.00" at bounding box center [597, 352] width 316 height 31
click at [527, 284] on input "0.00" at bounding box center [597, 289] width 316 height 31
type input "25"
drag, startPoint x: 1004, startPoint y: 304, endPoint x: 985, endPoint y: 303, distance: 19.0
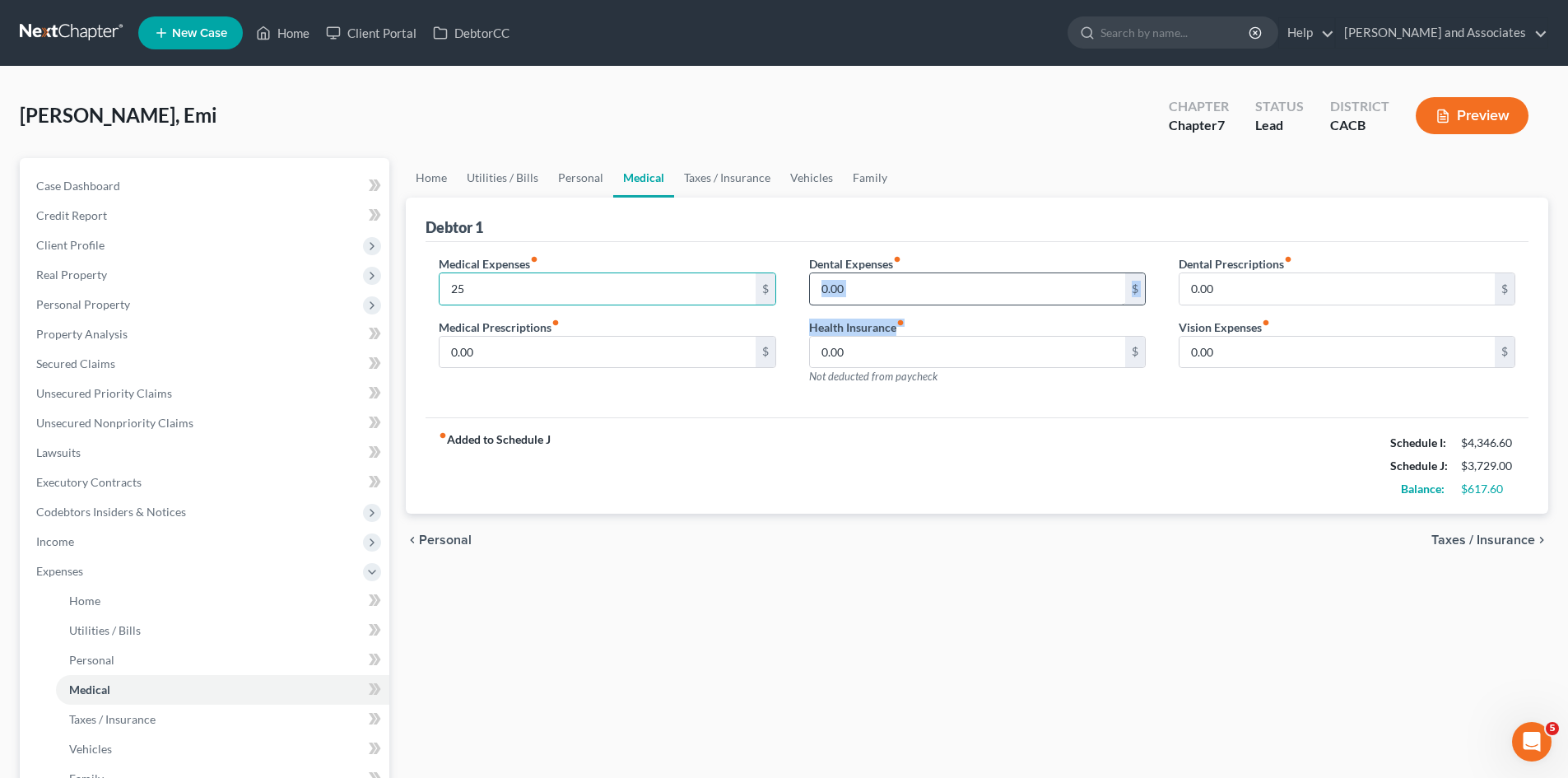
click at [986, 303] on div "Dental Expenses fiber_manual_record 0.00 $ Health Insurance fiber_manual_record…" at bounding box center [977, 326] width 369 height 143
click at [959, 358] on input "0.00" at bounding box center [968, 352] width 316 height 31
click at [967, 296] on input "0.00" at bounding box center [968, 289] width 316 height 31
type input "170"
click at [1040, 417] on div "fiber_manual_record Added to Schedule J Schedule I: $4,346.60 Schedule J: $3,89…" at bounding box center [977, 464] width 1102 height 96
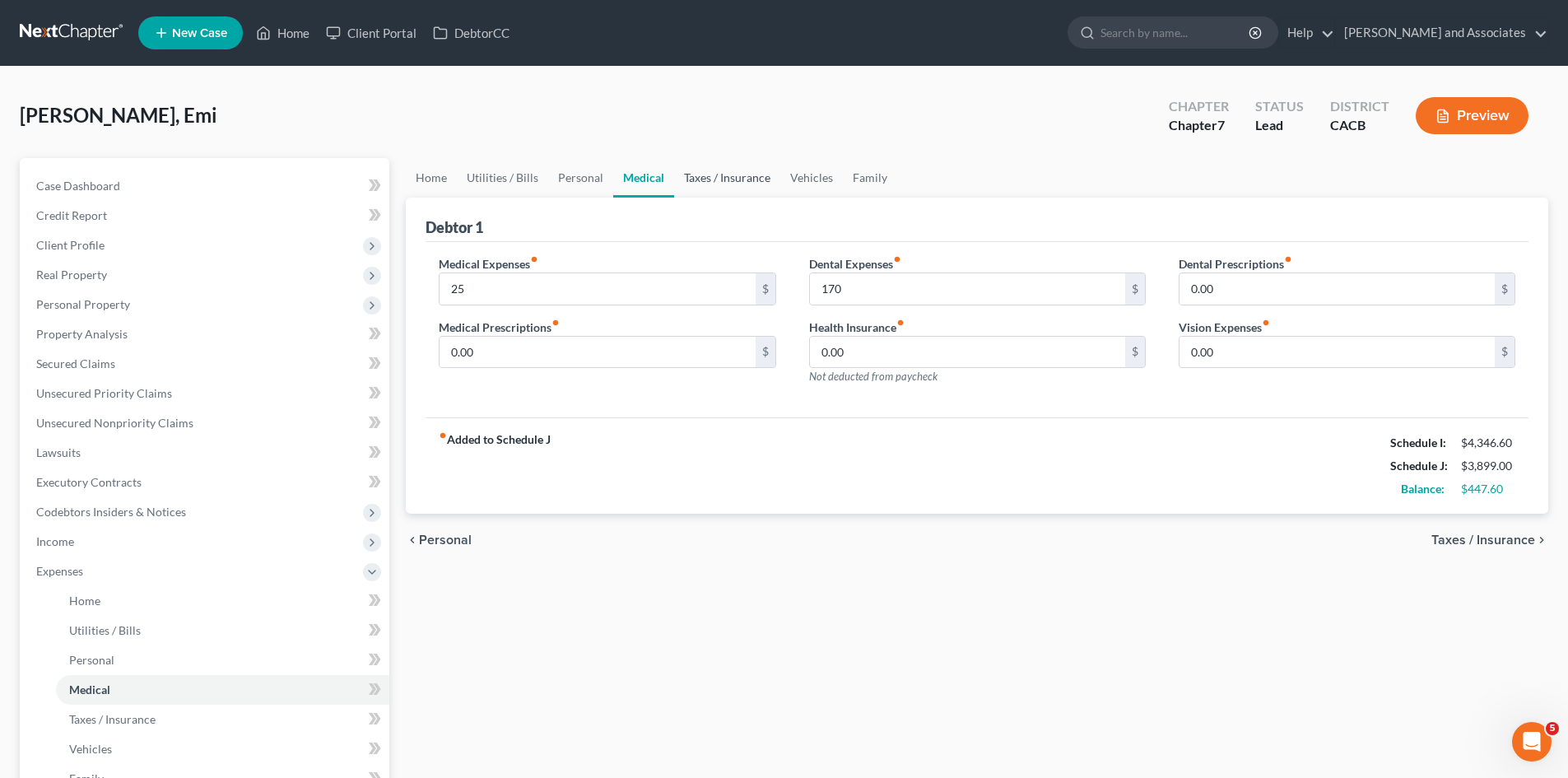
drag, startPoint x: 720, startPoint y: 162, endPoint x: 749, endPoint y: 173, distance: 31.0
click at [720, 162] on link "Taxes / Insurance" at bounding box center [727, 177] width 106 height 40
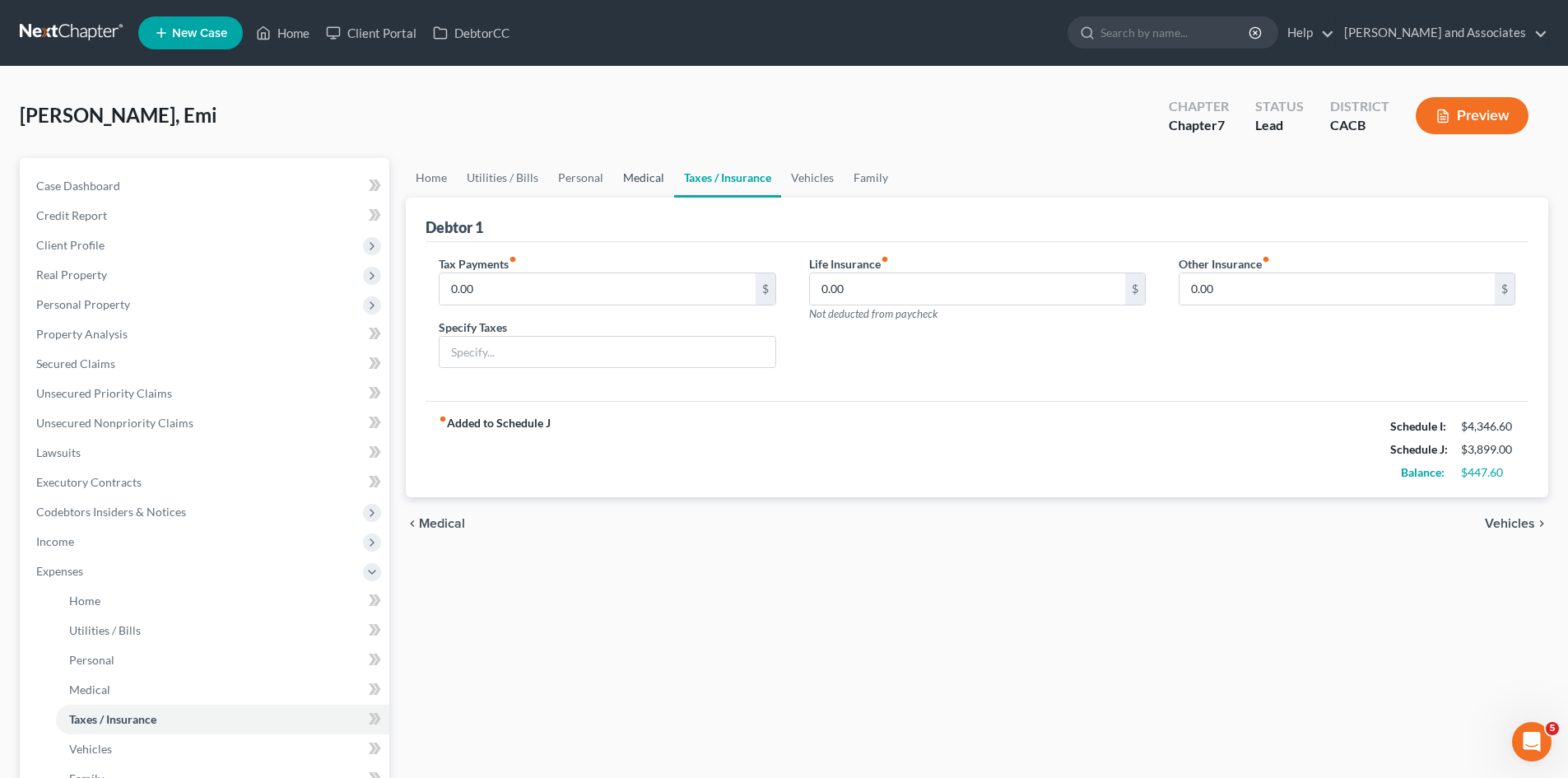
click at [640, 173] on link "Medical" at bounding box center [644, 177] width 61 height 40
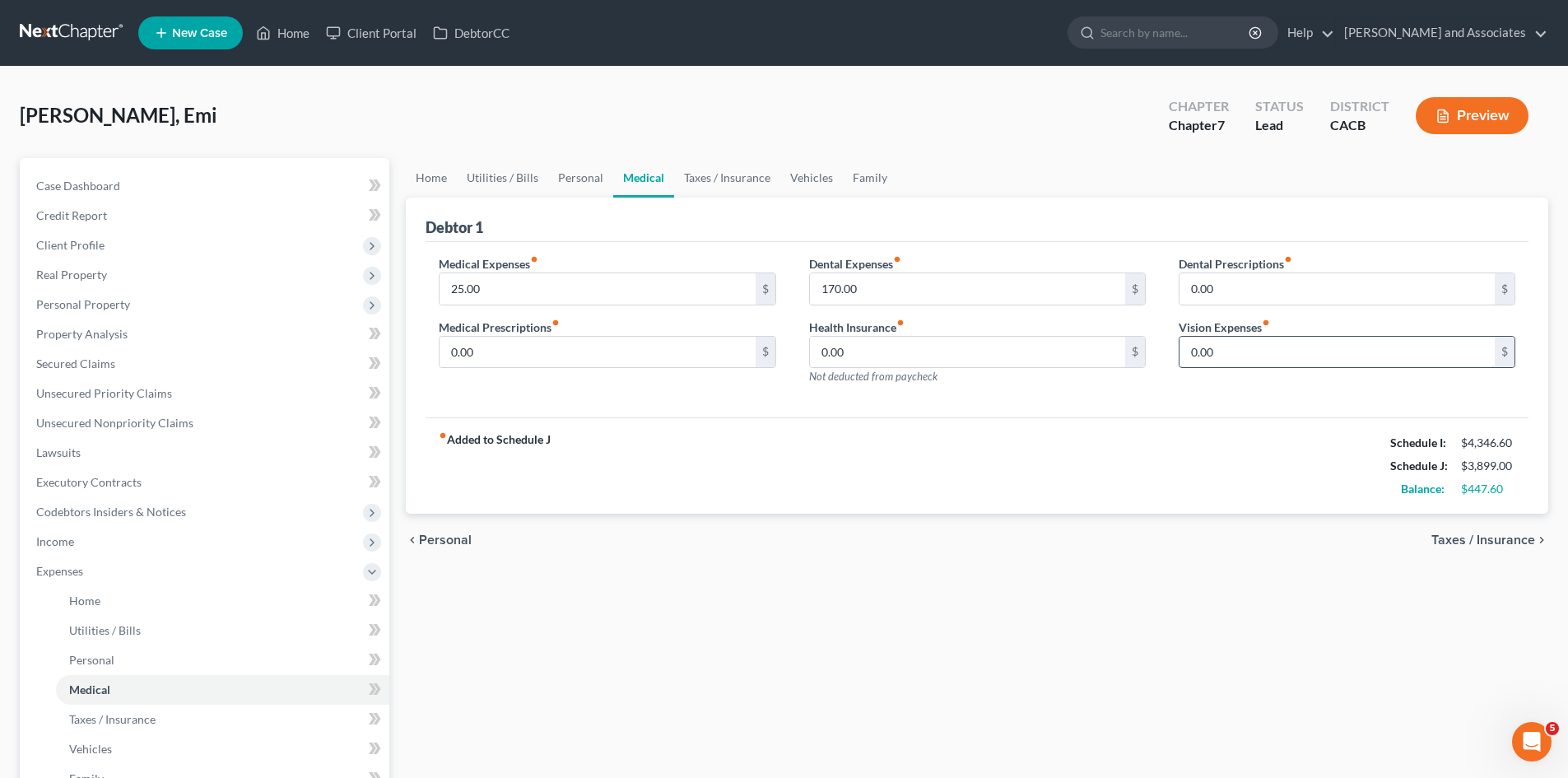
click at [1330, 352] on input "0.00" at bounding box center [1337, 352] width 316 height 31
click at [1244, 337] on input "0.00" at bounding box center [1337, 352] width 316 height 31
click at [1249, 354] on input "0.00" at bounding box center [1337, 352] width 316 height 31
drag, startPoint x: 1249, startPoint y: 354, endPoint x: 1089, endPoint y: 348, distance: 160.1
click at [1089, 348] on div "Medical Expenses fiber_manual_record 25.00 $ Medical Prescriptions fiber_manual…" at bounding box center [977, 326] width 1109 height 143
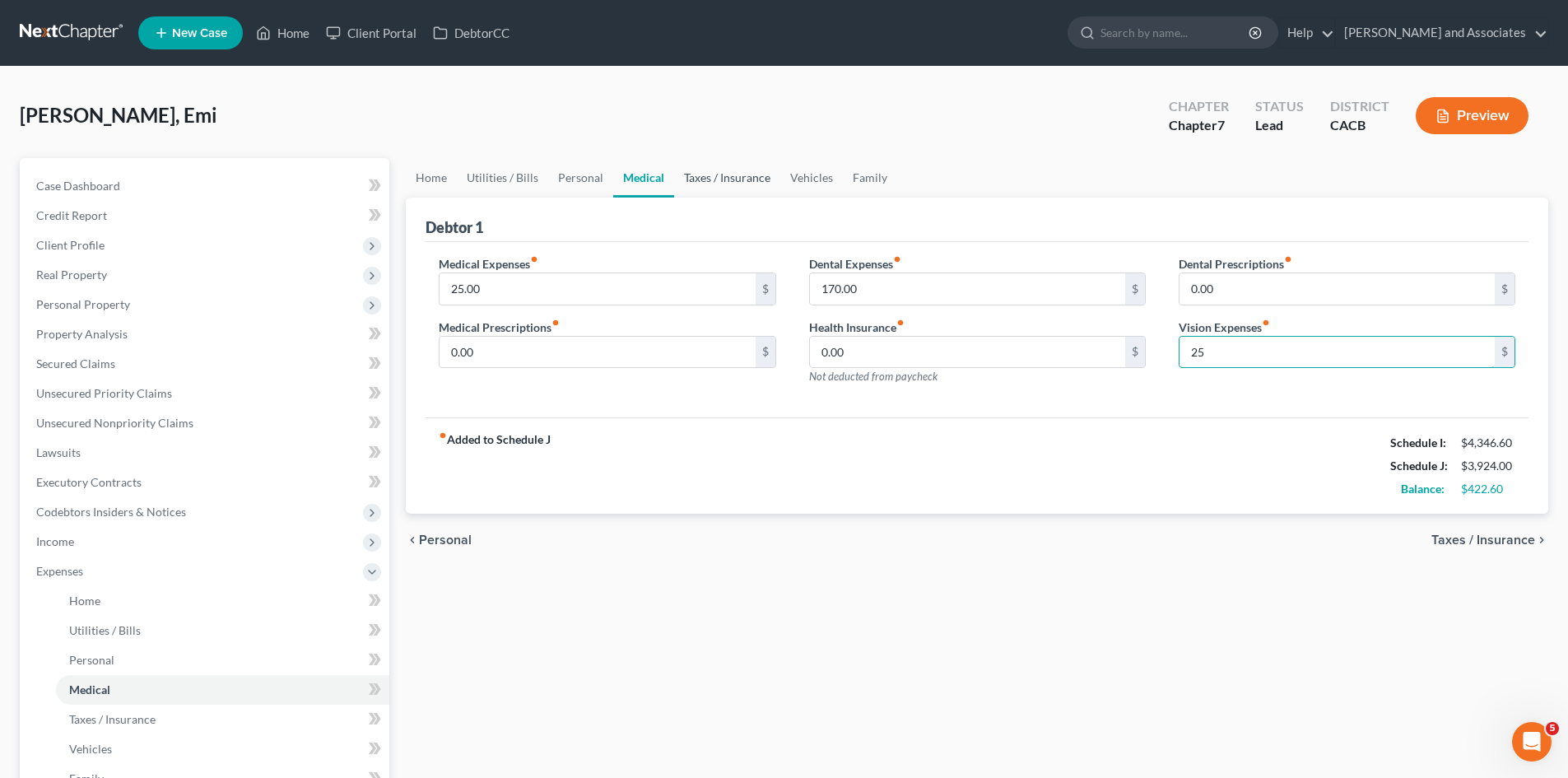
type input "25"
click at [727, 172] on link "Taxes / Insurance" at bounding box center [727, 177] width 106 height 40
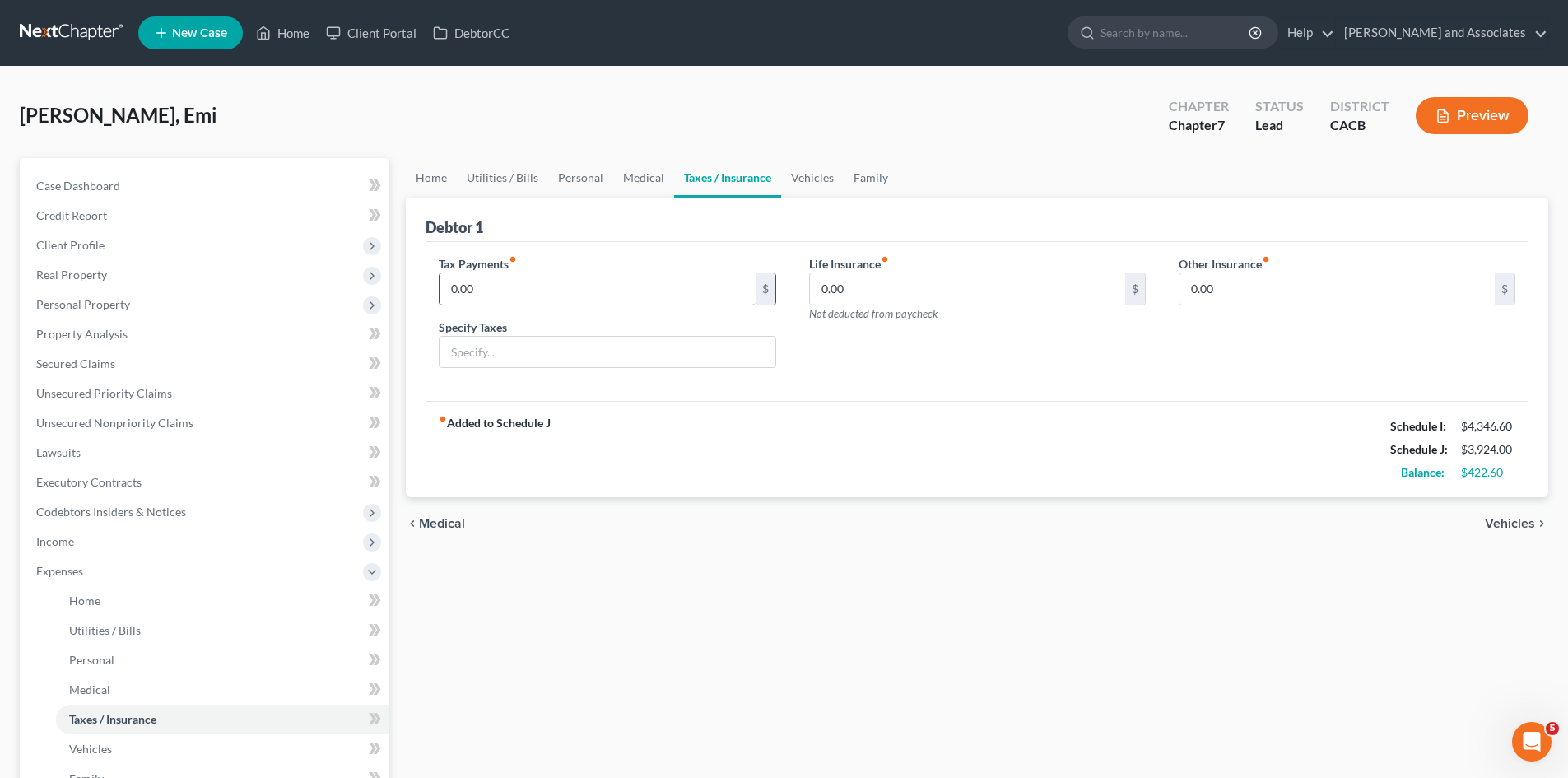
click at [665, 287] on input "0.00" at bounding box center [597, 289] width 316 height 31
click at [1097, 435] on div "fiber_manual_record Added to Schedule J Schedule I: $4,346.60 Schedule J: $3,92…" at bounding box center [977, 449] width 1102 height 96
click at [814, 182] on link "Vehicles" at bounding box center [812, 177] width 62 height 40
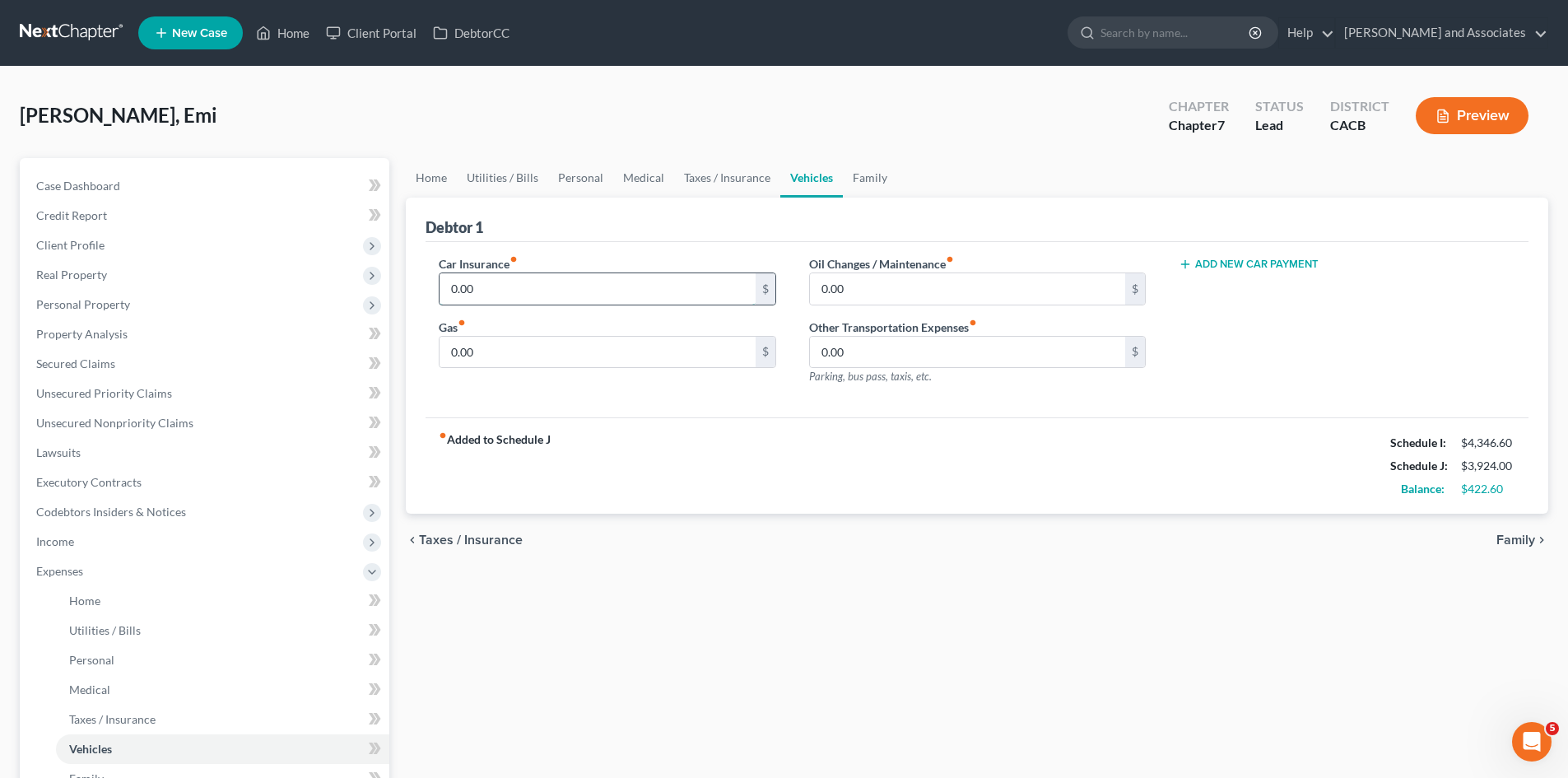
click at [514, 278] on input "0.00" at bounding box center [597, 289] width 316 height 31
type input "160"
click at [531, 350] on input "0.00" at bounding box center [597, 352] width 316 height 31
type input "250"
click at [949, 279] on input "0.00" at bounding box center [968, 289] width 316 height 31
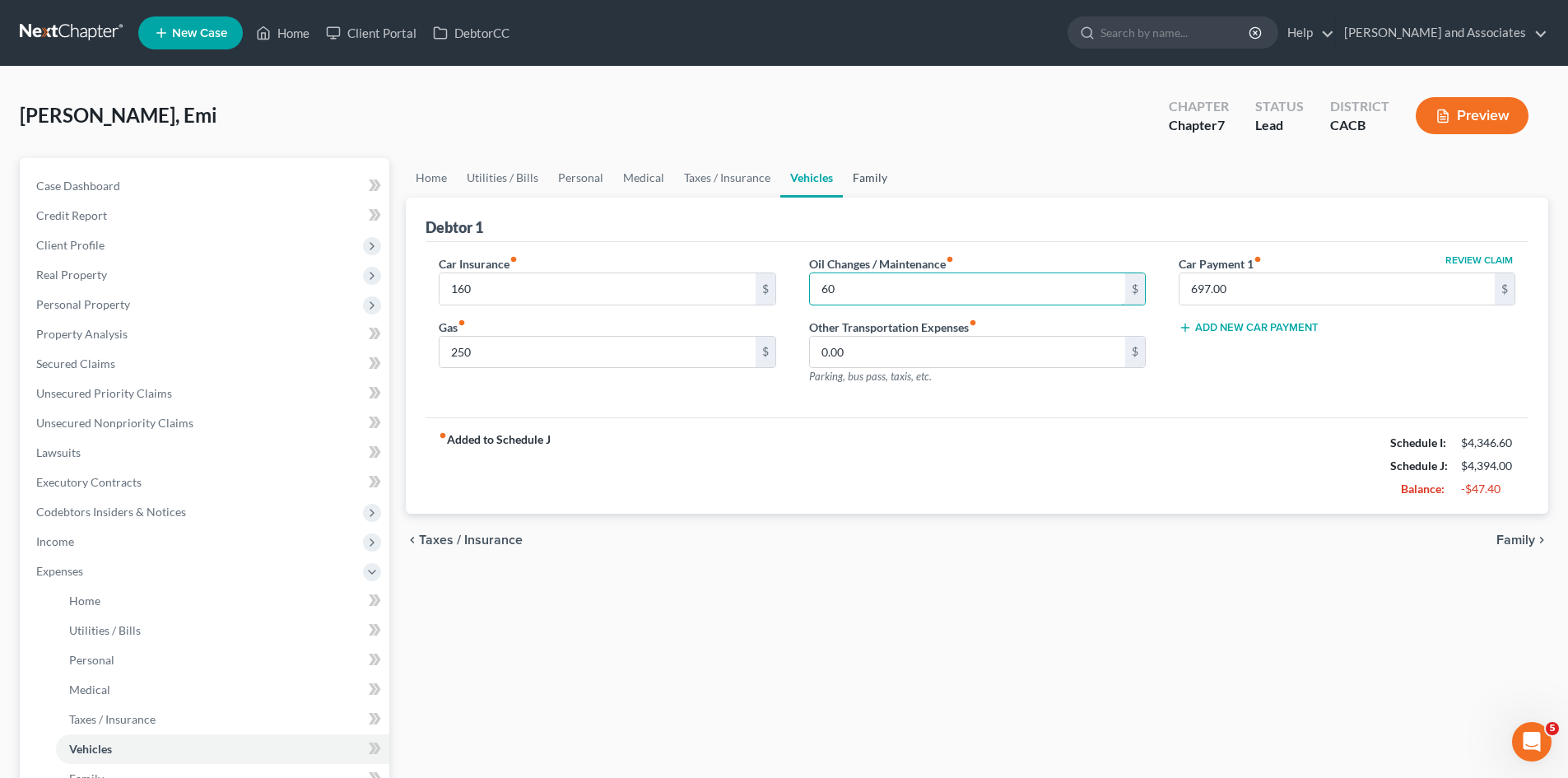
type input "60"
click at [847, 165] on link "Family" at bounding box center [870, 177] width 55 height 40
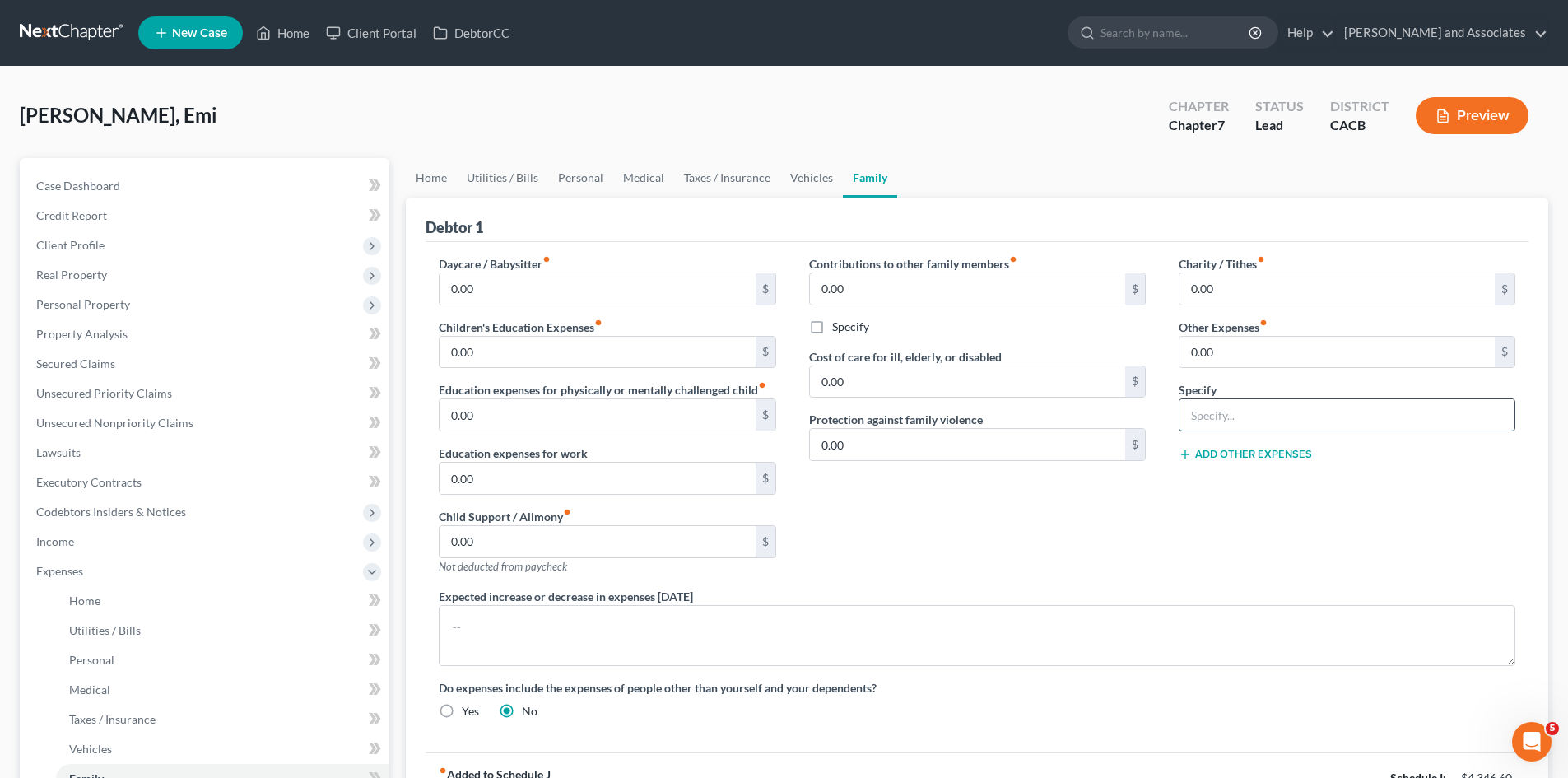
click at [1261, 421] on input "text" at bounding box center [1347, 415] width 335 height 31
type input "Subscriptions"
click at [1242, 349] on input "0.00" at bounding box center [1337, 352] width 316 height 31
type input "45"
click at [523, 296] on input "0.00" at bounding box center [597, 289] width 316 height 31
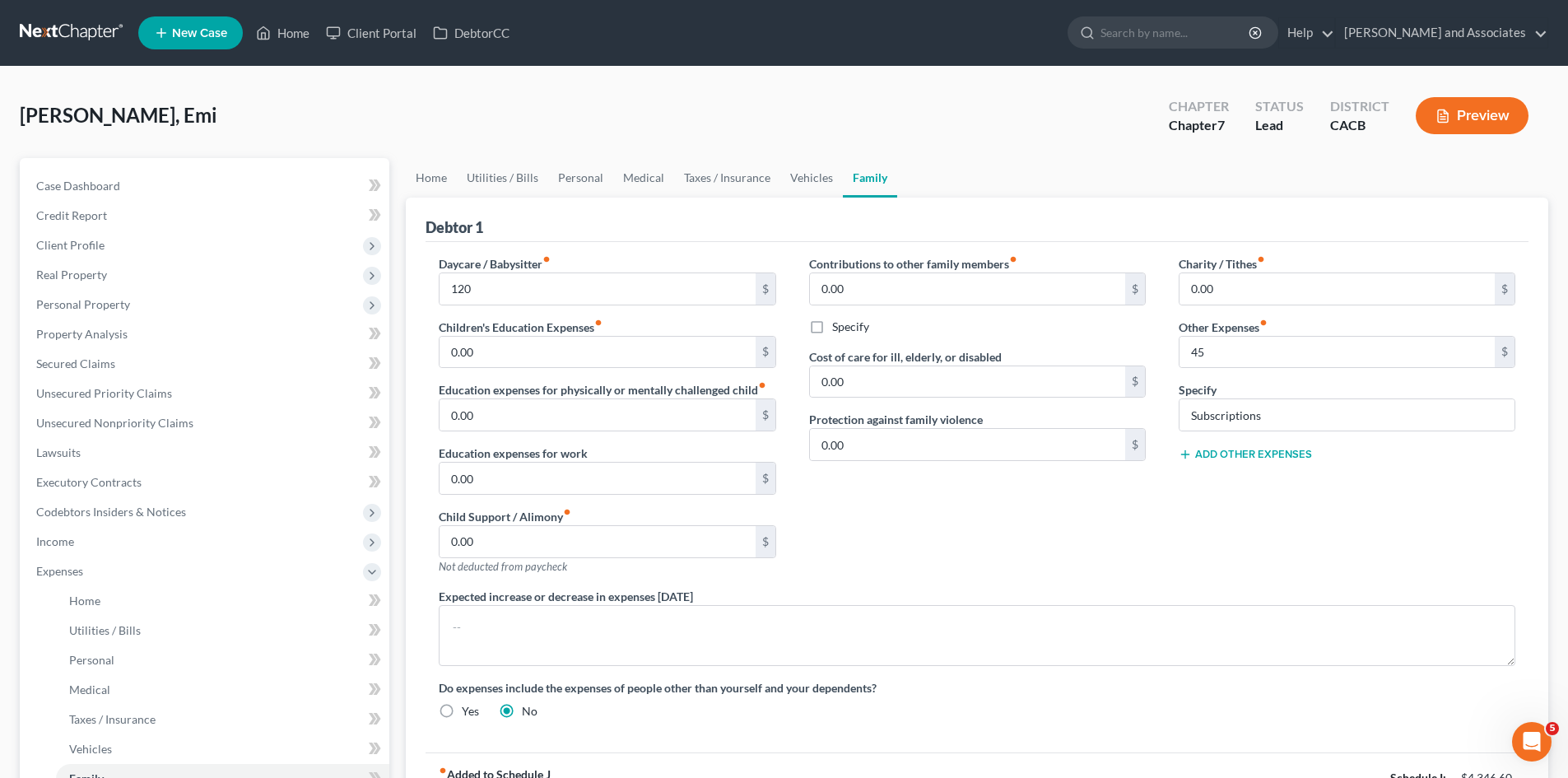
click at [1255, 567] on div "Charity / Tithes fiber_manual_record 0.00 $ Other Expenses fiber_manual_record …" at bounding box center [1346, 421] width 369 height 332
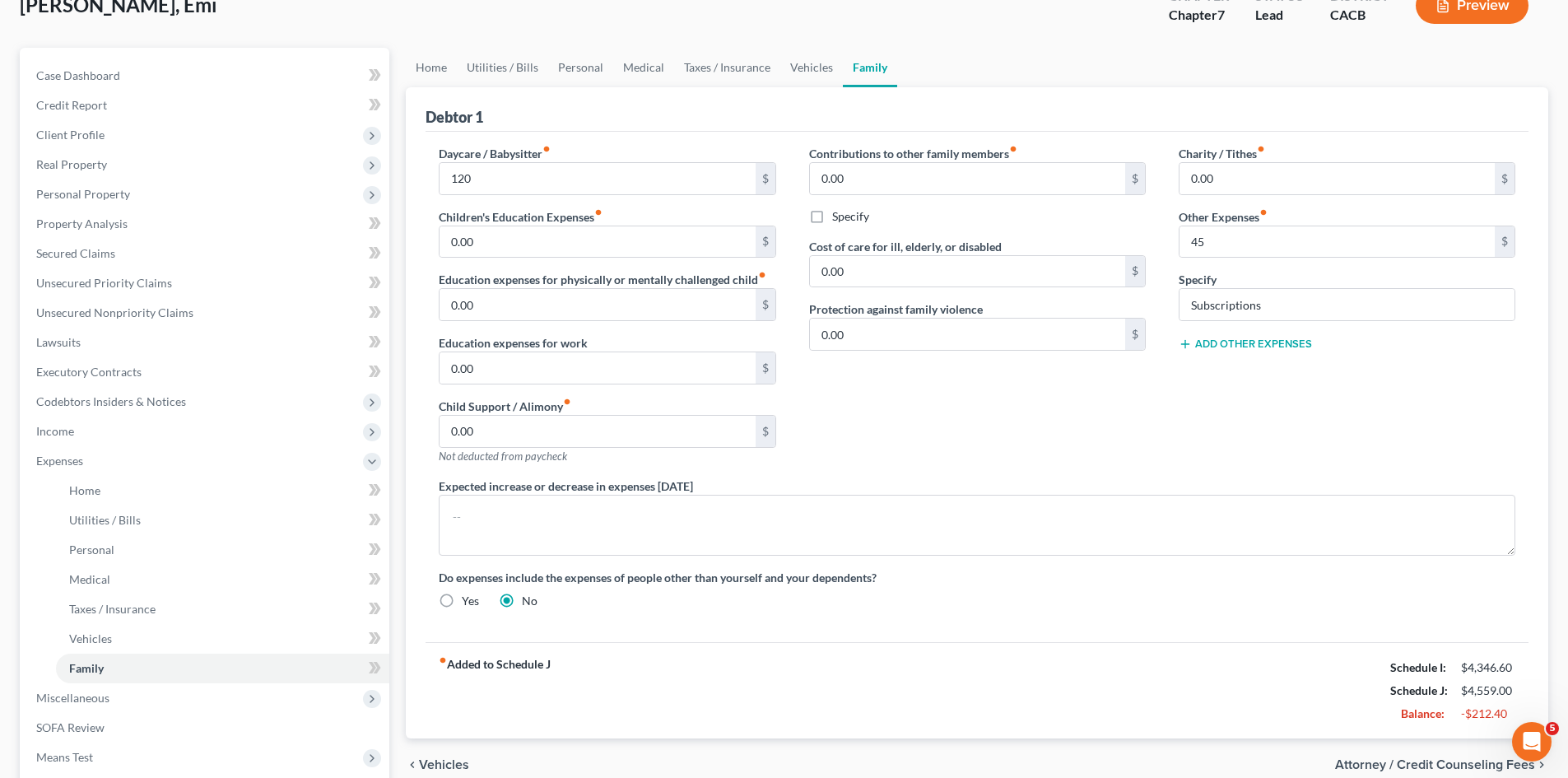
scroll to position [262, 0]
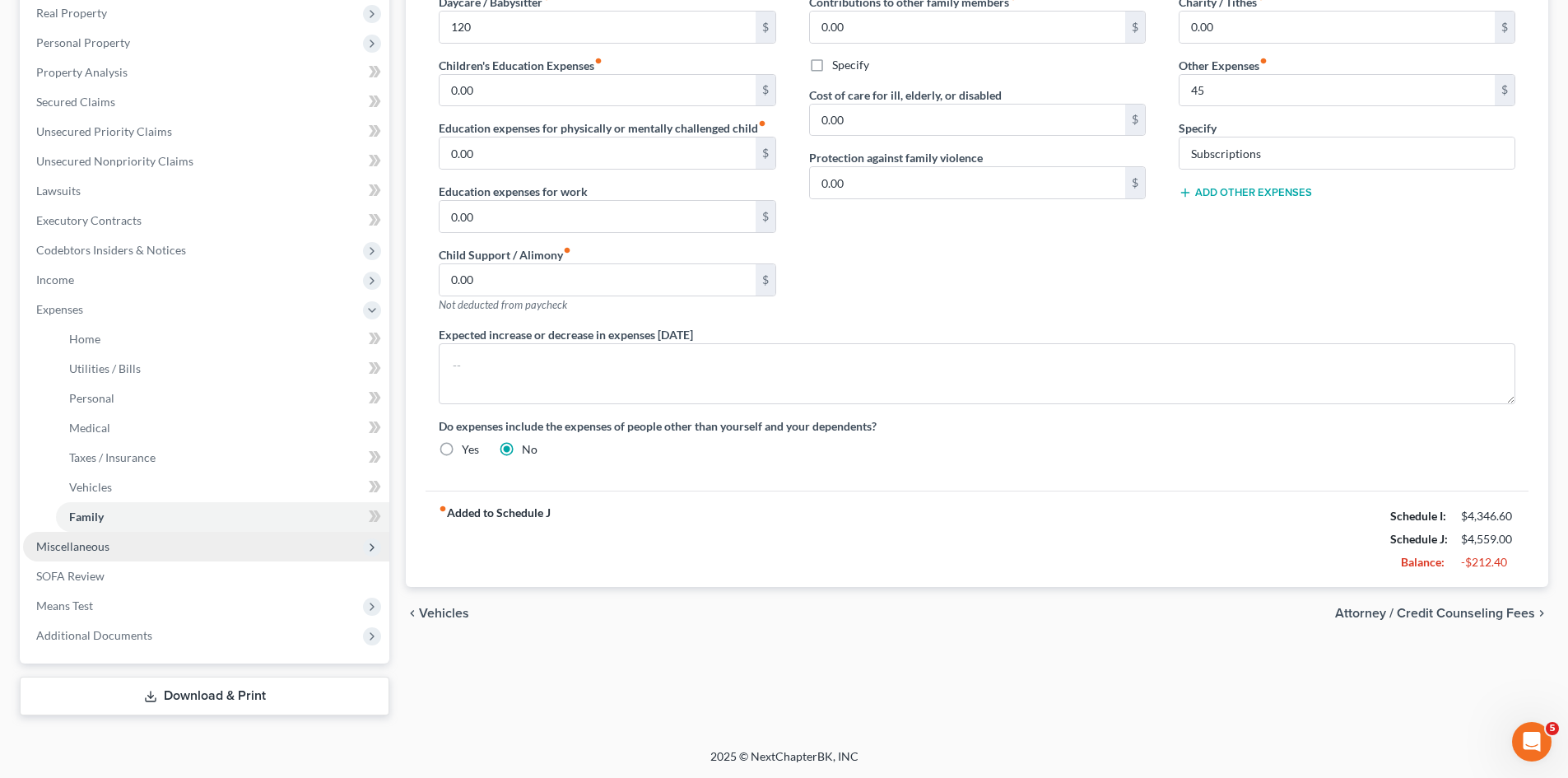
click at [195, 539] on span "Miscellaneous" at bounding box center [206, 546] width 366 height 29
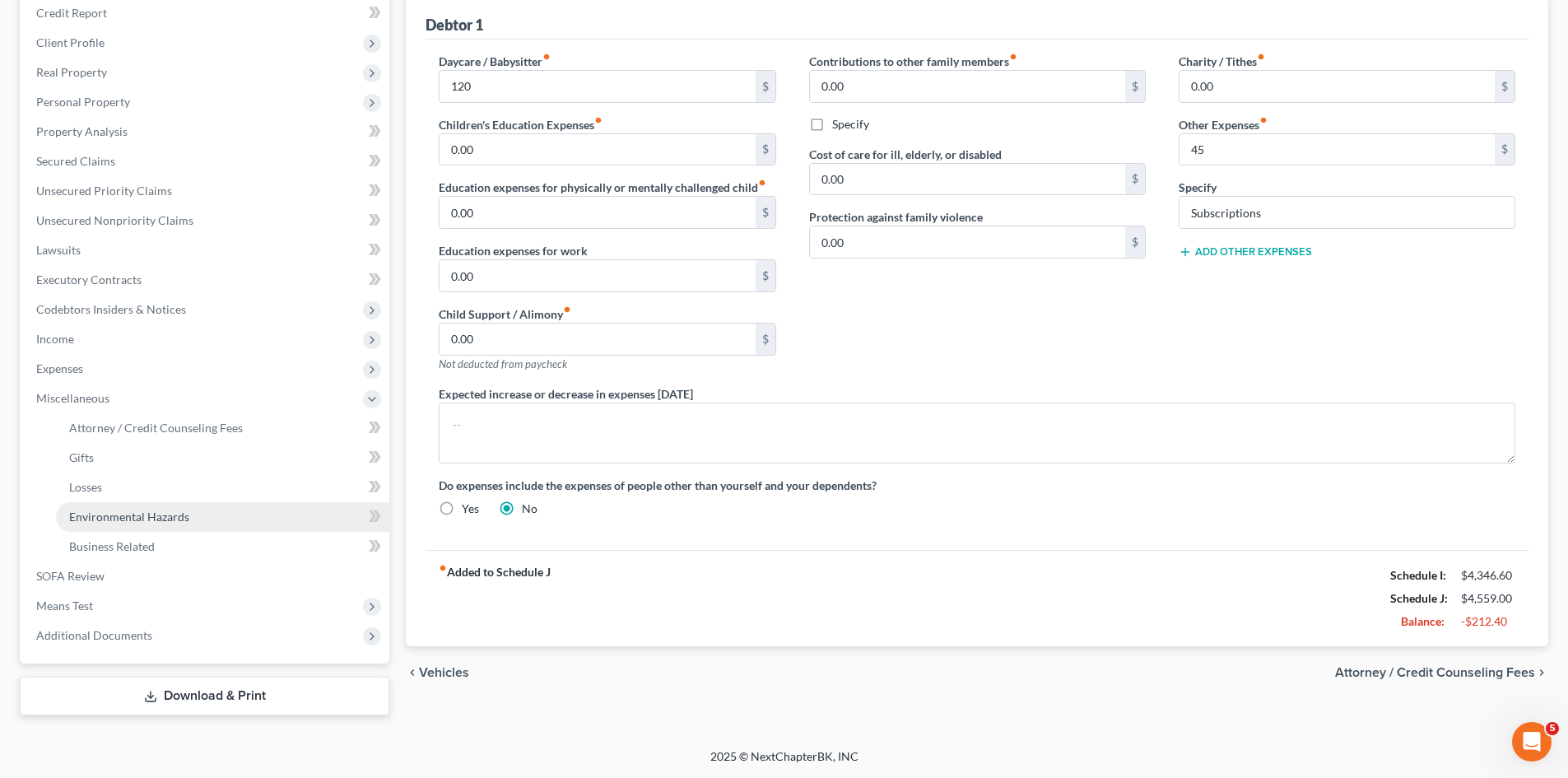
scroll to position [203, 0]
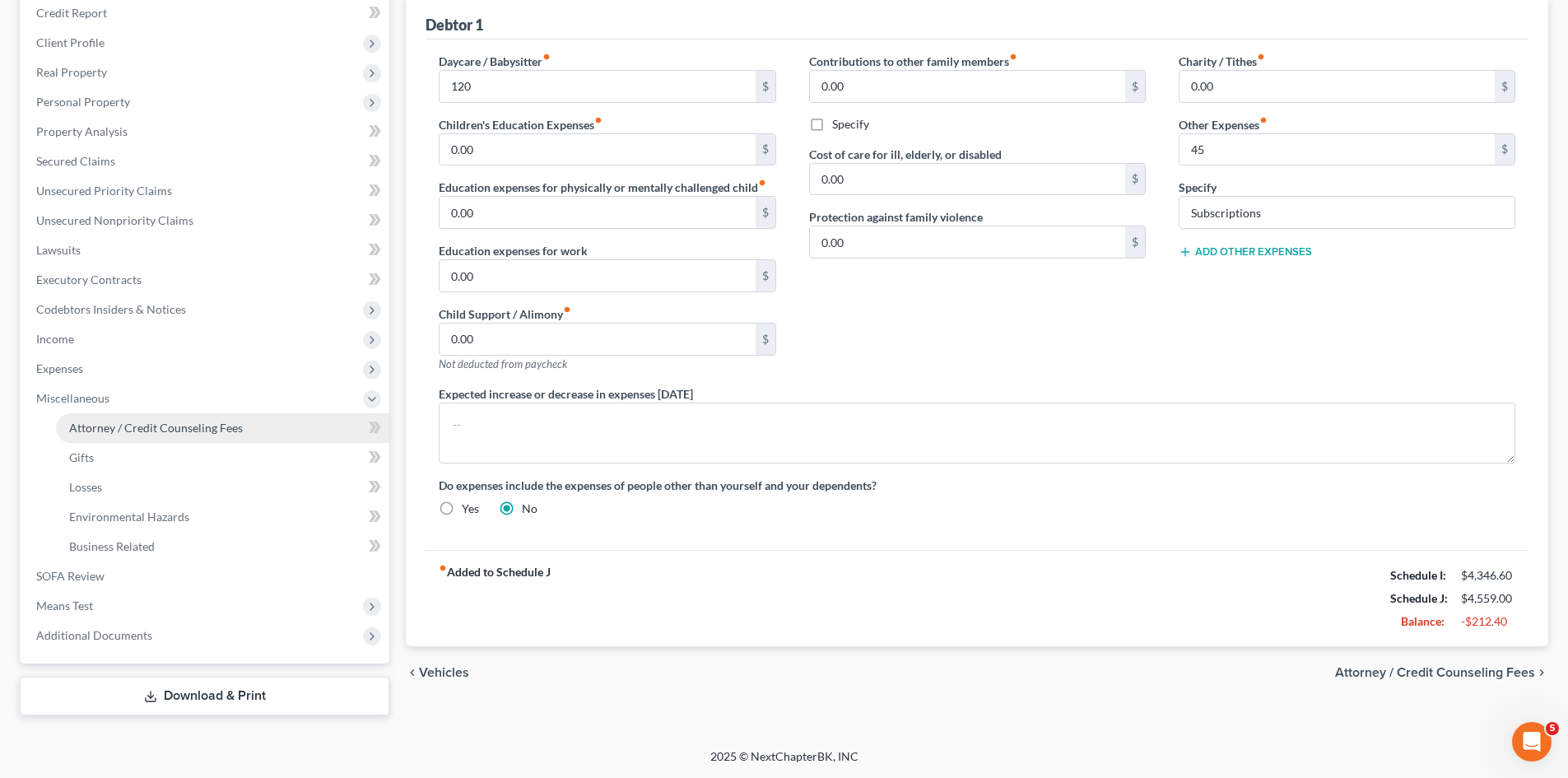
click at [213, 432] on span "Attorney / Credit Counseling Fees" at bounding box center [156, 427] width 173 height 14
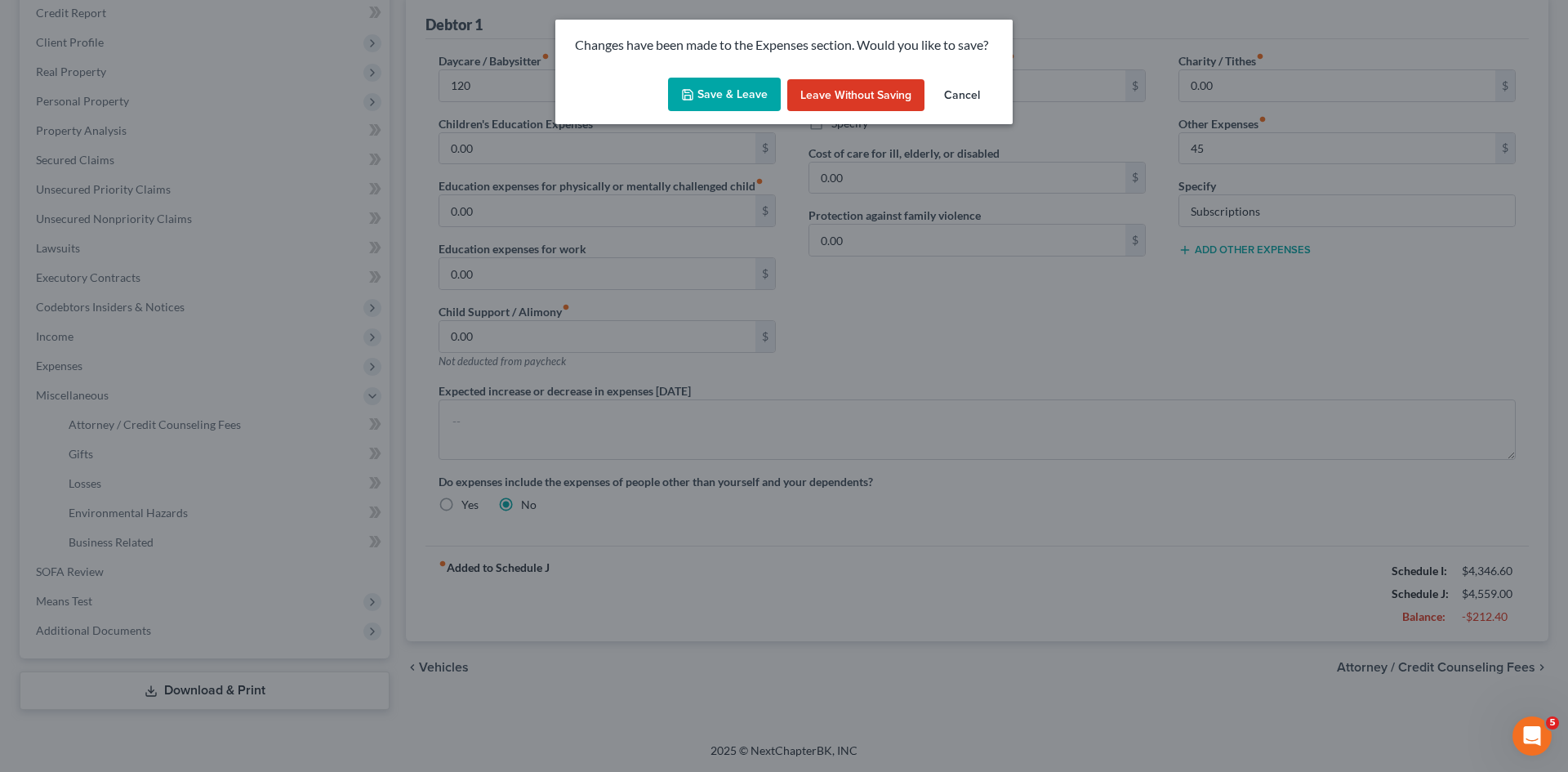
click at [747, 75] on div "Save & Leave Leave without Saving Cancel" at bounding box center [784, 99] width 457 height 54
click at [731, 89] on button "Save & Leave" at bounding box center [724, 94] width 113 height 34
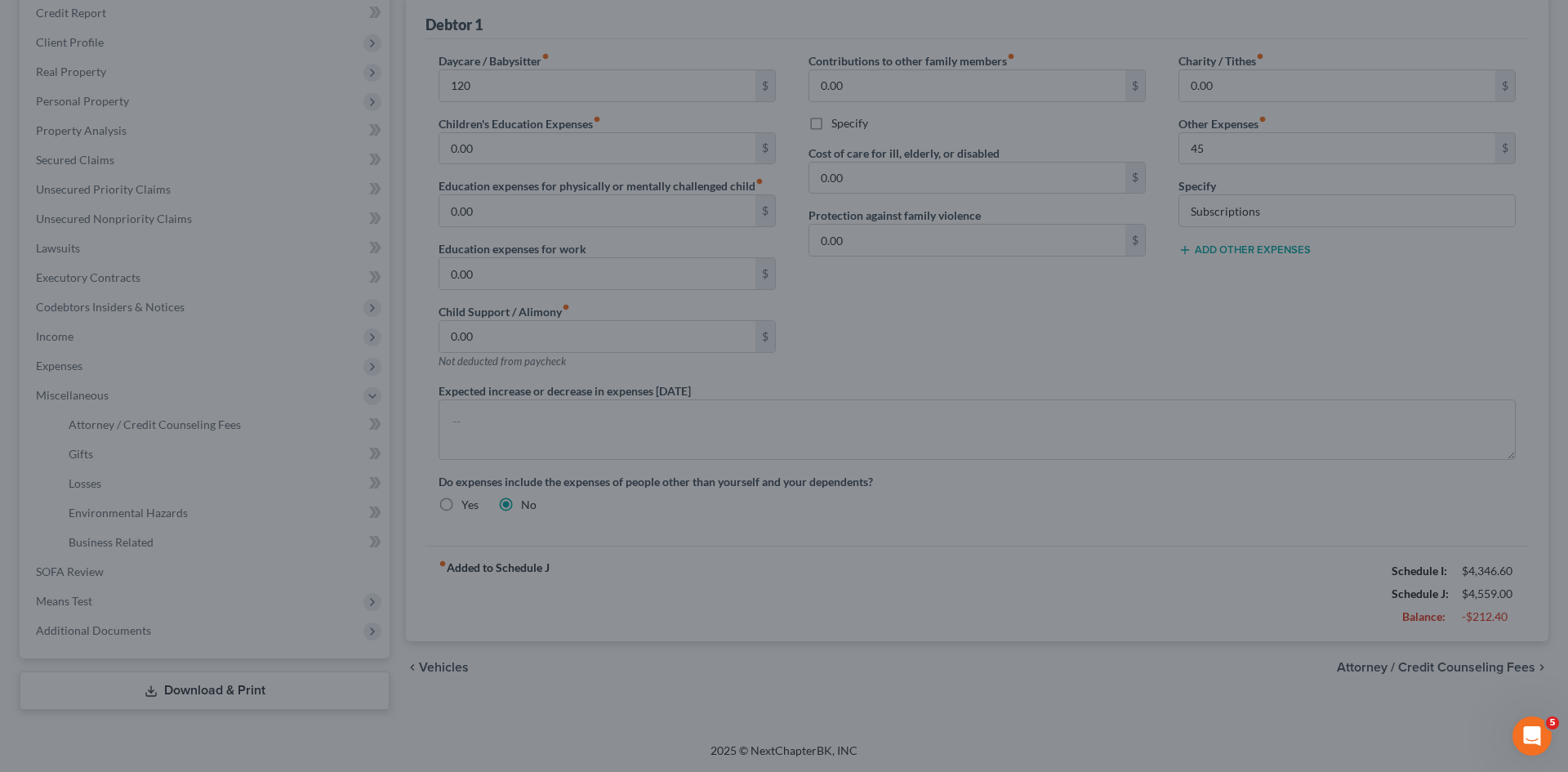
type input "120.00"
type input "45.00"
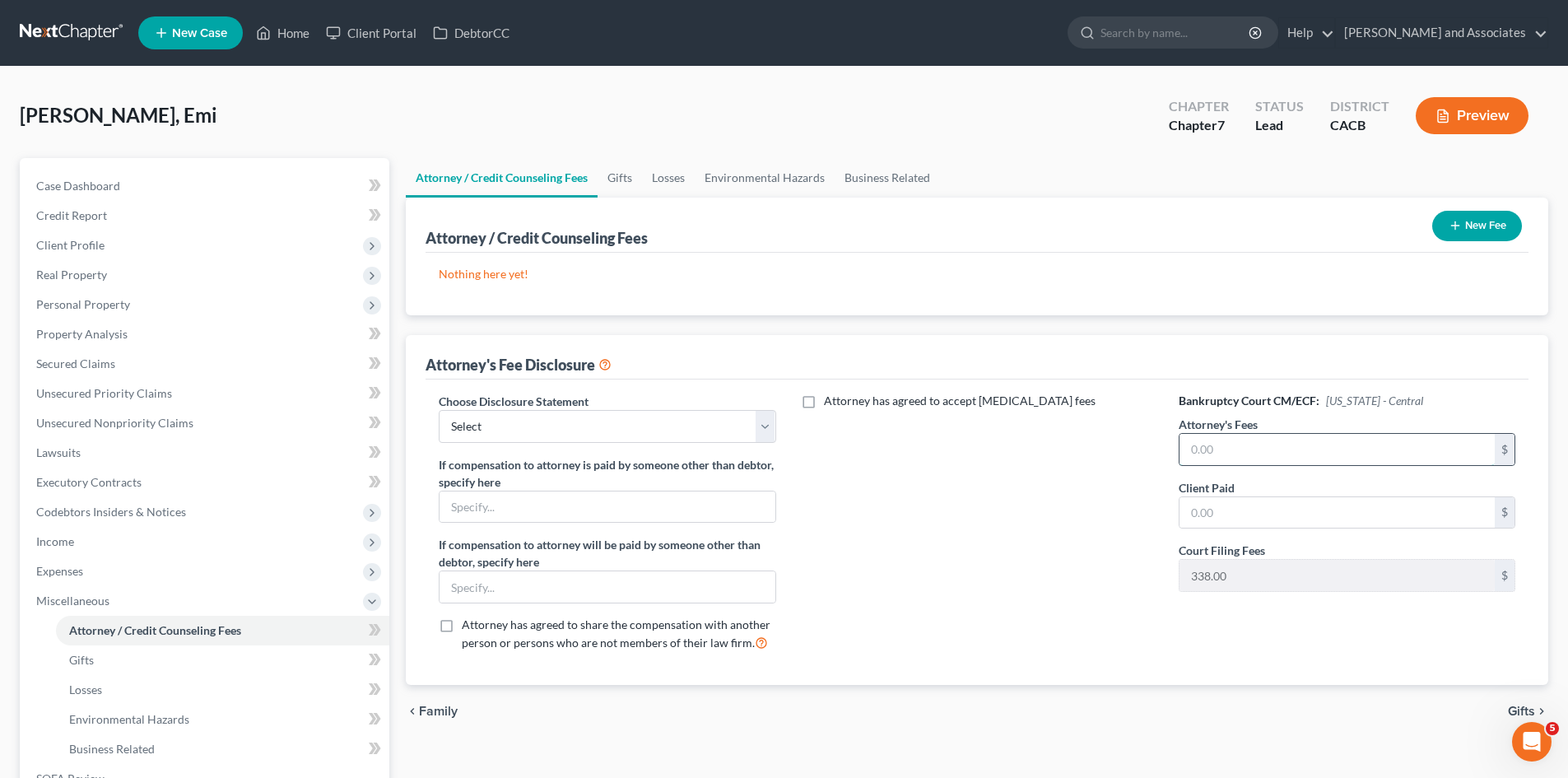
click at [1273, 436] on input "text" at bounding box center [1337, 449] width 316 height 31
type input "2,000"
click at [1235, 500] on input "text" at bounding box center [1337, 512] width 316 height 31
type input "2,000"
click at [640, 401] on div "Choose Disclosure Statement Select Disclosure" at bounding box center [607, 418] width 337 height 51
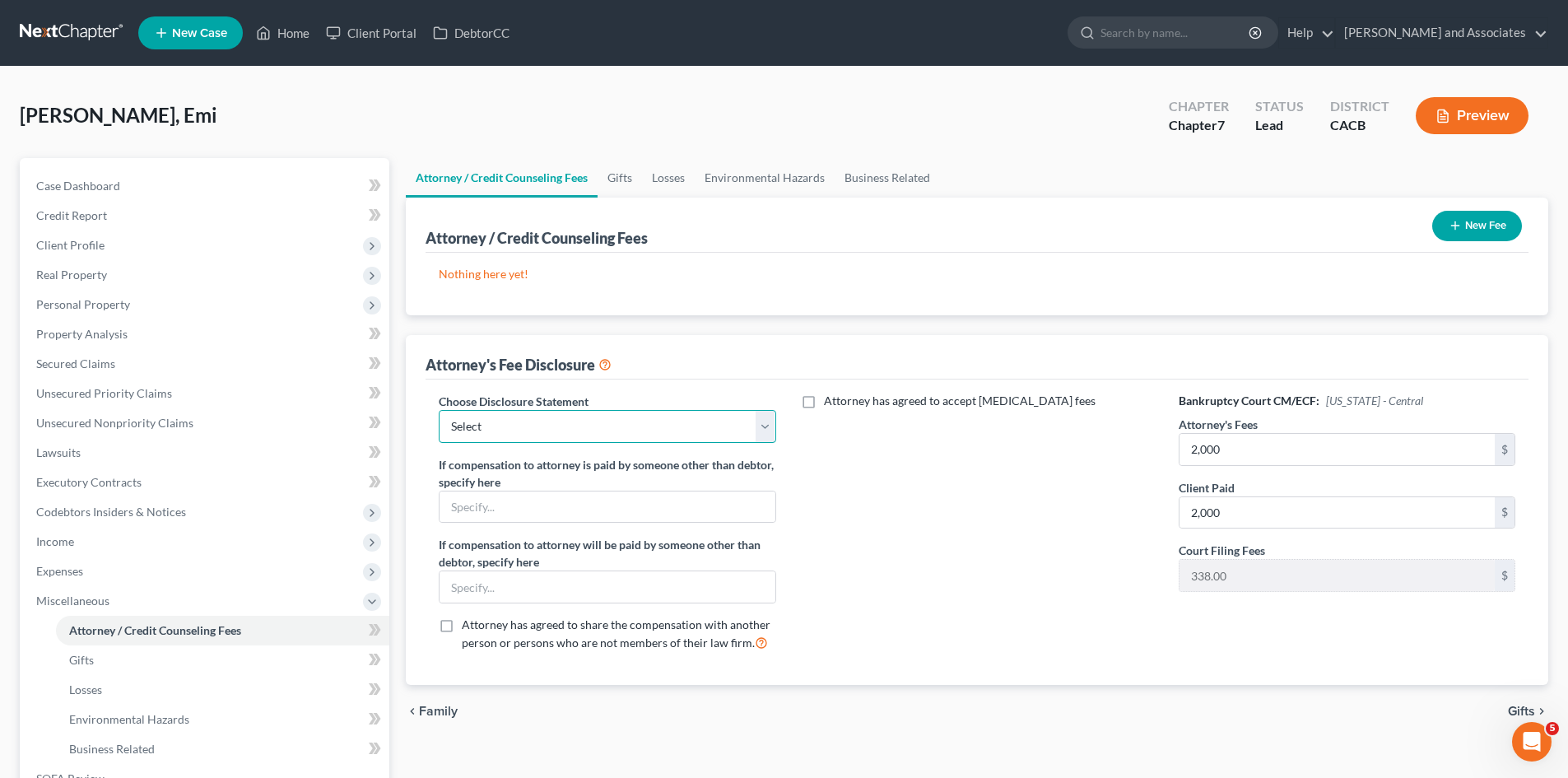
click at [646, 430] on select "Select Disclosure" at bounding box center [607, 426] width 337 height 33
click at [624, 492] on input "text" at bounding box center [607, 507] width 335 height 31
click at [652, 435] on select "Select Disclosure" at bounding box center [607, 426] width 337 height 33
select select "0"
click at [438, 410] on select "Select Disclosure" at bounding box center [607, 426] width 337 height 33
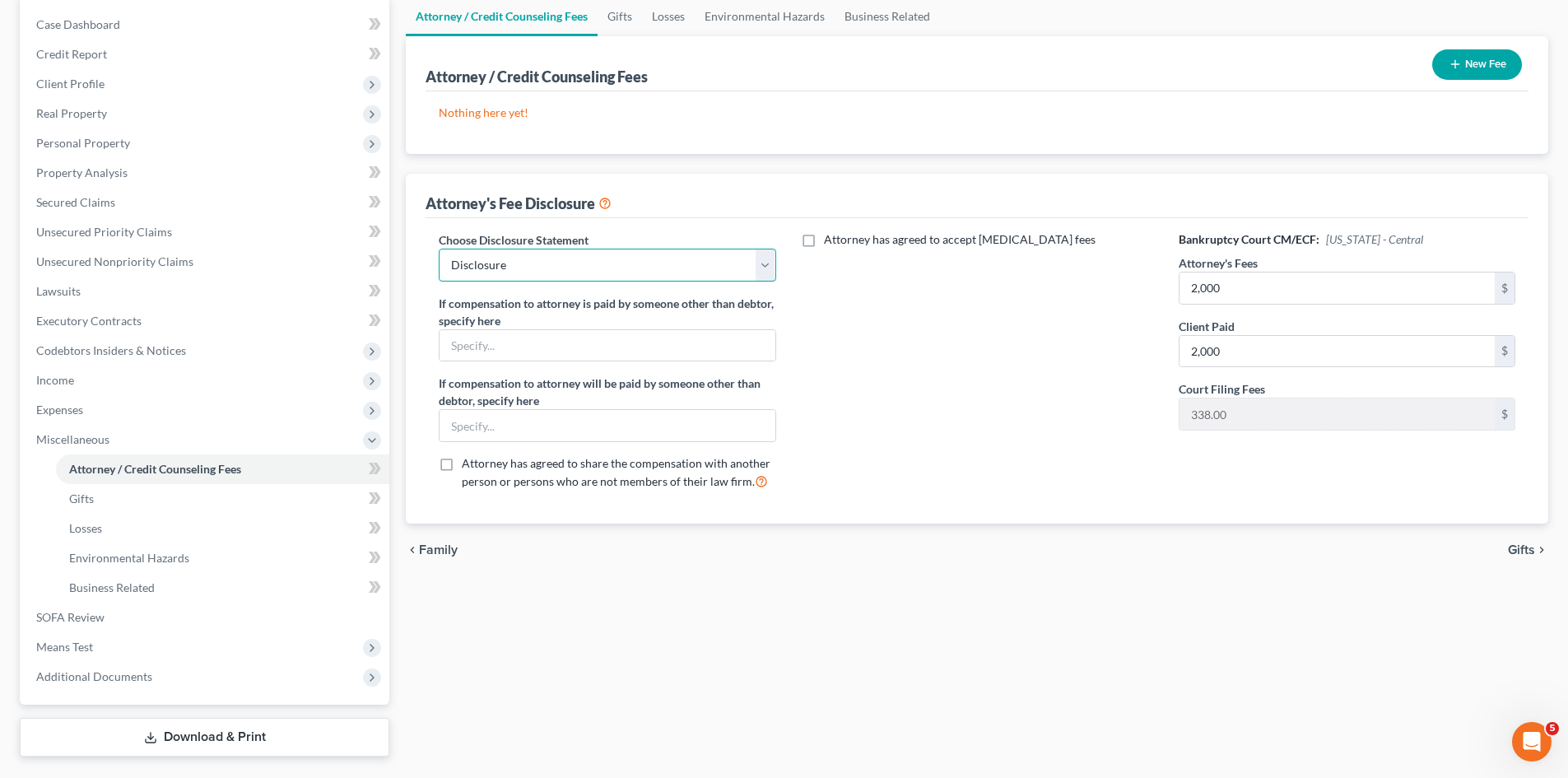
scroll to position [203, 0]
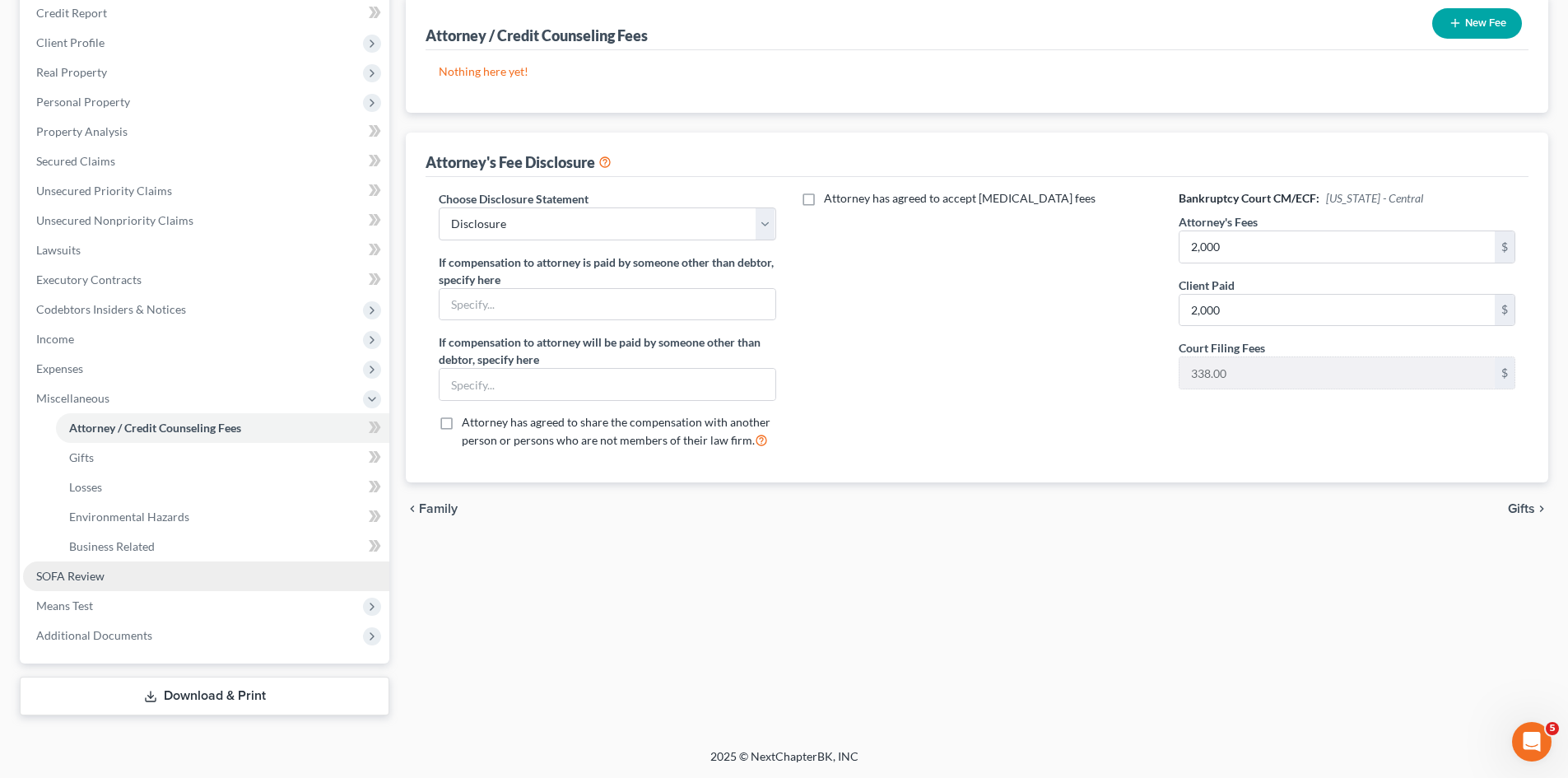
click at [127, 576] on link "SOFA Review" at bounding box center [206, 575] width 366 height 29
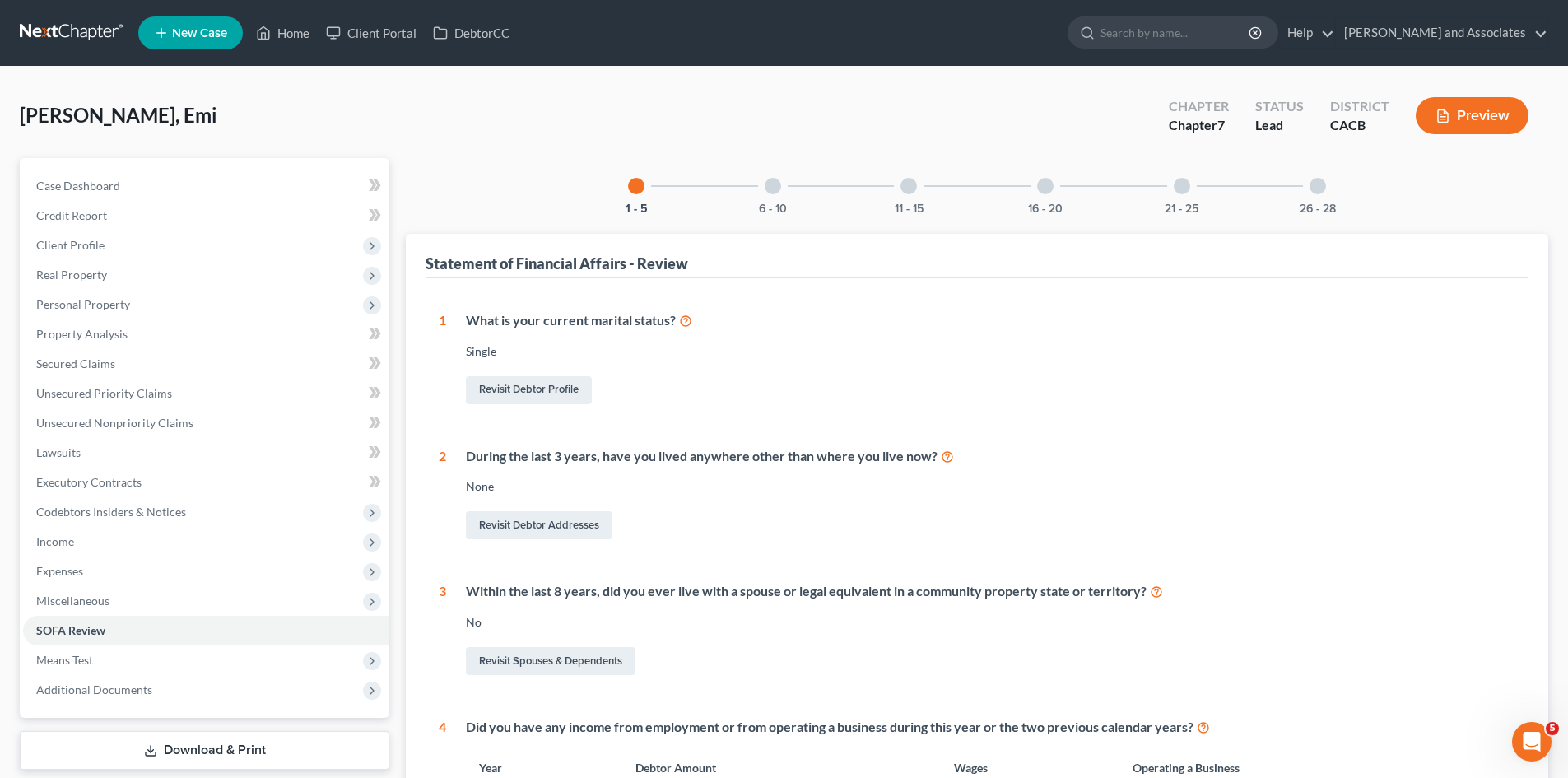
click at [767, 215] on div "1 - 5 6 - 10 11 - 15 16 - 20 21 - 25 26 - 28 Statement of Financial Affairs - R…" at bounding box center [977, 624] width 1142 height 933
click at [777, 193] on div at bounding box center [772, 186] width 17 height 17
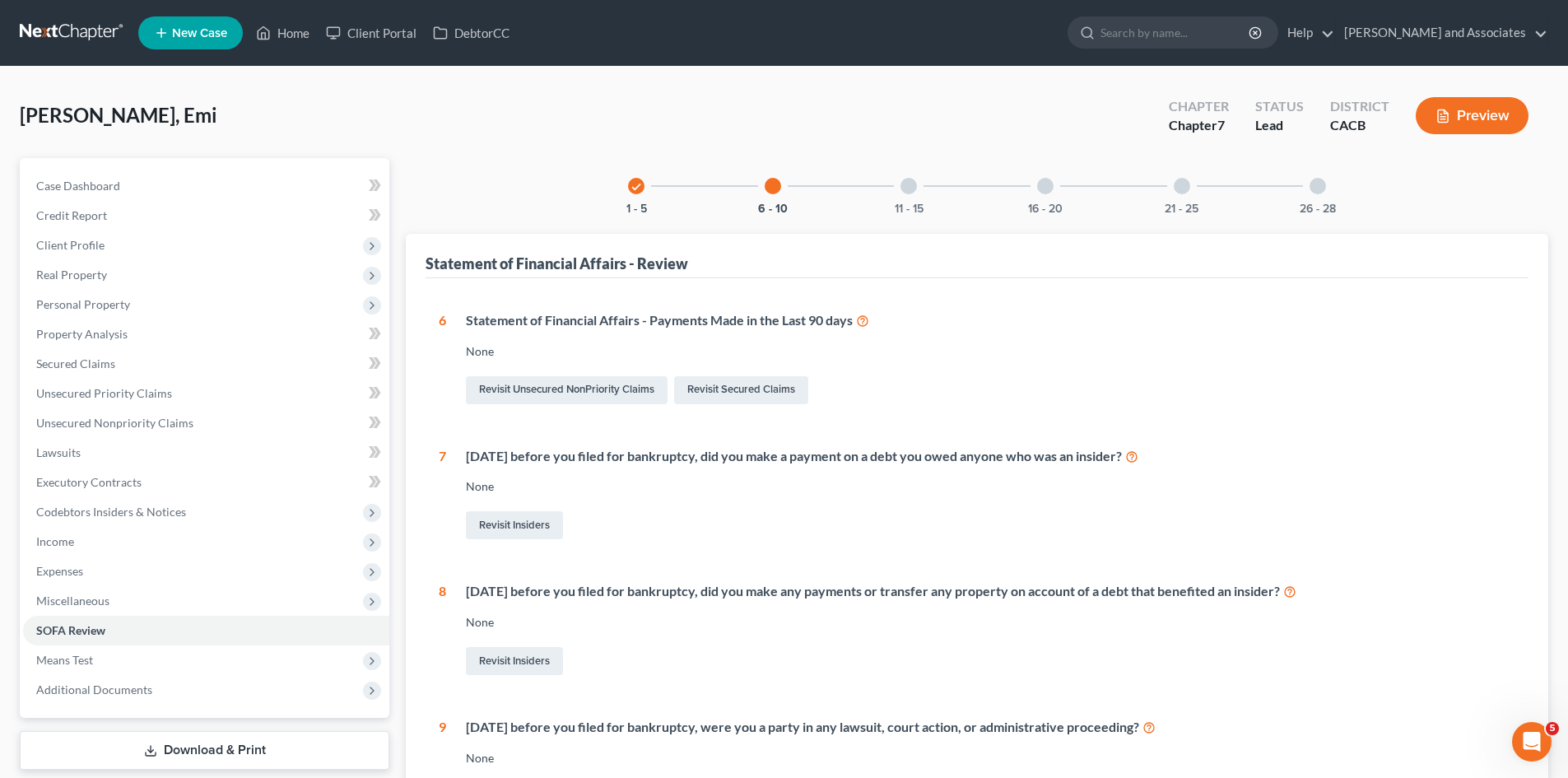
click at [927, 194] on div "11 - 15" at bounding box center [908, 185] width 56 height 56
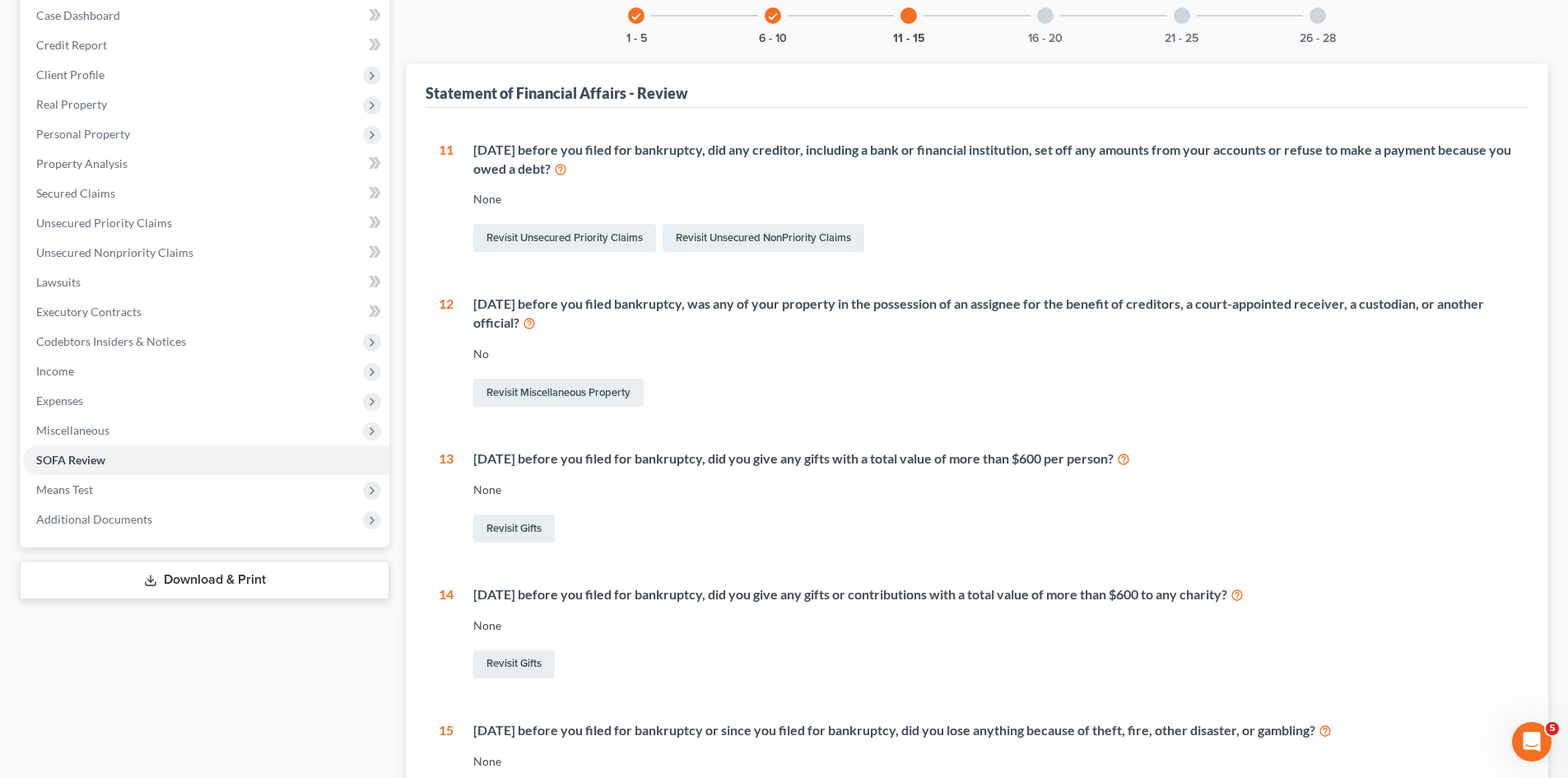
scroll to position [137, 0]
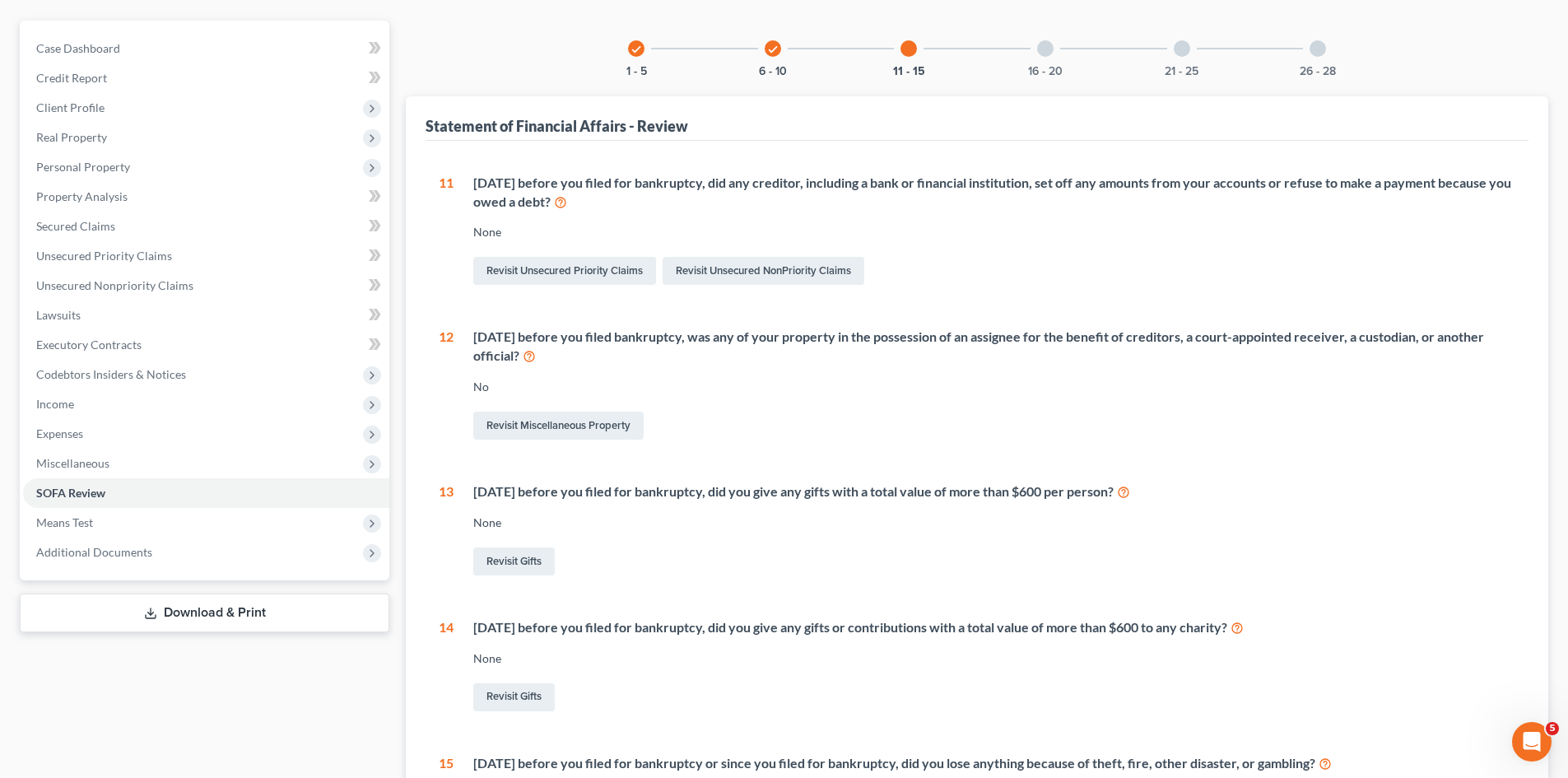
click at [1048, 51] on div at bounding box center [1045, 48] width 17 height 17
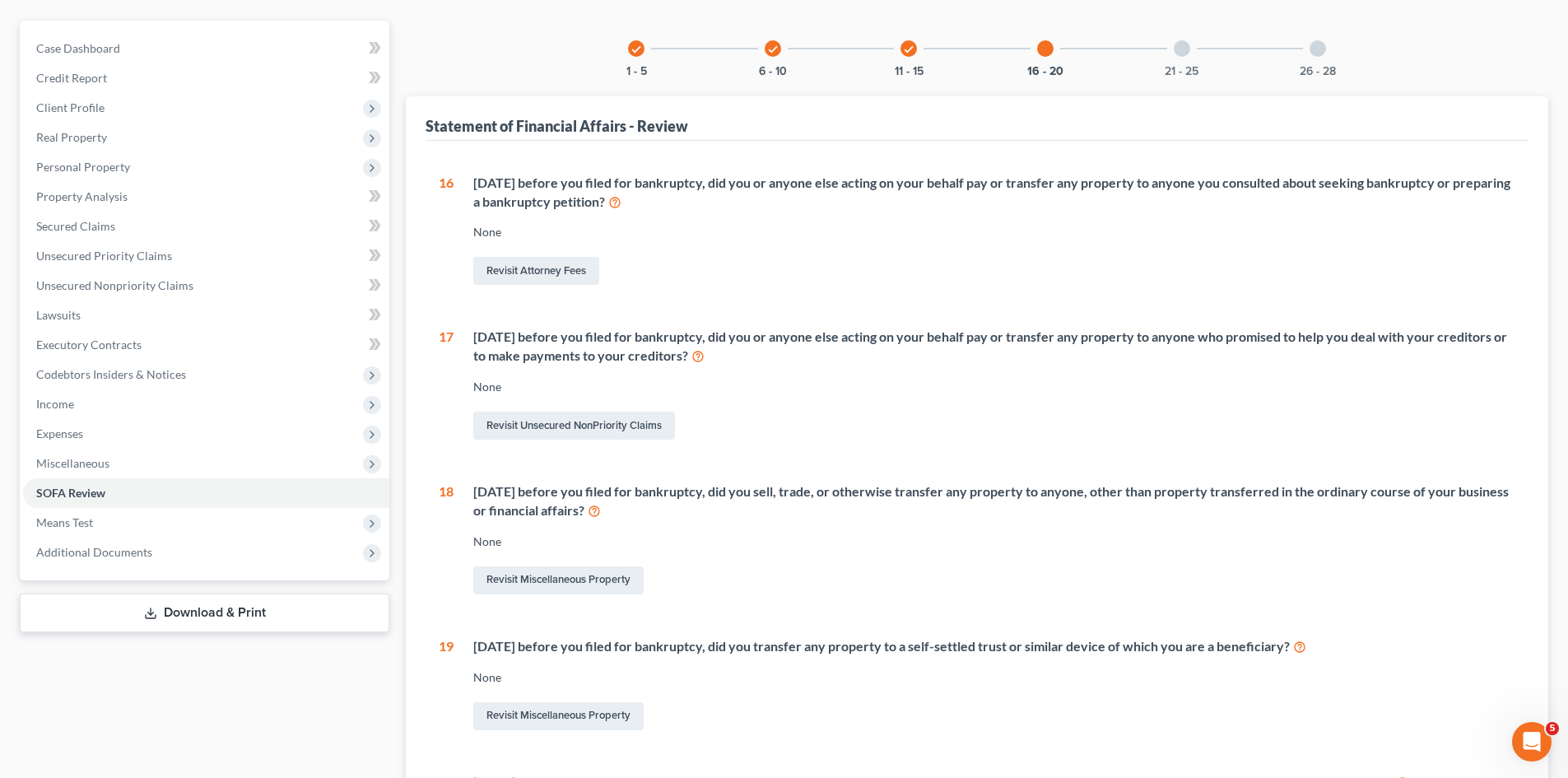
click at [1177, 56] on div "21 - 25" at bounding box center [1181, 48] width 56 height 56
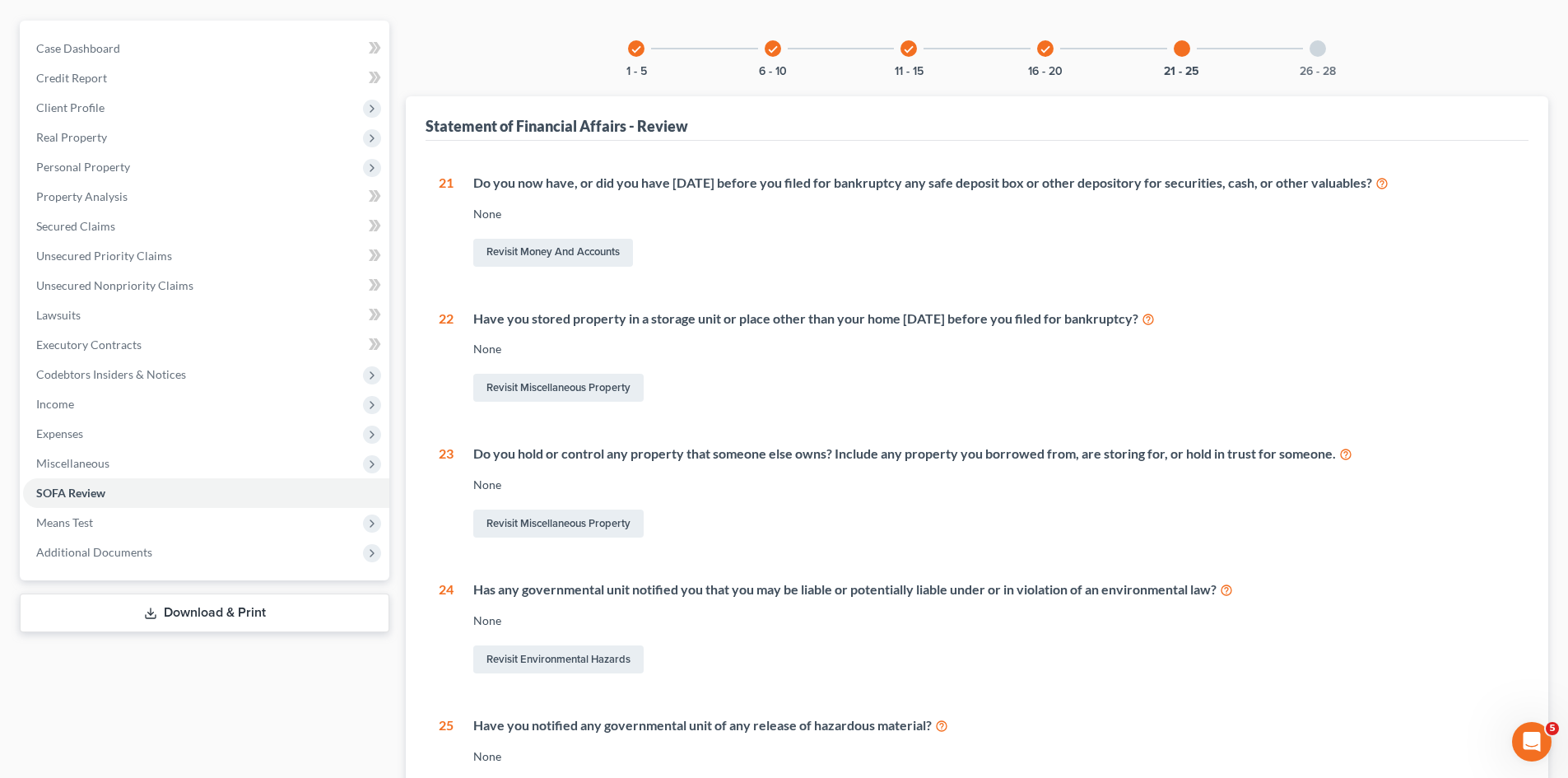
scroll to position [0, 0]
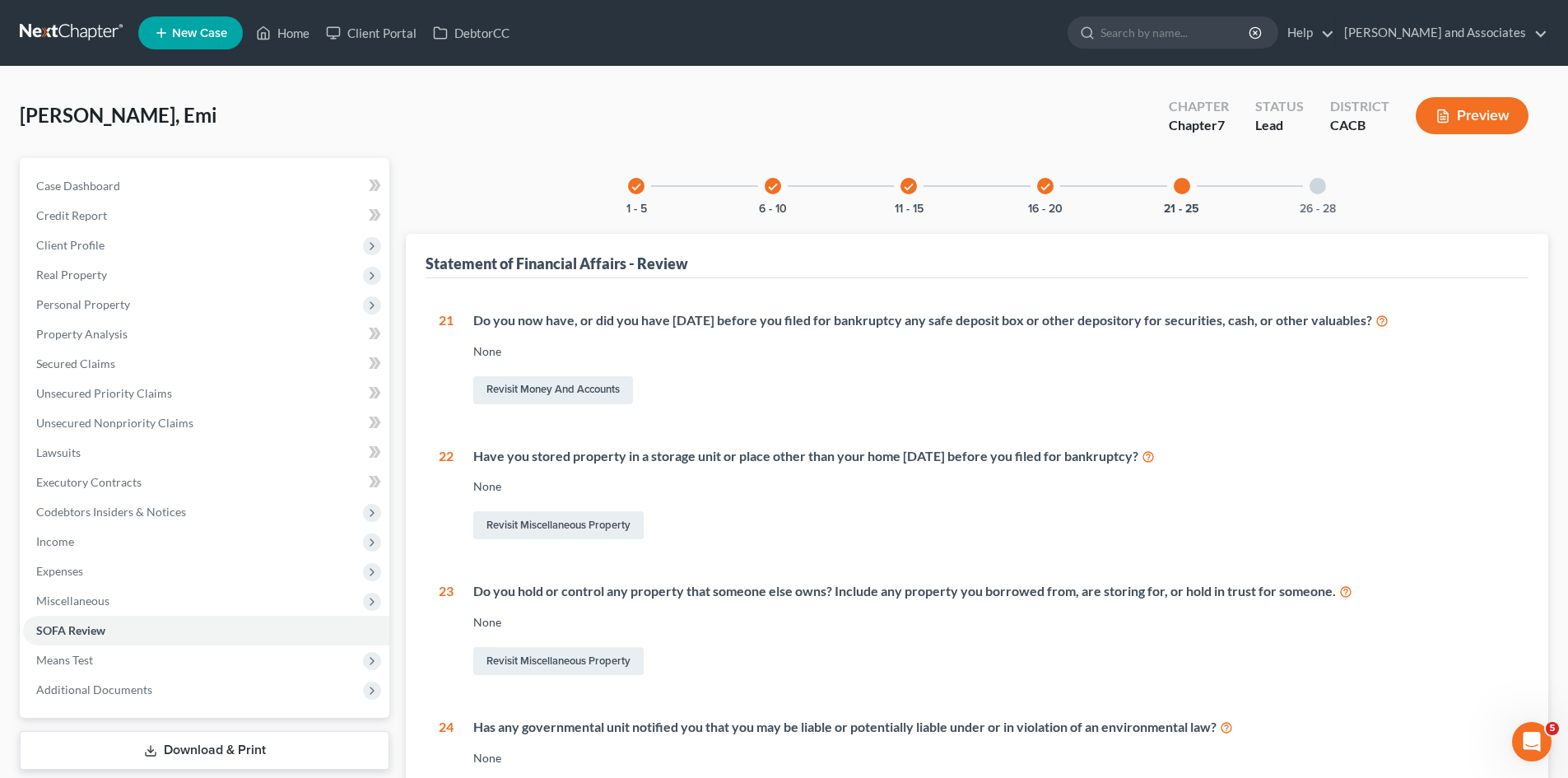
click at [1336, 199] on div "26 - 28" at bounding box center [1317, 185] width 56 height 56
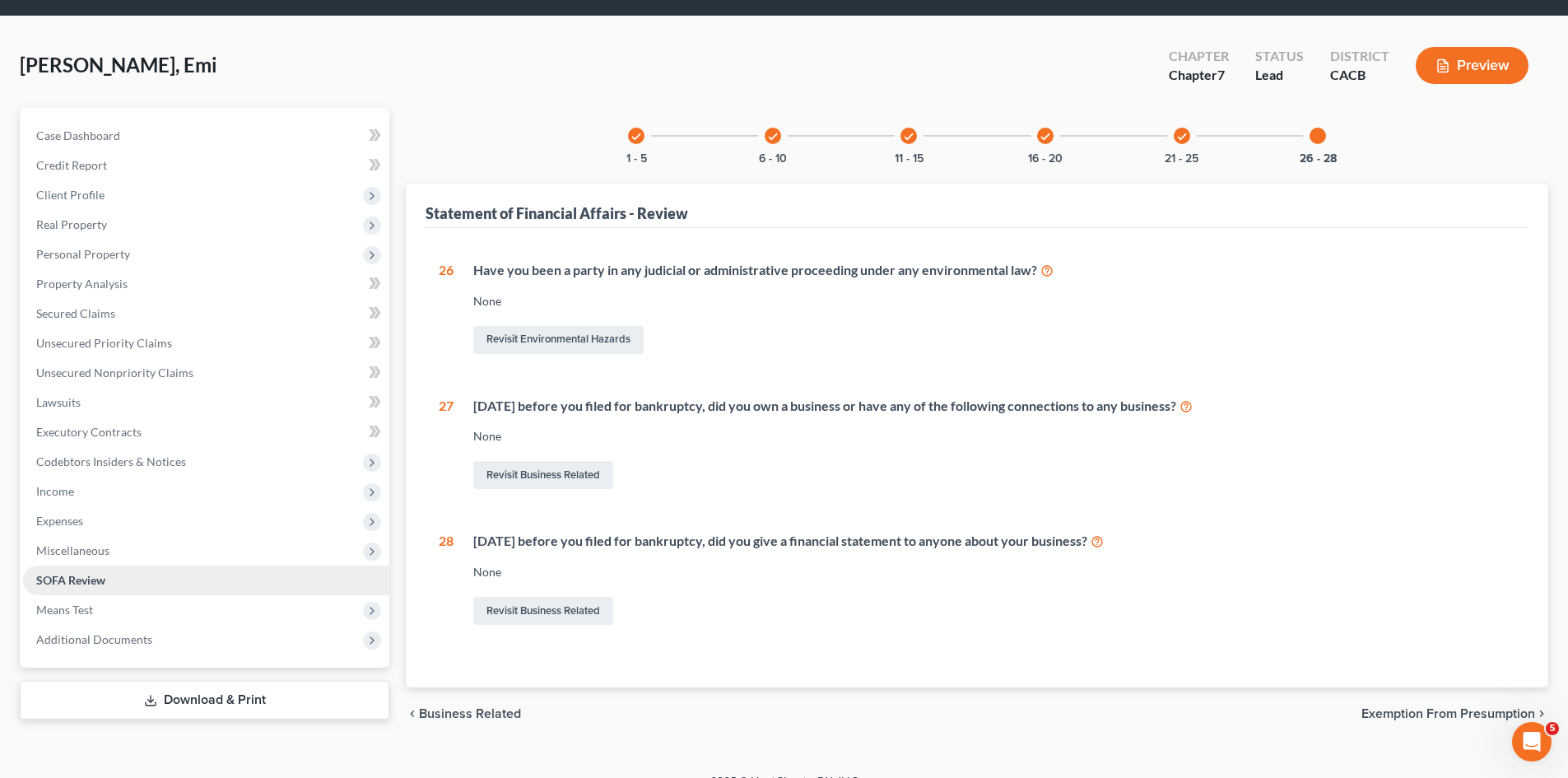
scroll to position [75, 0]
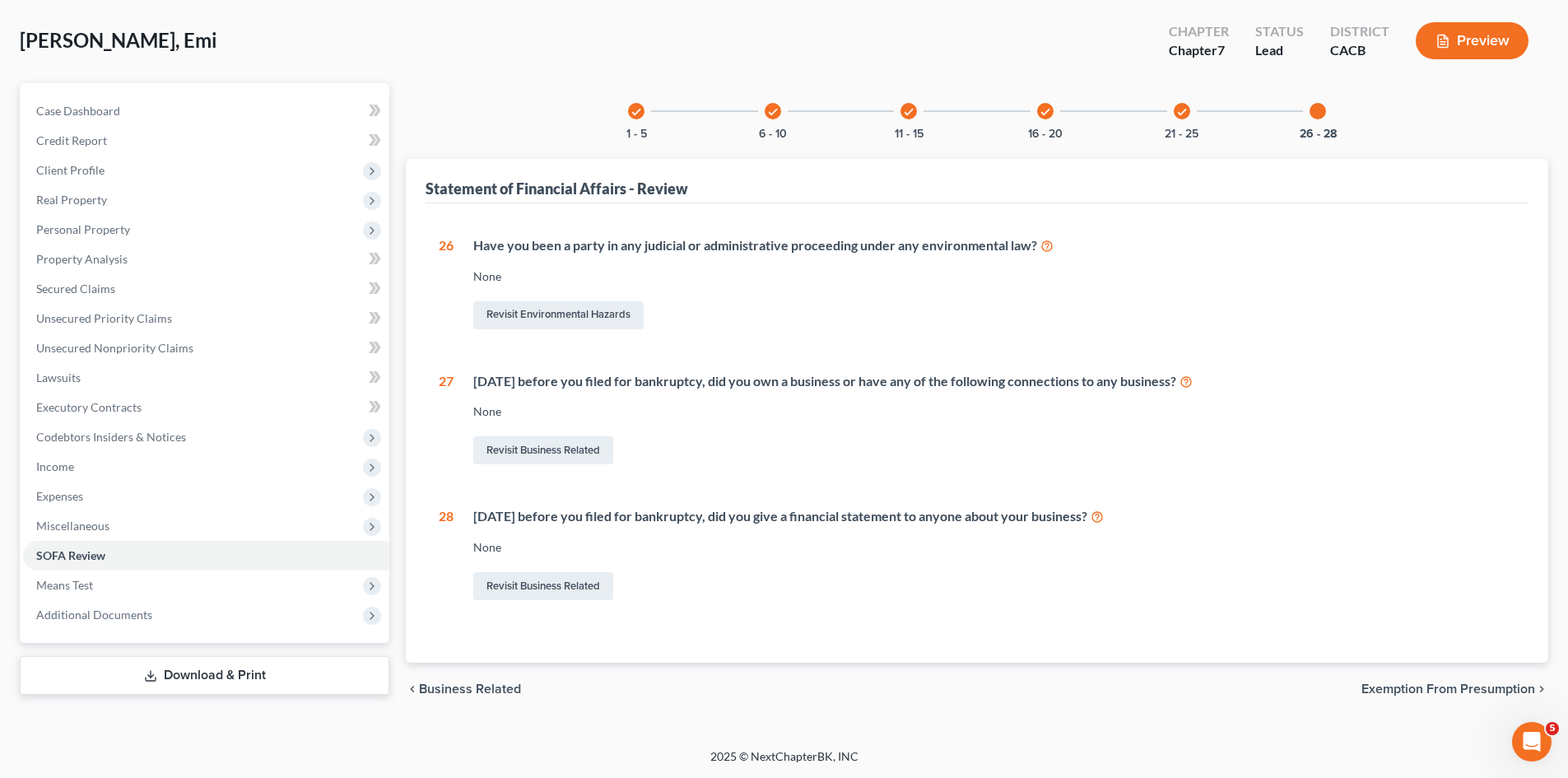
drag, startPoint x: 185, startPoint y: 666, endPoint x: 283, endPoint y: 643, distance: 100.7
click at [185, 666] on link "Download & Print" at bounding box center [204, 676] width 369 height 39
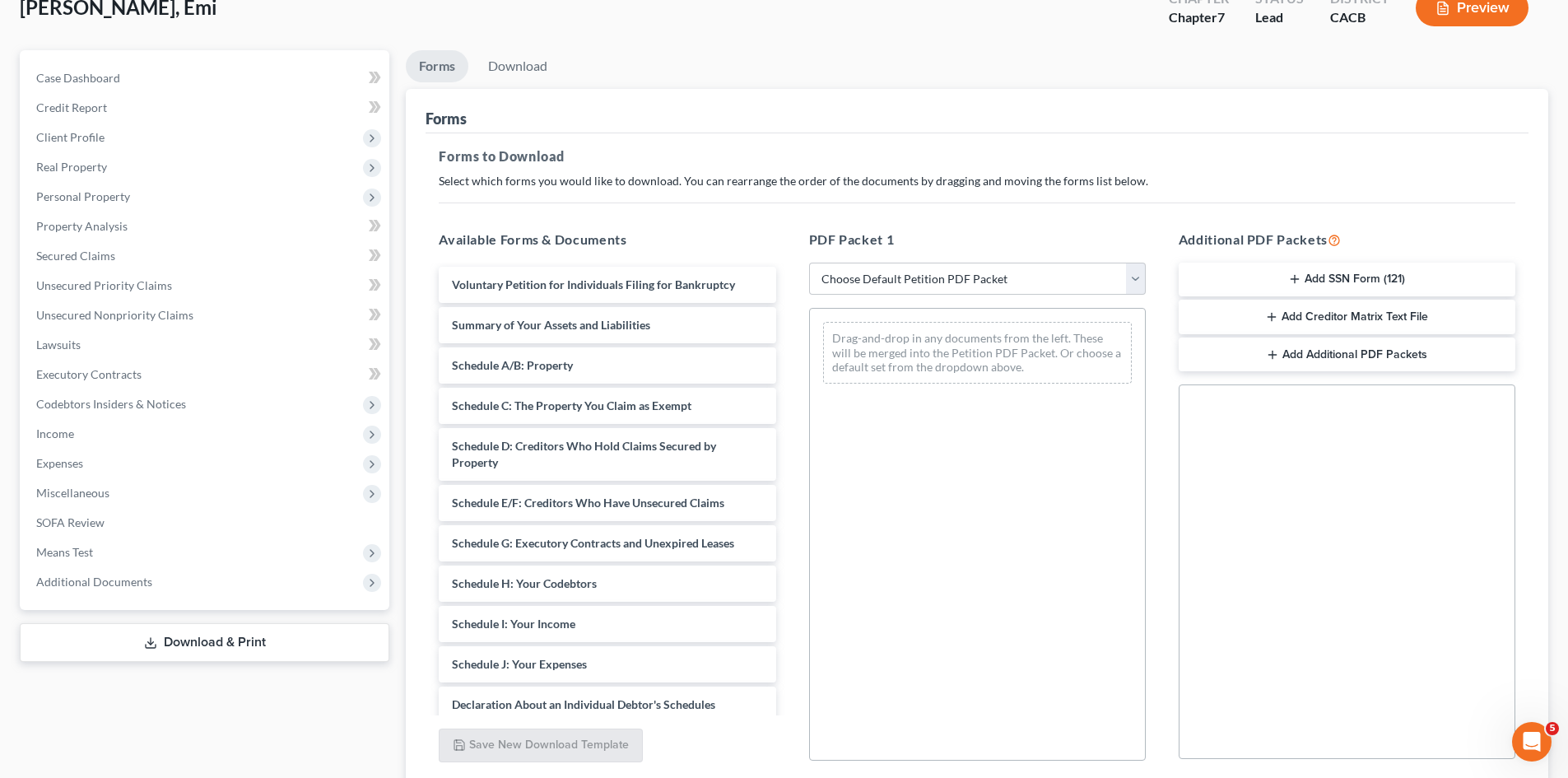
scroll to position [239, 0]
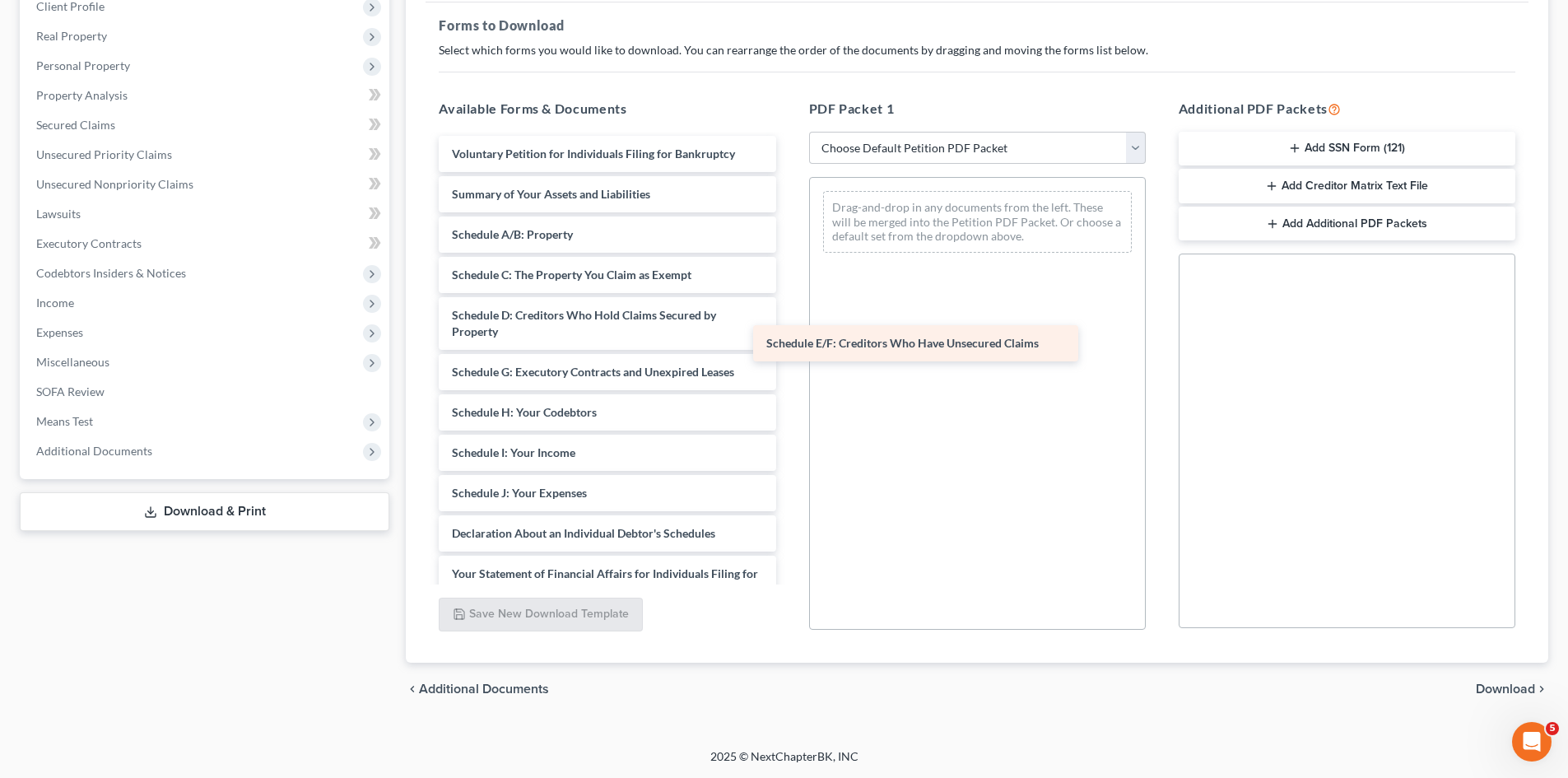
drag, startPoint x: 577, startPoint y: 379, endPoint x: 965, endPoint y: 345, distance: 389.5
click at [789, 346] on div "Schedule E/F: Creditors Who Have Unsecured Claims Voluntary Petition for Indivi…" at bounding box center [607, 508] width 363 height 747
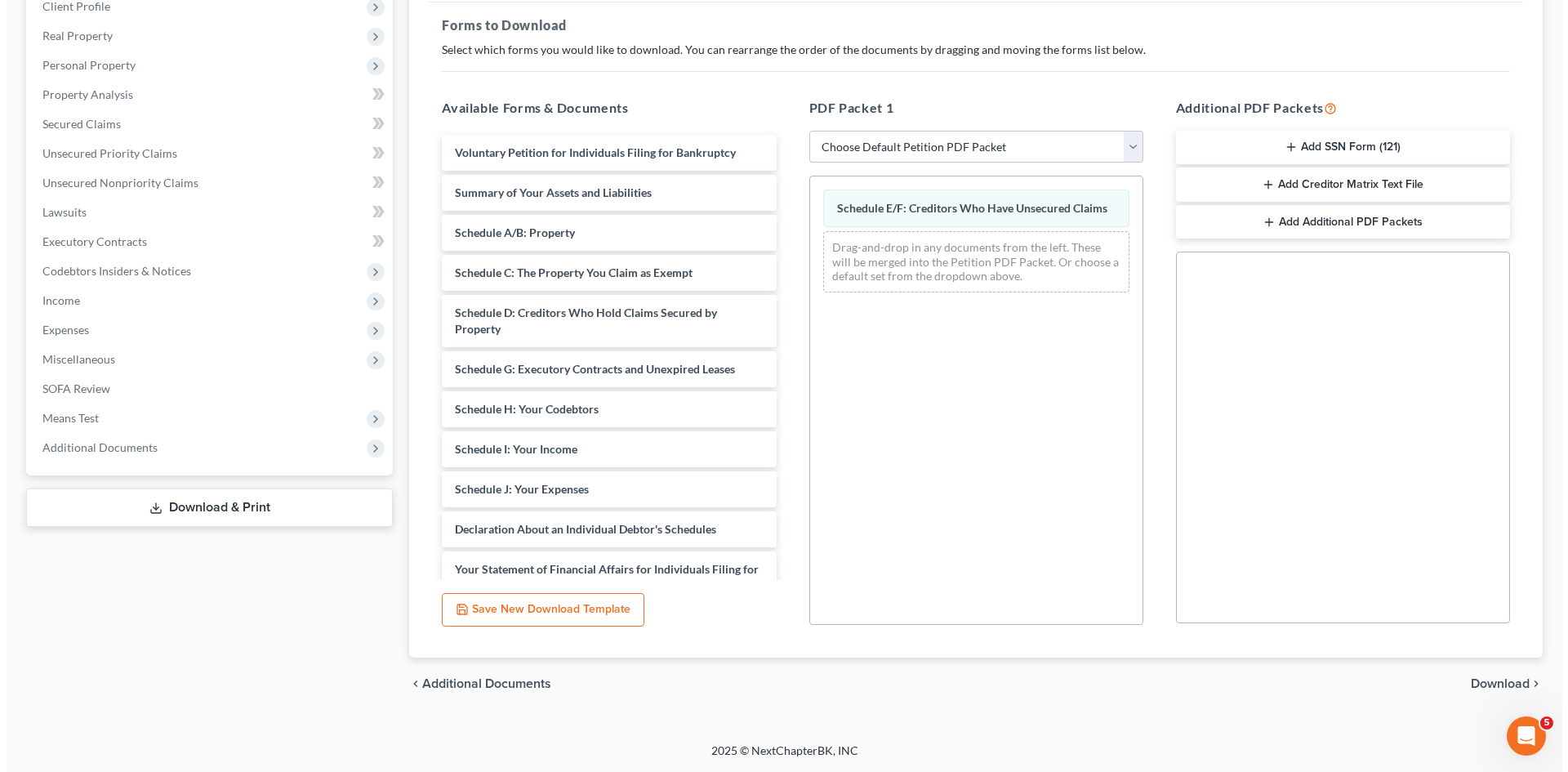
scroll to position [0, 0]
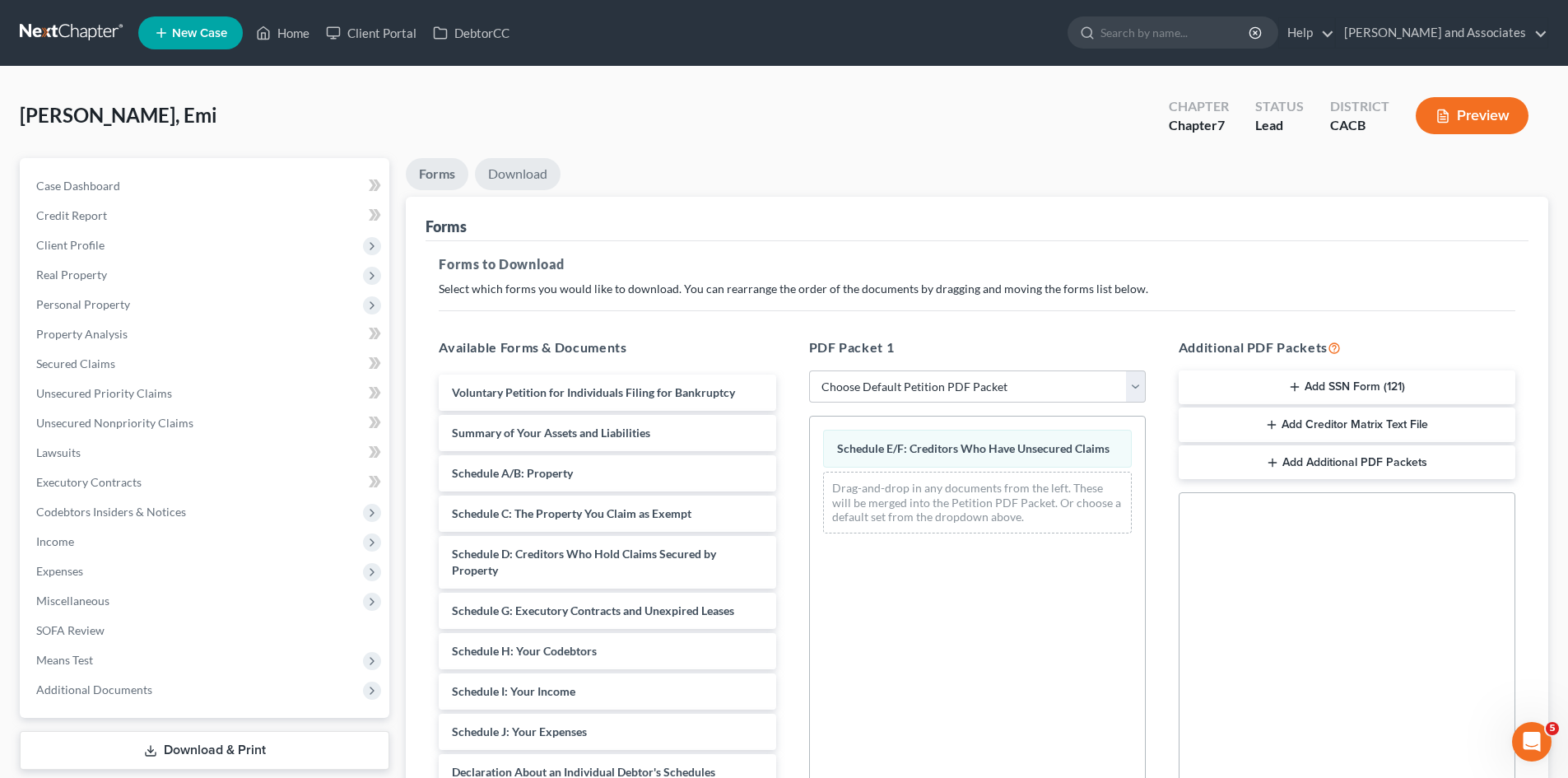
click at [514, 169] on link "Download" at bounding box center [518, 173] width 86 height 32
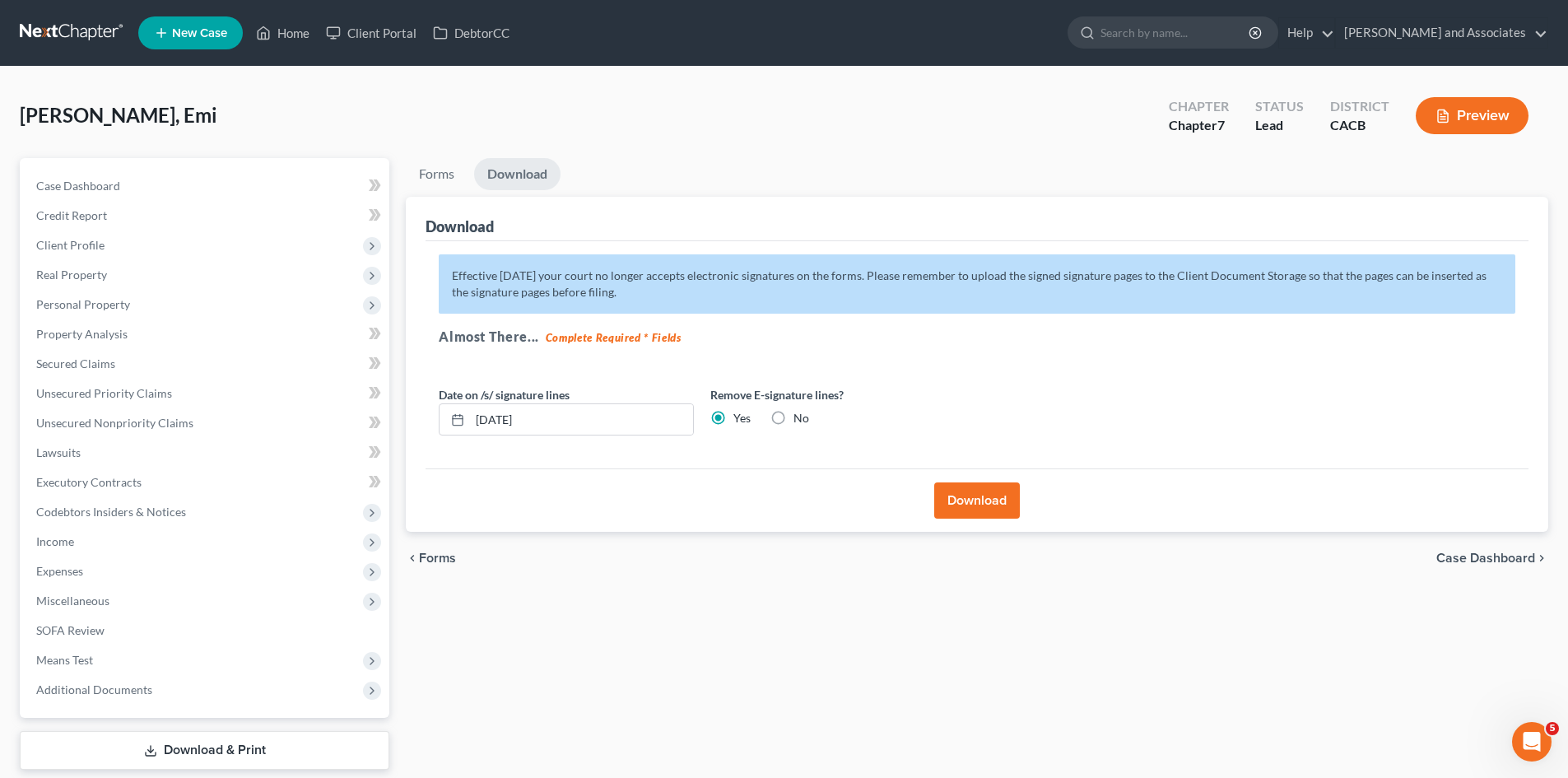
click at [954, 491] on button "Download" at bounding box center [977, 500] width 86 height 36
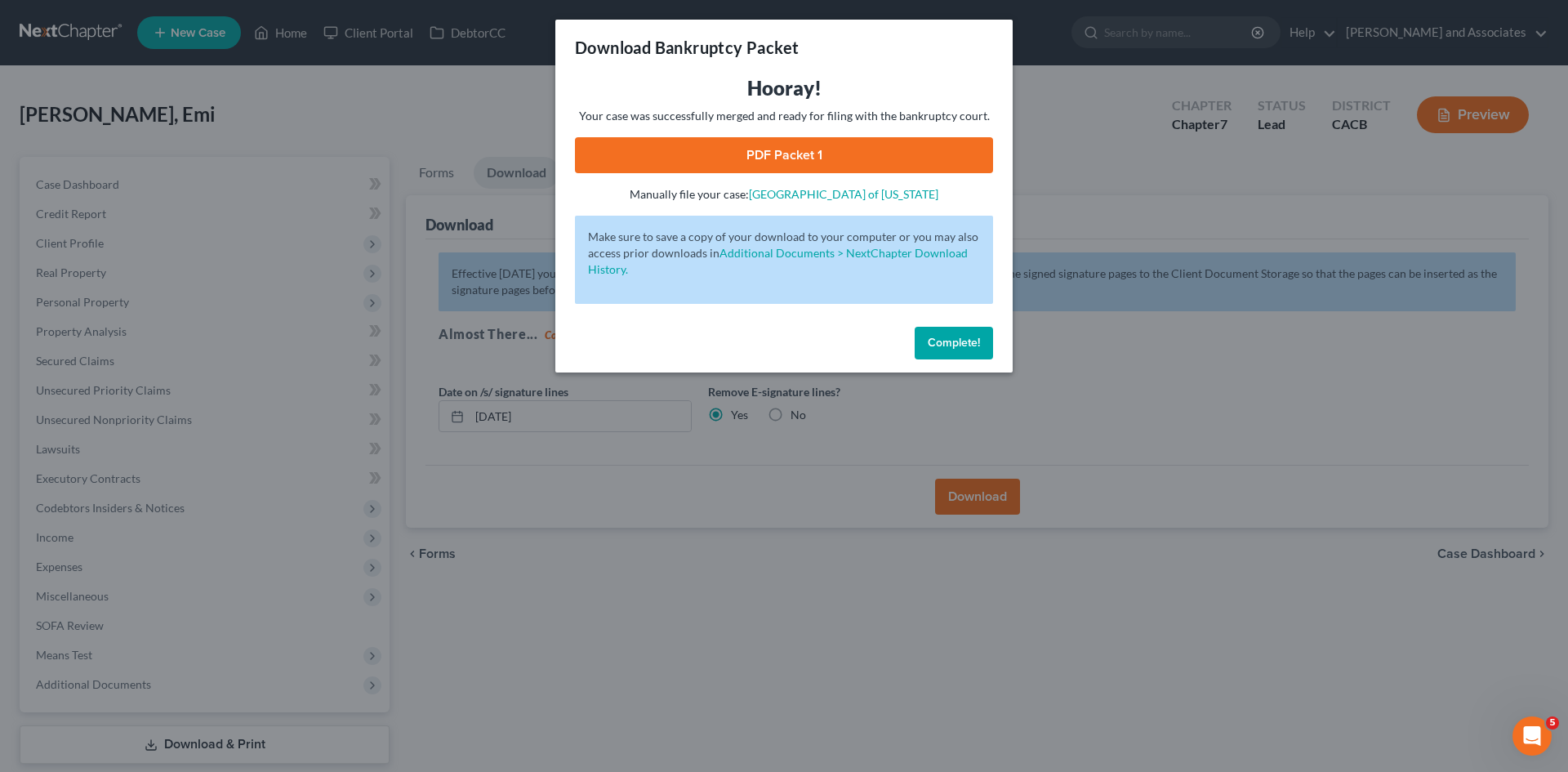
click at [861, 171] on link "PDF Packet 1" at bounding box center [784, 155] width 418 height 36
